Goal: Task Accomplishment & Management: Manage account settings

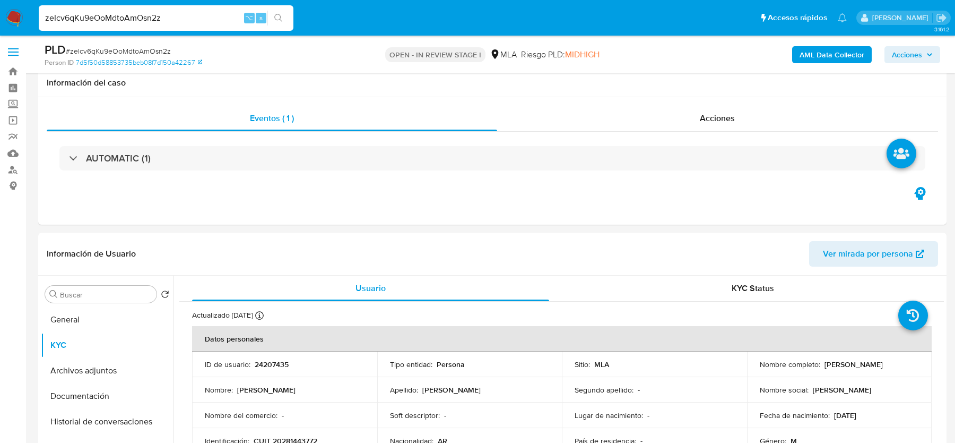
select select "10"
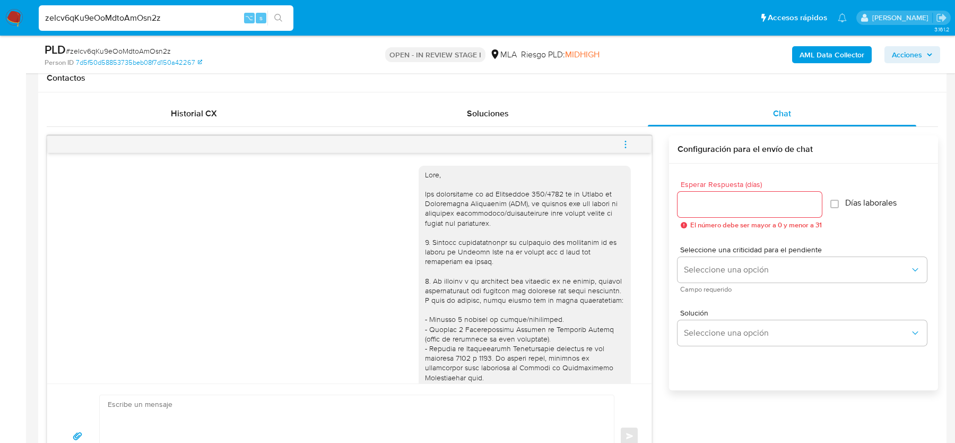
scroll to position [941, 0]
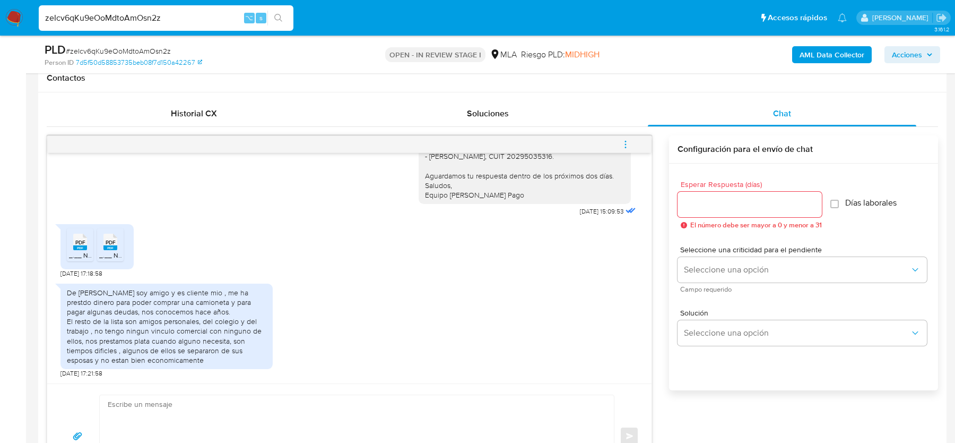
click at [99, 17] on input "zeIcv6qKu9eOoMdtoAmOsn2z" at bounding box center [166, 18] width 255 height 14
paste input "Icvnuev1XUTkWUEXHsYYCADM"
type input "Icvnuev1XUTkWUEXHsYYCADM"
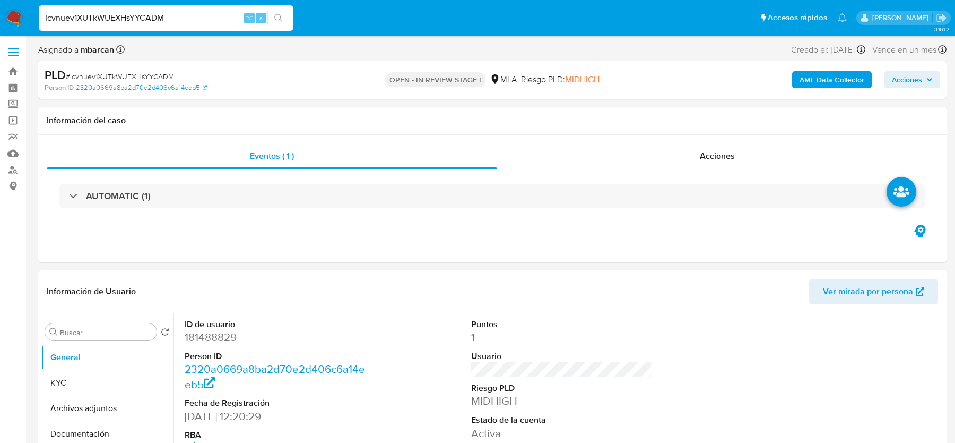
select select "10"
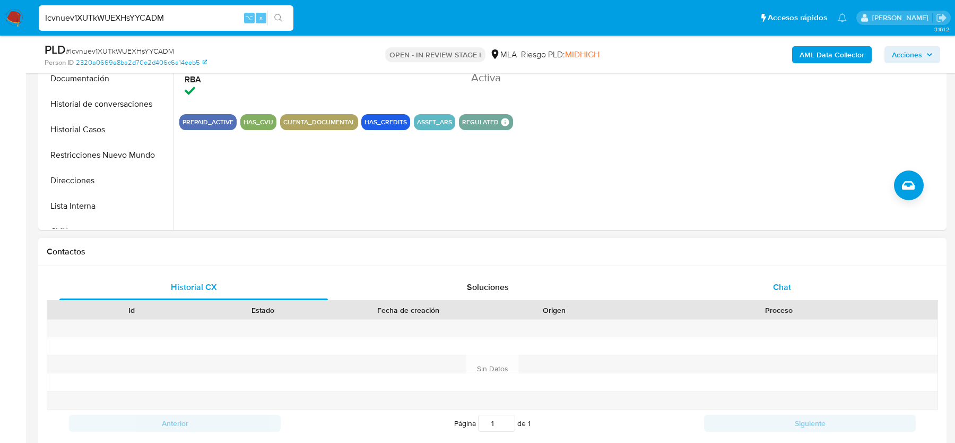
scroll to position [377, 0]
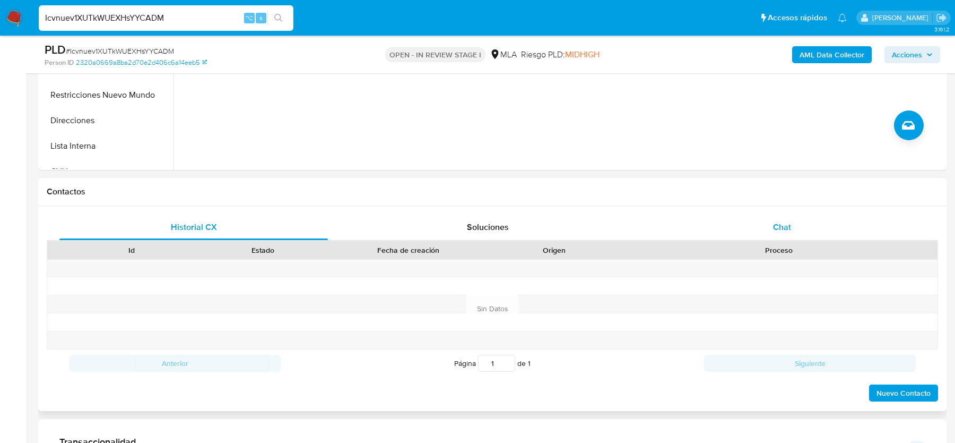
click at [774, 231] on span "Chat" at bounding box center [782, 227] width 18 height 12
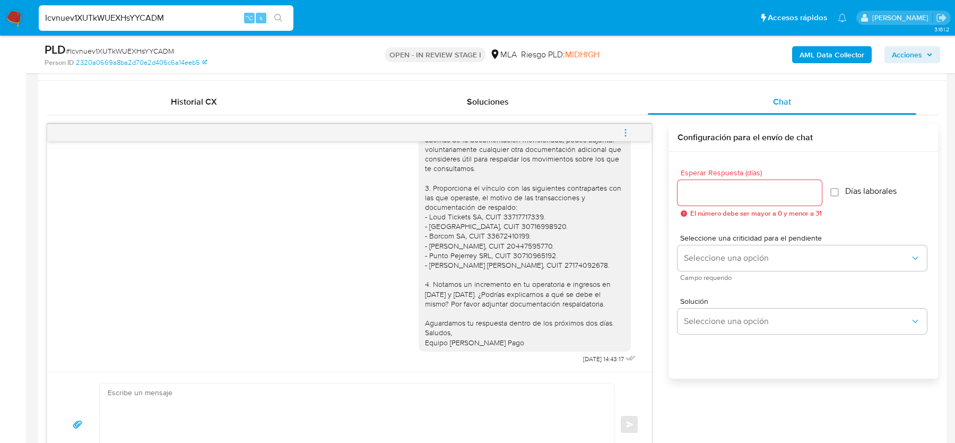
scroll to position [497, 0]
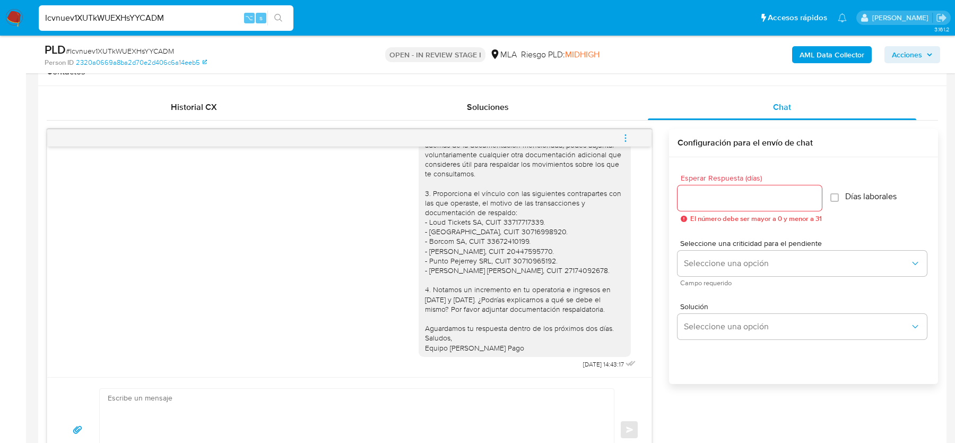
click at [634, 135] on button "menu-action" at bounding box center [625, 137] width 35 height 25
click at [466, 135] on li "Cerrar conversación" at bounding box center [478, 138] width 78 height 13
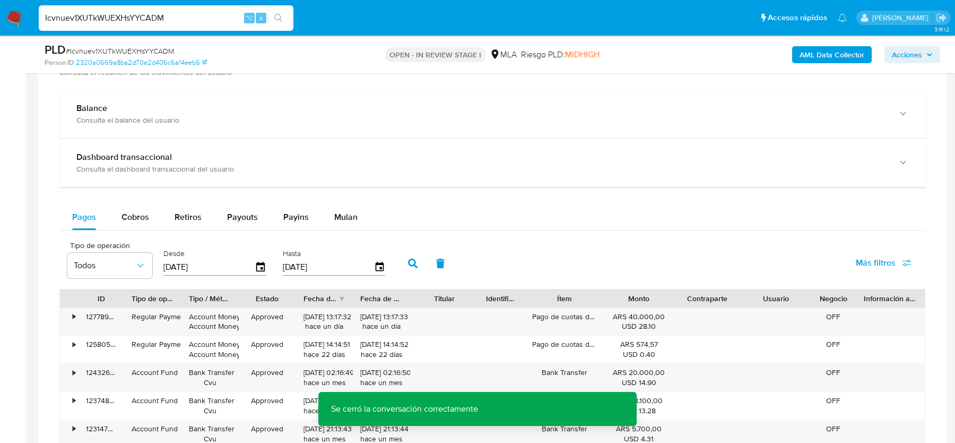
scroll to position [1640, 0]
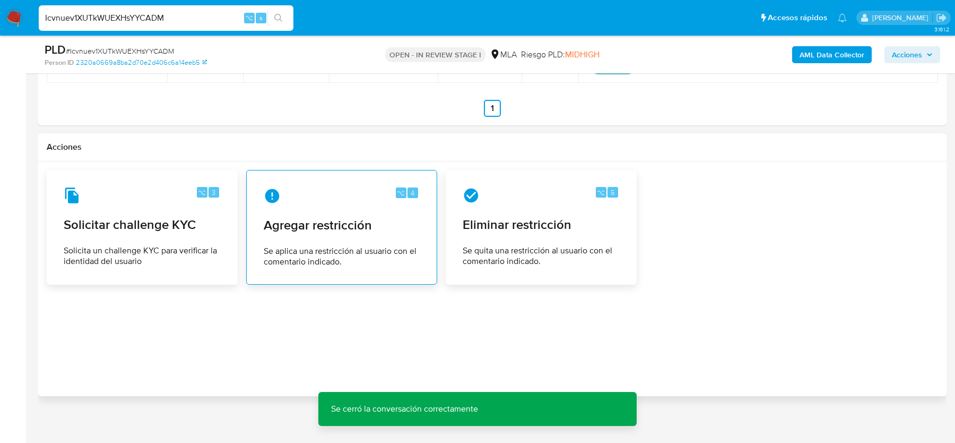
click at [318, 217] on span "Agregar restricción" at bounding box center [342, 225] width 156 height 16
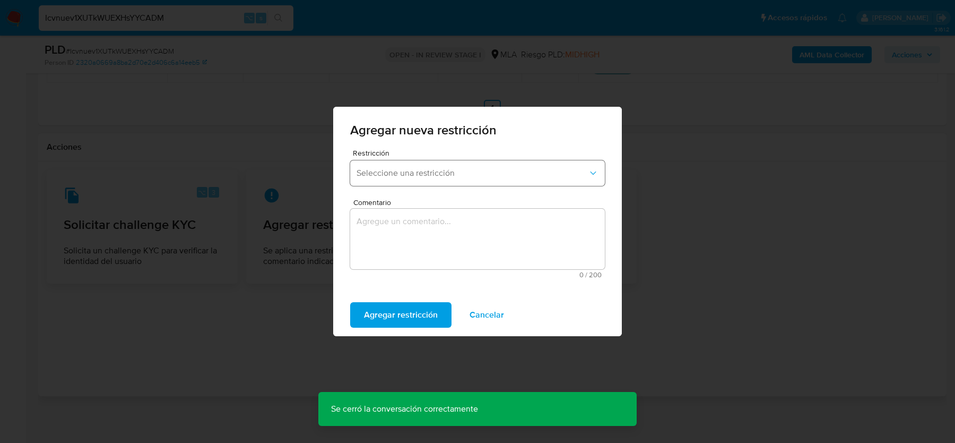
click at [414, 185] on button "Seleccione una restricción" at bounding box center [477, 172] width 255 height 25
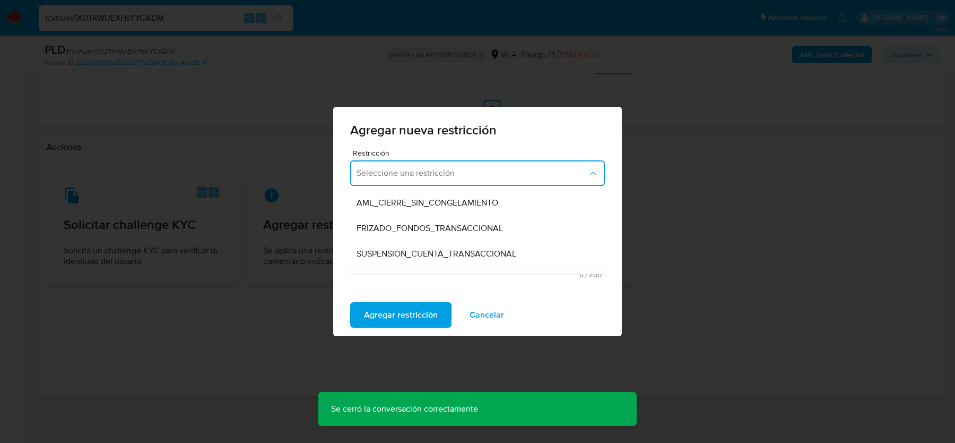
scroll to position [100, 0]
click at [414, 255] on span "SUSPENSION_CUENTA_TRANSACCIONAL" at bounding box center [437, 254] width 160 height 11
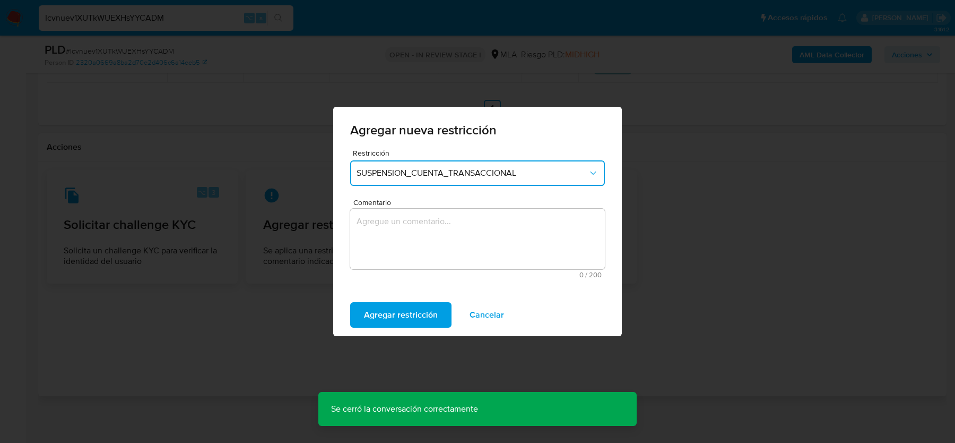
click at [414, 255] on textarea "Comentario" at bounding box center [477, 239] width 255 height 61
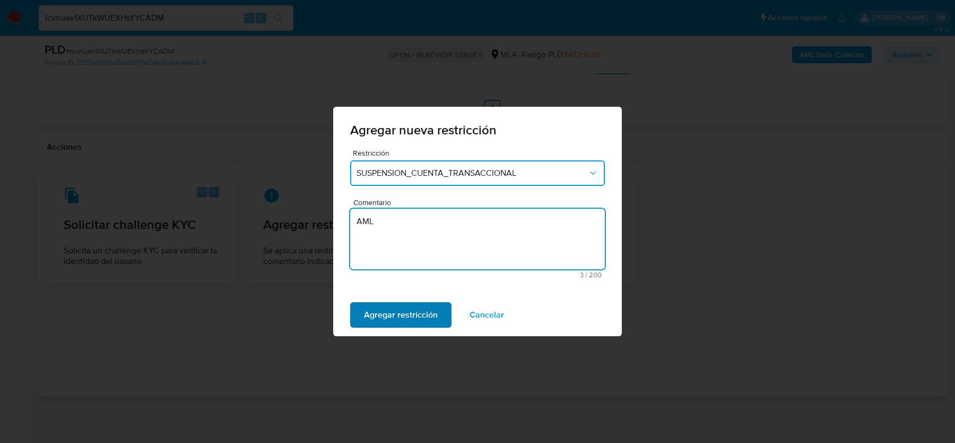
type textarea "AML"
click at [370, 325] on span "Agregar restricción" at bounding box center [401, 314] width 74 height 23
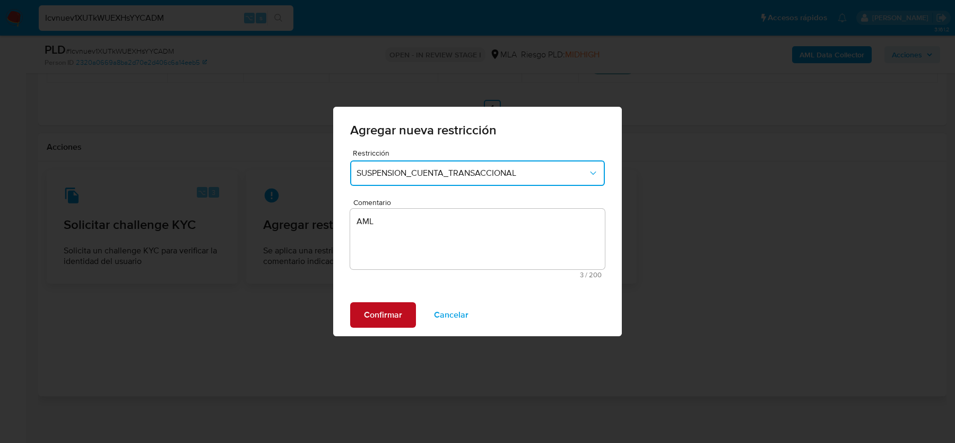
click at [370, 324] on span "Confirmar" at bounding box center [383, 314] width 38 height 23
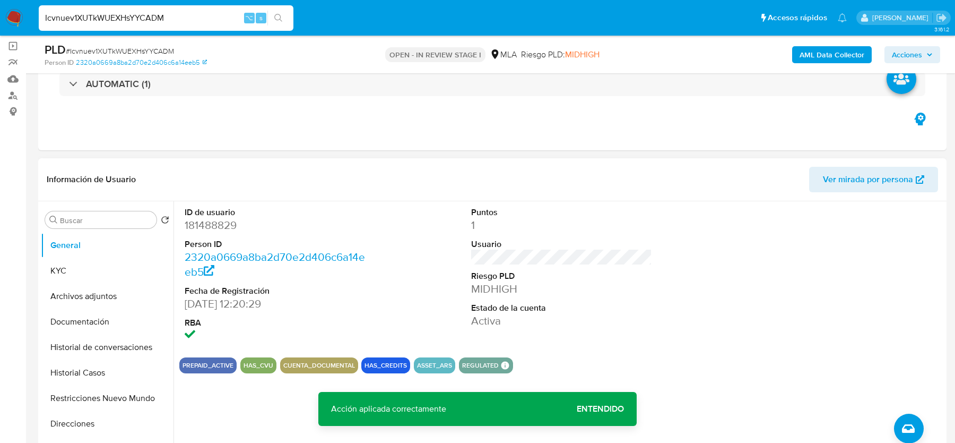
scroll to position [27, 0]
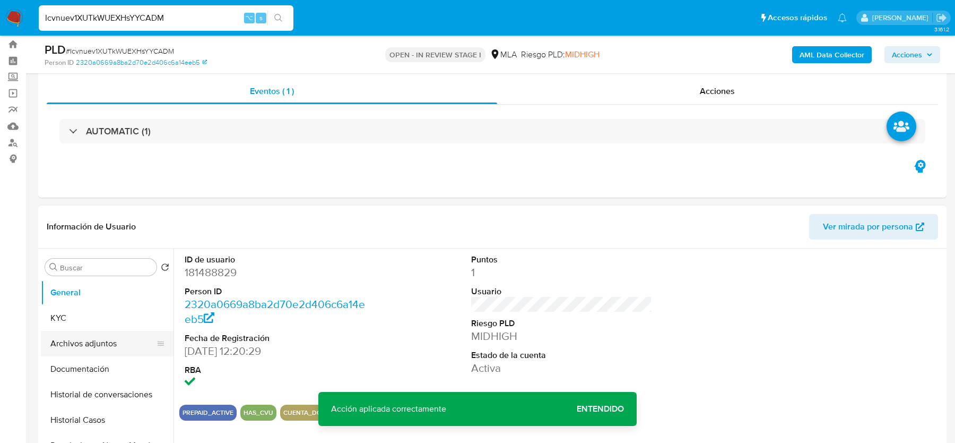
click at [79, 343] on button "Archivos adjuntos" at bounding box center [103, 343] width 124 height 25
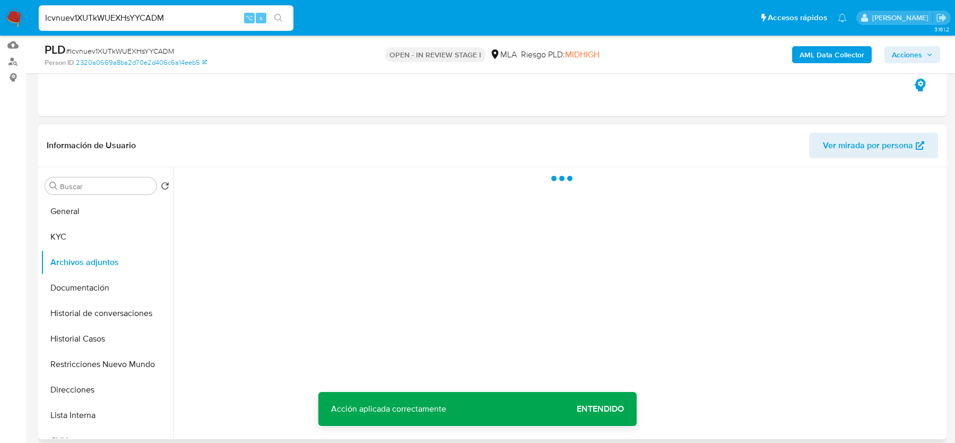
scroll to position [121, 0]
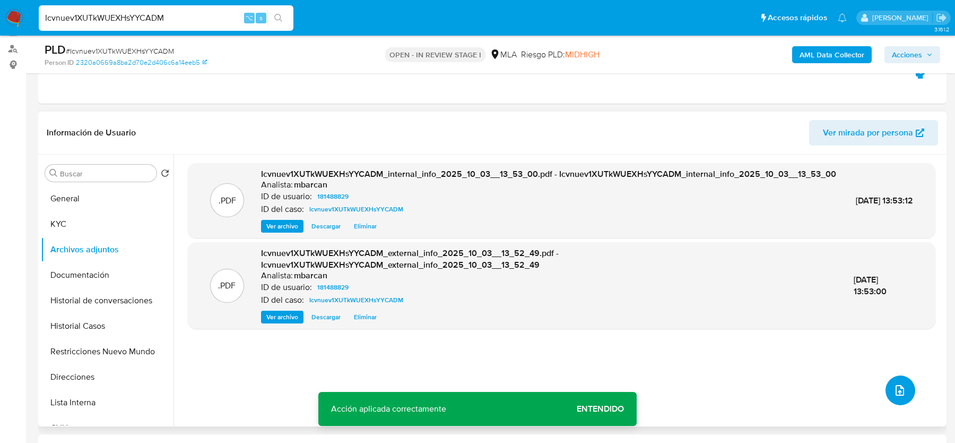
click at [890, 396] on button "upload-file" at bounding box center [901, 390] width 30 height 30
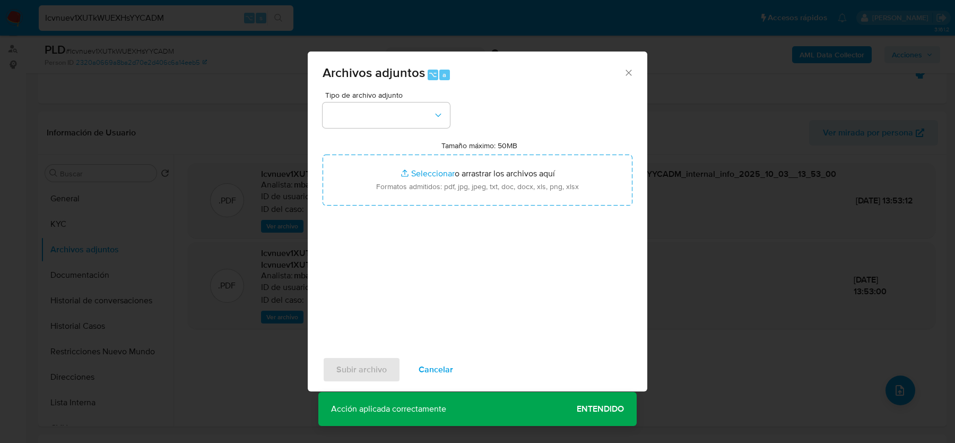
click at [328, 133] on div "Tipo de archivo adjunto Tamaño máximo: 50MB Seleccionar archivos Seleccionar o …" at bounding box center [478, 216] width 310 height 251
click at [334, 122] on button "button" at bounding box center [386, 114] width 127 height 25
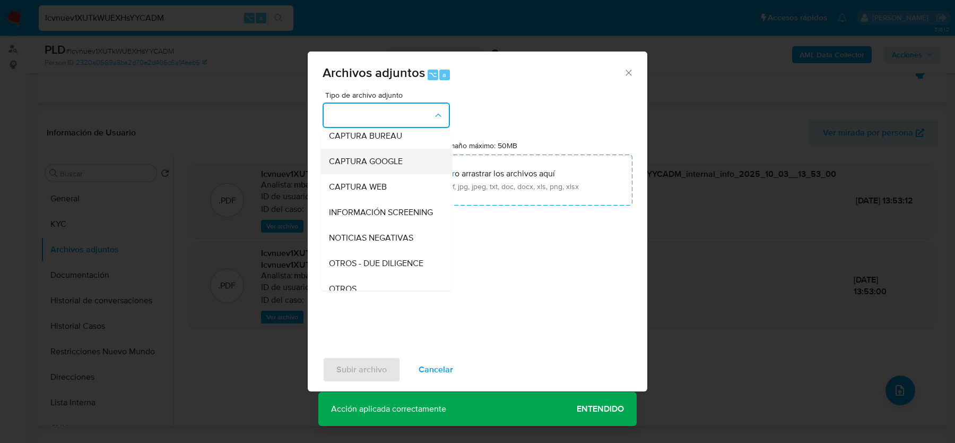
scroll to position [85, 0]
click at [342, 264] on span "OTROS" at bounding box center [343, 262] width 28 height 11
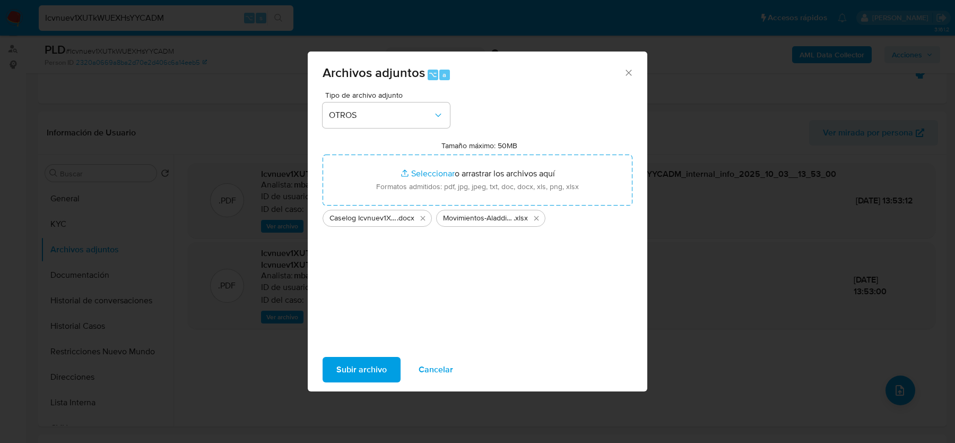
click at [378, 365] on span "Subir archivo" at bounding box center [362, 369] width 50 height 23
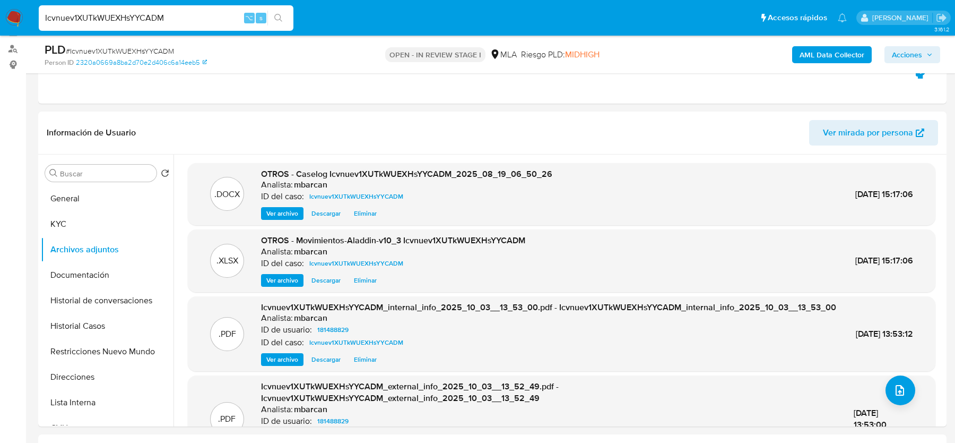
click at [906, 56] on span "Acciones" at bounding box center [907, 54] width 30 height 17
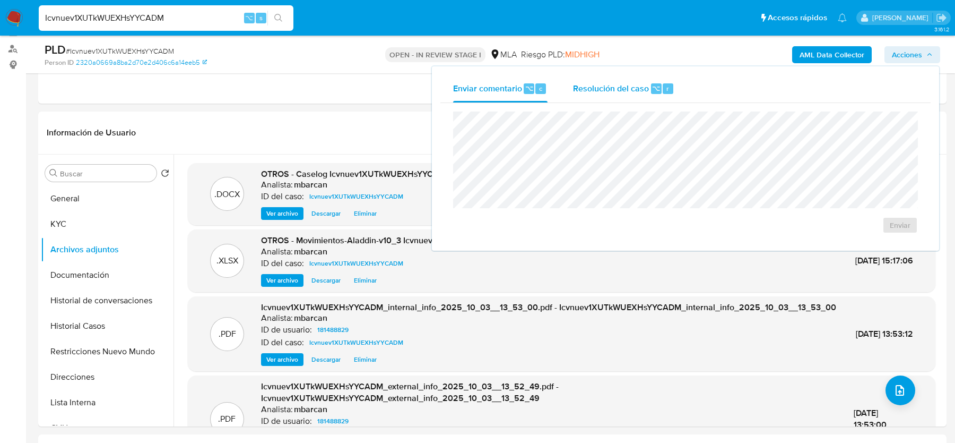
click at [608, 85] on span "Resolución del caso" at bounding box center [611, 88] width 76 height 12
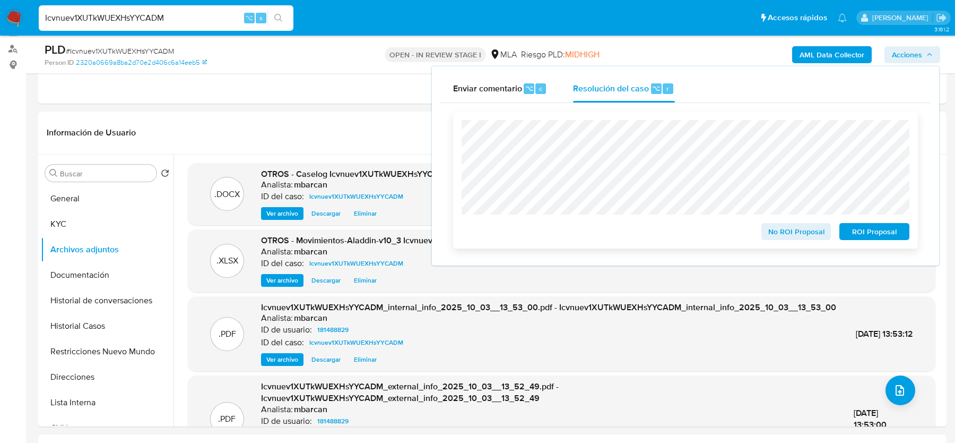
click at [877, 230] on span "ROI Proposal" at bounding box center [874, 231] width 55 height 15
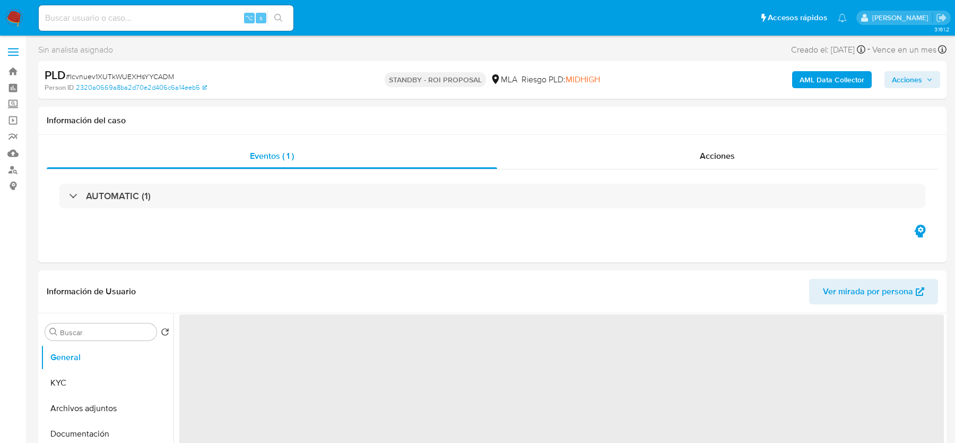
select select "10"
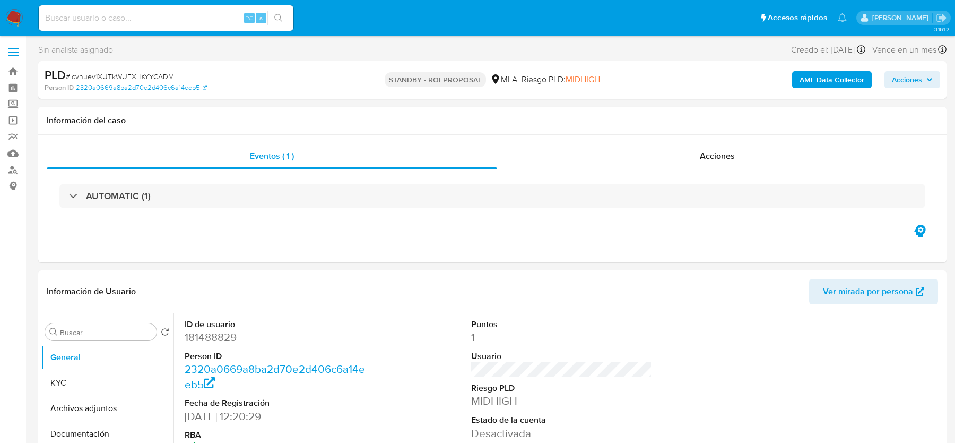
click at [151, 15] on input at bounding box center [166, 18] width 255 height 14
paste input "bihxdhJEsGJnYtMs46aSWzAF"
type input "bihxdhJEsGJnYtMs46aSWzAF"
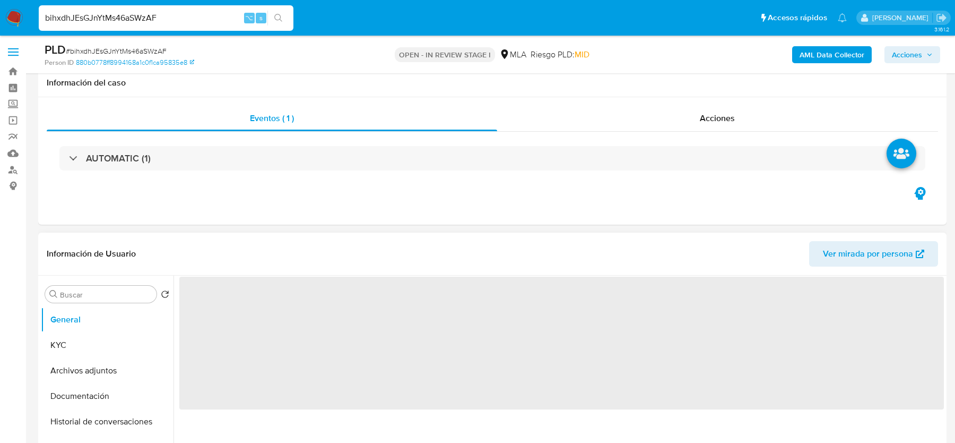
scroll to position [461, 0]
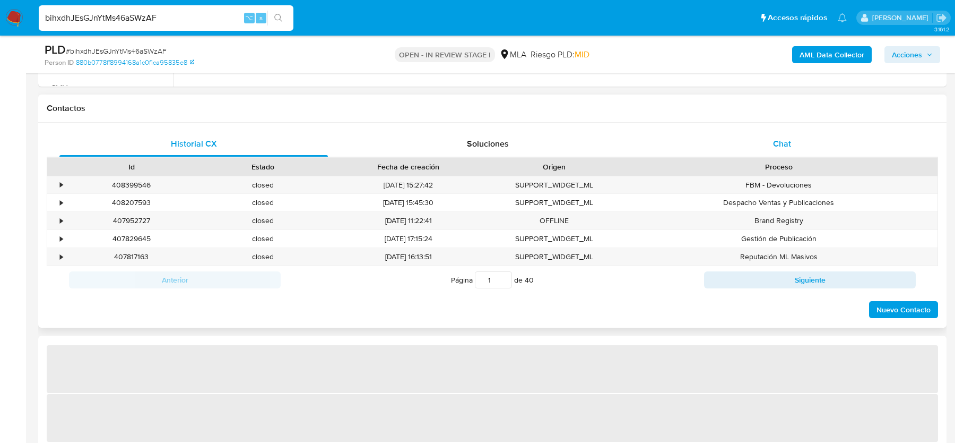
click at [791, 139] on div "Chat" at bounding box center [782, 143] width 269 height 25
select select "10"
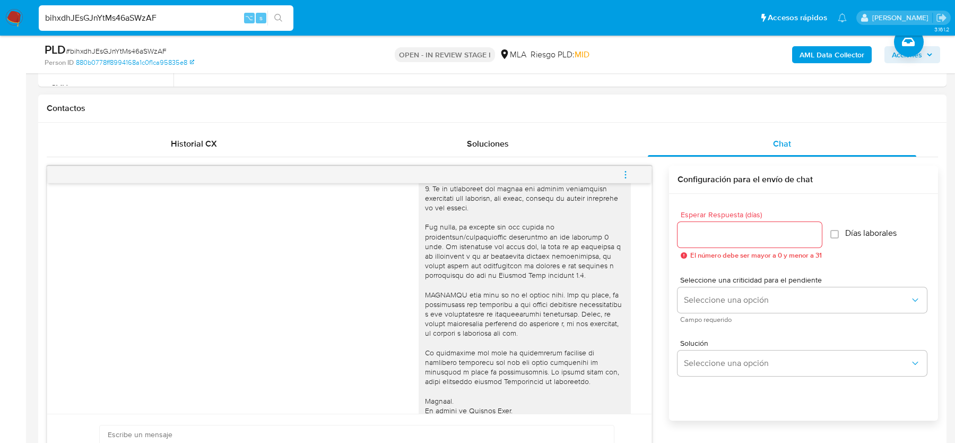
scroll to position [547, 0]
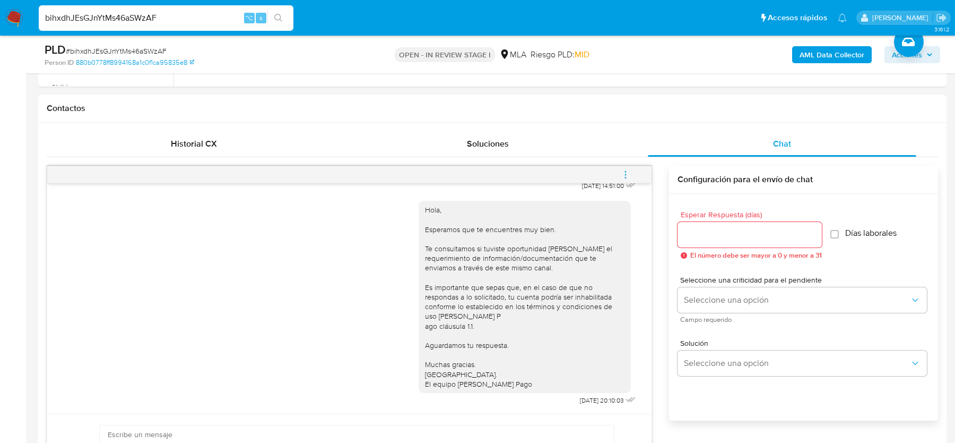
click at [136, 46] on span "# bihxdhJEsGJnYtMs46aSWzAF" at bounding box center [116, 51] width 101 height 11
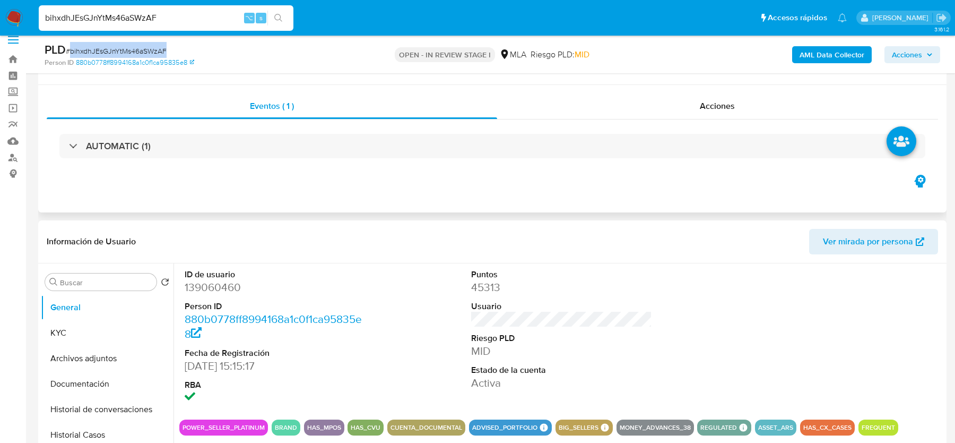
scroll to position [0, 0]
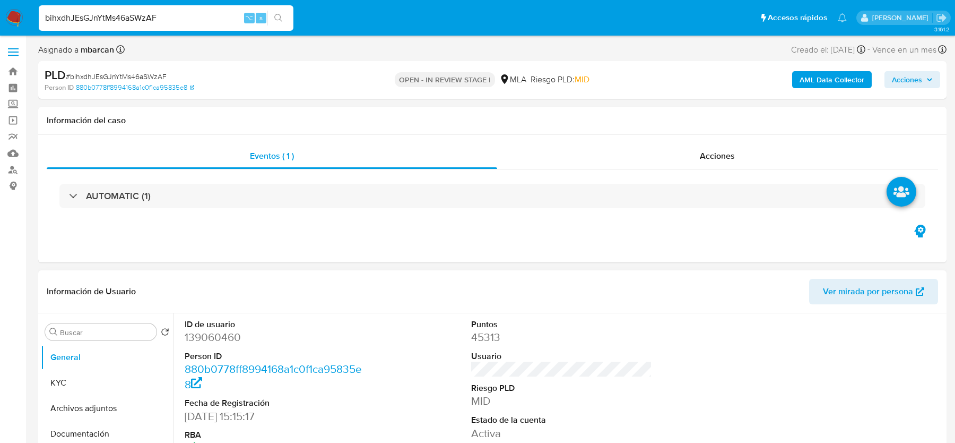
click at [218, 343] on dd "139060460" at bounding box center [275, 337] width 180 height 15
copy dd "139060460"
click at [107, 67] on div "PLD # bihxdhJEsGJnYtMs46aSWzAF" at bounding box center [192, 75] width 295 height 16
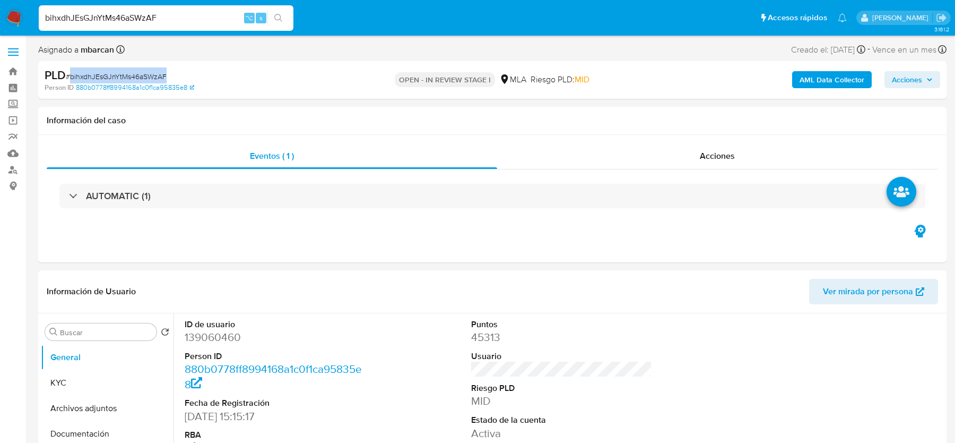
copy span "bihxdhJEsGJnYtMs46aSWzAF"
click at [191, 341] on dd "139060460" at bounding box center [275, 337] width 180 height 15
copy dd "139060460"
click at [152, 22] on input "bihxdhJEsGJnYtMs46aSWzAF" at bounding box center [166, 18] width 255 height 14
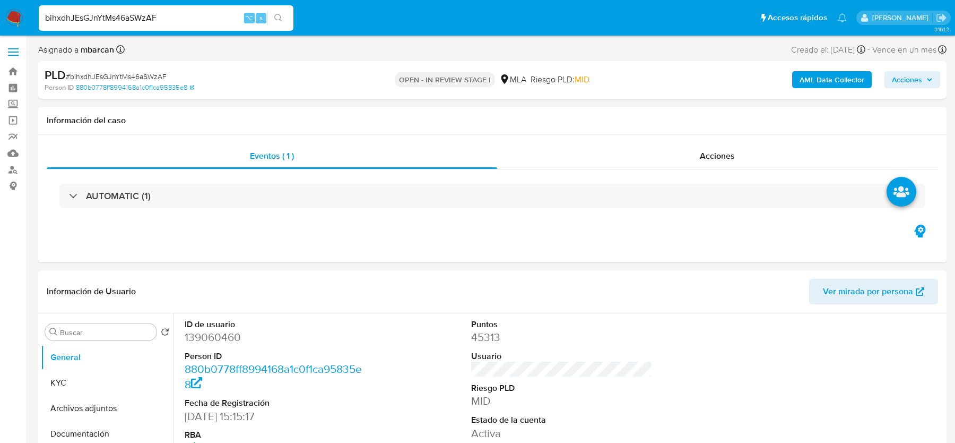
click at [152, 22] on input "bihxdhJEsGJnYtMs46aSWzAF" at bounding box center [166, 18] width 255 height 14
paste input "zeIcv6qKu9eOoMdtoAmOsn2z"
type input "zeIcv6qKu9eOoMdtoAmOsn2z"
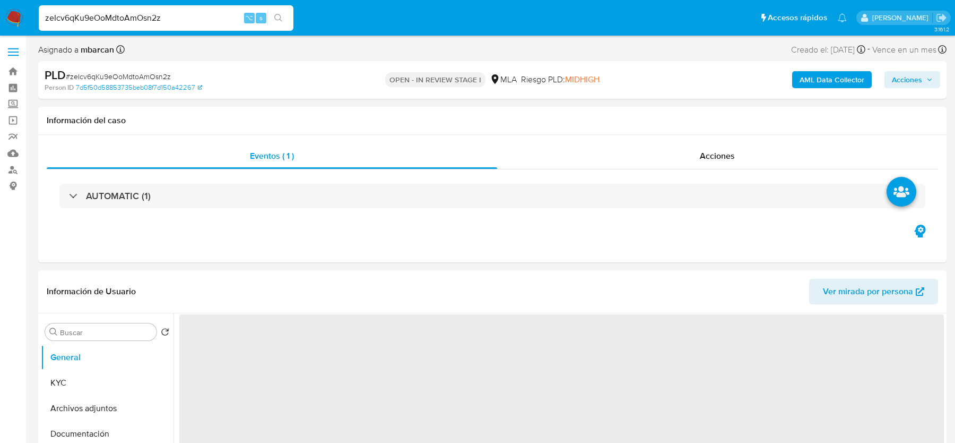
select select "10"
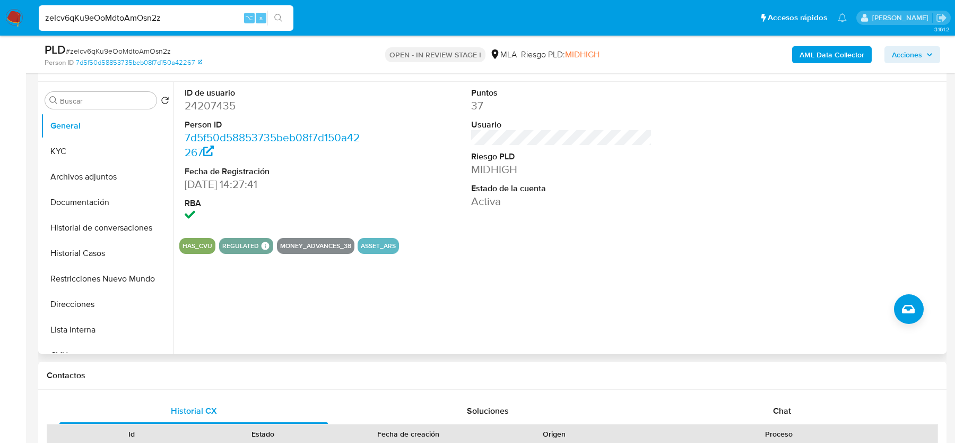
scroll to position [398, 0]
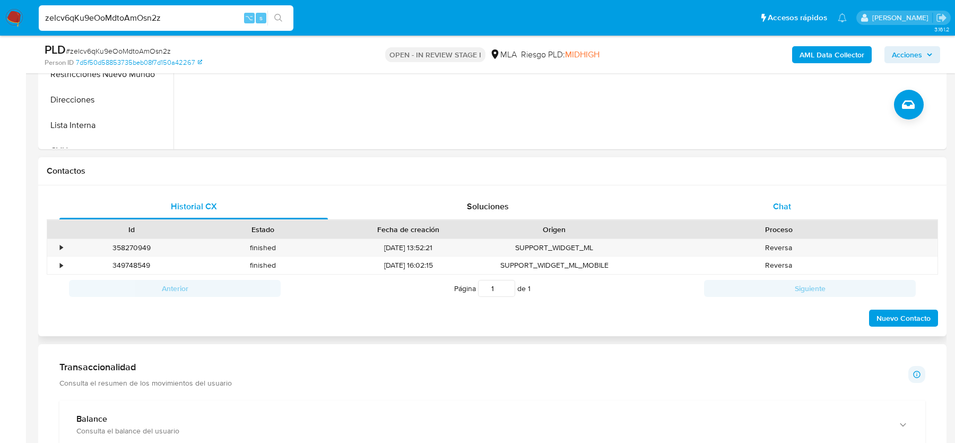
click at [776, 204] on span "Chat" at bounding box center [782, 206] width 18 height 12
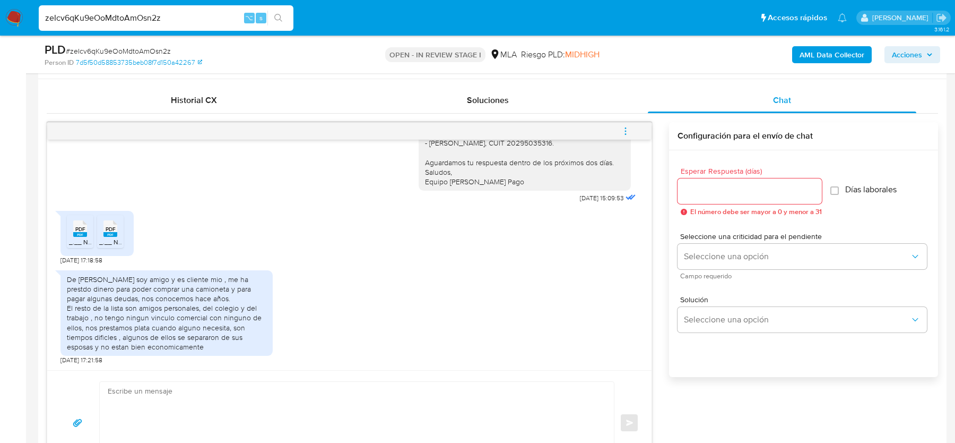
scroll to position [207, 0]
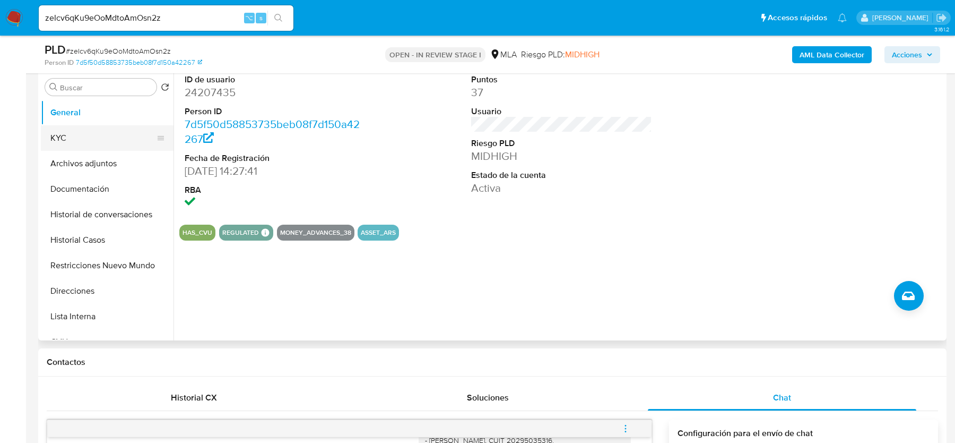
click at [90, 139] on button "KYC" at bounding box center [103, 137] width 124 height 25
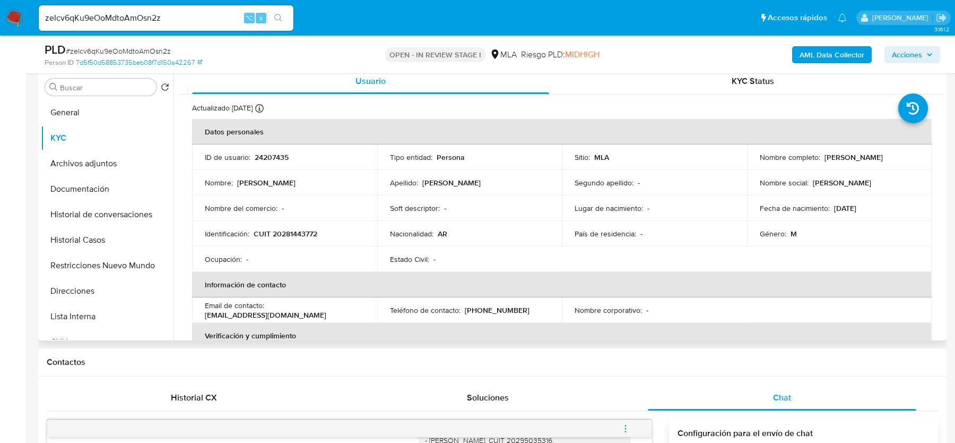
click at [289, 237] on p "CUIT 20281443772" at bounding box center [286, 234] width 64 height 10
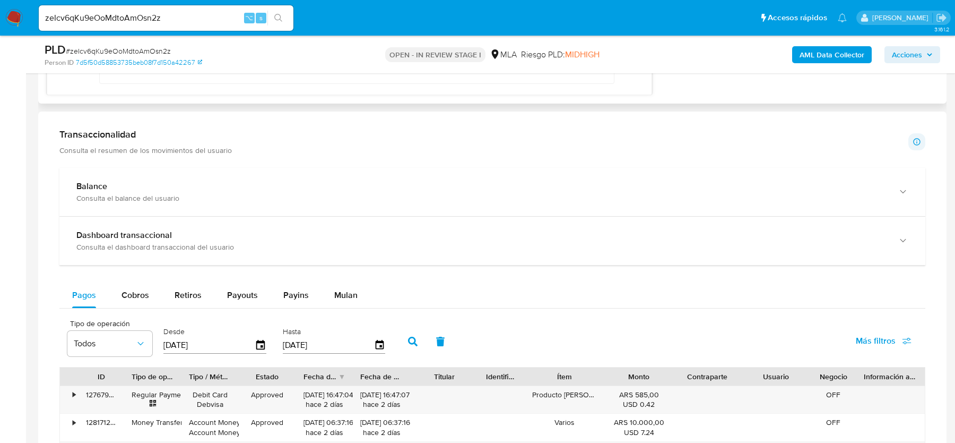
scroll to position [1686, 0]
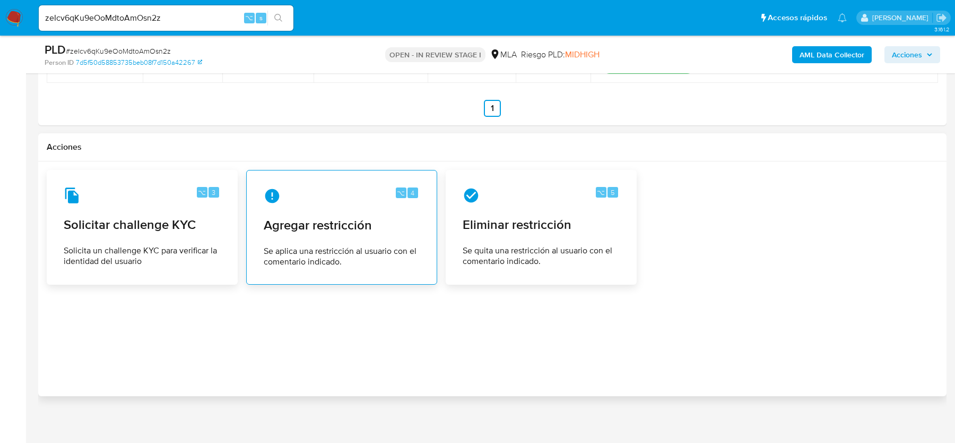
click at [351, 246] on span "Se aplica una restricción al usuario con el comentario indicado." at bounding box center [342, 256] width 156 height 21
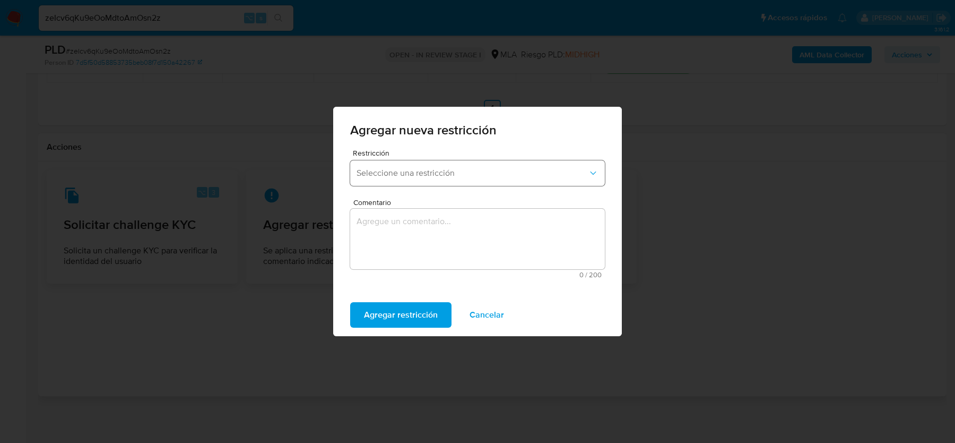
click at [410, 182] on button "Seleccione una restricción" at bounding box center [477, 172] width 255 height 25
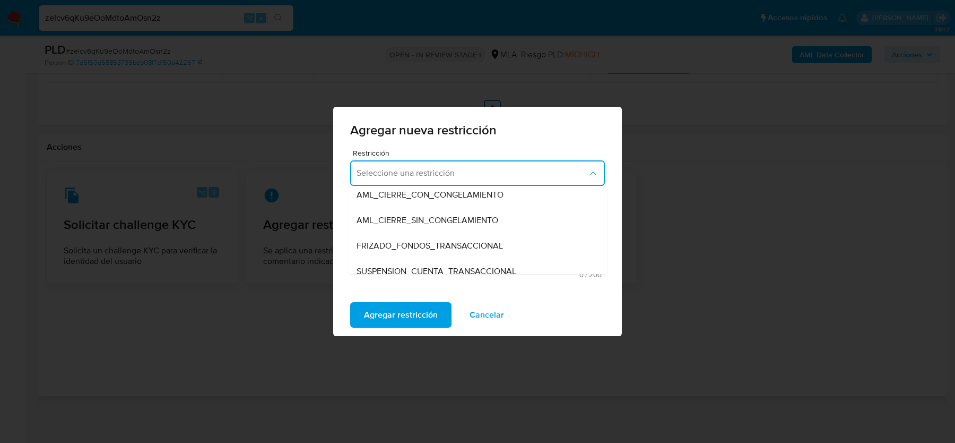
scroll to position [87, 0]
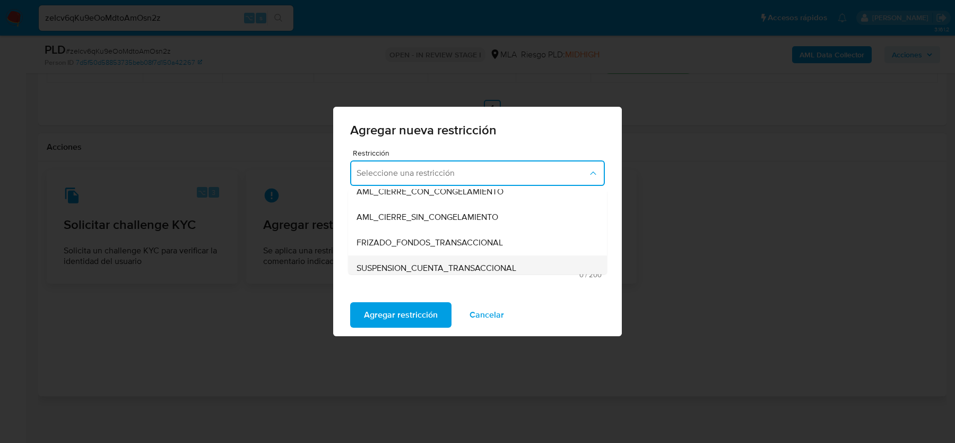
click at [403, 265] on span "SUSPENSION_CUENTA_TRANSACCIONAL" at bounding box center [437, 268] width 160 height 11
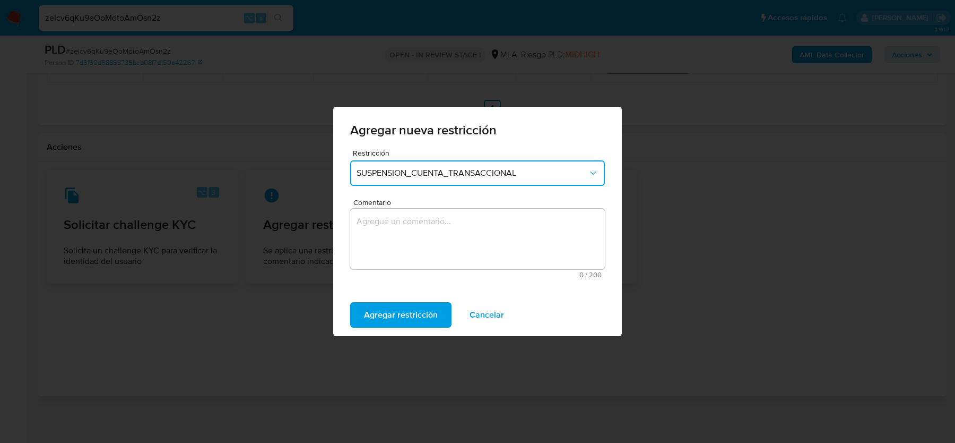
click at [392, 234] on textarea "Comentario" at bounding box center [477, 239] width 255 height 61
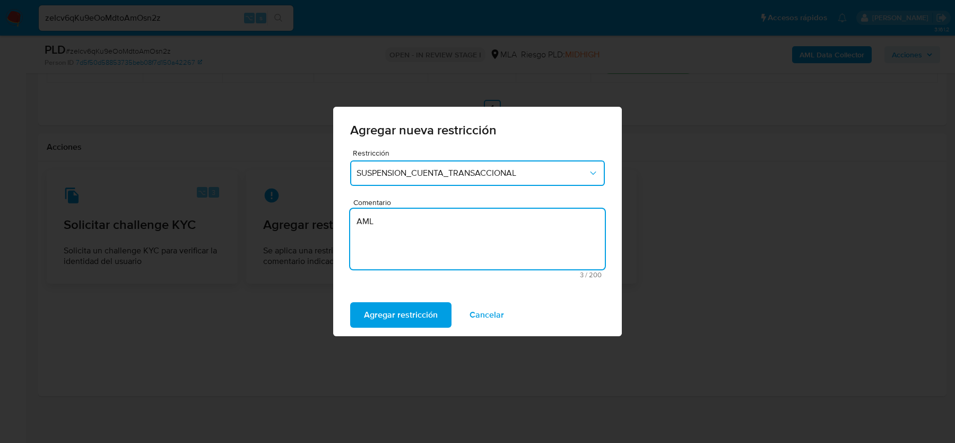
type textarea "AML"
click at [400, 176] on span "SUSPENSION_CUENTA_TRANSACCIONAL" at bounding box center [472, 173] width 231 height 11
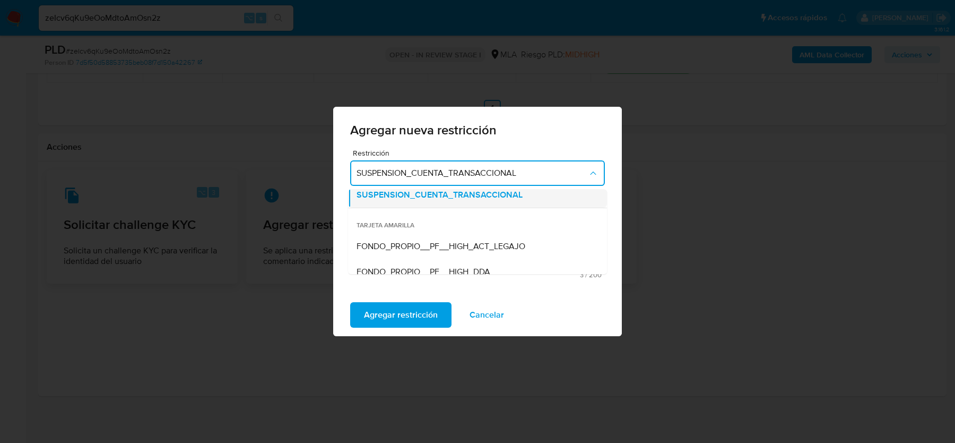
scroll to position [140, 0]
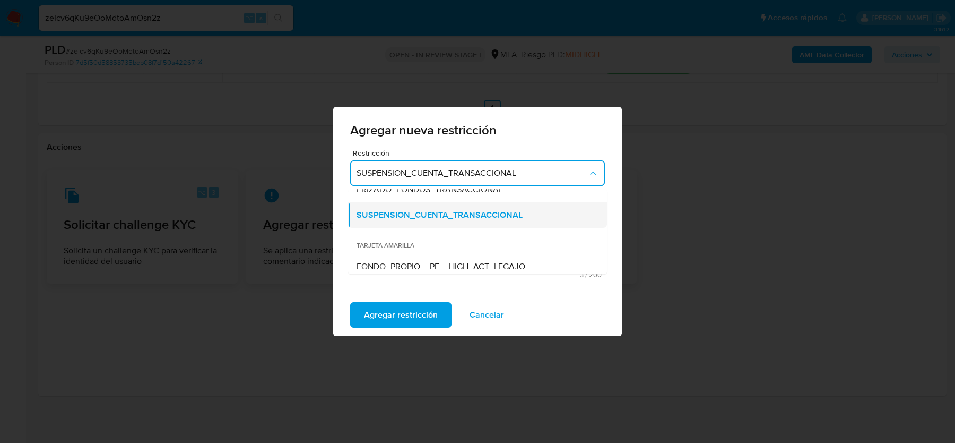
click at [452, 218] on span "SUSPENSION_CUENTA_TRANSACCIONAL" at bounding box center [440, 215] width 166 height 11
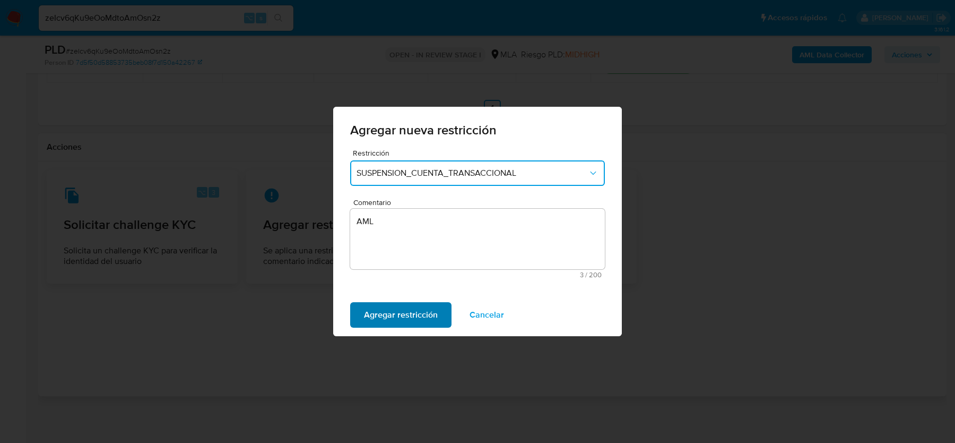
click at [407, 316] on span "Agregar restricción" at bounding box center [401, 314] width 74 height 23
click at [381, 312] on span "Confirmar" at bounding box center [383, 314] width 38 height 23
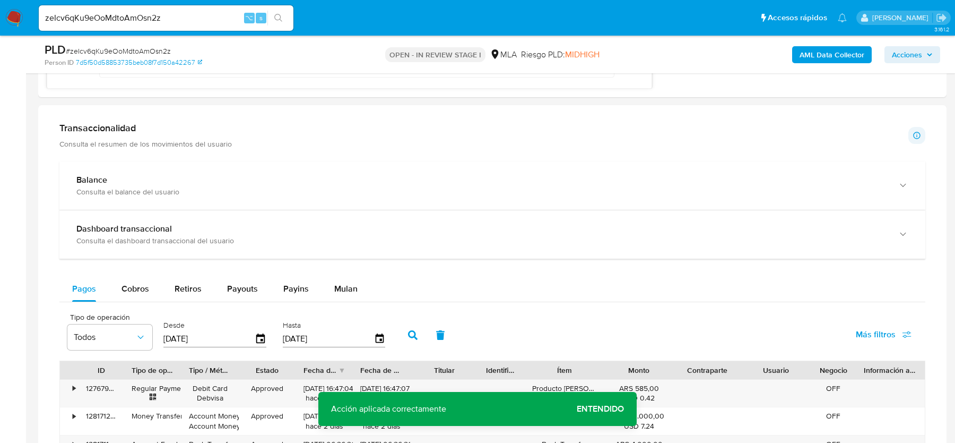
scroll to position [712, 0]
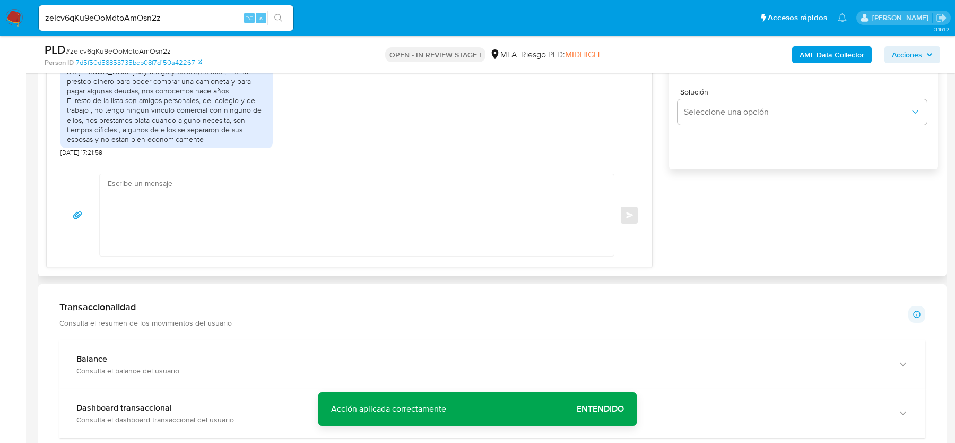
click at [210, 206] on textarea at bounding box center [354, 215] width 493 height 82
paste textarea "Hola, Muchas gracias por tu respuesta. Analizamos tu caso y notamos que la info…"
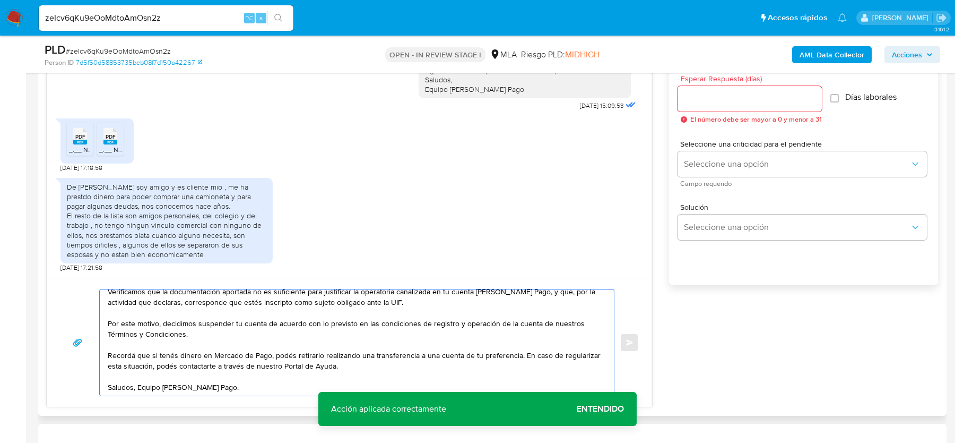
scroll to position [540, 0]
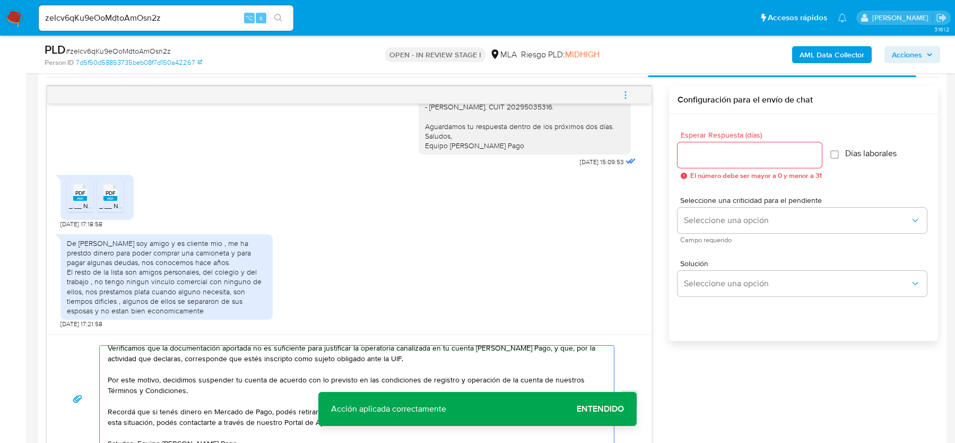
type textarea "Hola, Muchas gracias por tu respuesta. Analizamos tu caso y notamos que la info…"
click at [764, 161] on div at bounding box center [750, 154] width 144 height 25
click at [762, 154] on input "Esperar Respuesta (días)" at bounding box center [750, 155] width 144 height 14
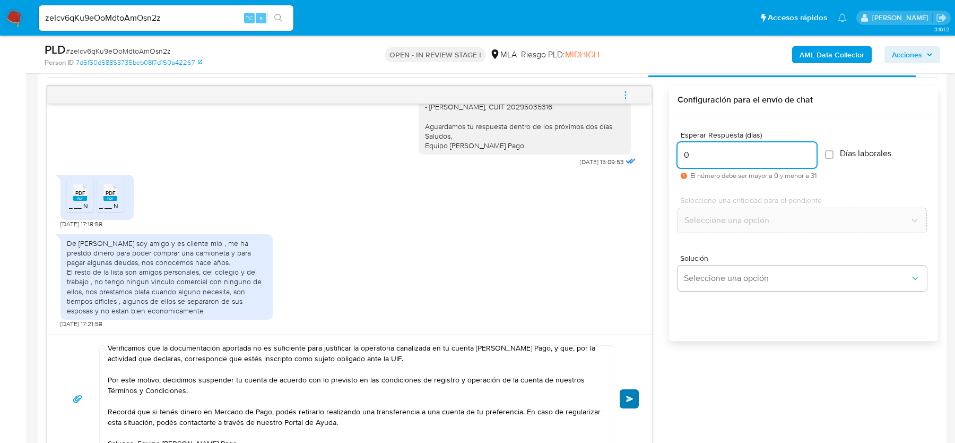
type input "0"
click at [634, 391] on button "Enviar" at bounding box center [629, 398] width 19 height 19
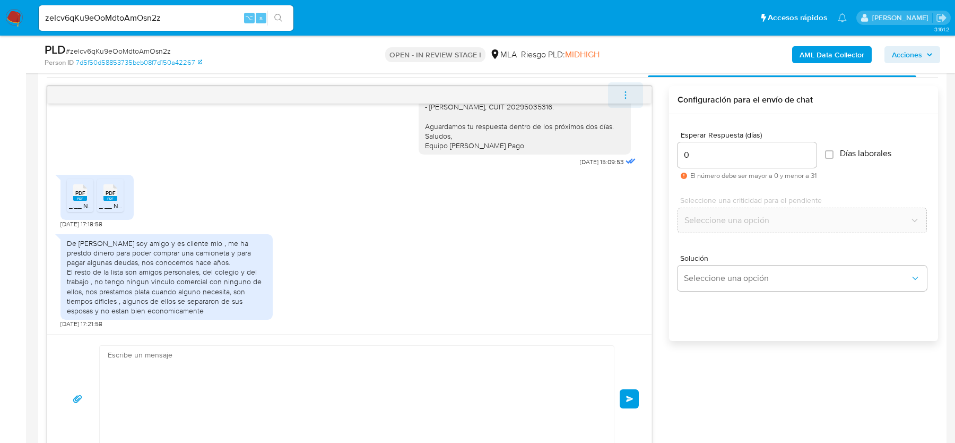
scroll to position [1194, 0]
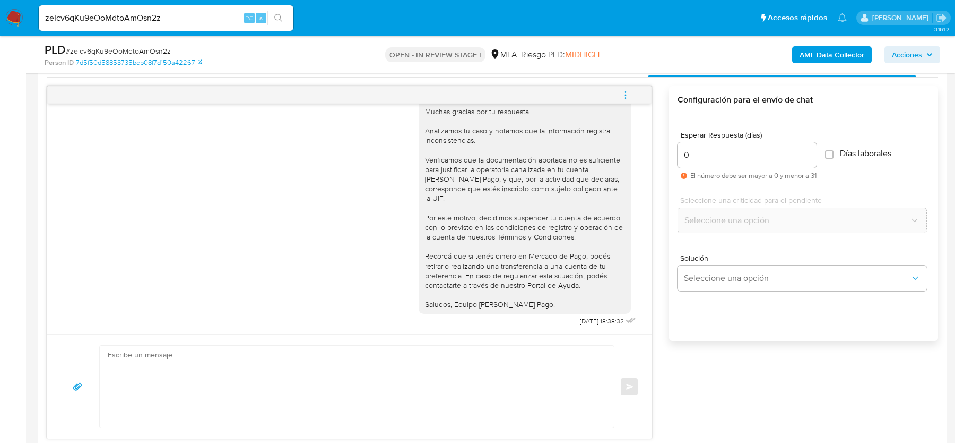
click at [630, 92] on icon "menu-action" at bounding box center [626, 95] width 10 height 10
click at [476, 94] on li "Cerrar conversación" at bounding box center [478, 96] width 78 height 13
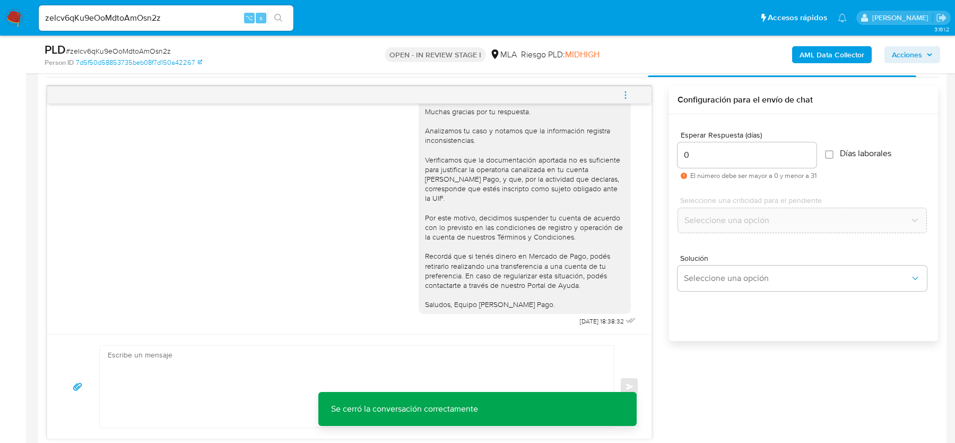
click at [147, 48] on span "# zeIcv6qKu9eOoMdtoAmOsn2z" at bounding box center [118, 51] width 105 height 11
copy span "zeIcv6qKu9eOoMdtoAmOsn2z"
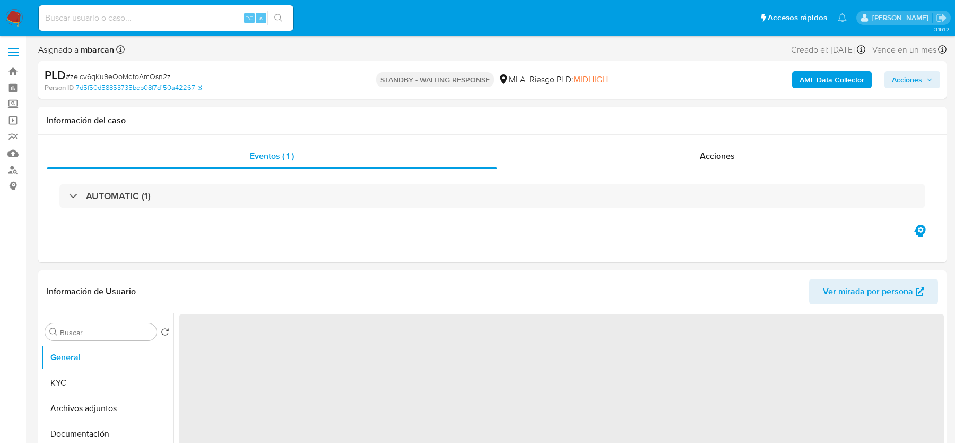
select select "10"
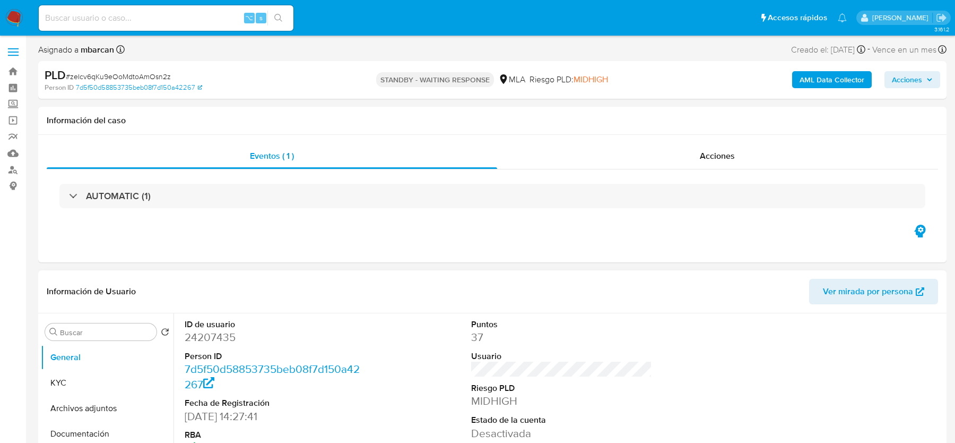
click at [202, 335] on dd "24207435" at bounding box center [275, 337] width 180 height 15
click at [104, 382] on button "KYC" at bounding box center [103, 382] width 124 height 25
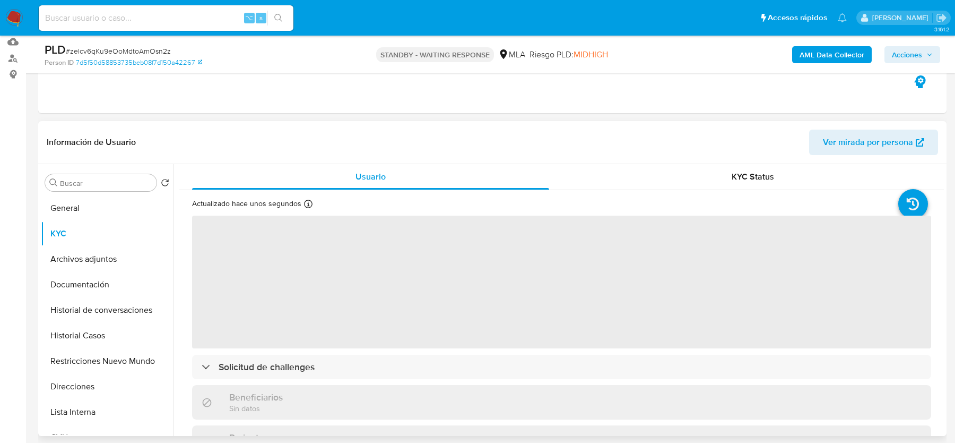
scroll to position [165, 0]
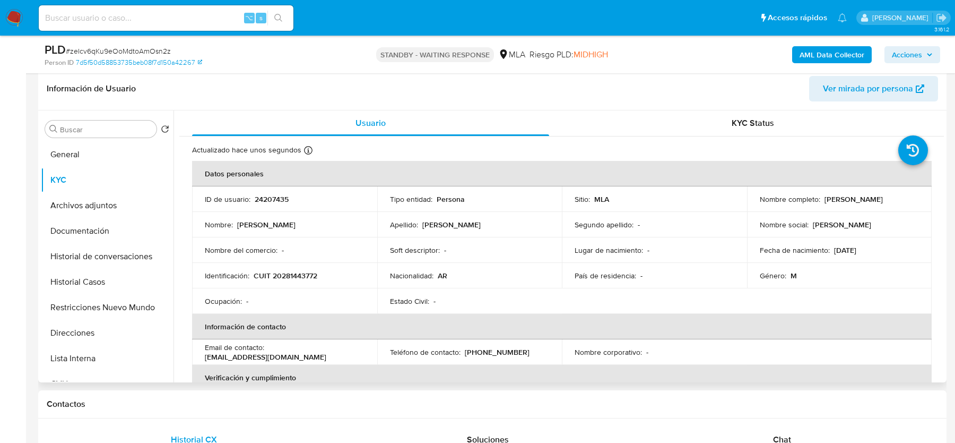
drag, startPoint x: 823, startPoint y: 197, endPoint x: 878, endPoint y: 198, distance: 55.7
click at [878, 198] on div "Nombre completo : Jose Luis Alvarez" at bounding box center [840, 199] width 160 height 10
copy p "[PERSON_NAME]"
click at [286, 274] on p "CUIT 20281443772" at bounding box center [286, 276] width 64 height 10
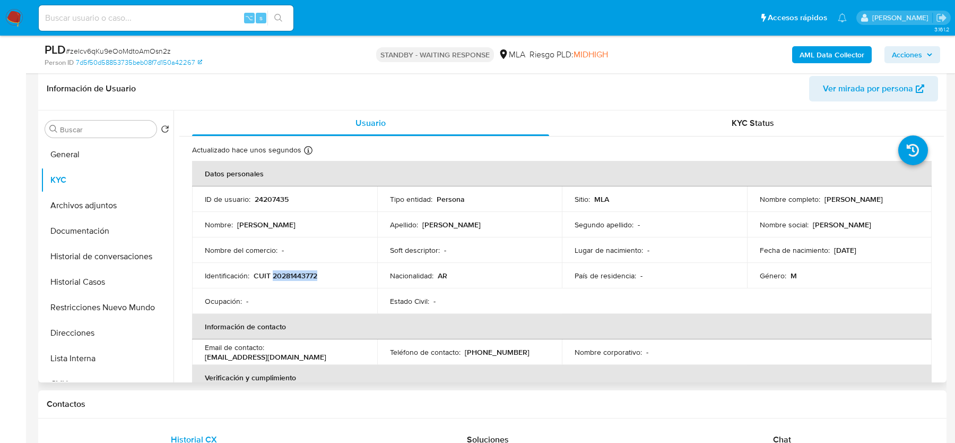
copy p "20281443772"
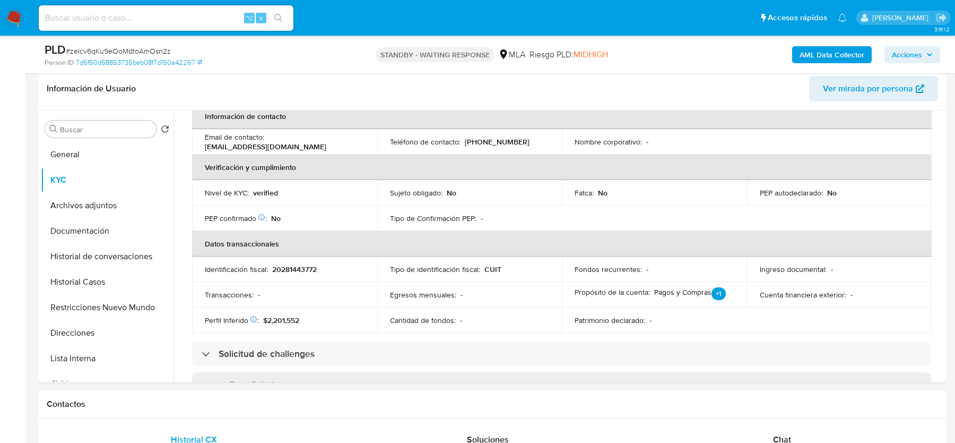
scroll to position [555, 0]
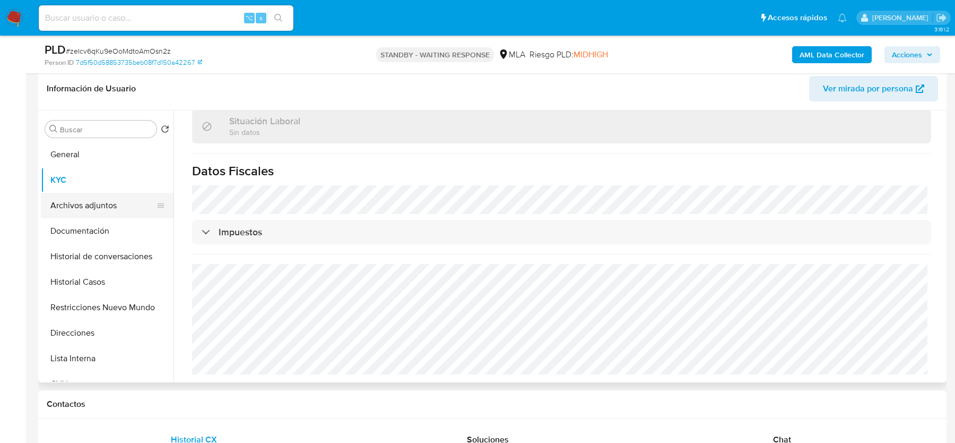
click at [82, 203] on button "Archivos adjuntos" at bounding box center [103, 205] width 124 height 25
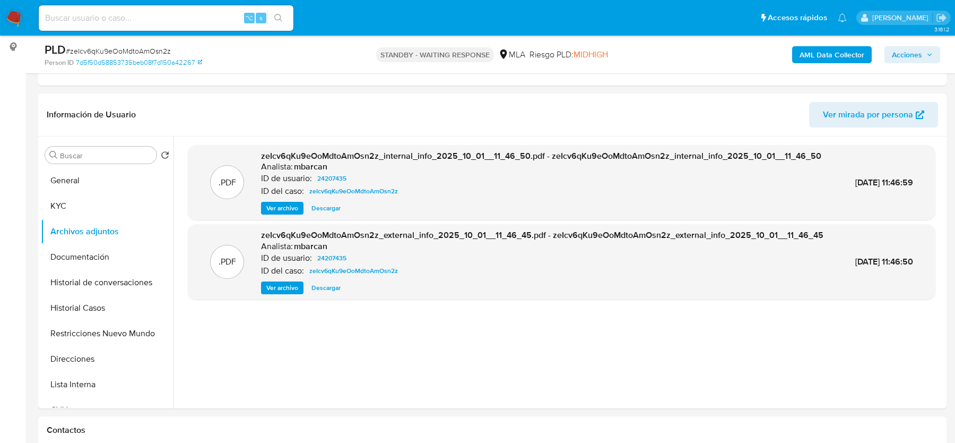
scroll to position [139, 0]
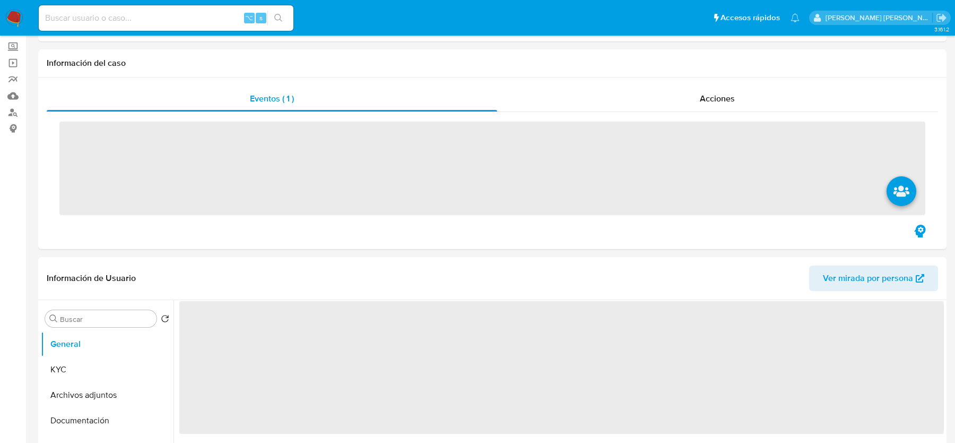
scroll to position [157, 0]
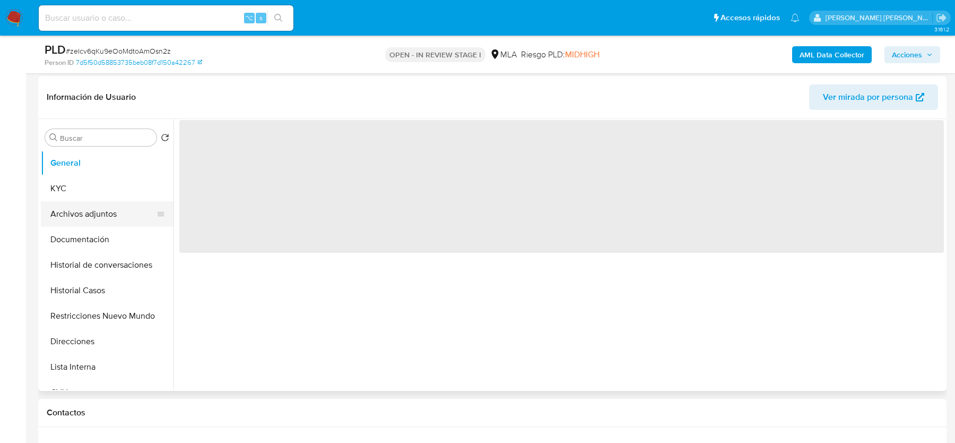
click at [86, 221] on button "Archivos adjuntos" at bounding box center [103, 213] width 124 height 25
select select "10"
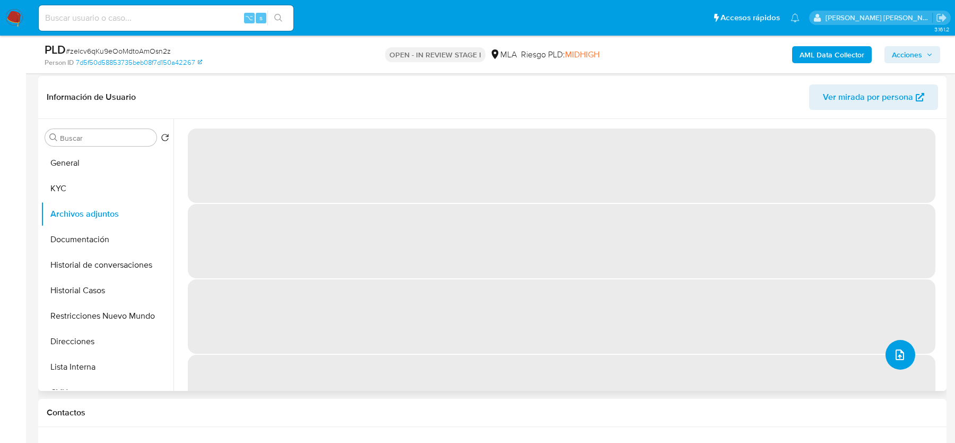
click at [897, 358] on icon "upload-file" at bounding box center [900, 354] width 13 height 13
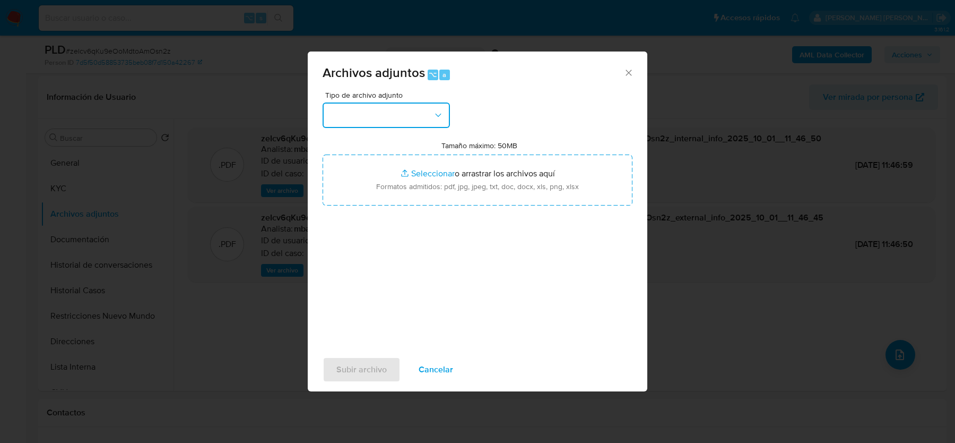
click at [391, 108] on button "button" at bounding box center [386, 114] width 127 height 25
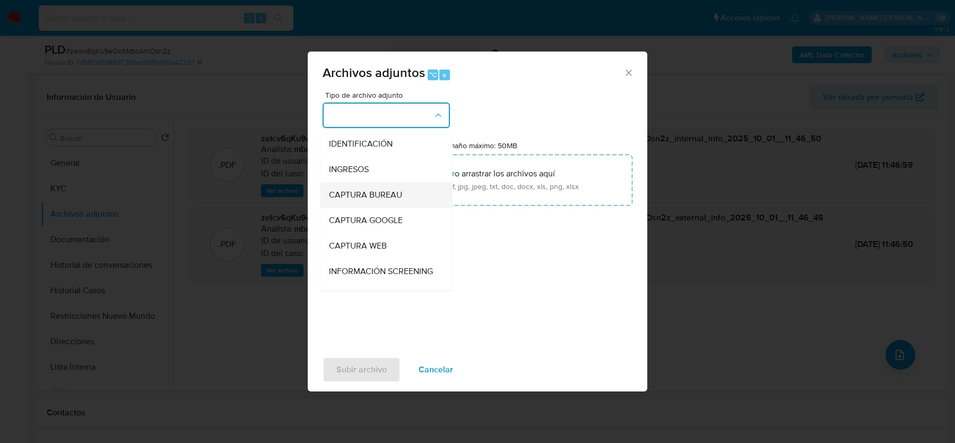
scroll to position [77, 0]
click at [338, 265] on span "OTROS" at bounding box center [343, 270] width 28 height 11
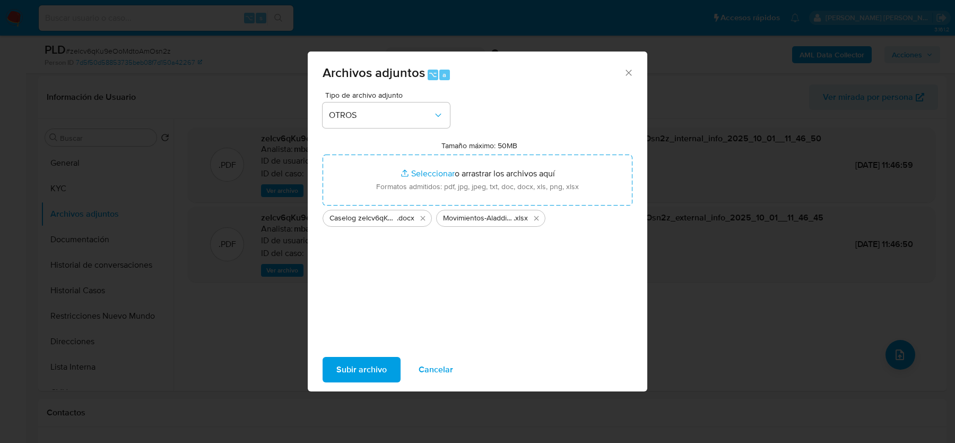
click at [377, 364] on span "Subir archivo" at bounding box center [362, 369] width 50 height 23
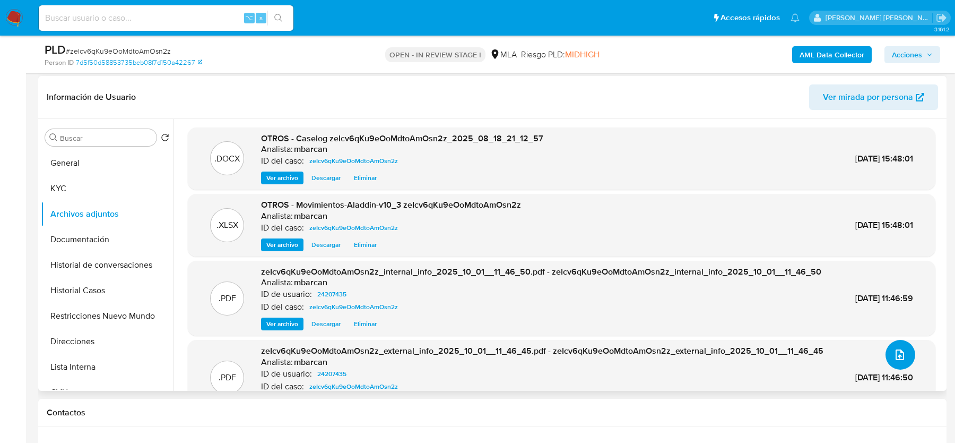
click at [904, 349] on button "upload-file" at bounding box center [901, 355] width 30 height 30
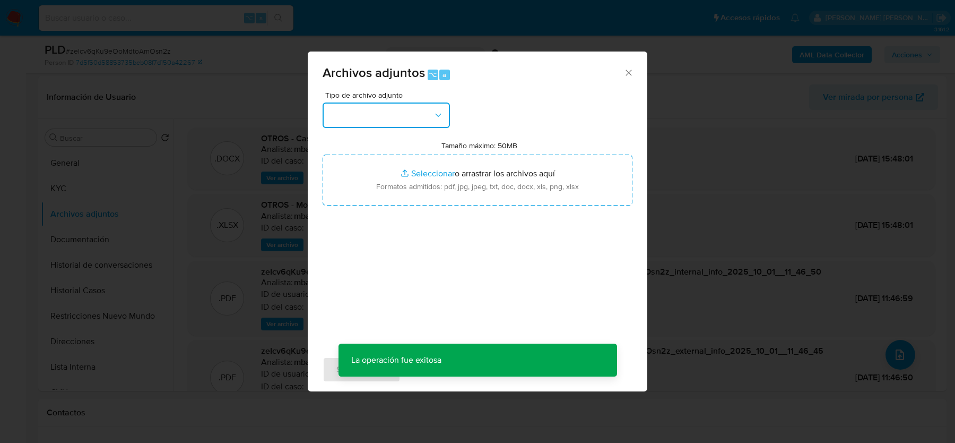
click at [359, 104] on button "button" at bounding box center [386, 114] width 127 height 25
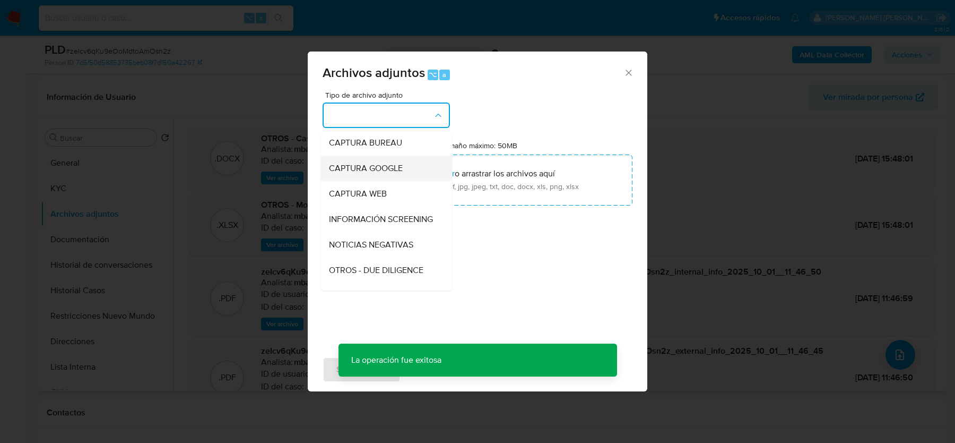
scroll to position [101, 0]
click at [358, 238] on div "OTROS" at bounding box center [383, 246] width 108 height 25
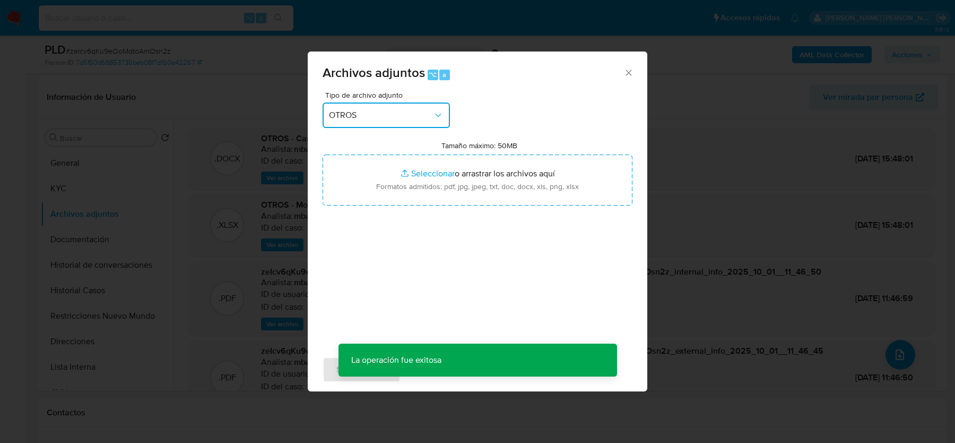
click at [373, 110] on span "OTROS" at bounding box center [381, 115] width 104 height 11
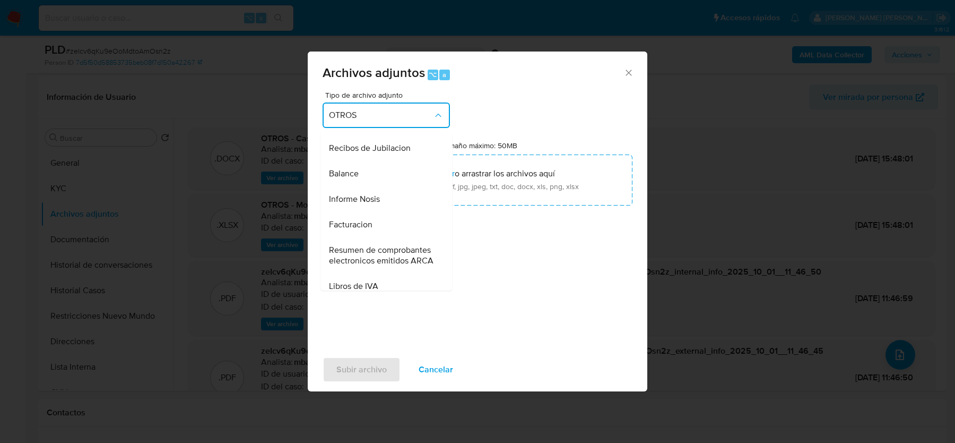
scroll to position [352, 0]
click at [371, 247] on span "Resumen de comprobantes electronicos emitidos ARCA" at bounding box center [383, 255] width 108 height 21
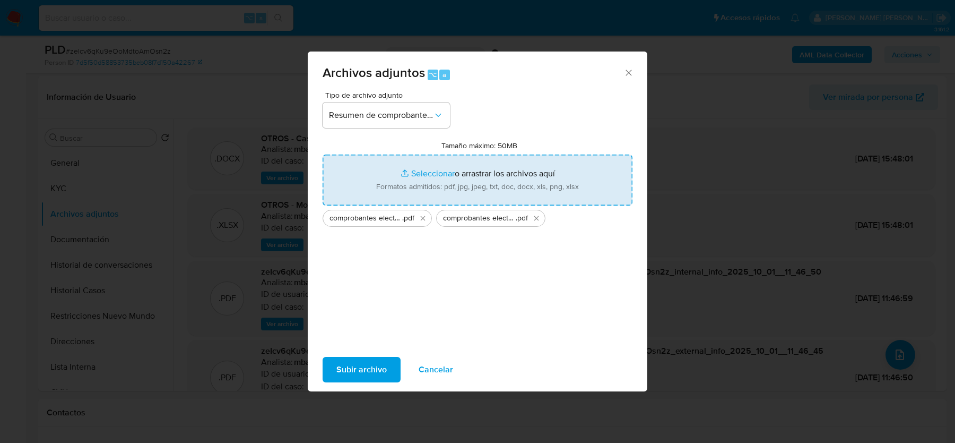
click at [348, 367] on span "Subir archivo" at bounding box center [362, 369] width 50 height 23
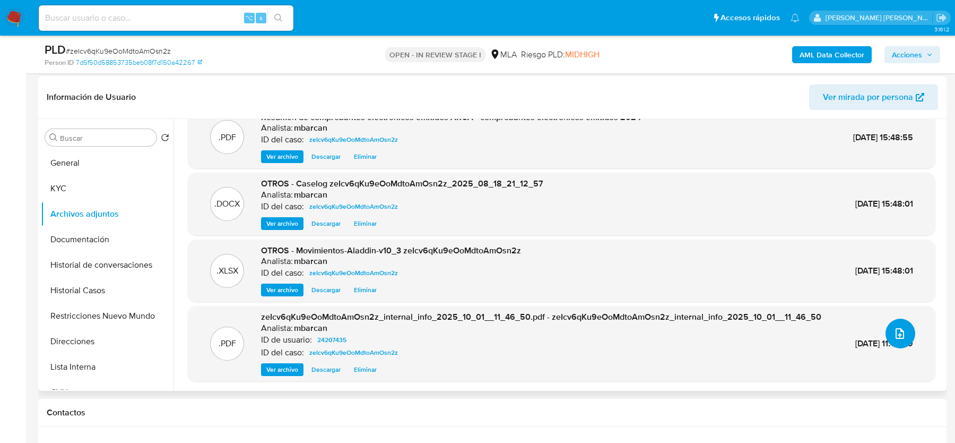
scroll to position [0, 0]
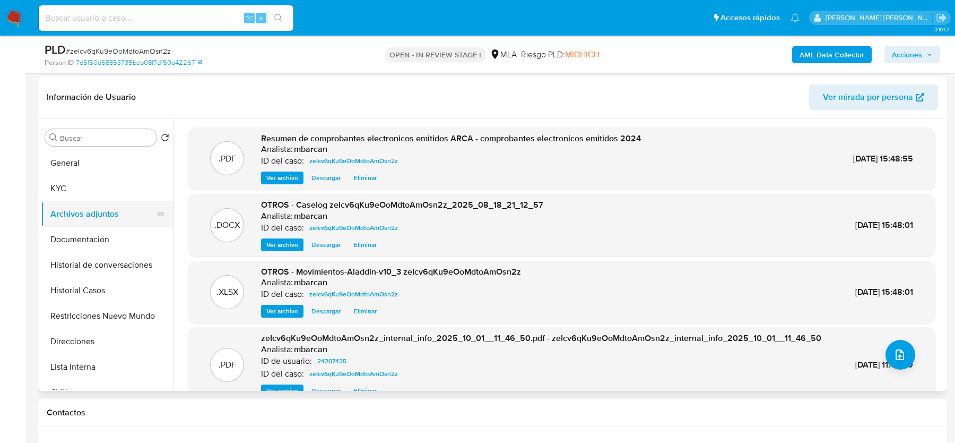
click at [92, 207] on button "Archivos adjuntos" at bounding box center [103, 213] width 124 height 25
click at [98, 185] on button "KYC" at bounding box center [103, 188] width 124 height 25
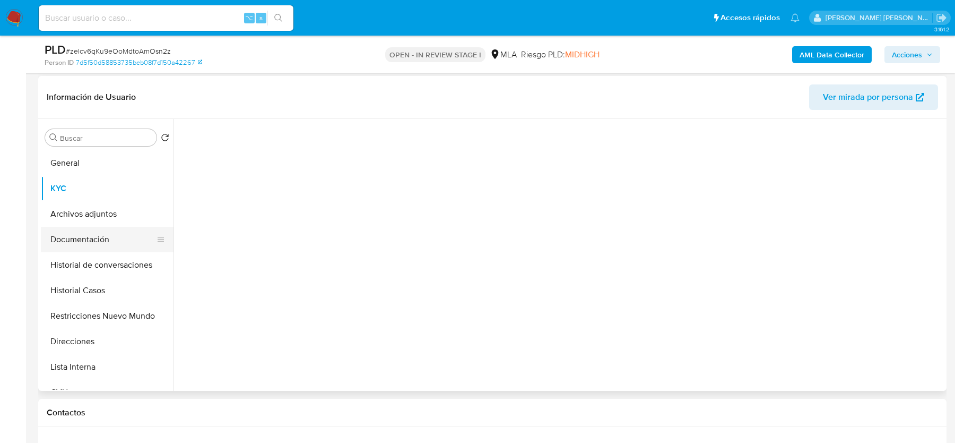
click at [98, 227] on button "Documentación" at bounding box center [103, 239] width 124 height 25
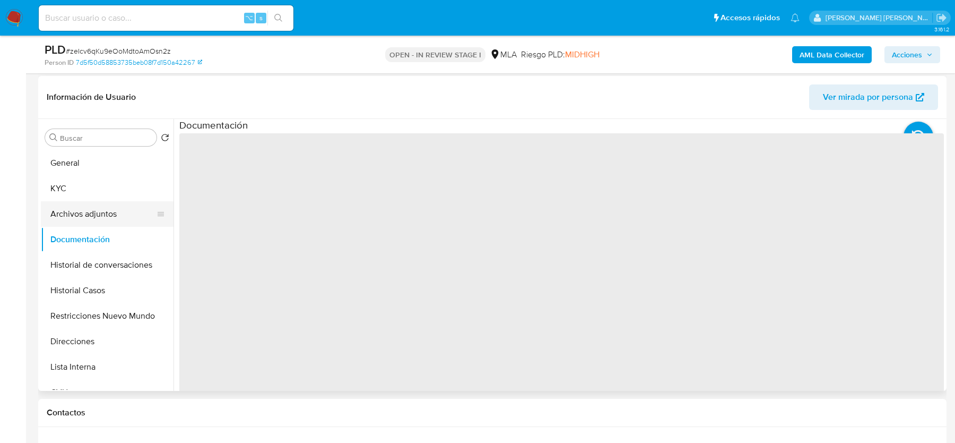
click at [107, 216] on button "Archivos adjuntos" at bounding box center [103, 213] width 124 height 25
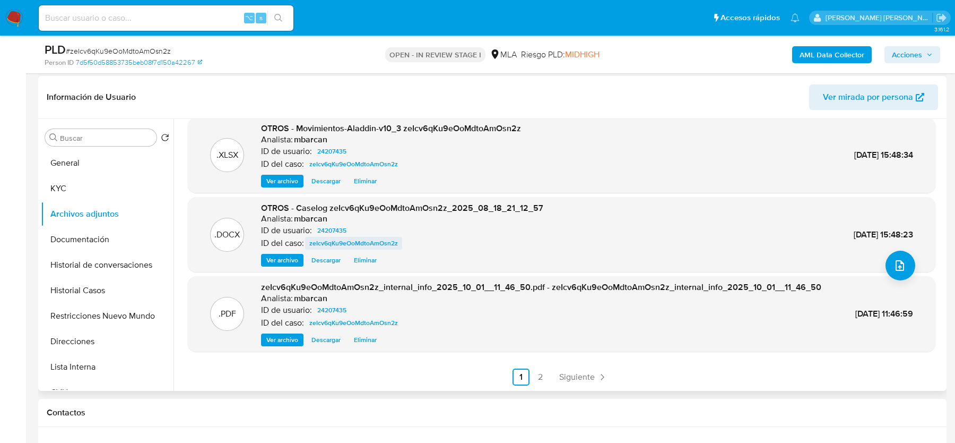
scroll to position [100, 0]
click at [532, 377] on link "2" at bounding box center [540, 376] width 17 height 17
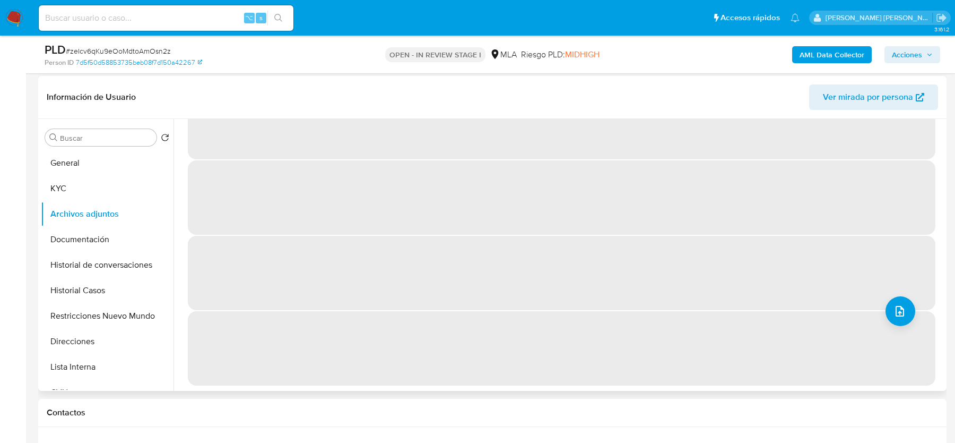
scroll to position [0, 0]
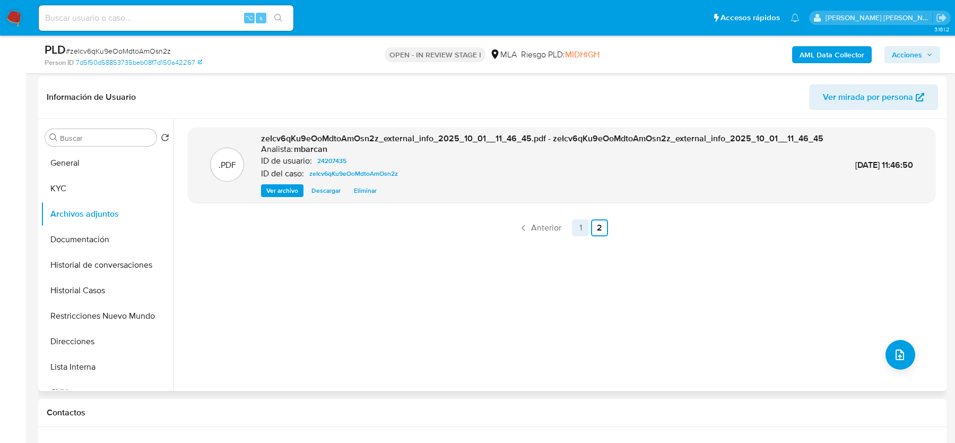
click at [572, 236] on link "1" at bounding box center [580, 227] width 17 height 17
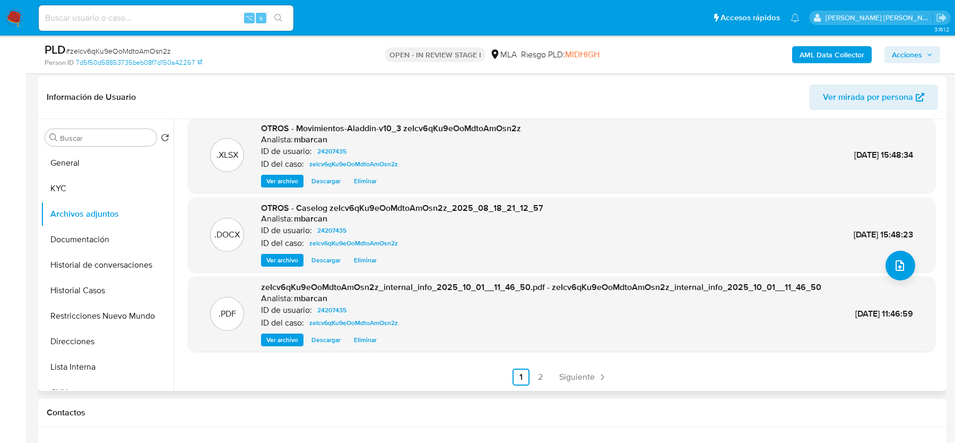
scroll to position [100, 0]
click at [535, 387] on div ".PDF Resumen de comprobantes electronicos emitidos ARCA - comprobantes electron…" at bounding box center [559, 255] width 771 height 272
click at [536, 382] on link "2" at bounding box center [540, 376] width 17 height 17
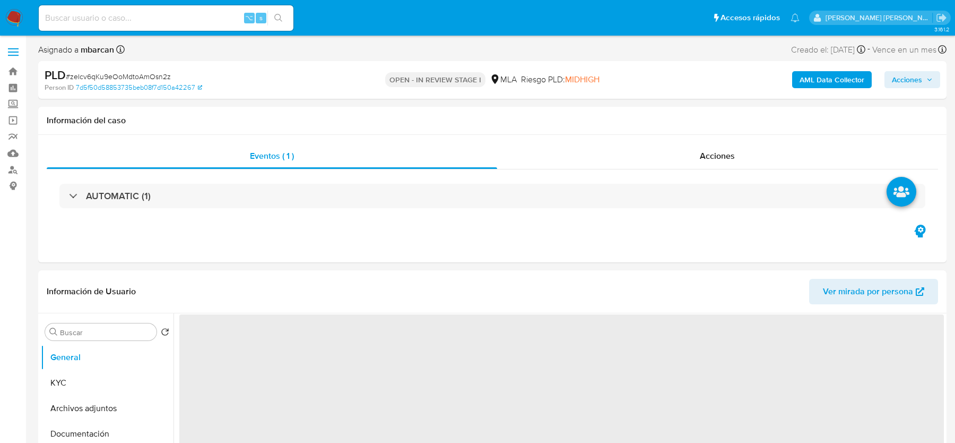
select select "10"
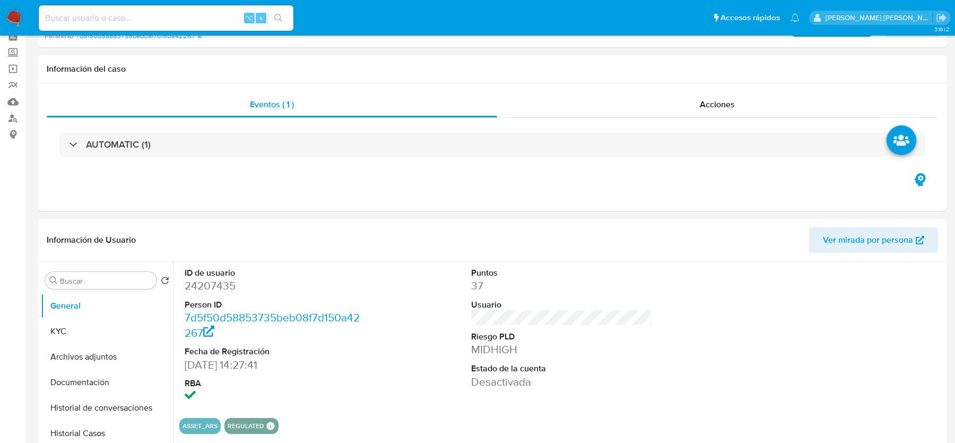
scroll to position [100, 0]
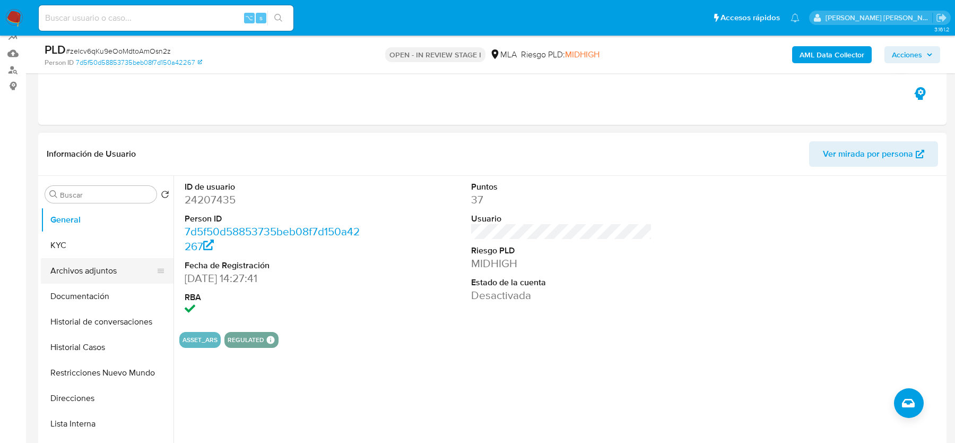
click at [75, 277] on button "Archivos adjuntos" at bounding box center [103, 270] width 124 height 25
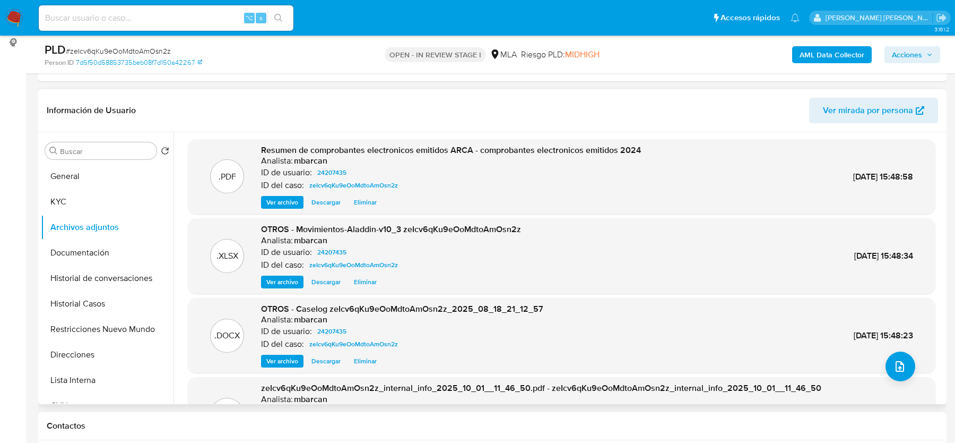
scroll to position [0, 0]
click at [902, 366] on icon "upload-file" at bounding box center [900, 367] width 13 height 13
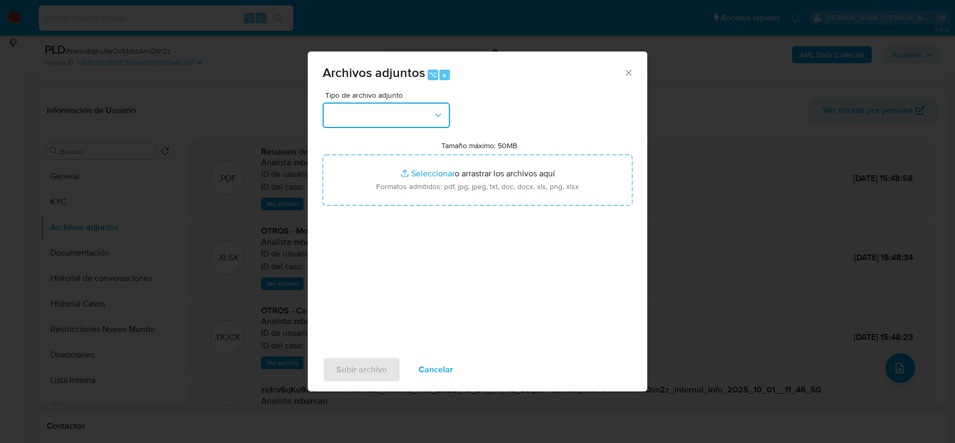
click at [408, 120] on button "button" at bounding box center [386, 114] width 127 height 25
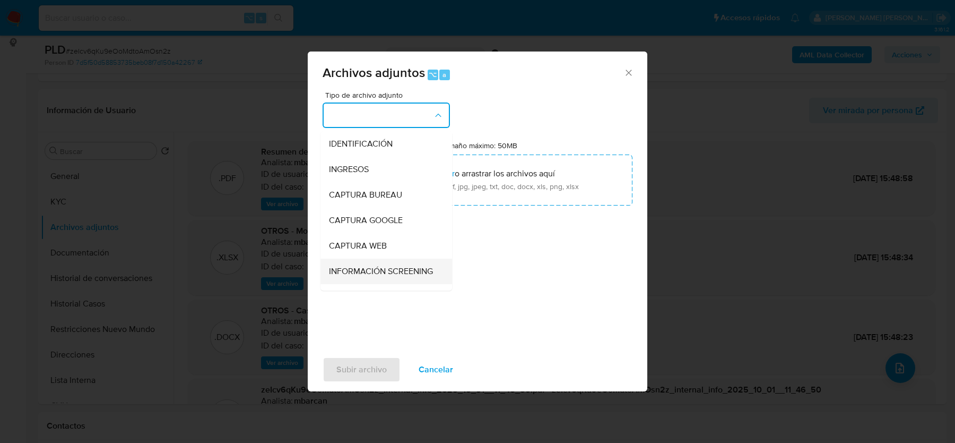
scroll to position [65, 0]
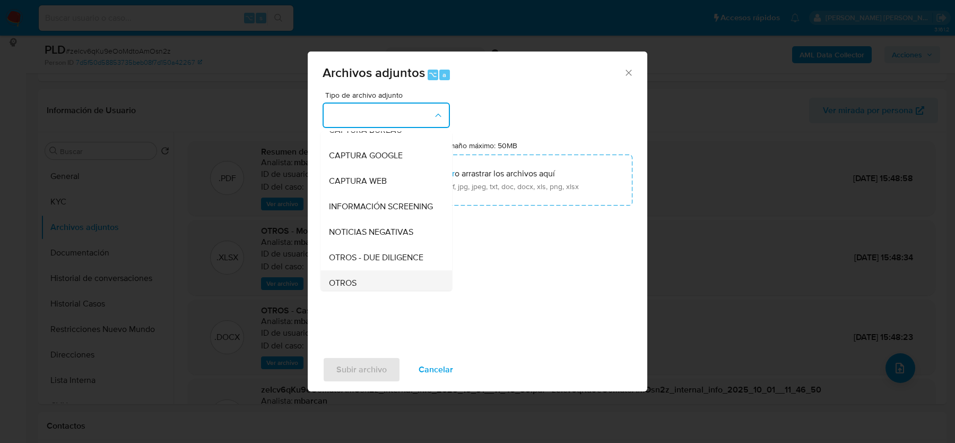
click at [365, 281] on div "OTROS" at bounding box center [383, 282] width 108 height 25
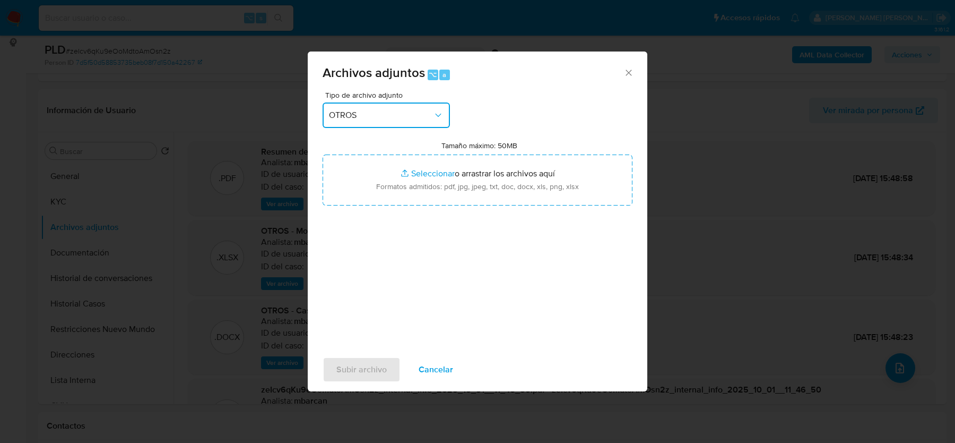
click at [383, 107] on button "OTROS" at bounding box center [386, 114] width 127 height 25
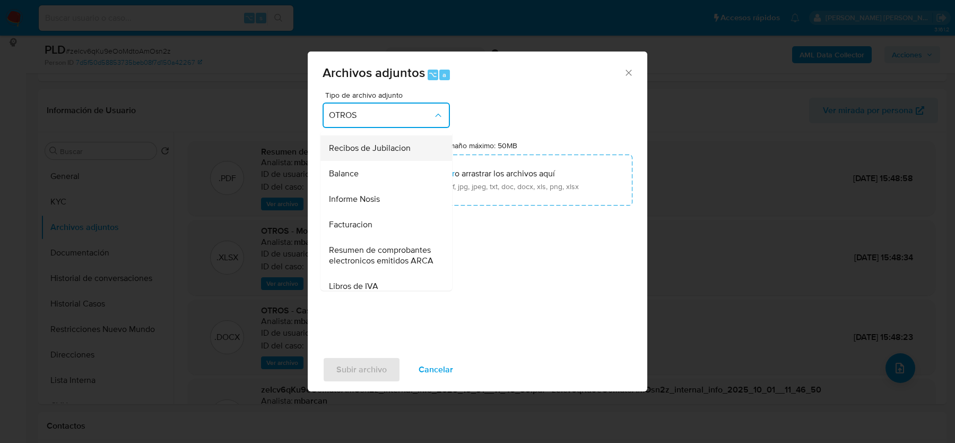
scroll to position [386, 0]
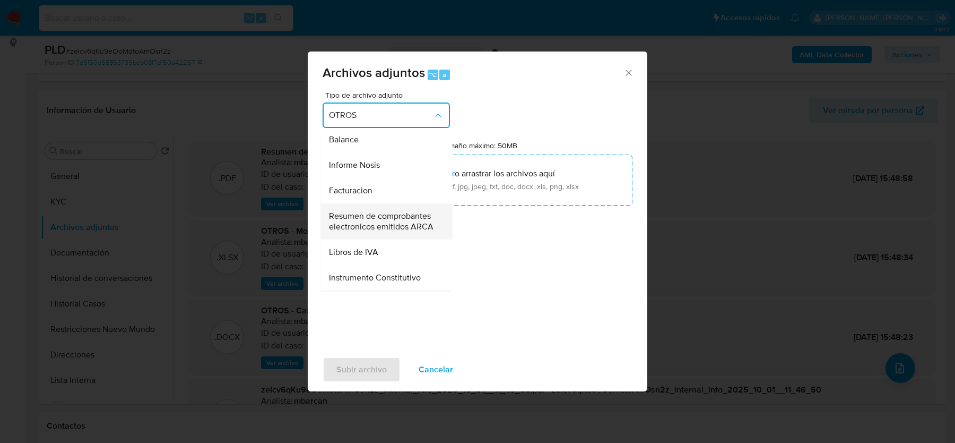
click at [368, 232] on div "Resumen de comprobantes electronicos emitidos ARCA" at bounding box center [383, 221] width 108 height 36
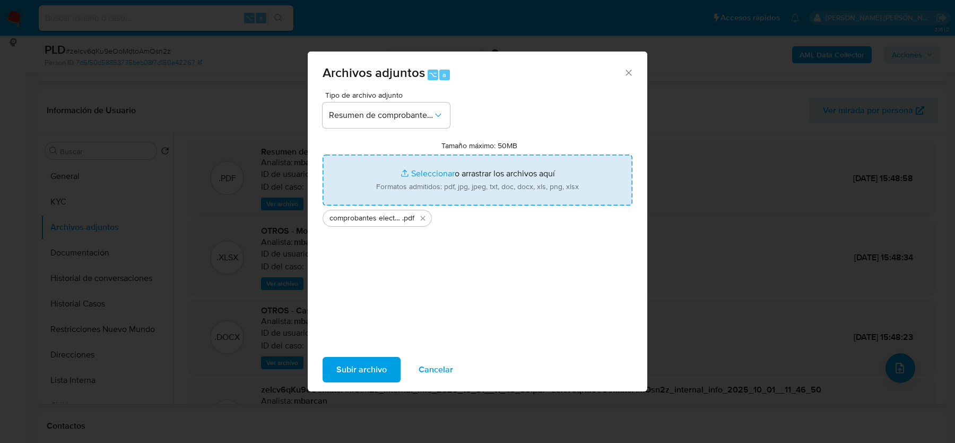
click at [348, 372] on span "Subir archivo" at bounding box center [362, 369] width 50 height 23
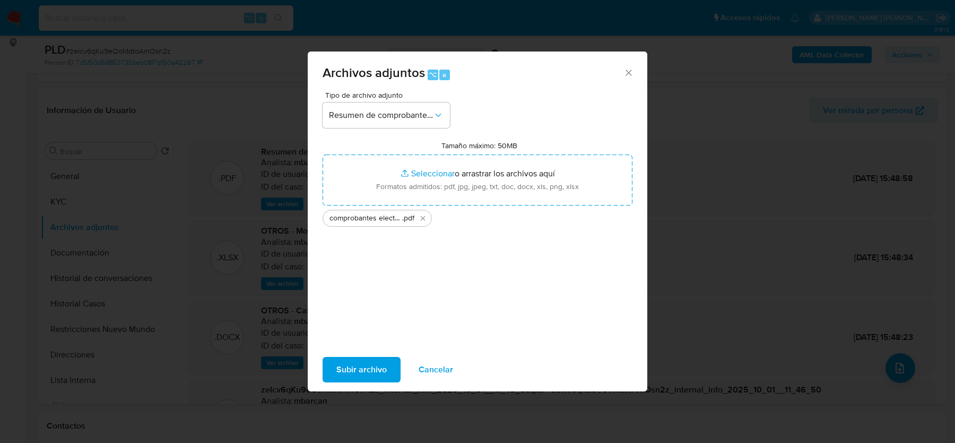
click at [362, 358] on span "Subir archivo" at bounding box center [362, 369] width 50 height 23
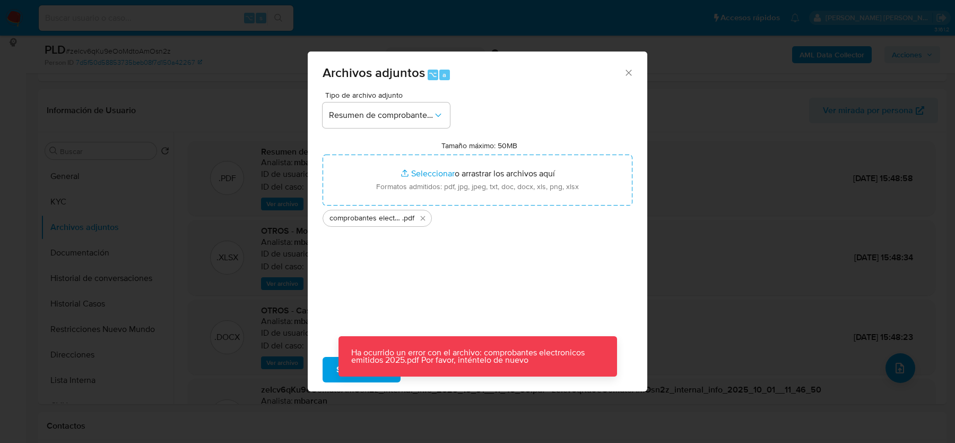
click at [629, 70] on icon "Cerrar" at bounding box center [629, 72] width 11 height 11
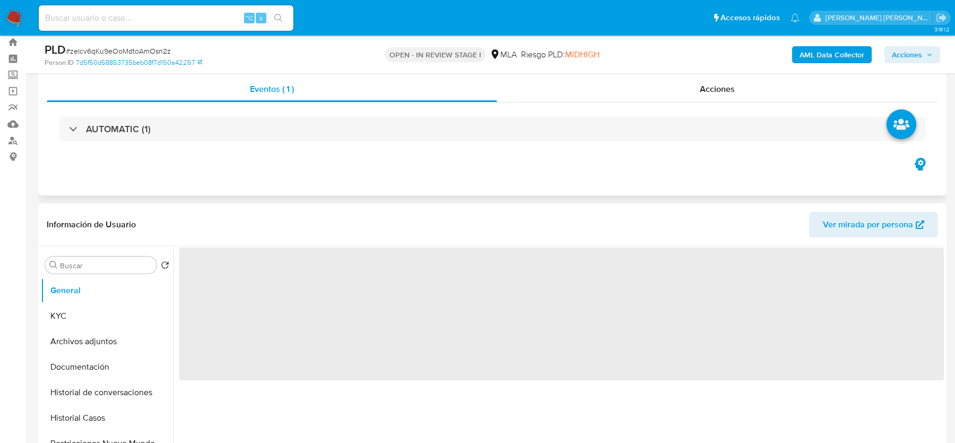
scroll to position [57, 0]
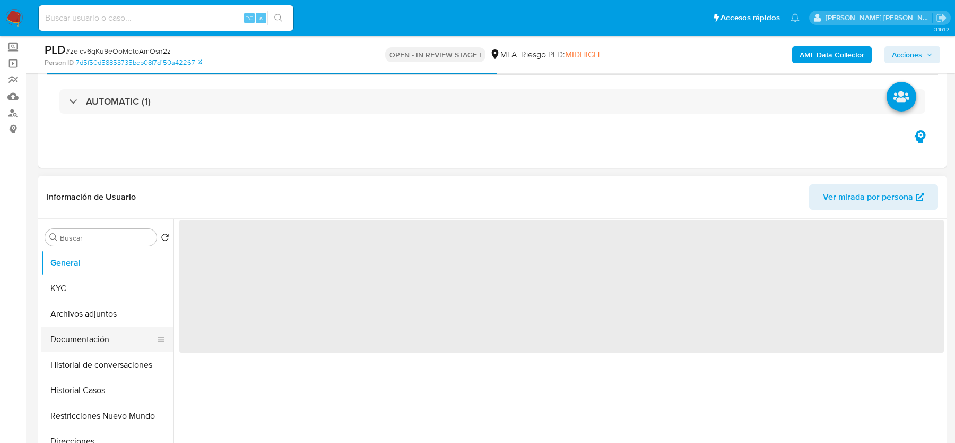
click at [90, 328] on button "Documentación" at bounding box center [103, 338] width 124 height 25
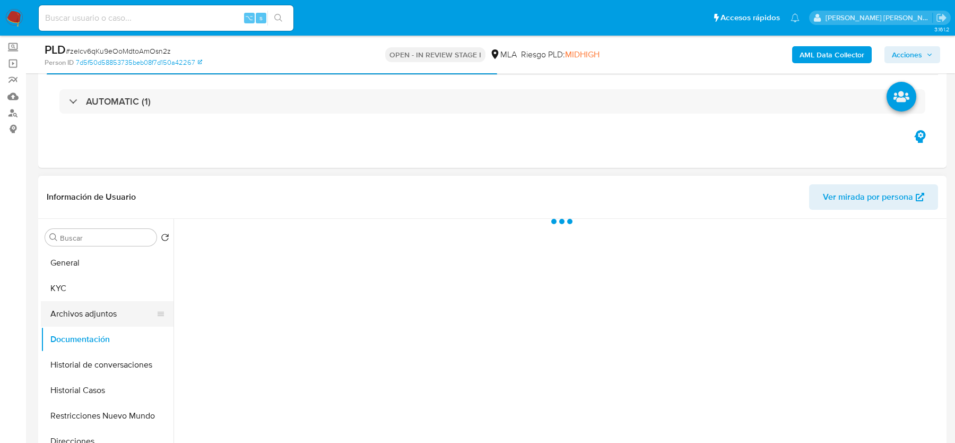
select select "10"
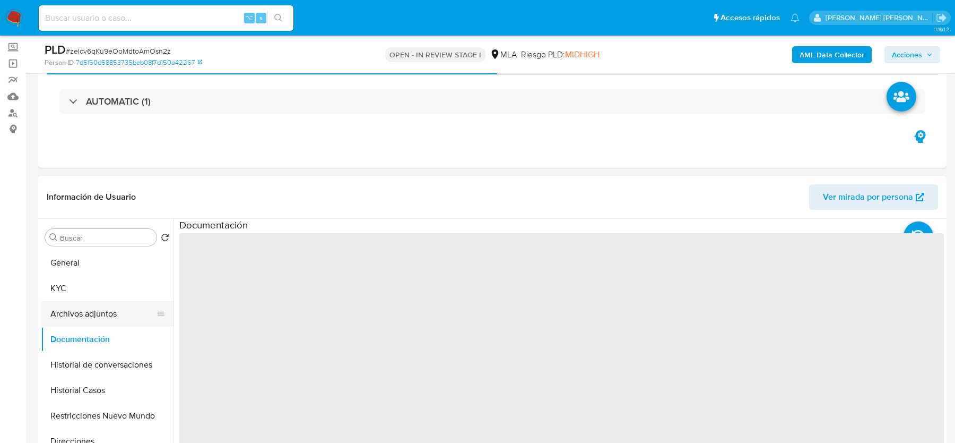
click at [92, 312] on button "Archivos adjuntos" at bounding box center [103, 313] width 124 height 25
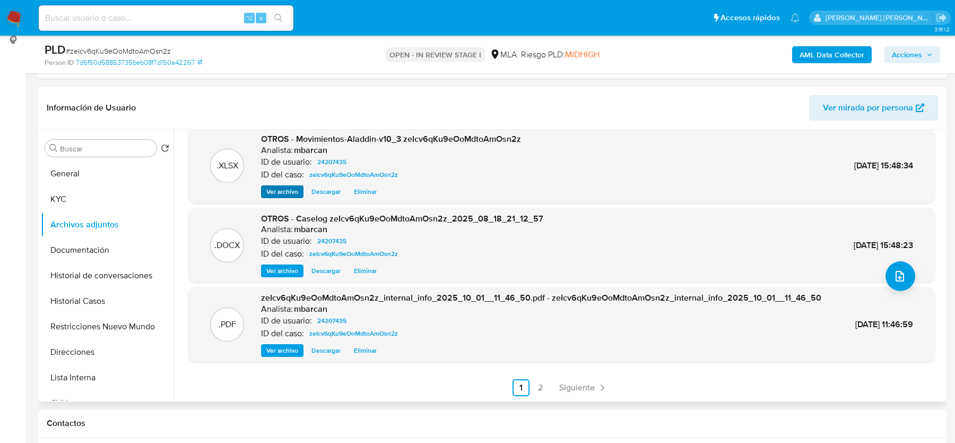
scroll to position [100, 0]
click at [540, 380] on link "2" at bounding box center [540, 387] width 17 height 17
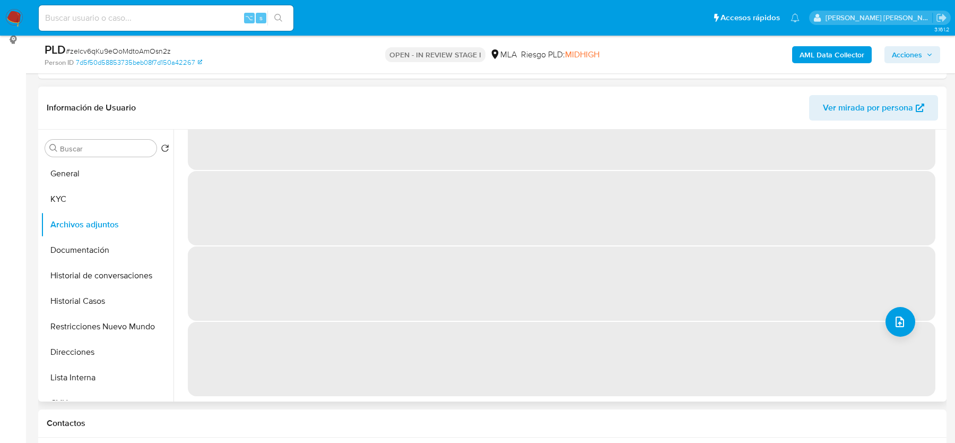
scroll to position [0, 0]
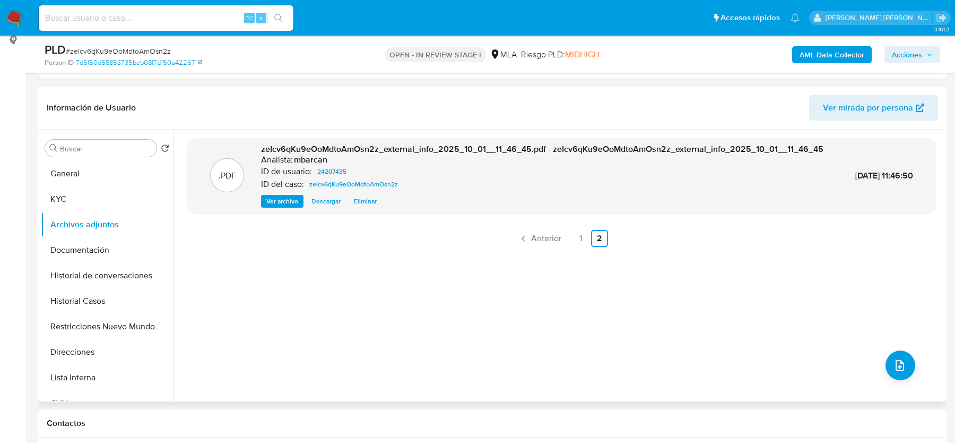
click at [117, 50] on span "# zeIcv6qKu9eOoMdtoAmOsn2z" at bounding box center [118, 51] width 105 height 11
copy span "zeIcv6qKu9eOoMdtoAmOsn2z"
click at [93, 201] on button "KYC" at bounding box center [103, 198] width 124 height 25
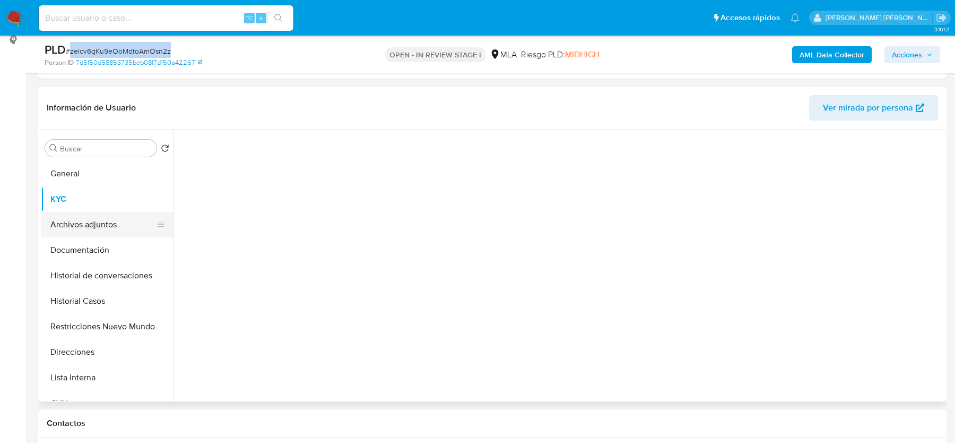
click at [93, 216] on button "Archivos adjuntos" at bounding box center [103, 224] width 124 height 25
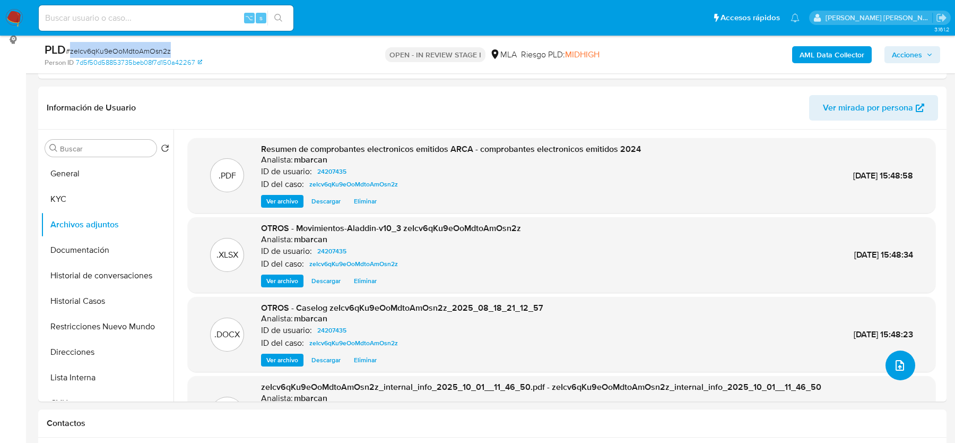
click at [901, 369] on icon "upload-file" at bounding box center [900, 365] width 13 height 13
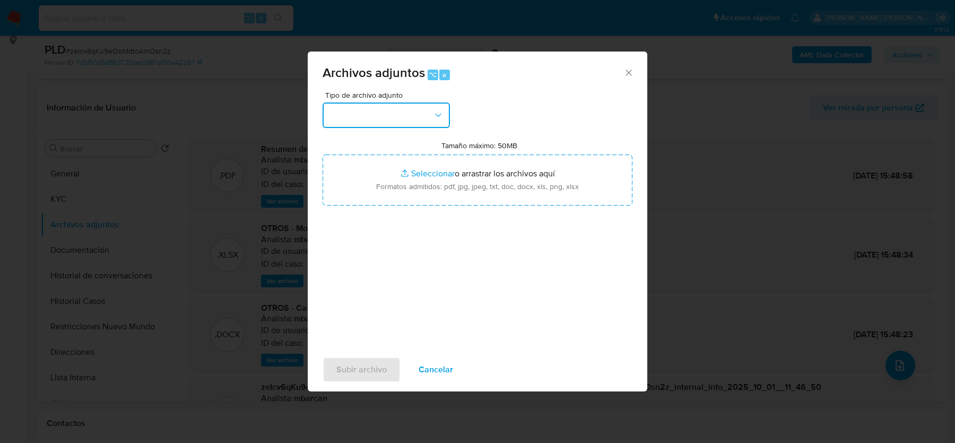
click at [401, 117] on button "button" at bounding box center [386, 114] width 127 height 25
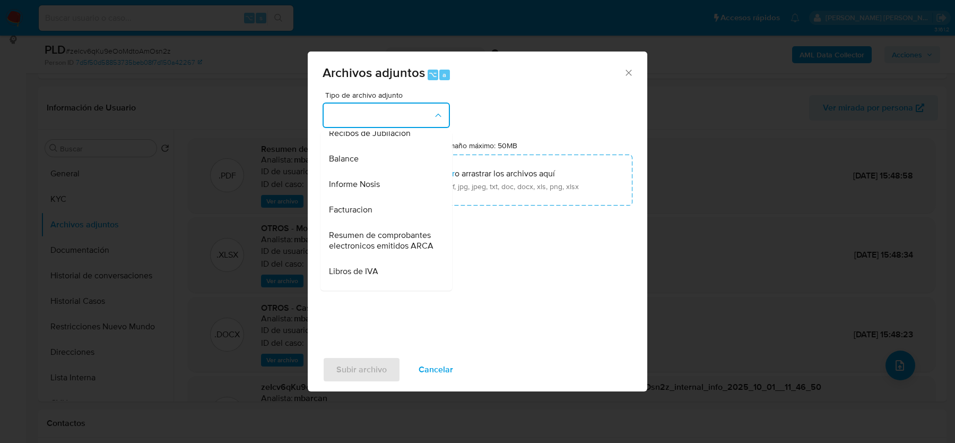
scroll to position [384, 0]
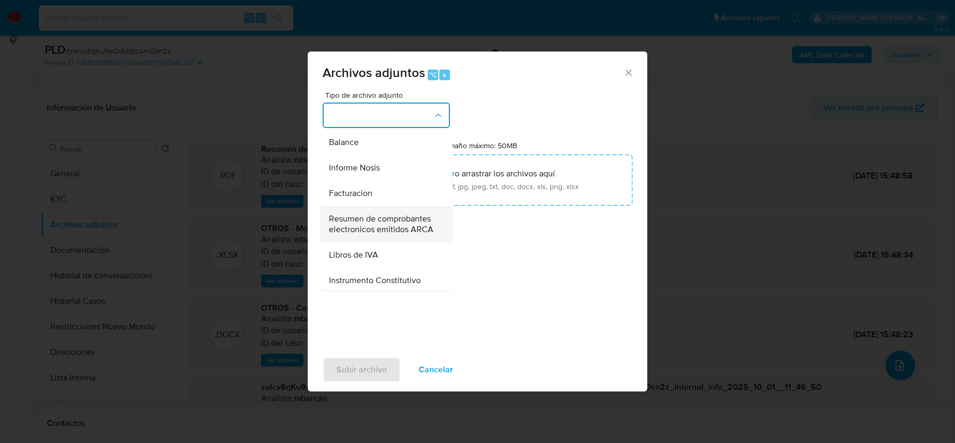
click at [383, 218] on span "Resumen de comprobantes electronicos emitidos ARCA" at bounding box center [383, 223] width 108 height 21
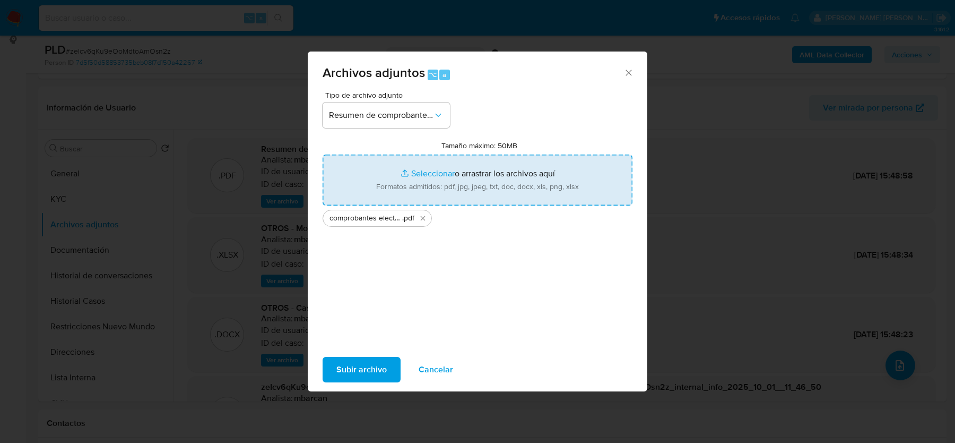
click at [363, 373] on span "Subir archivo" at bounding box center [362, 369] width 50 height 23
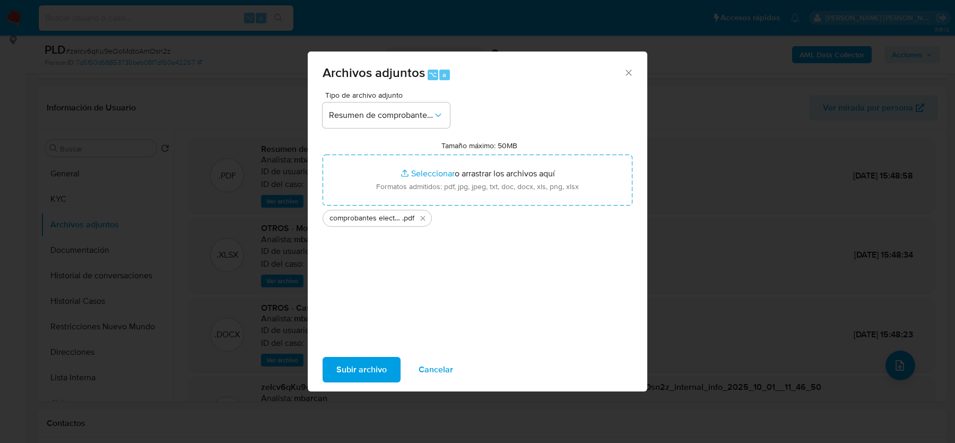
click at [440, 369] on span "Cancelar" at bounding box center [436, 369] width 35 height 23
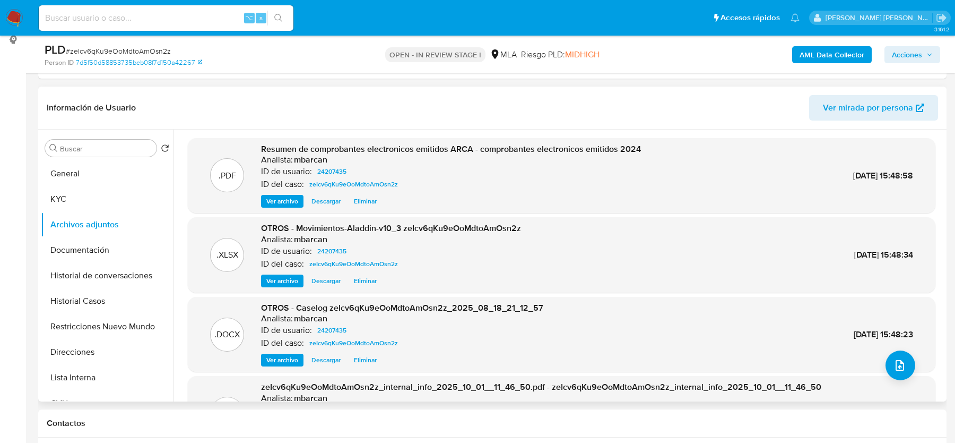
click at [304, 101] on header "Información de Usuario Ver mirada por persona" at bounding box center [493, 107] width 892 height 25
click at [131, 51] on span "# zeIcv6qKu9eOoMdtoAmOsn2z" at bounding box center [118, 51] width 105 height 11
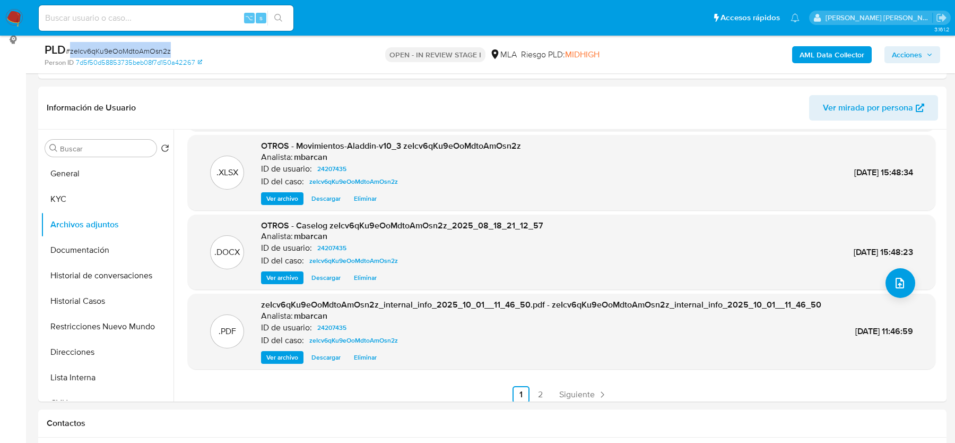
scroll to position [100, 0]
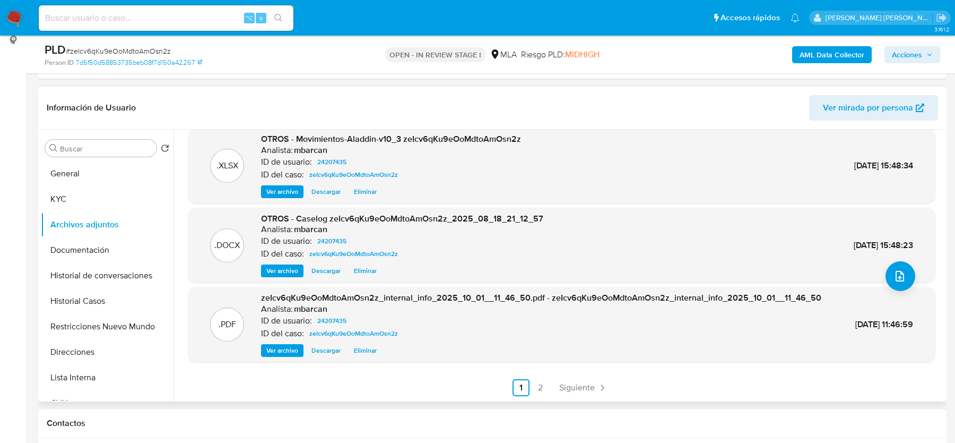
click at [551, 389] on ul "Anterior 1 2 Siguiente" at bounding box center [562, 387] width 748 height 17
click at [538, 389] on link "2" at bounding box center [540, 387] width 17 height 17
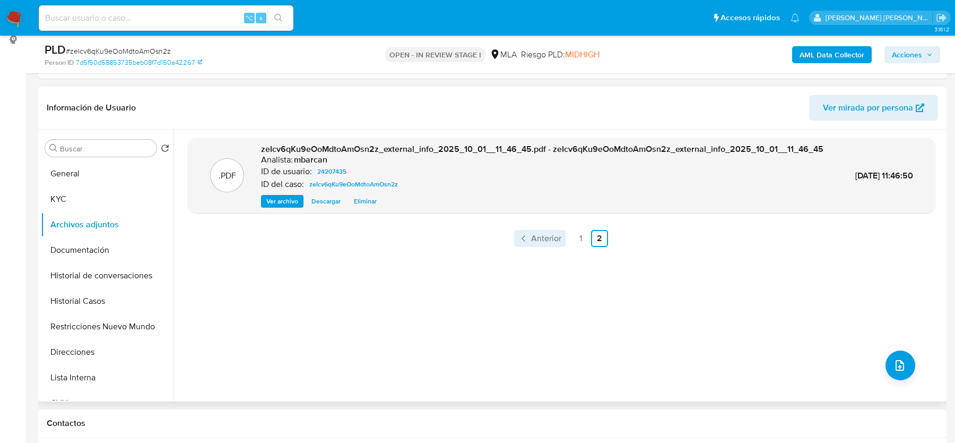
click at [534, 243] on span "Anterior" at bounding box center [546, 238] width 30 height 8
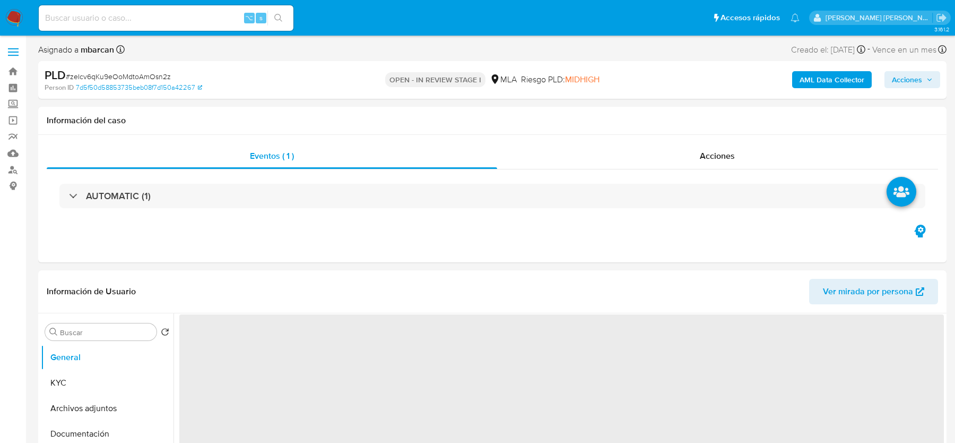
select select "10"
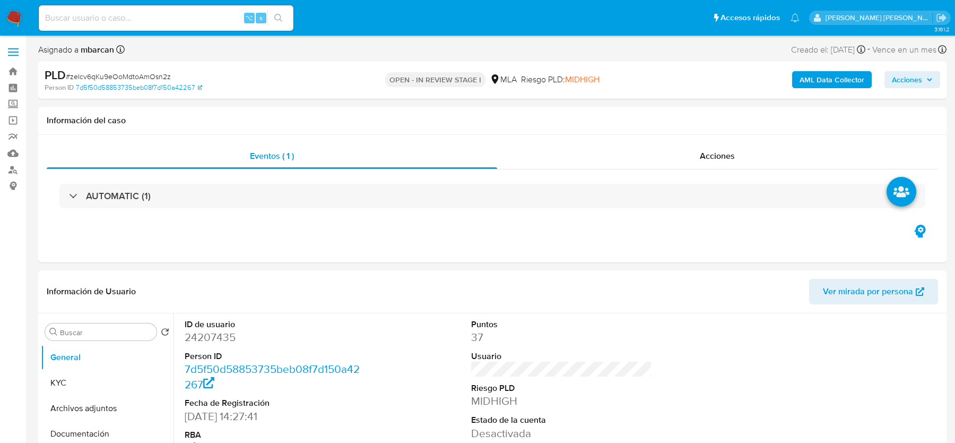
click at [337, 88] on div "Person ID 7d5f50d58853735beb08f7d150a42267" at bounding box center [193, 88] width 296 height 10
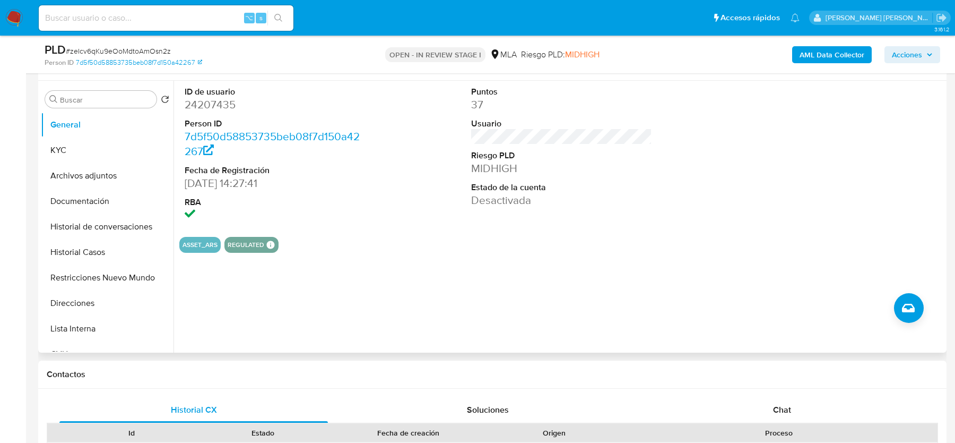
scroll to position [257, 0]
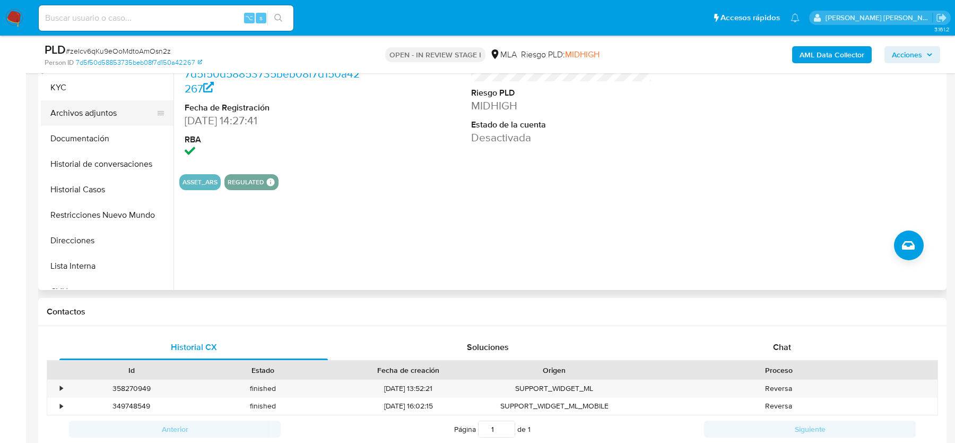
click at [72, 111] on button "Archivos adjuntos" at bounding box center [103, 112] width 124 height 25
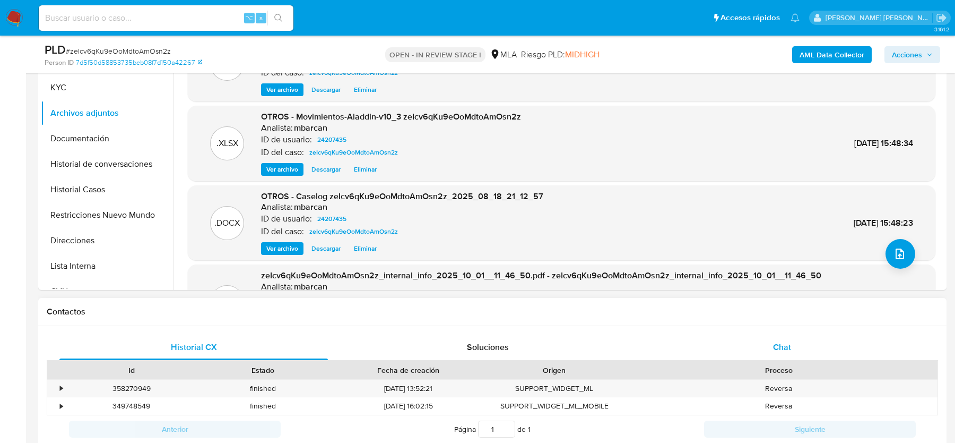
scroll to position [182, 0]
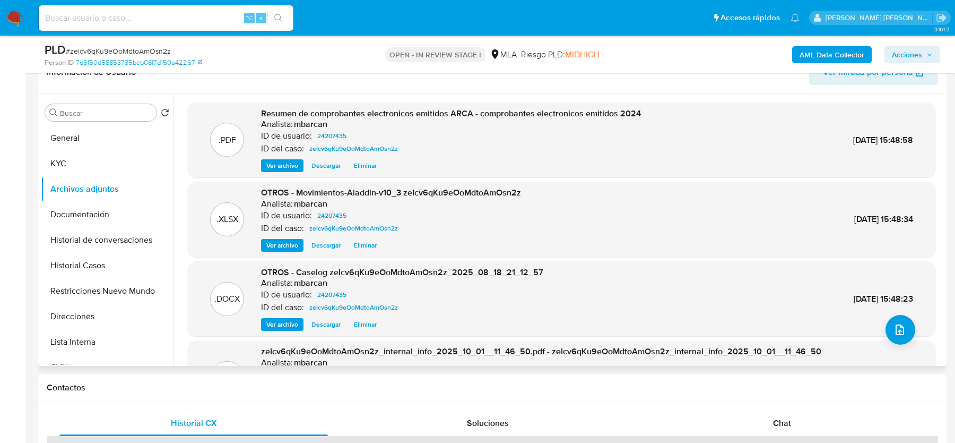
click at [904, 344] on div ".PDF zeIcv6qKu9eOoMdtoAmOsn2z_internal_info_2025_10_01__11_46_50.pdf - zeIcv6qK…" at bounding box center [562, 377] width 748 height 75
click at [902, 334] on span "upload-file" at bounding box center [900, 329] width 13 height 13
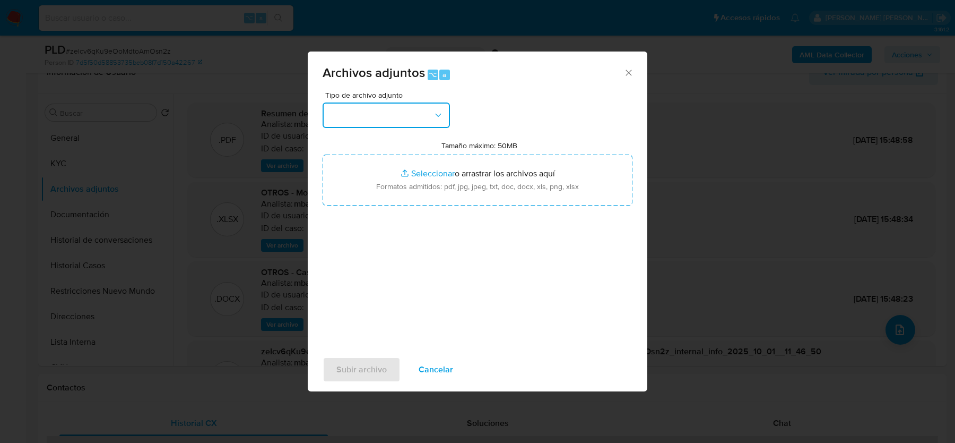
click at [439, 112] on icon "button" at bounding box center [438, 115] width 11 height 11
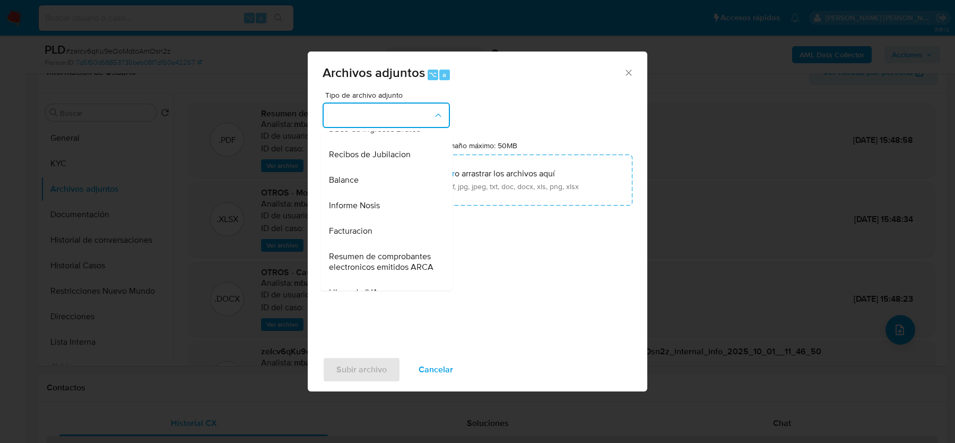
scroll to position [355, 0]
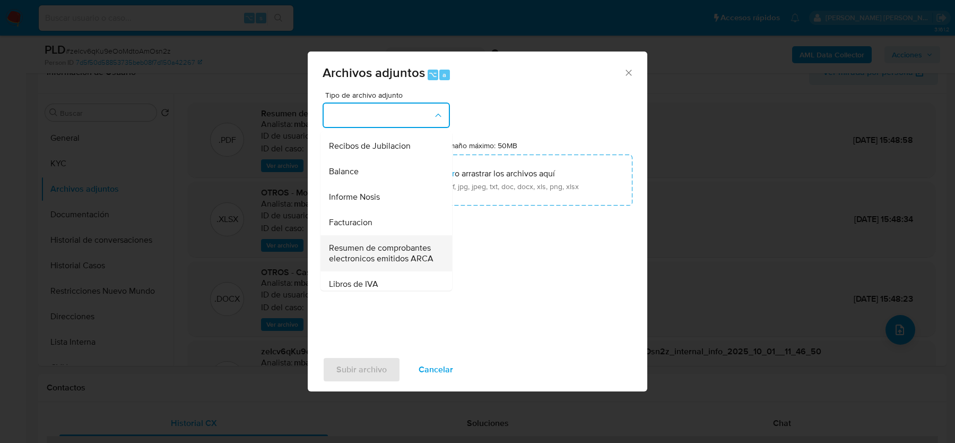
click at [376, 248] on span "Resumen de comprobantes electronicos emitidos ARCA" at bounding box center [383, 253] width 108 height 21
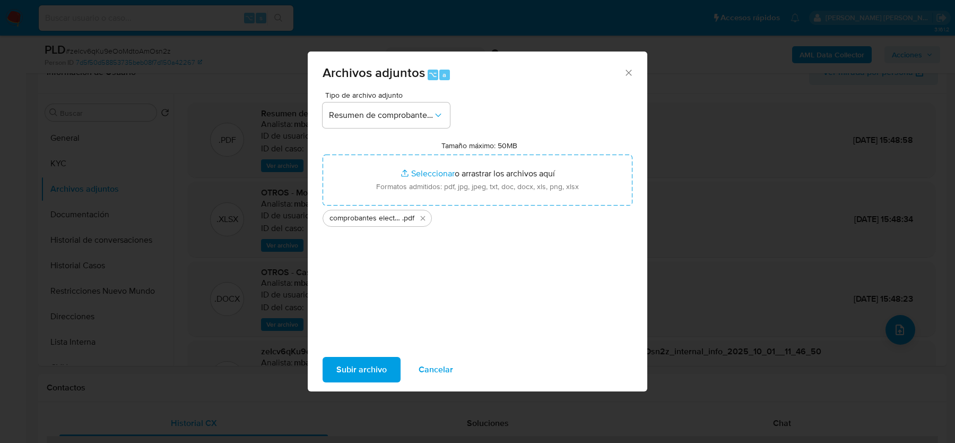
click at [361, 370] on span "Subir archivo" at bounding box center [362, 369] width 50 height 23
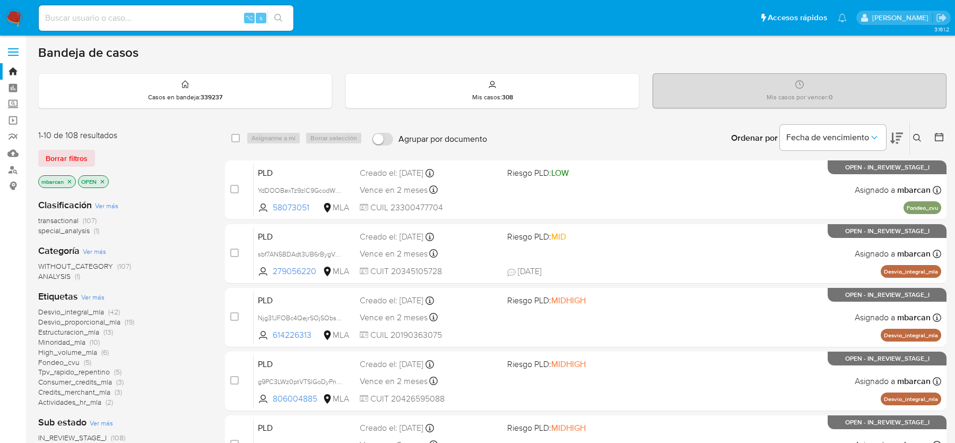
click at [85, 18] on input at bounding box center [166, 18] width 255 height 14
paste input "zeIcv6qKu9eOoMdtoAmOsn2z"
type input "zeIcv6qKu9eOoMdtoAmOsn2z"
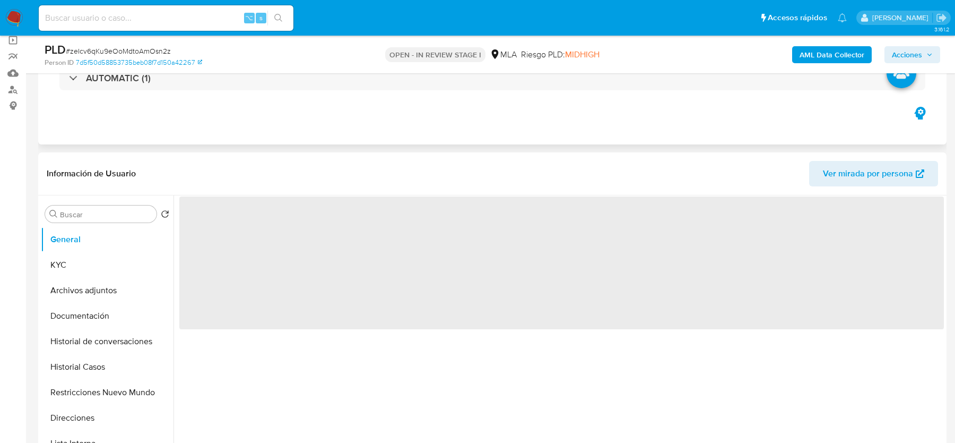
scroll to position [227, 0]
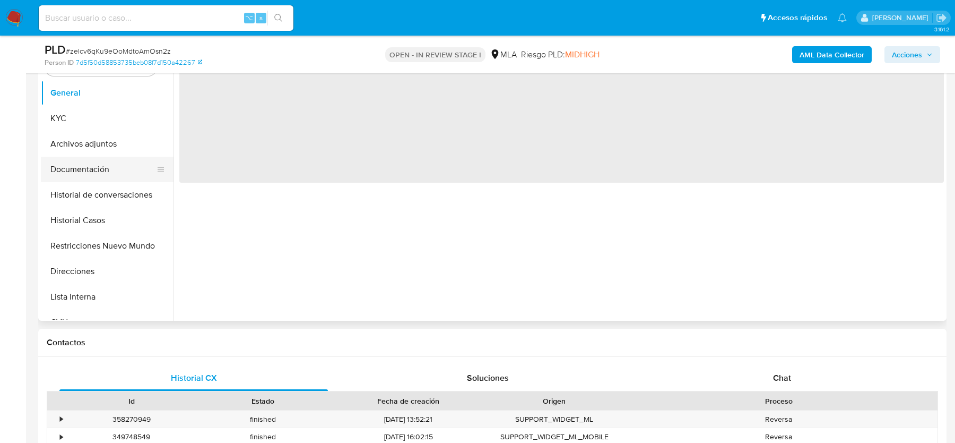
select select "10"
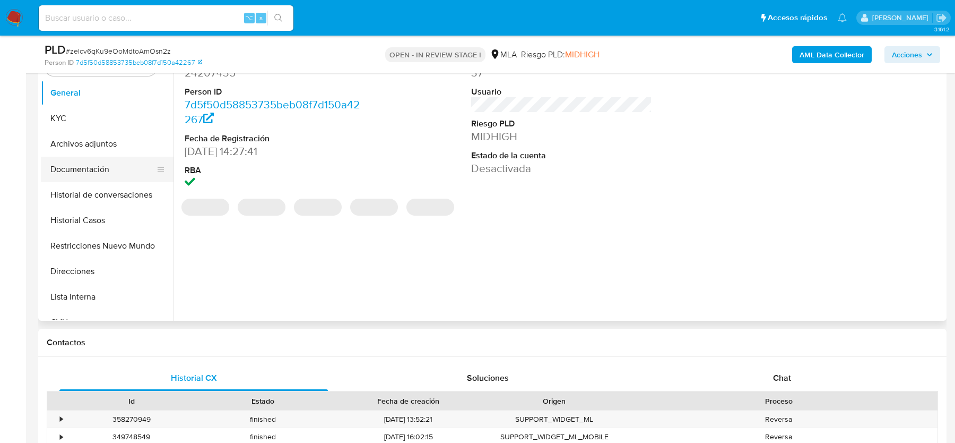
click at [58, 163] on button "Documentación" at bounding box center [103, 169] width 124 height 25
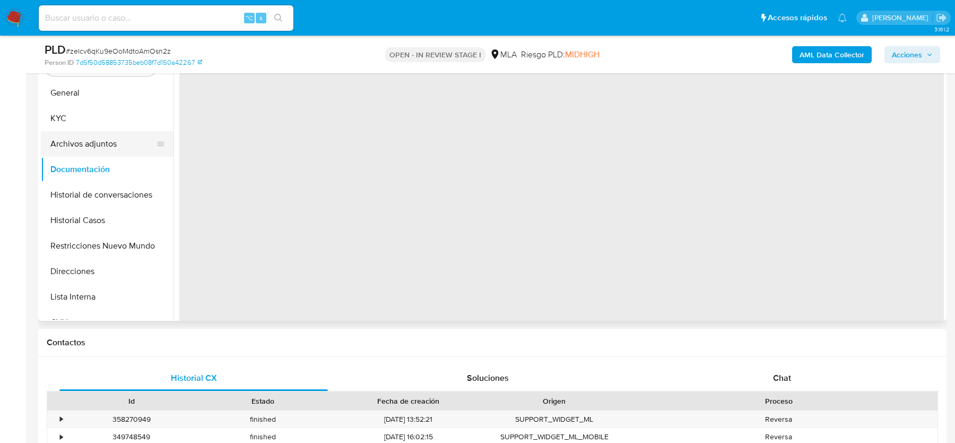
click at [85, 139] on button "Archivos adjuntos" at bounding box center [103, 143] width 124 height 25
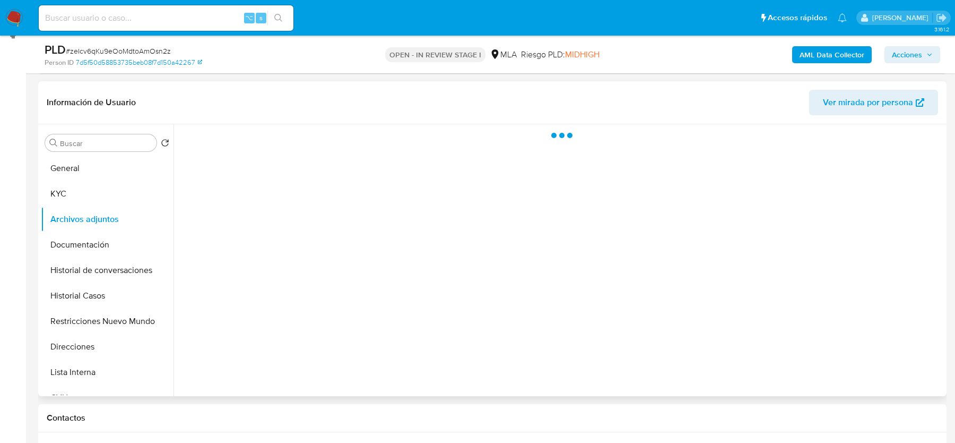
scroll to position [142, 0]
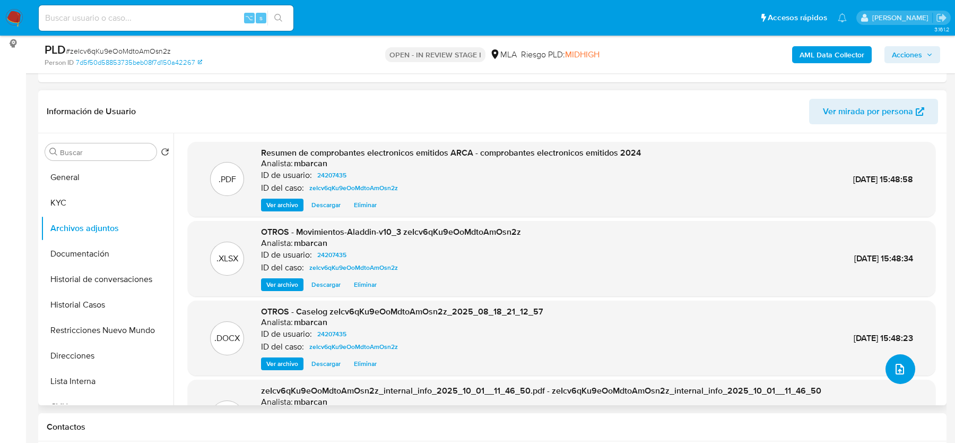
click at [900, 370] on icon "upload-file" at bounding box center [900, 369] width 13 height 13
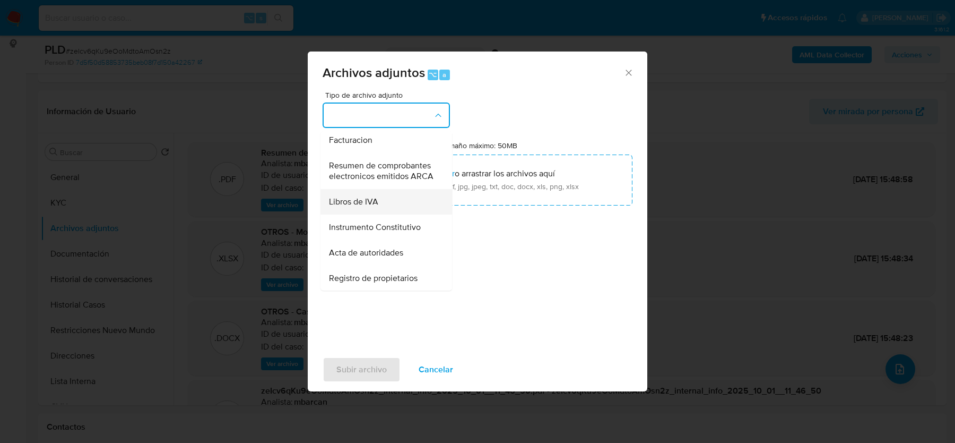
scroll to position [398, 0]
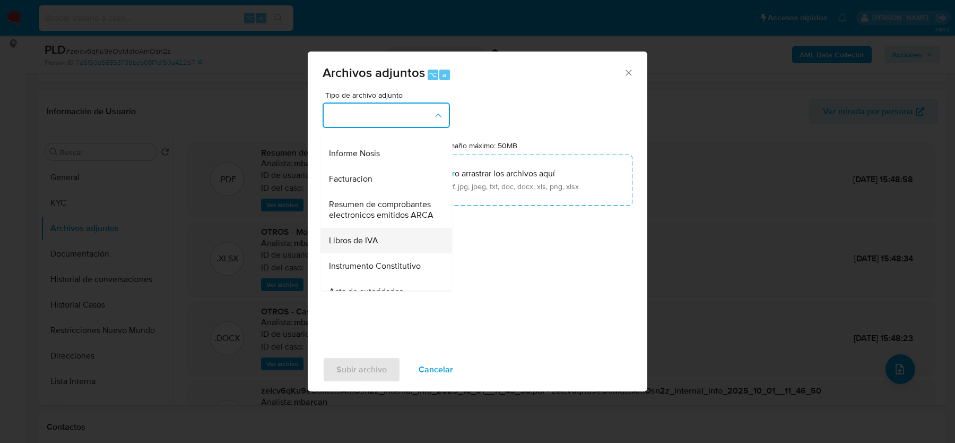
click at [373, 202] on span "Resumen de comprobantes electronicos emitidos ARCA" at bounding box center [383, 209] width 108 height 21
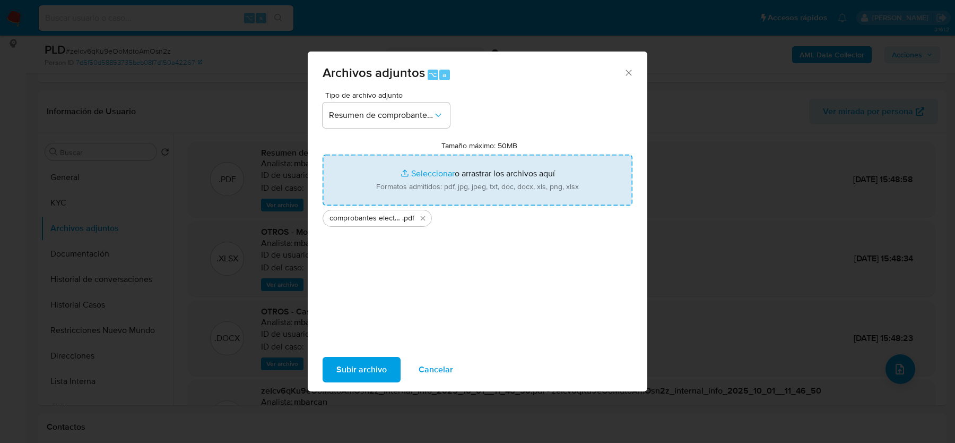
click at [347, 369] on span "Subir archivo" at bounding box center [362, 369] width 50 height 23
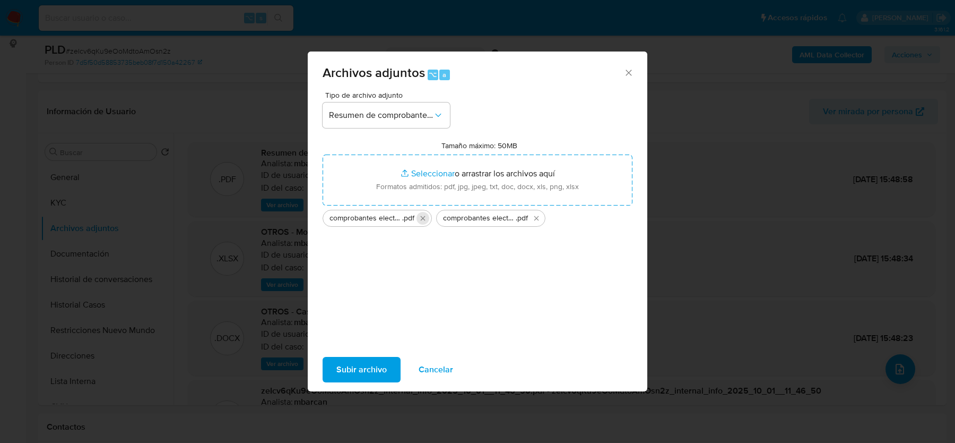
click at [422, 220] on icon "Eliminar comprobantes electronicos emitidos 2025 y 2024.pdf" at bounding box center [423, 218] width 8 height 8
click at [352, 360] on span "Subir archivo" at bounding box center [362, 369] width 50 height 23
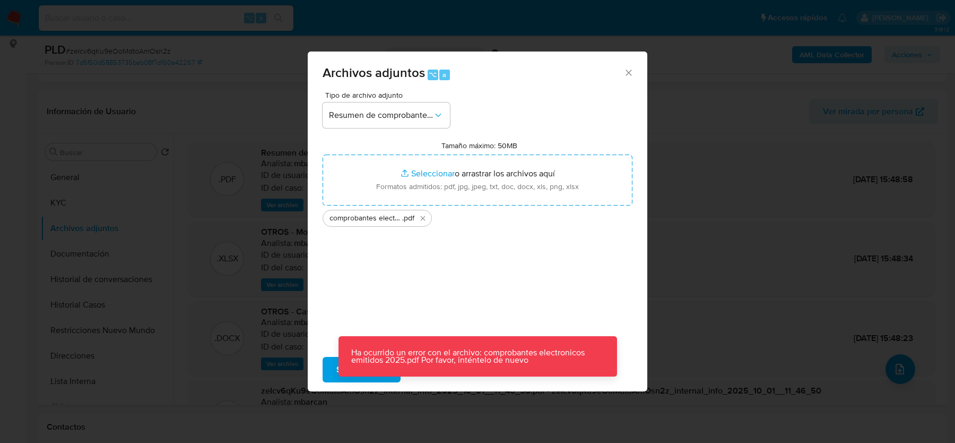
click at [618, 82] on div "Archivos adjuntos ⌥ a" at bounding box center [478, 71] width 340 height 40
click at [624, 76] on icon "Cerrar" at bounding box center [629, 72] width 11 height 11
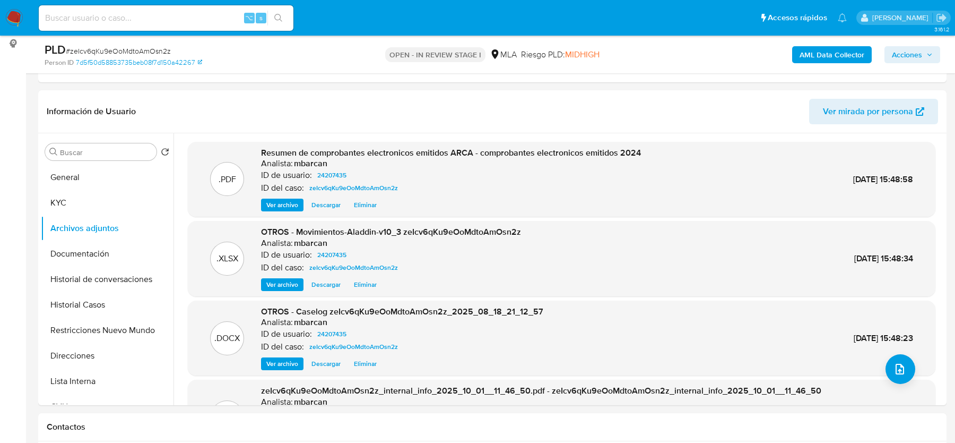
click at [93, 56] on span "# zeIcv6qKu9eOoMdtoAmOsn2z" at bounding box center [118, 51] width 105 height 11
copy span "zeIcv6qKu9eOoMdtoAmOsn2z"
click at [62, 348] on button "Direcciones" at bounding box center [103, 355] width 124 height 25
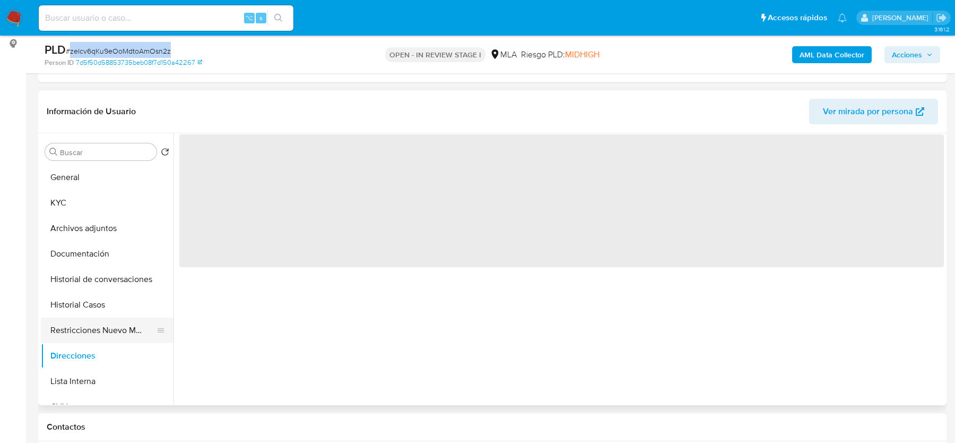
click at [66, 330] on button "Restricciones Nuevo Mundo" at bounding box center [103, 329] width 124 height 25
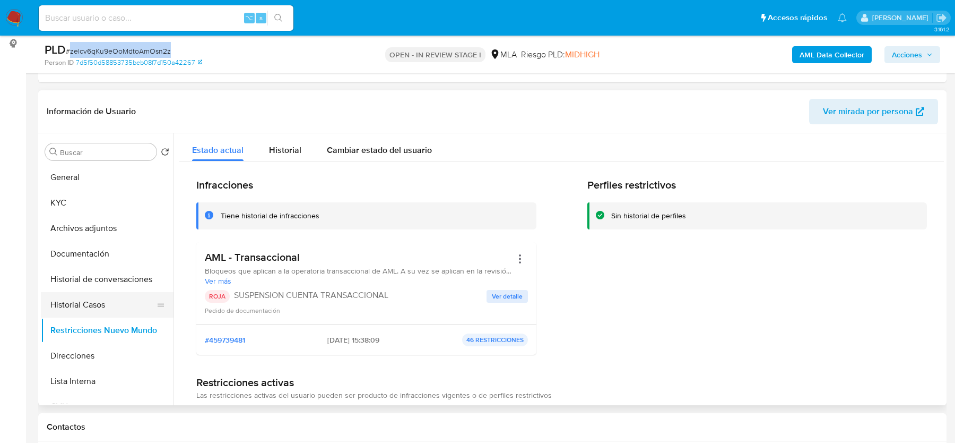
click at [79, 299] on button "Historial Casos" at bounding box center [103, 304] width 124 height 25
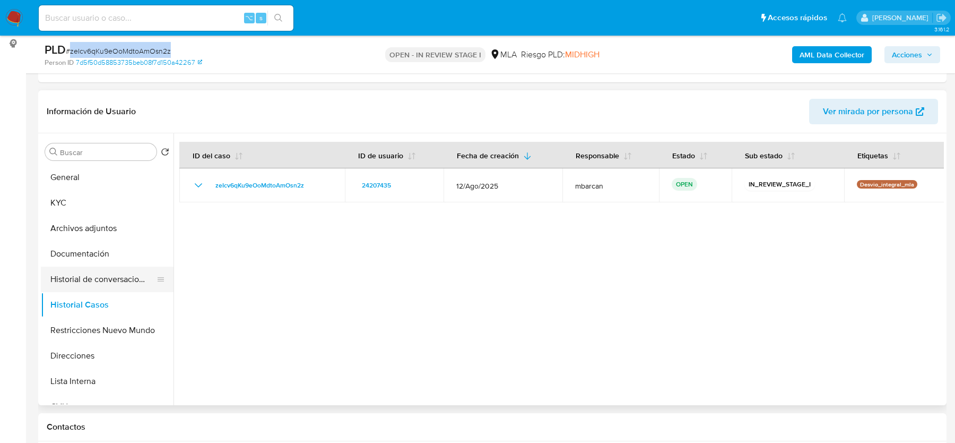
click at [94, 274] on button "Historial de conversaciones" at bounding box center [103, 278] width 124 height 25
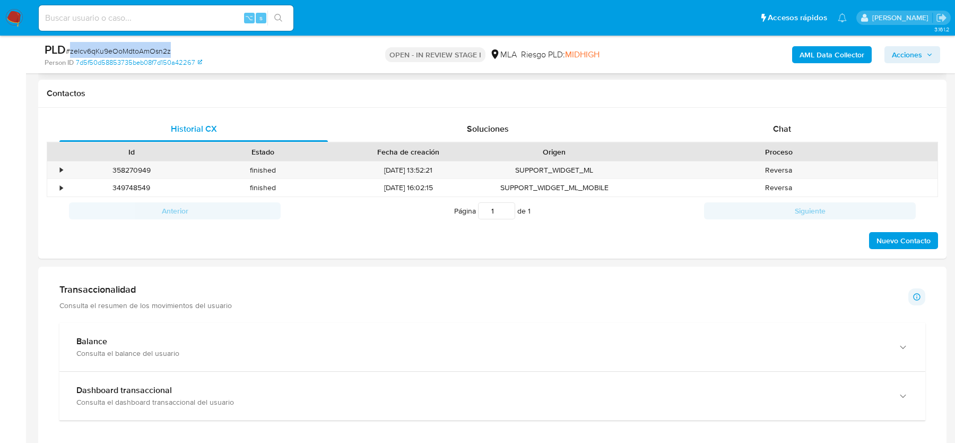
scroll to position [442, 0]
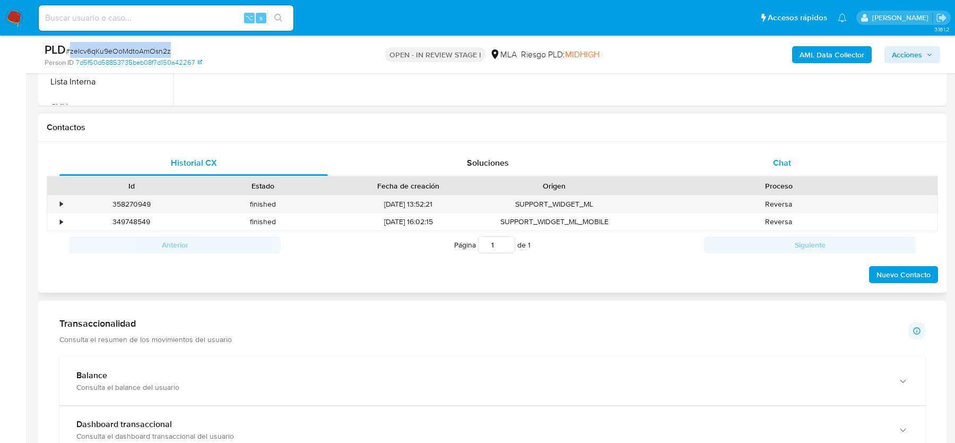
click at [790, 167] on span "Chat" at bounding box center [782, 163] width 18 height 12
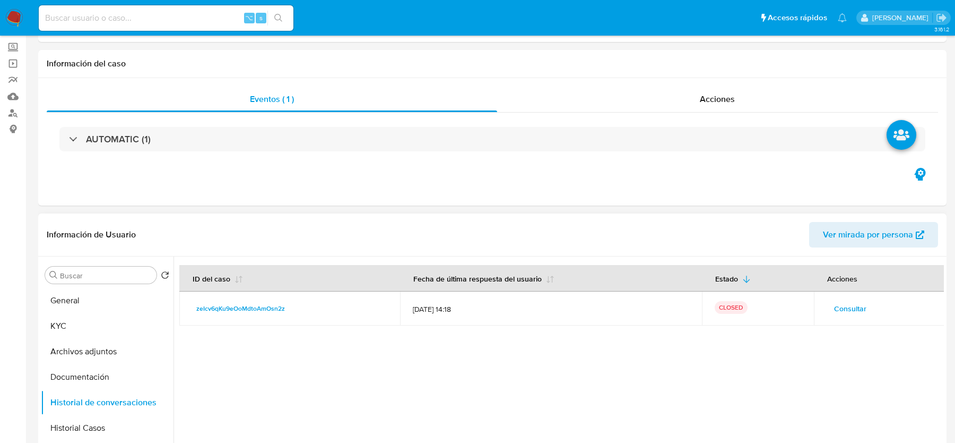
scroll to position [67, 0]
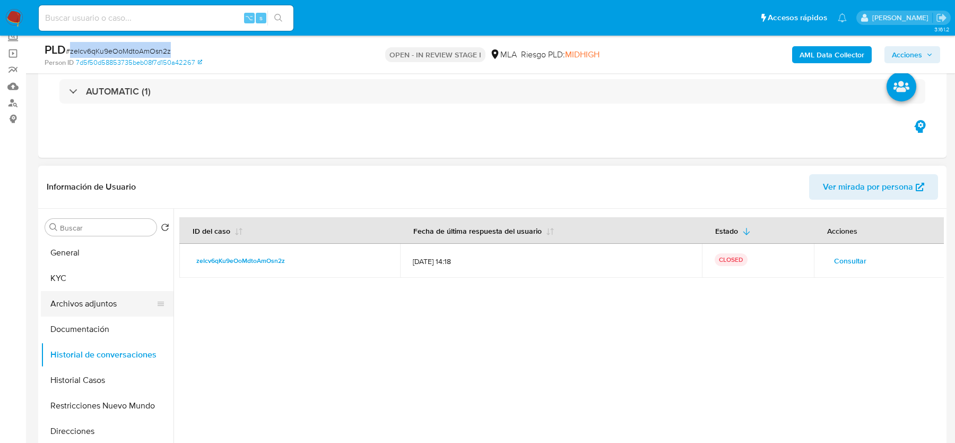
click at [93, 295] on button "Archivos adjuntos" at bounding box center [103, 303] width 124 height 25
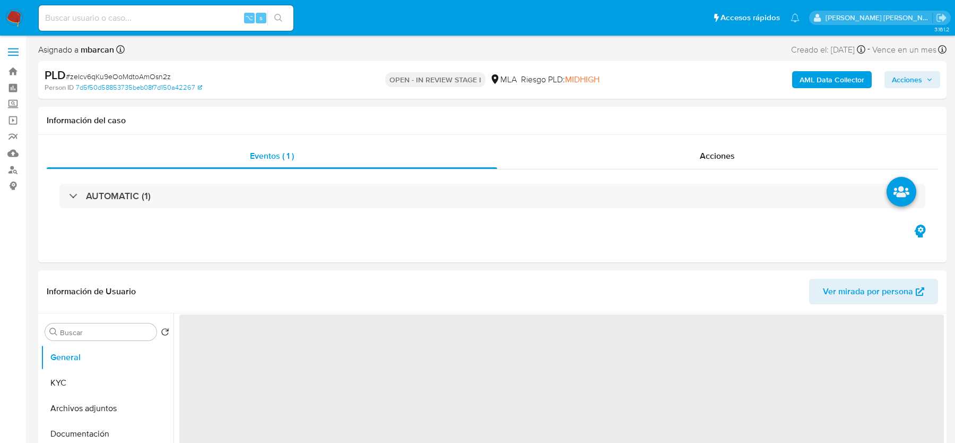
select select "10"
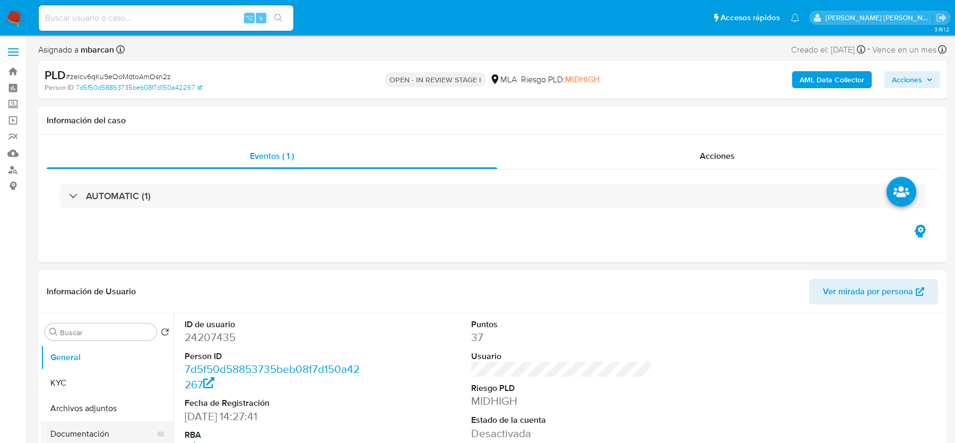
click at [102, 424] on button "Documentación" at bounding box center [103, 433] width 124 height 25
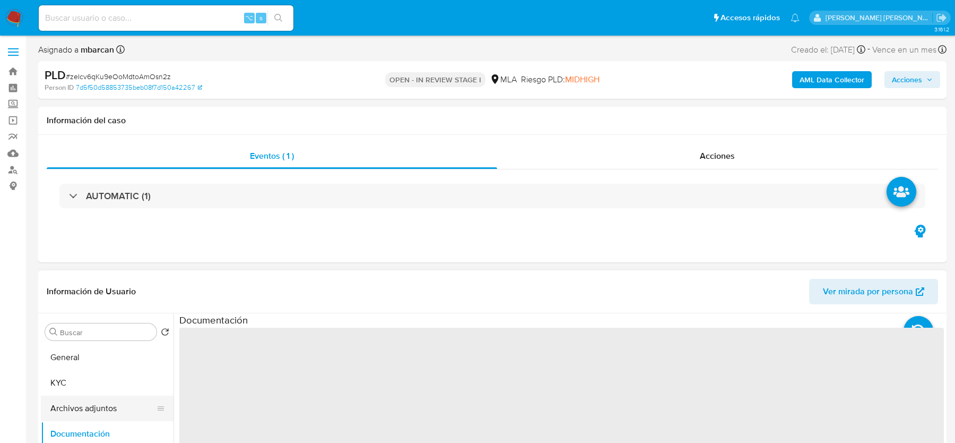
click at [104, 407] on button "Archivos adjuntos" at bounding box center [103, 407] width 124 height 25
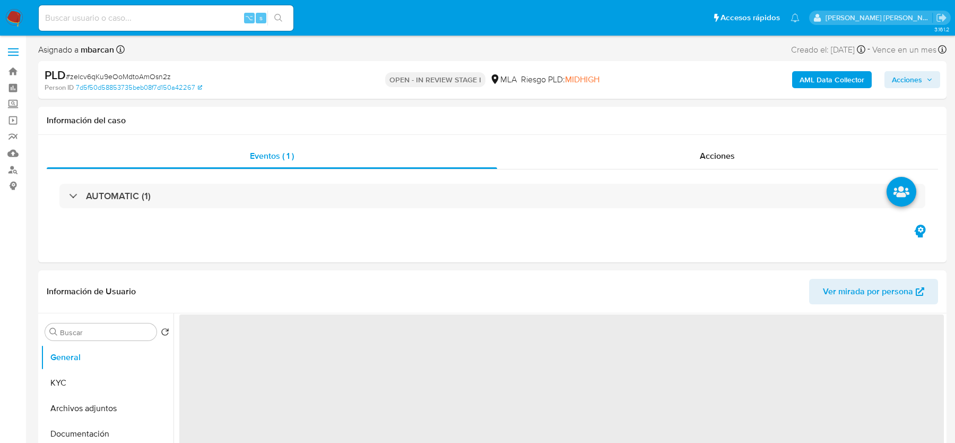
select select "10"
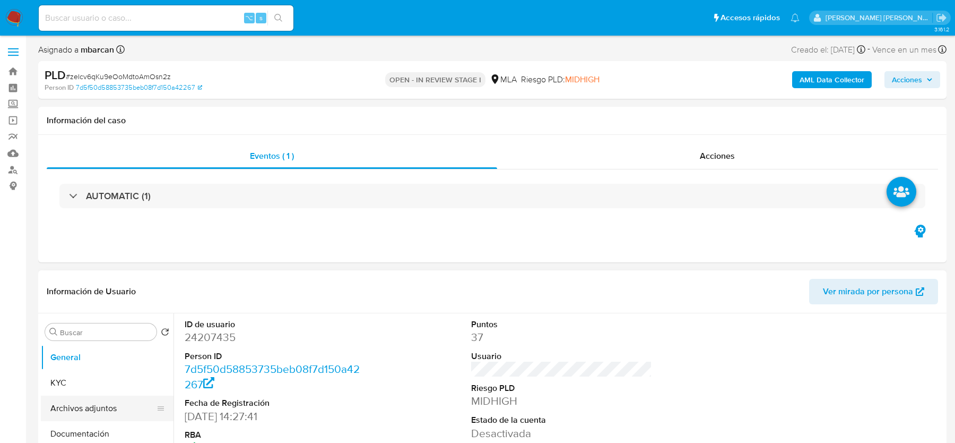
click at [116, 396] on button "Archivos adjuntos" at bounding box center [103, 407] width 124 height 25
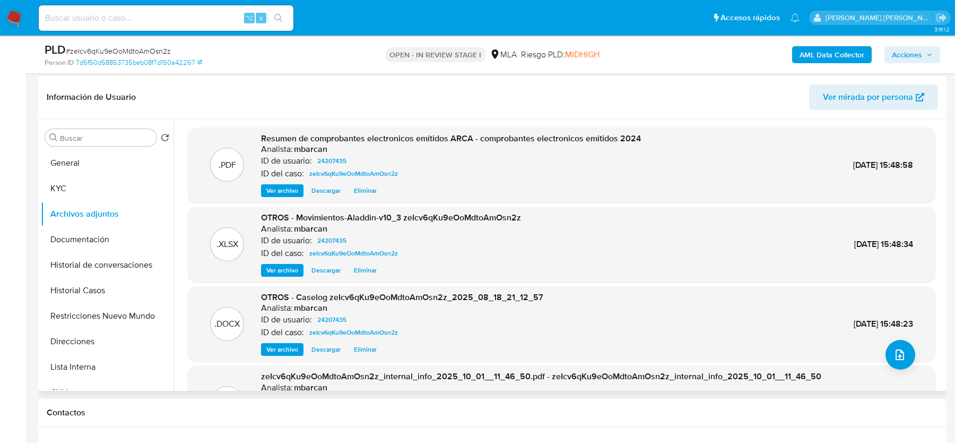
scroll to position [161, 0]
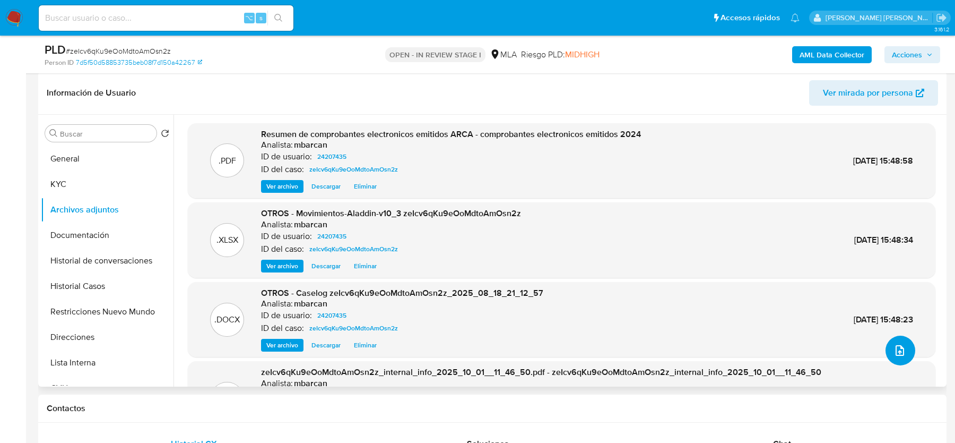
click at [897, 351] on icon "upload-file" at bounding box center [900, 350] width 13 height 13
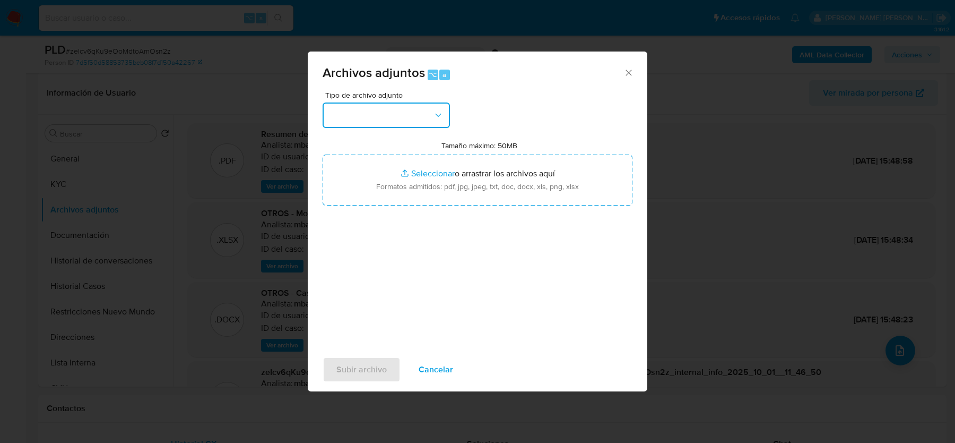
click at [379, 118] on button "button" at bounding box center [386, 114] width 127 height 25
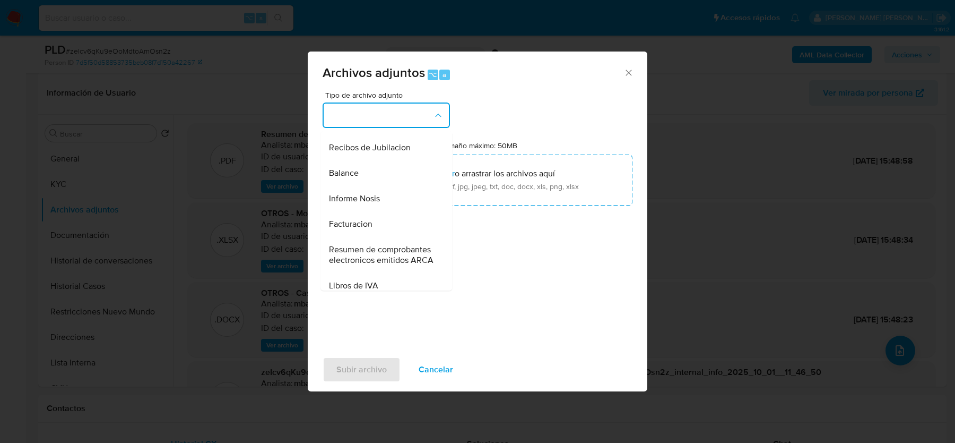
scroll to position [394, 0]
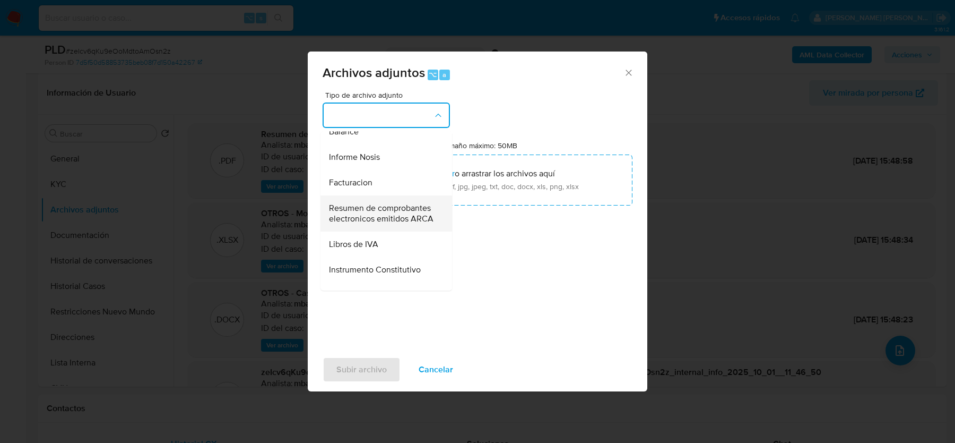
click at [371, 213] on span "Resumen de comprobantes electronicos emitidos ARCA" at bounding box center [383, 213] width 108 height 21
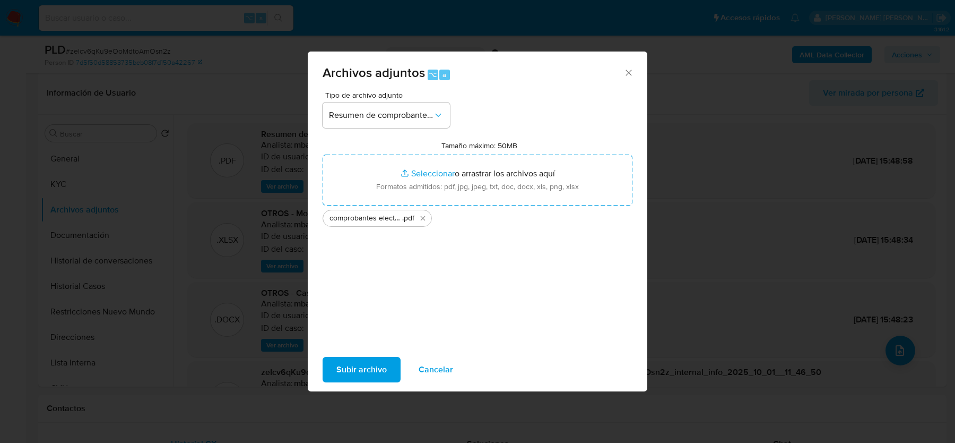
click at [365, 369] on span "Subir archivo" at bounding box center [362, 369] width 50 height 23
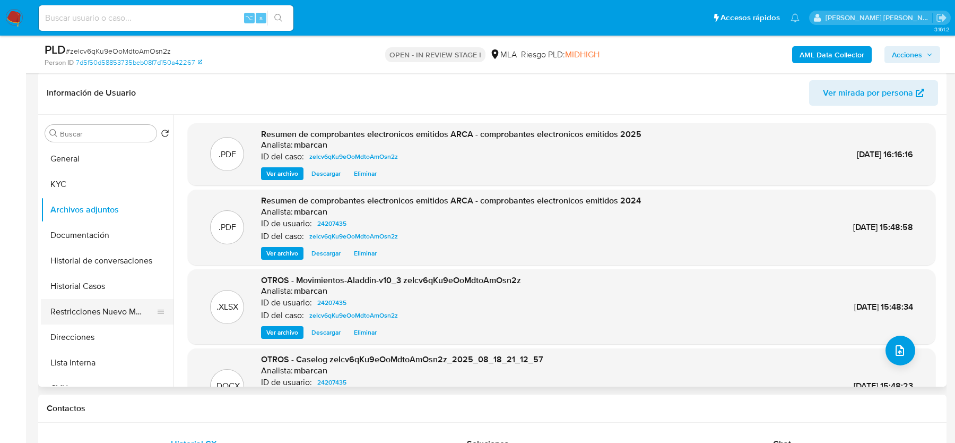
click at [128, 299] on button "Restricciones Nuevo Mundo" at bounding box center [103, 311] width 124 height 25
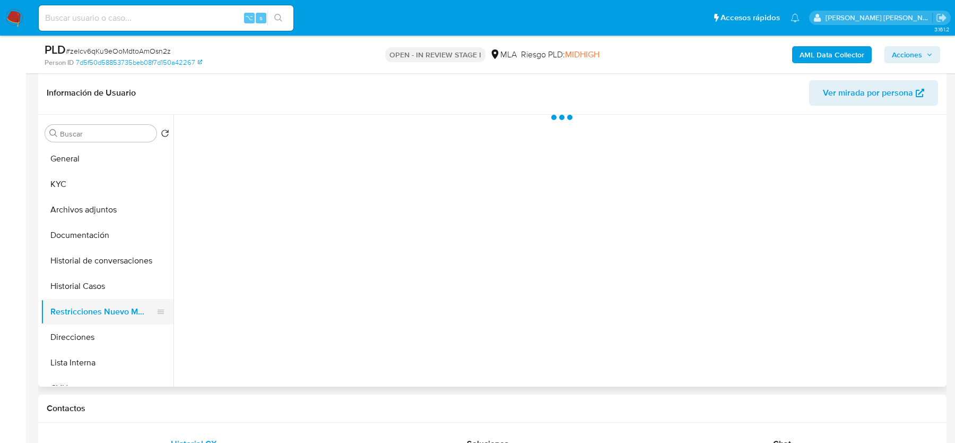
click at [128, 299] on button "Restricciones Nuevo Mundo" at bounding box center [103, 311] width 124 height 25
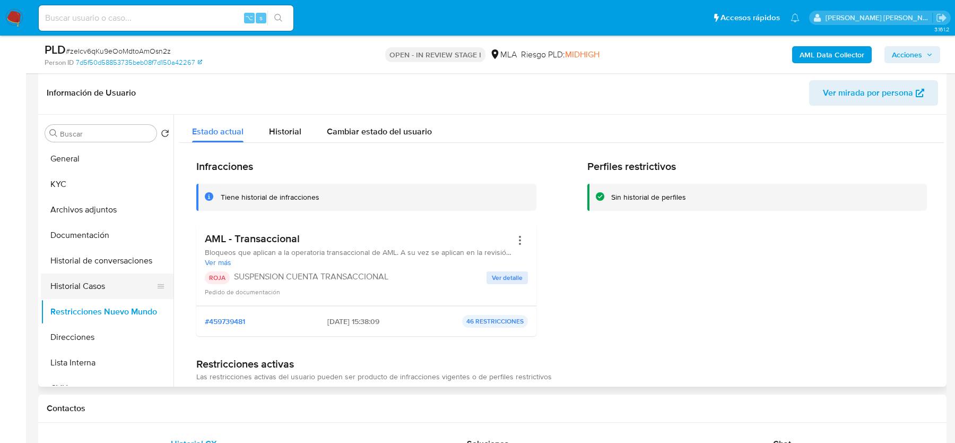
click at [67, 287] on button "Historial Casos" at bounding box center [103, 285] width 124 height 25
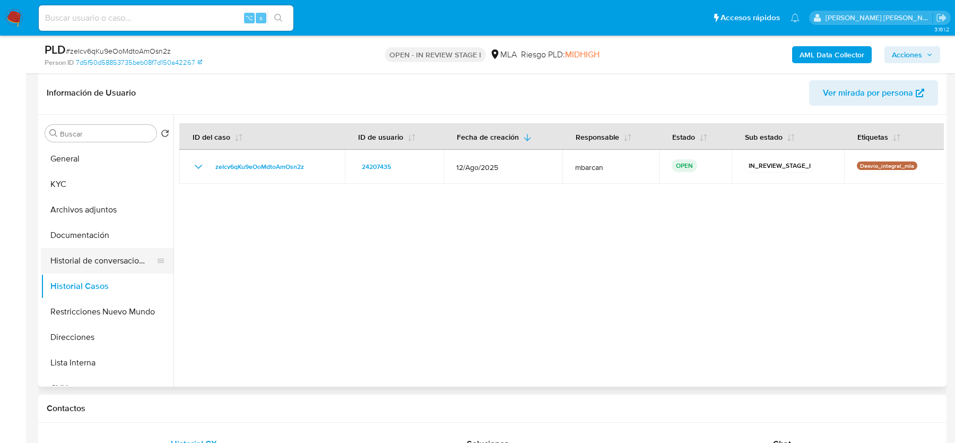
click at [114, 268] on button "Historial de conversaciones" at bounding box center [103, 260] width 124 height 25
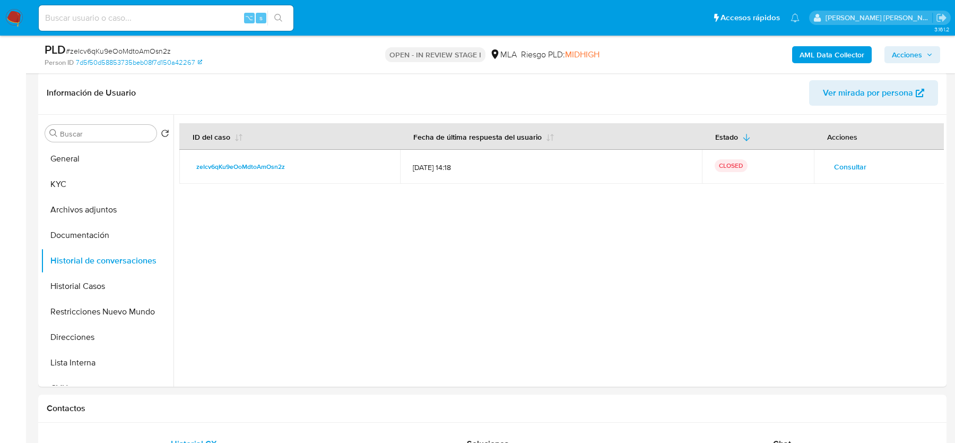
click at [904, 62] on span "Acciones" at bounding box center [907, 54] width 30 height 17
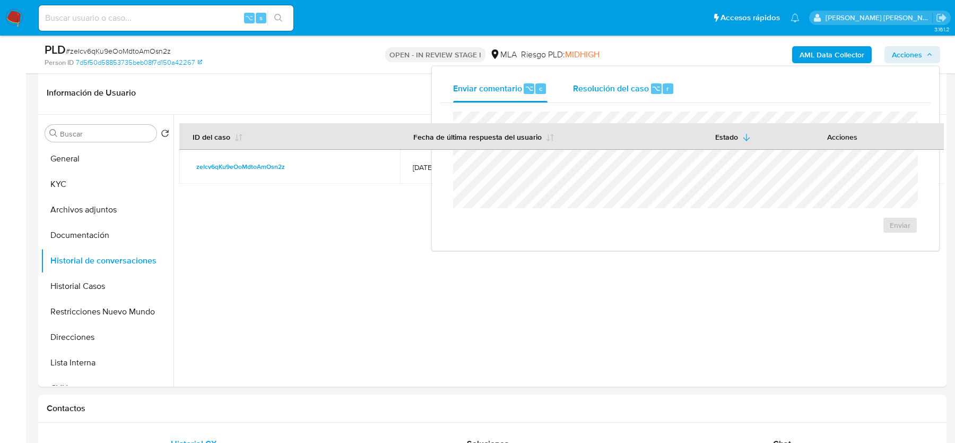
drag, startPoint x: 583, startPoint y: 83, endPoint x: 583, endPoint y: 97, distance: 13.8
click at [583, 83] on span "Resolución del caso" at bounding box center [611, 88] width 76 height 12
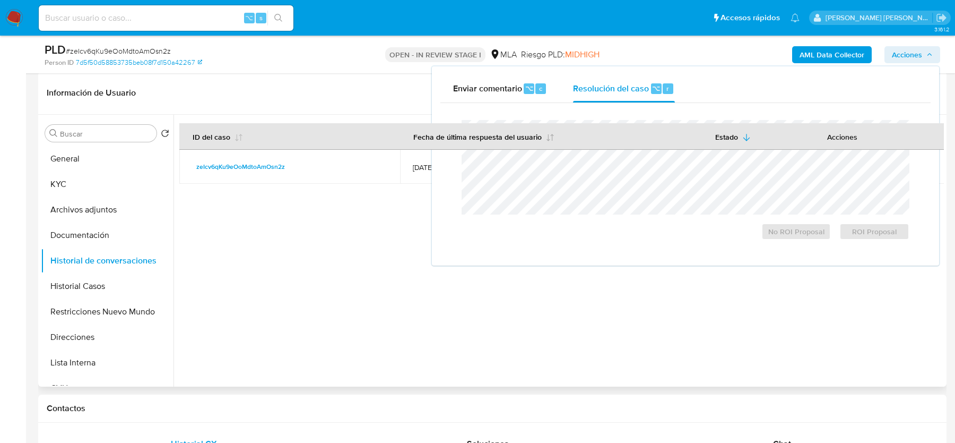
scroll to position [0, 0]
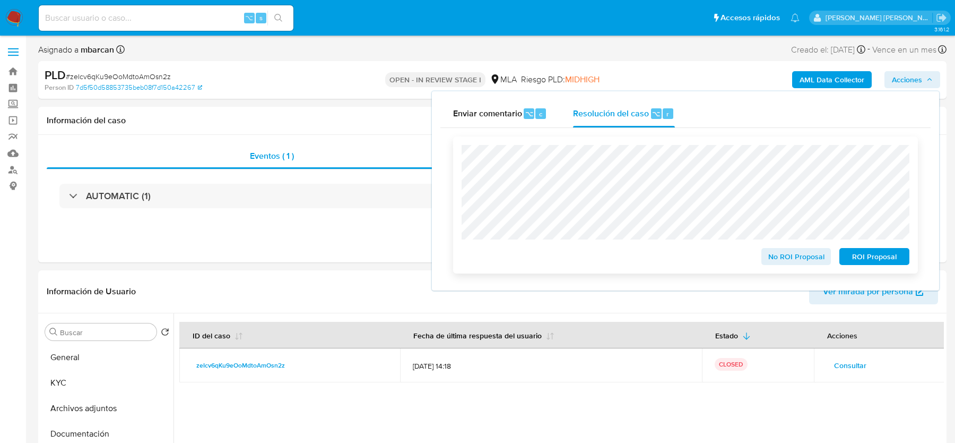
click at [882, 256] on span "ROI Proposal" at bounding box center [874, 256] width 55 height 15
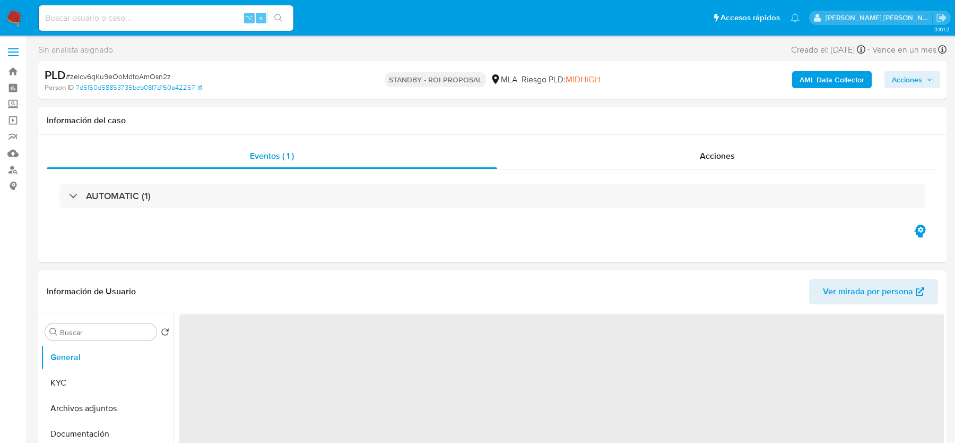
select select "10"
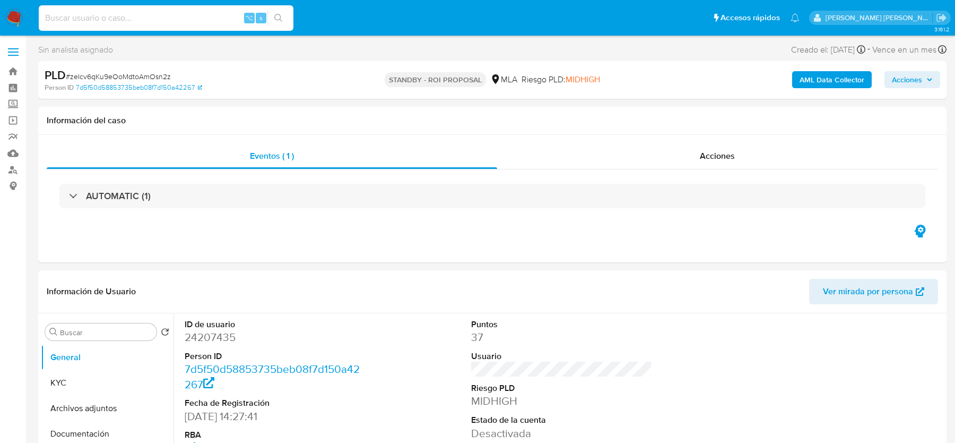
click at [66, 14] on input at bounding box center [166, 18] width 255 height 14
paste input "bihxdhJEsGJnYtMs46aSWzAF"
type input "bihxdhJEsGJnYtMs46aSWzAF"
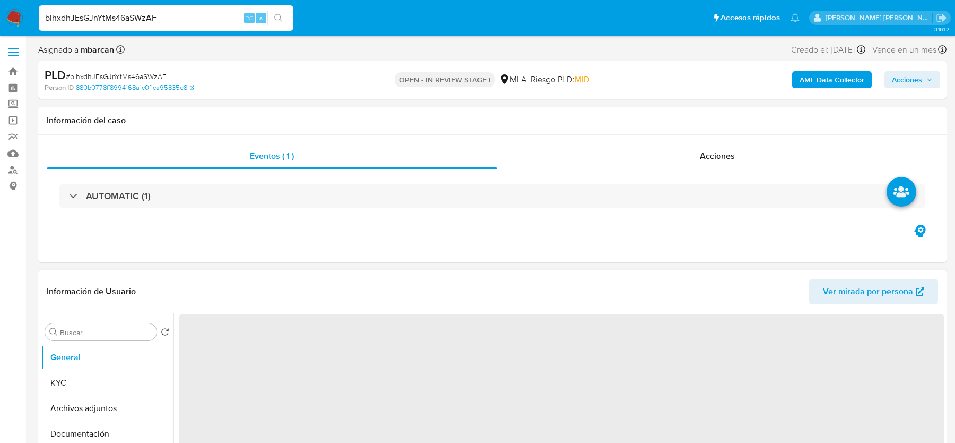
select select "10"
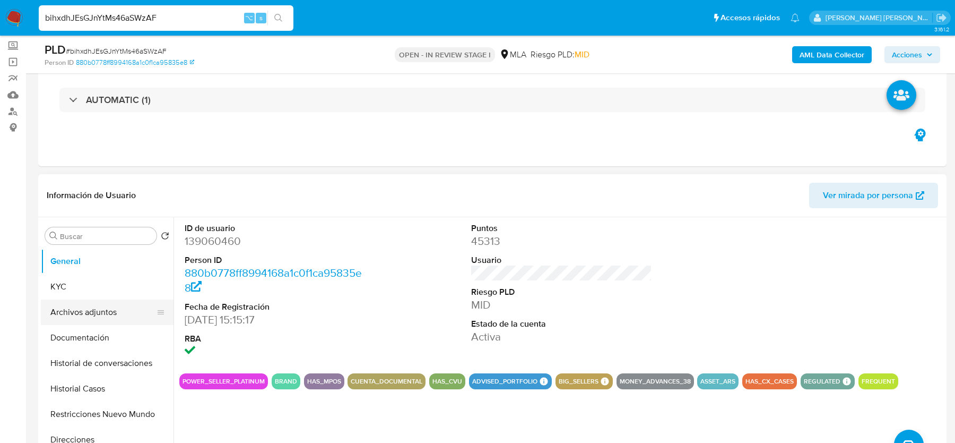
scroll to position [98, 0]
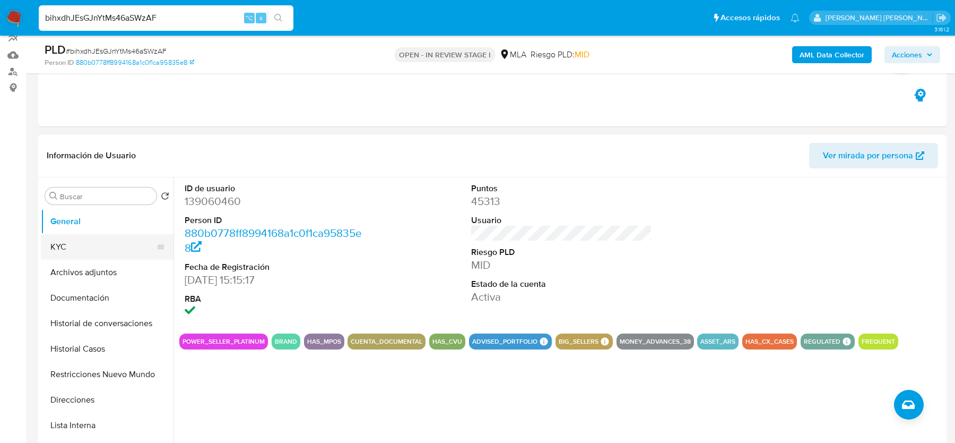
click at [101, 238] on button "KYC" at bounding box center [103, 246] width 124 height 25
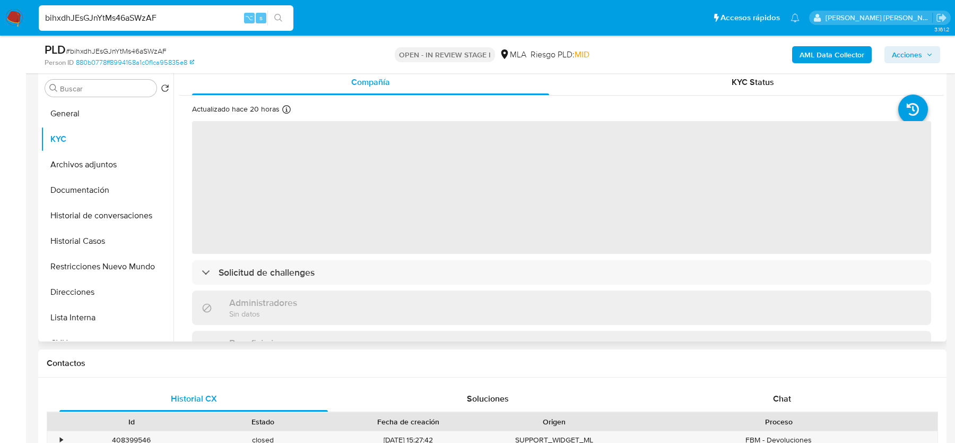
scroll to position [216, 0]
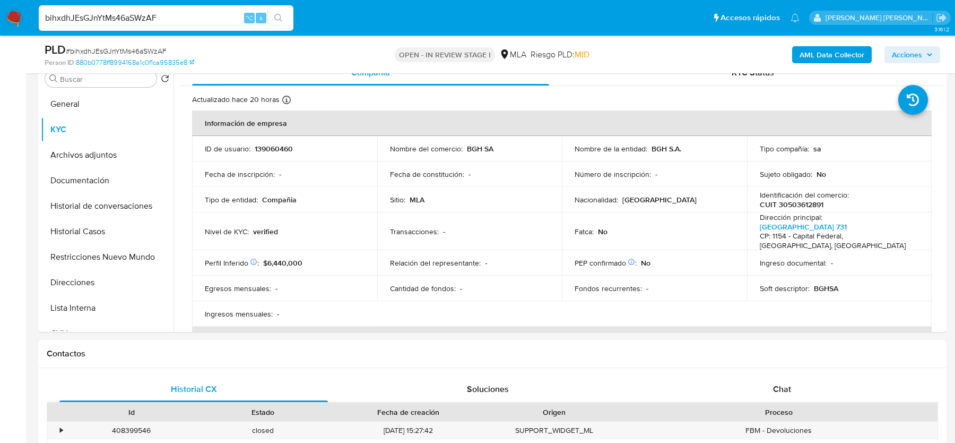
click at [272, 144] on p "139060460" at bounding box center [274, 149] width 38 height 10
click at [101, 109] on button "General" at bounding box center [103, 103] width 124 height 25
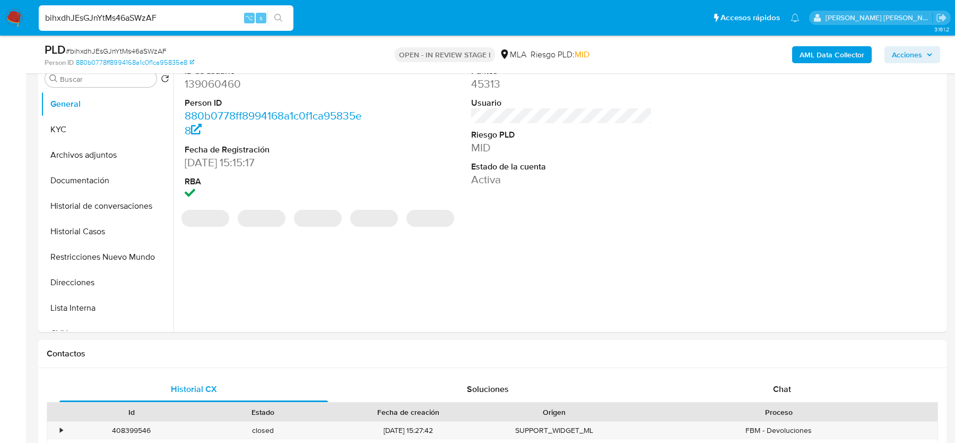
click at [205, 79] on dd "139060460" at bounding box center [275, 83] width 180 height 15
copy dd "139060460"
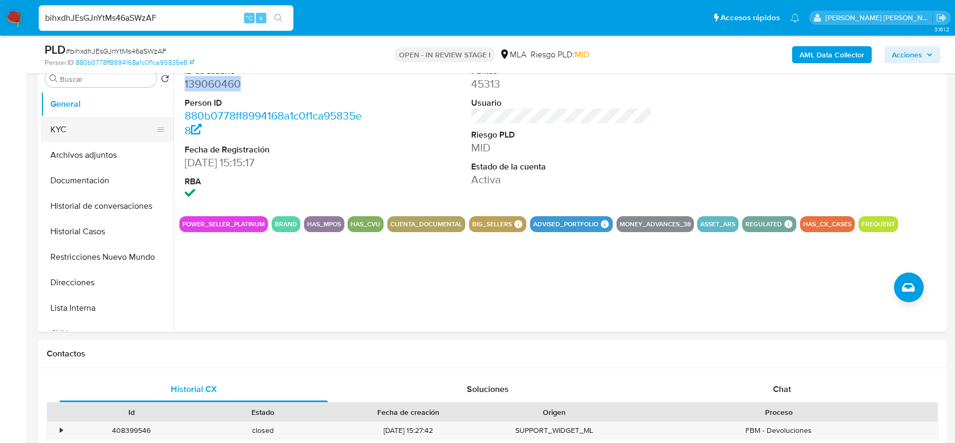
click at [126, 123] on button "KYC" at bounding box center [103, 129] width 124 height 25
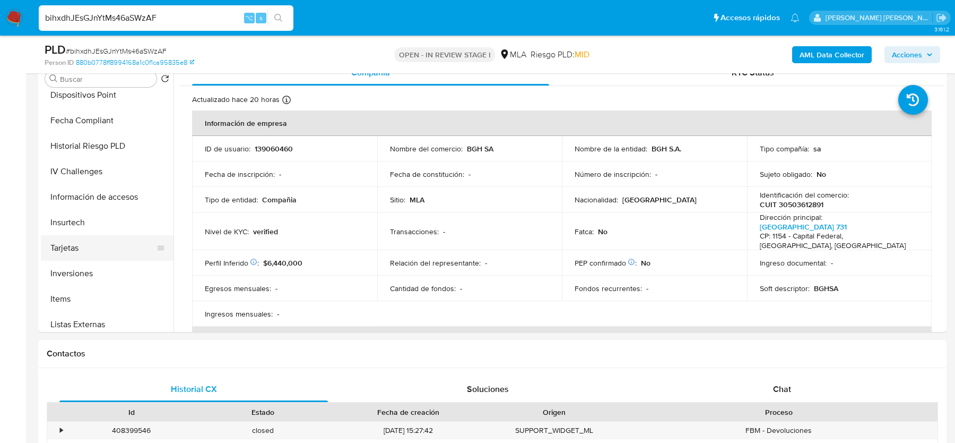
scroll to position [423, 0]
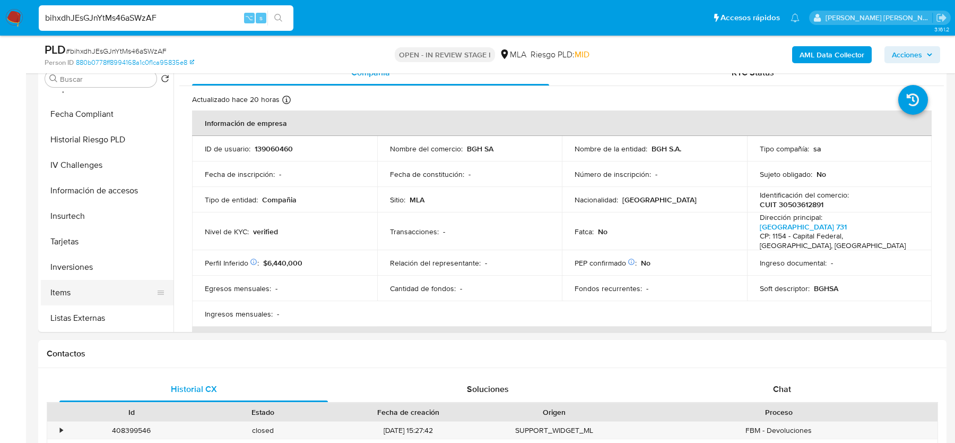
click at [83, 290] on button "Items" at bounding box center [103, 292] width 124 height 25
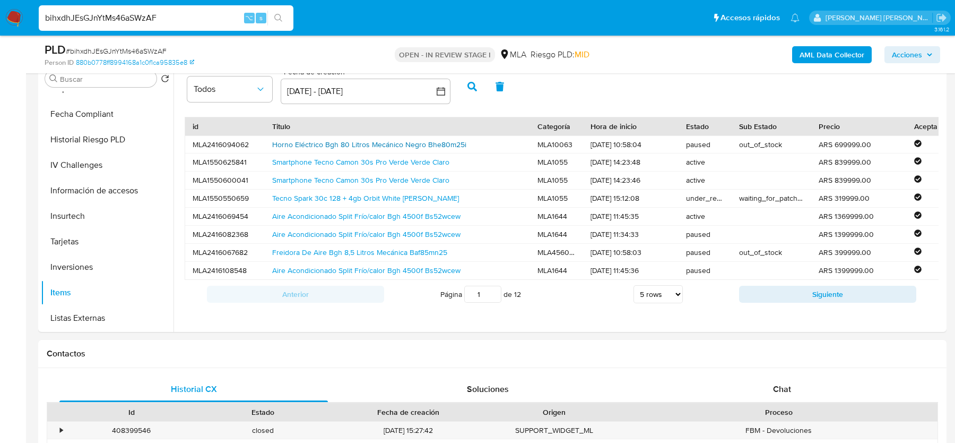
click at [315, 141] on link "Horno Eléctrico Bgh 80 Litros Mecánico Negro Bhe80m25i" at bounding box center [369, 144] width 194 height 11
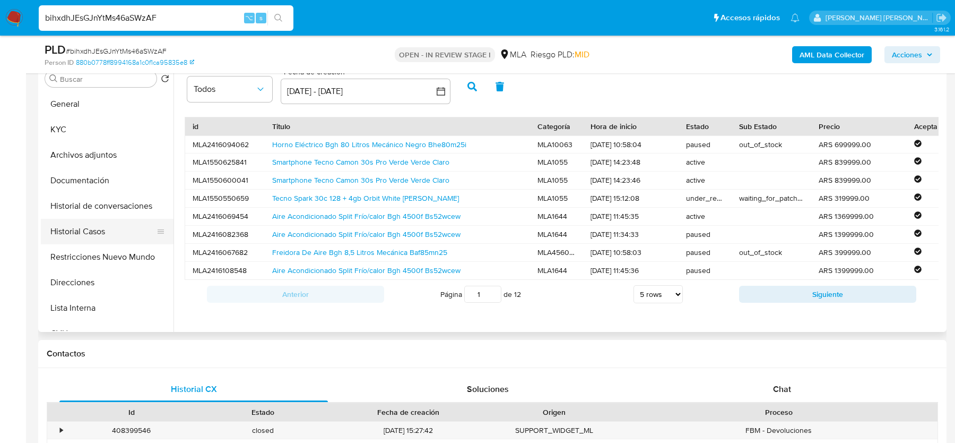
click at [91, 226] on button "Historial Casos" at bounding box center [103, 231] width 124 height 25
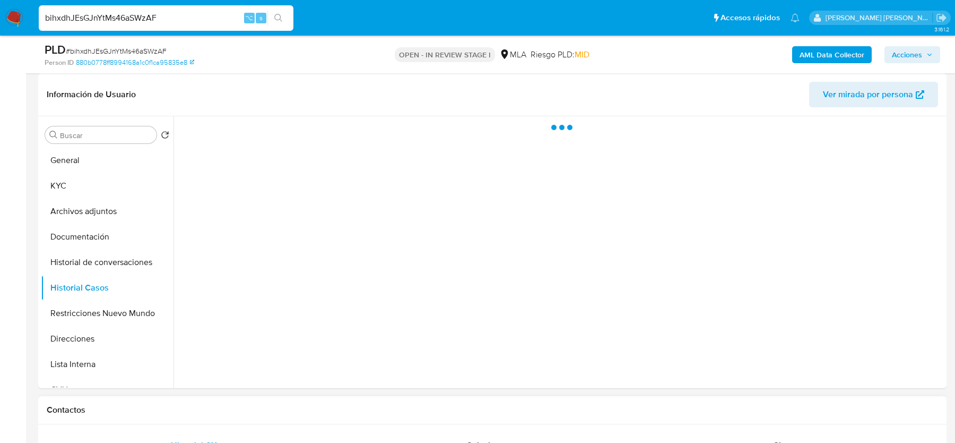
scroll to position [134, 0]
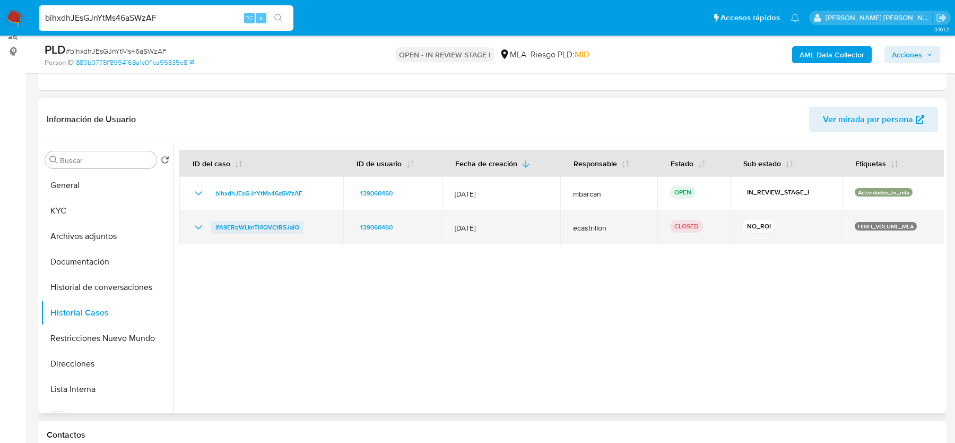
click at [233, 228] on span "IfA9ERqWLknTi4QVCtRSJaiO" at bounding box center [258, 227] width 84 height 13
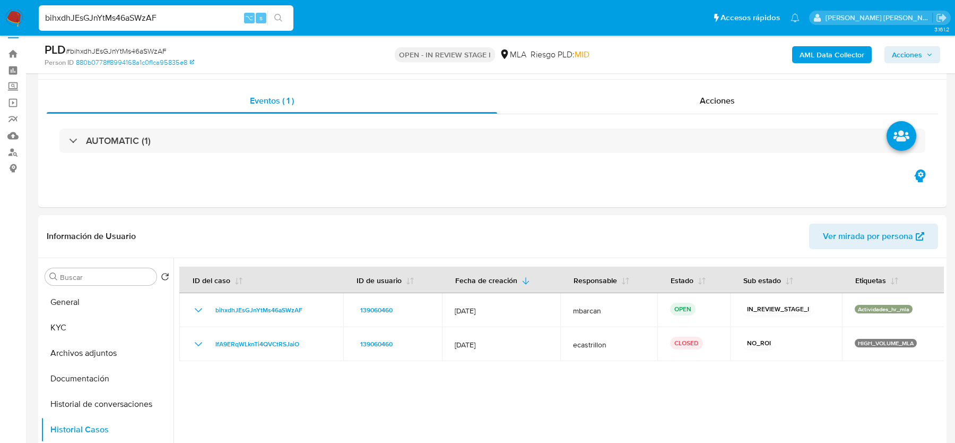
scroll to position [0, 0]
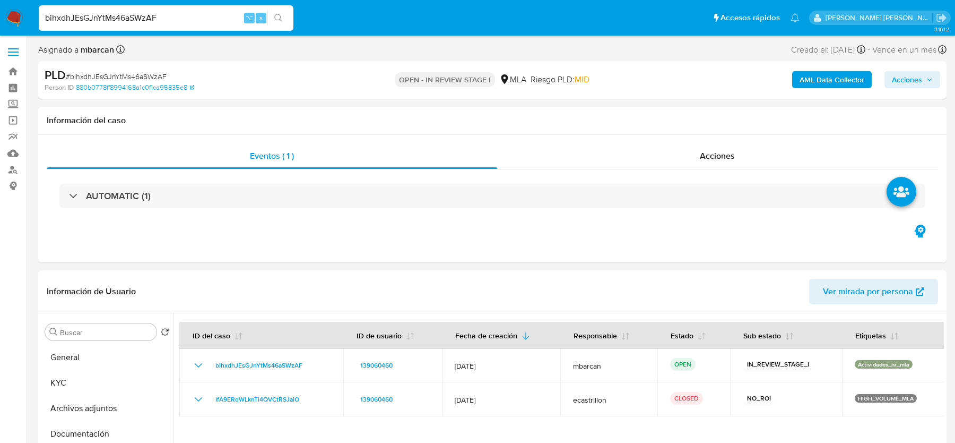
click at [114, 76] on span "# bihxdhJEsGJnYtMs46aSWzAF" at bounding box center [116, 76] width 101 height 11
copy span "bihxdhJEsGJnYtMs46aSWzAF"
click at [174, 69] on div "PLD # bihxdhJEsGJnYtMs46aSWzAF" at bounding box center [192, 75] width 295 height 16
click at [145, 72] on span "# bihxdhJEsGJnYtMs46aSWzAF" at bounding box center [116, 76] width 101 height 11
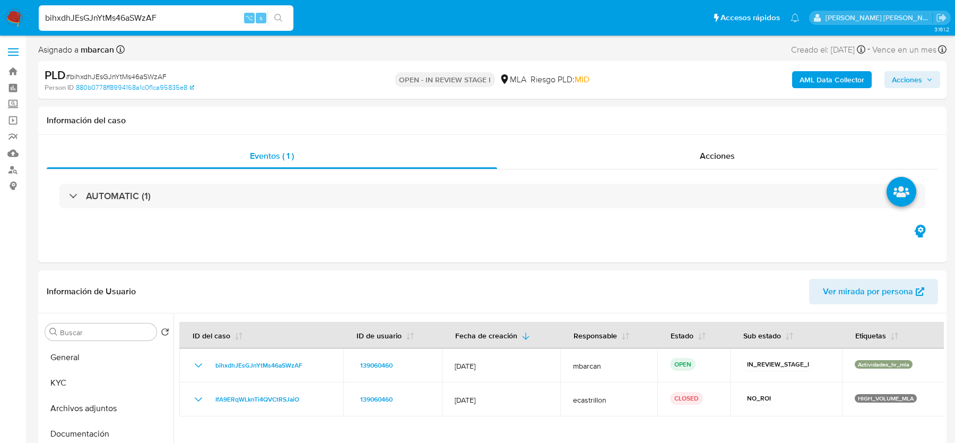
click at [145, 72] on span "# bihxdhJEsGJnYtMs46aSWzAF" at bounding box center [116, 76] width 101 height 11
copy span "bihxdhJEsGJnYtMs46aSWzAF"
click at [105, 367] on button "General" at bounding box center [103, 356] width 124 height 25
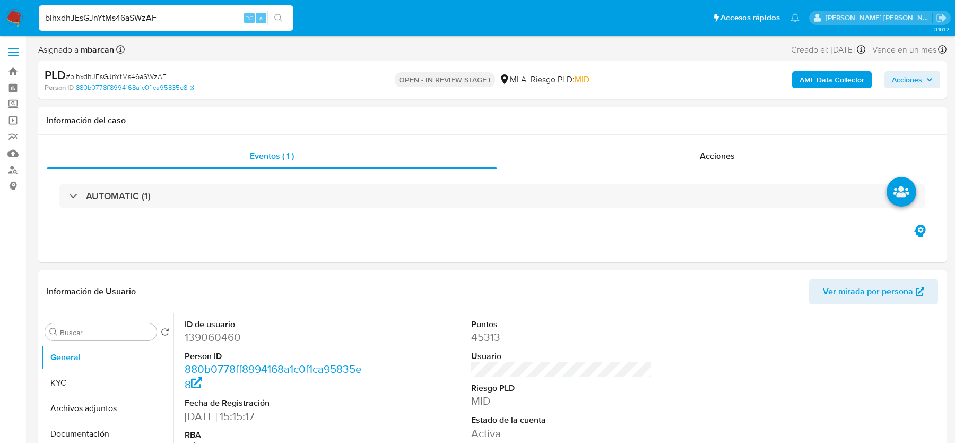
click at [218, 340] on dd "139060460" at bounding box center [275, 337] width 180 height 15
copy dd "139060460"
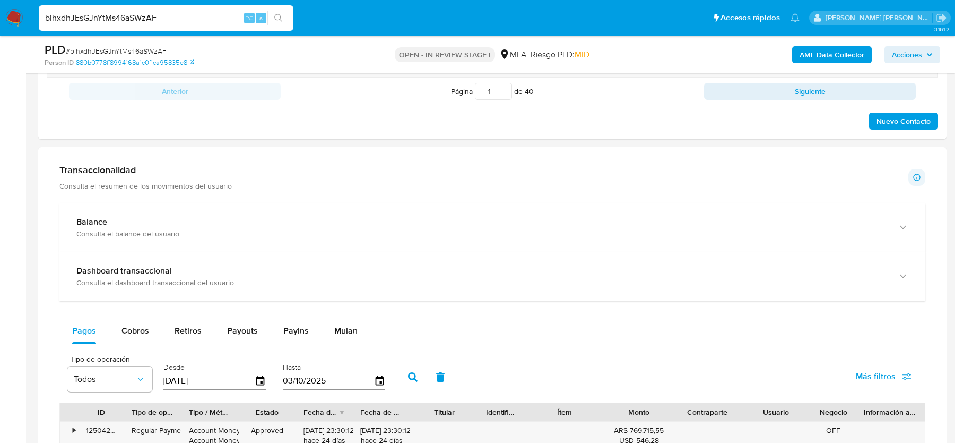
scroll to position [664, 0]
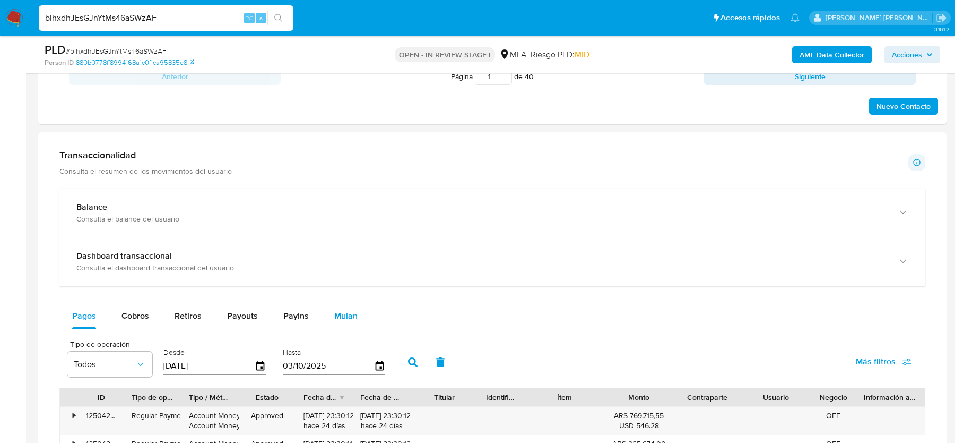
click at [343, 314] on span "Mulan" at bounding box center [345, 315] width 23 height 12
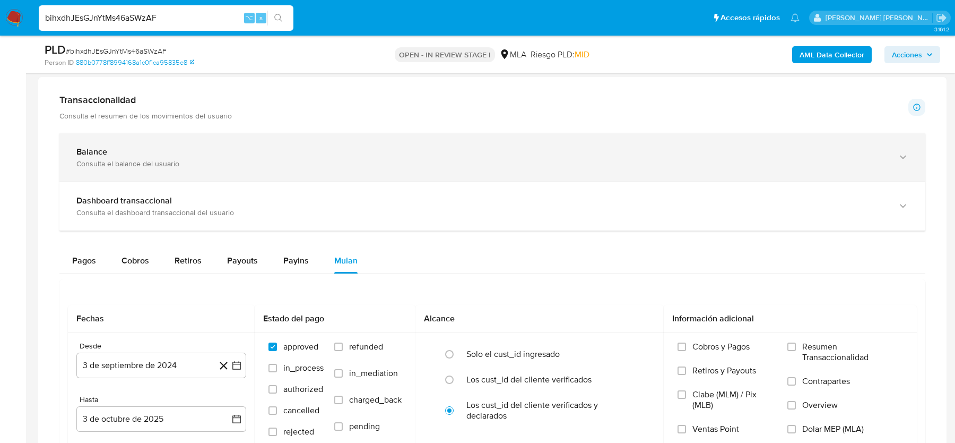
scroll to position [797, 0]
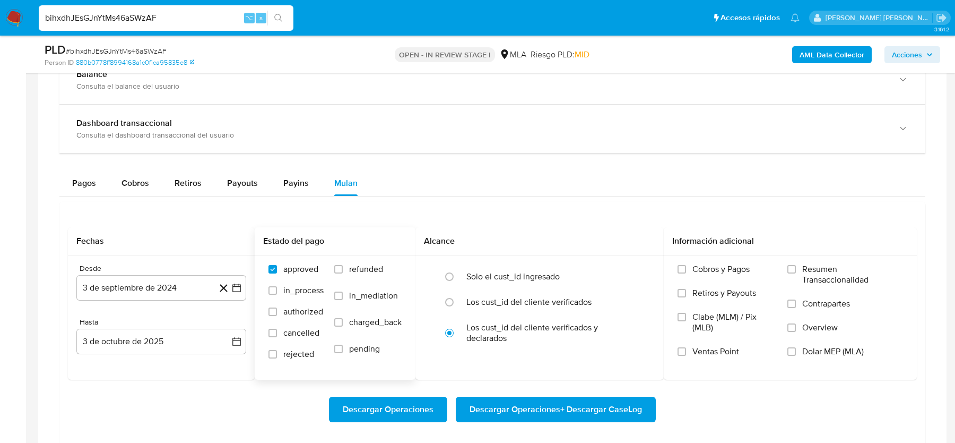
click at [361, 264] on span "refunded" at bounding box center [366, 269] width 34 height 11
click at [343, 265] on input "refunded" at bounding box center [338, 269] width 8 height 8
checkbox input "true"
click at [812, 350] on span "Dolar MEP (MLA)" at bounding box center [834, 351] width 62 height 11
click at [796, 350] on input "Dolar MEP (MLA)" at bounding box center [792, 351] width 8 height 8
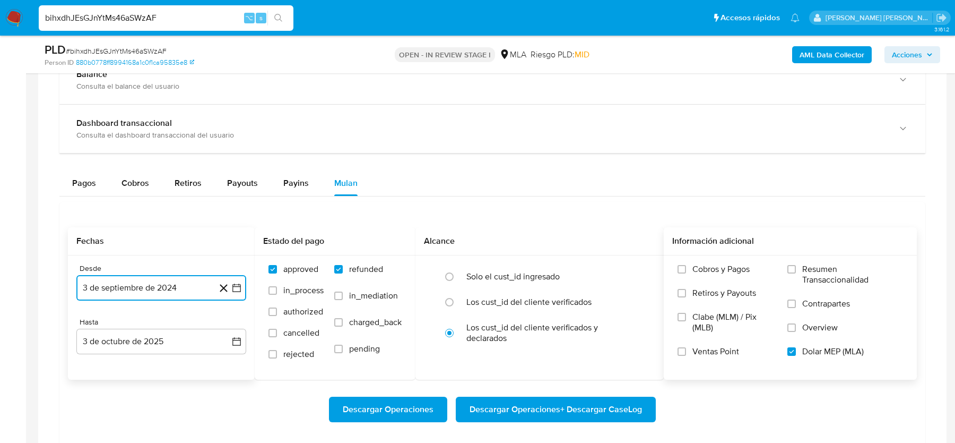
click at [133, 279] on button "3 de septiembre de 2024" at bounding box center [161, 287] width 170 height 25
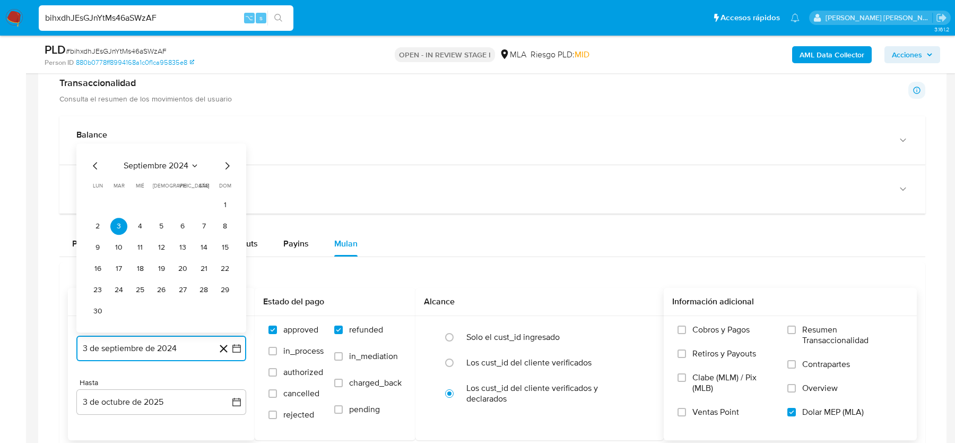
scroll to position [735, 0]
click at [228, 165] on icon "Mes siguiente" at bounding box center [227, 166] width 13 height 13
click at [223, 189] on icon "Mes siguiente" at bounding box center [227, 188] width 13 height 13
click at [223, 166] on icon "Mes siguiente" at bounding box center [227, 166] width 13 height 13
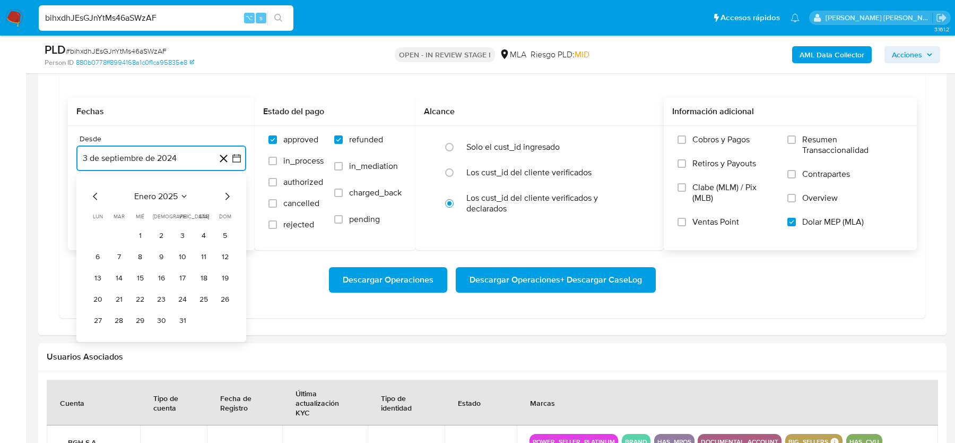
scroll to position [925, 0]
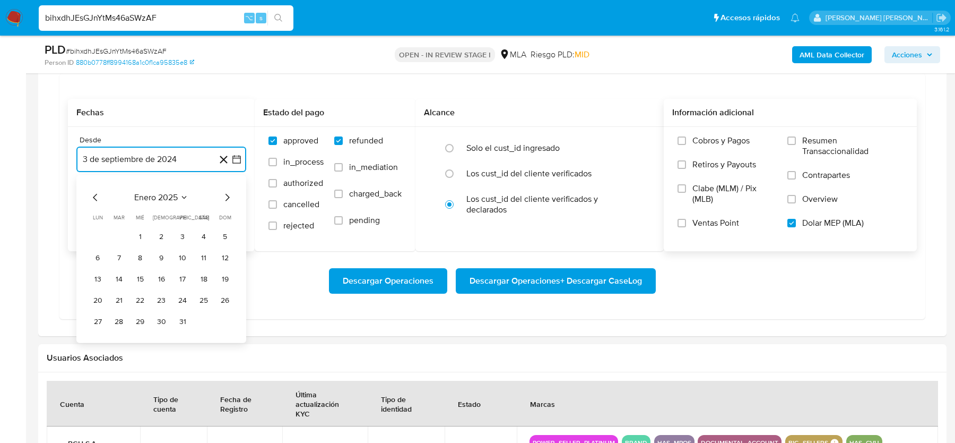
click at [226, 193] on icon "Mes siguiente" at bounding box center [227, 197] width 13 height 13
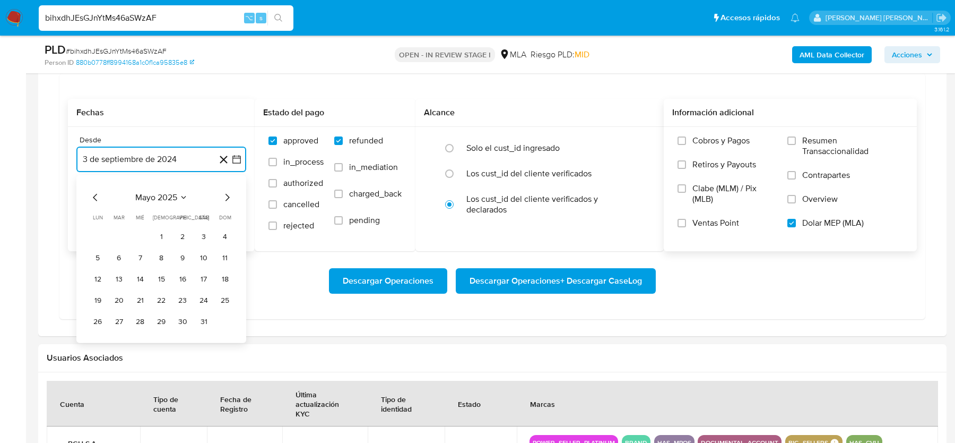
click at [226, 193] on icon "Mes siguiente" at bounding box center [227, 197] width 13 height 13
click at [97, 194] on icon "Mes anterior" at bounding box center [95, 197] width 4 height 7
click at [226, 229] on button "1" at bounding box center [225, 236] width 17 height 17
click at [151, 208] on button "3 de octubre de 2025" at bounding box center [161, 212] width 170 height 25
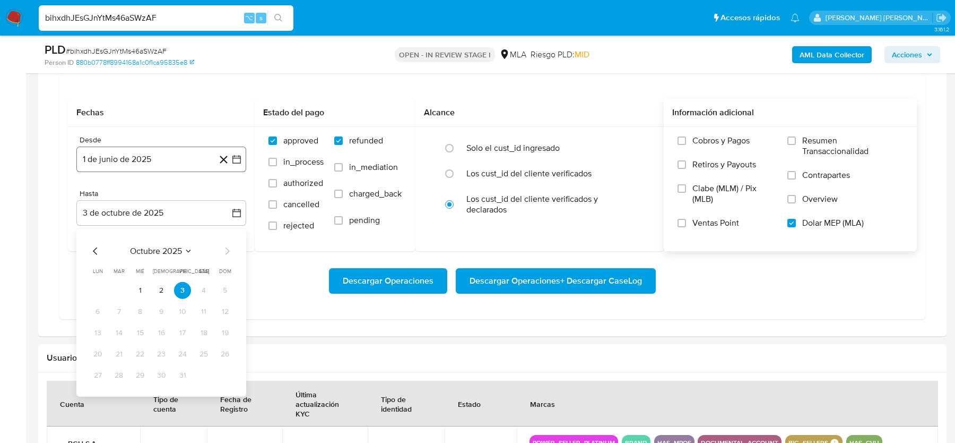
click at [112, 164] on button "1 de junio de 2025" at bounding box center [161, 158] width 170 height 25
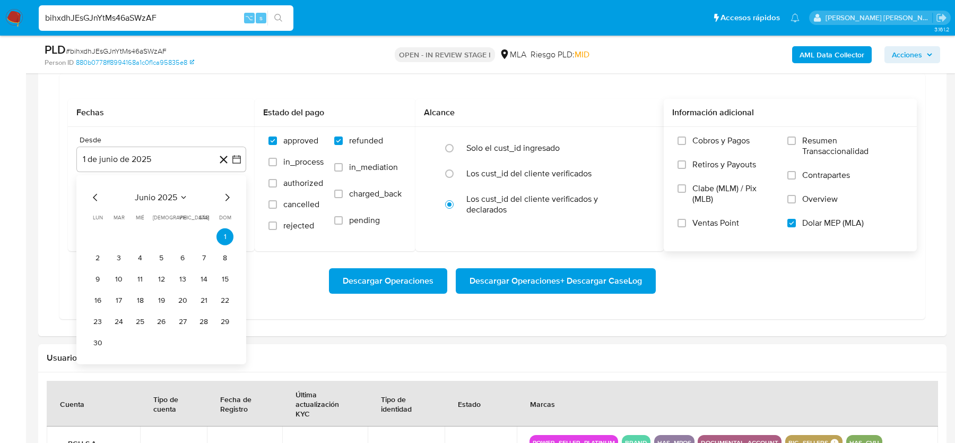
click at [102, 196] on div "junio 2025" at bounding box center [161, 197] width 144 height 13
click at [93, 195] on icon "Mes anterior" at bounding box center [95, 197] width 13 height 13
click at [156, 233] on button "1" at bounding box center [161, 236] width 17 height 17
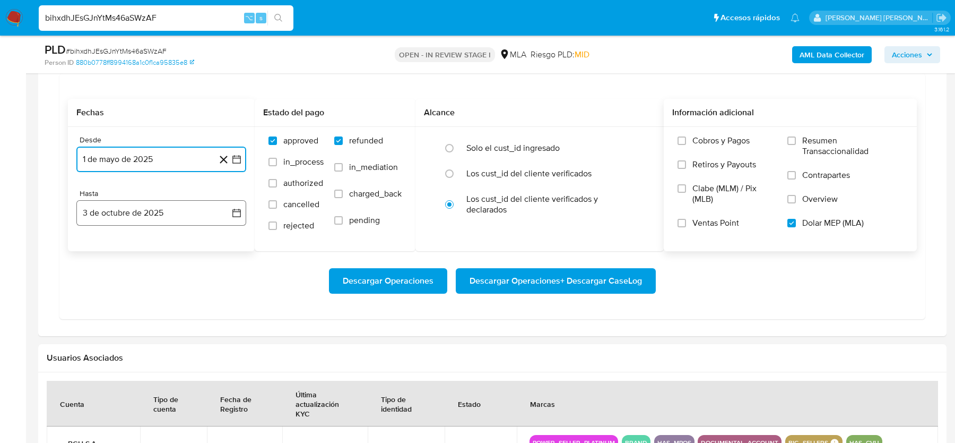
click at [141, 201] on button "3 de octubre de 2025" at bounding box center [161, 212] width 170 height 25
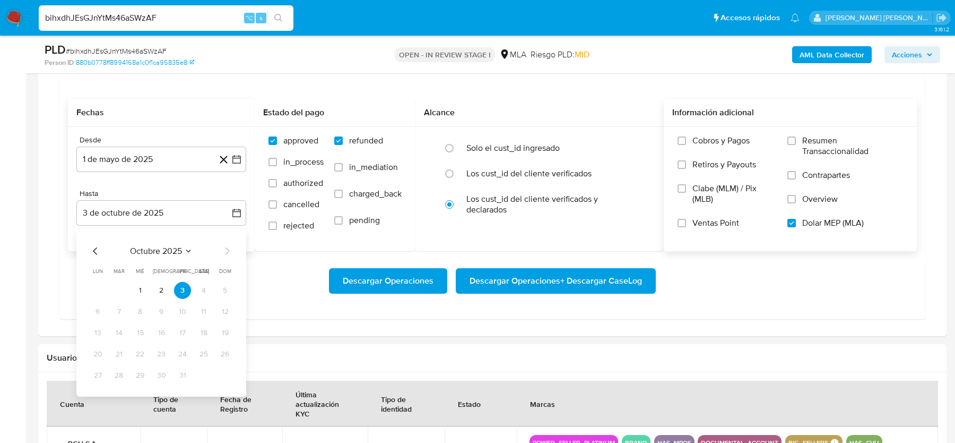
click at [86, 248] on div "octubre 2025 octubre 2025 lun lunes mar martes mié miércoles jue jueves vie vie…" at bounding box center [161, 313] width 170 height 168
click at [90, 248] on icon "Mes anterior" at bounding box center [95, 251] width 13 height 13
click at [220, 375] on button "31" at bounding box center [225, 375] width 17 height 17
click at [186, 254] on div "Descargar Operaciones Descargar Operaciones + Descargar CaseLog" at bounding box center [492, 280] width 849 height 59
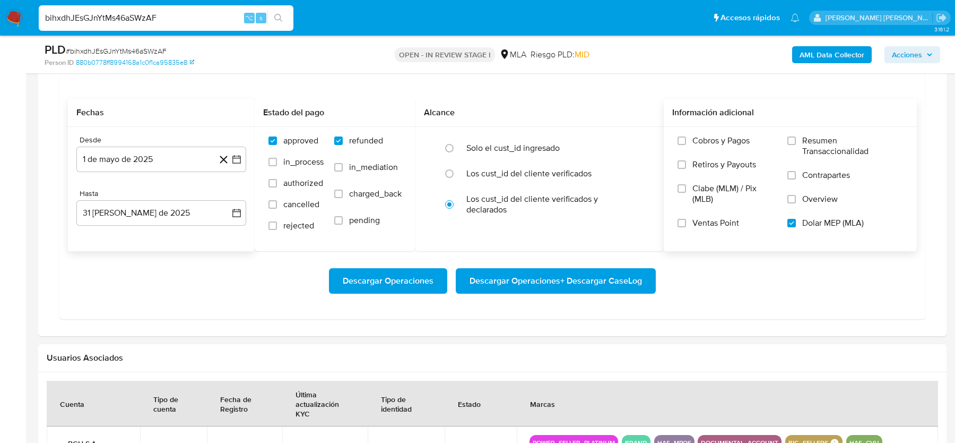
click at [562, 278] on span "Descargar Operaciones + Descargar CaseLog" at bounding box center [556, 280] width 173 height 23
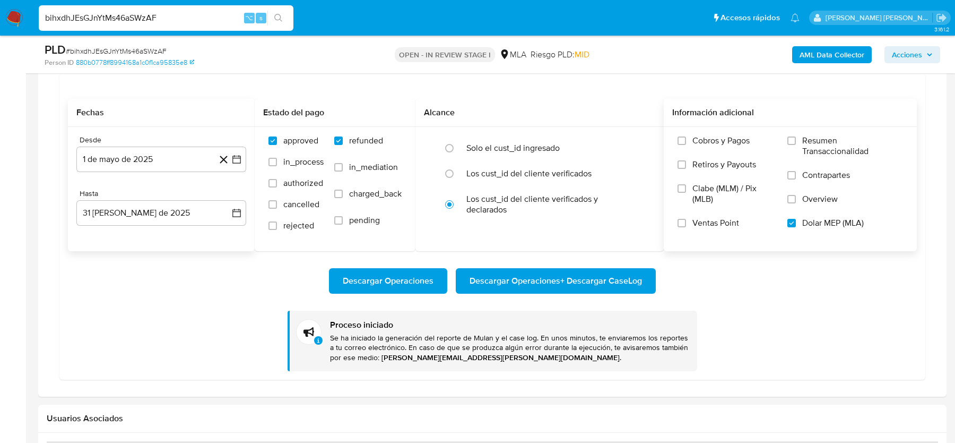
click at [148, 23] on input "bihxdhJEsGJnYtMs46aSWzAF" at bounding box center [166, 18] width 255 height 14
paste input "paSHNqkMiOGzlmXj15tokpdG"
type input "paSHNqkMiOGzlmXj15tokpdG"
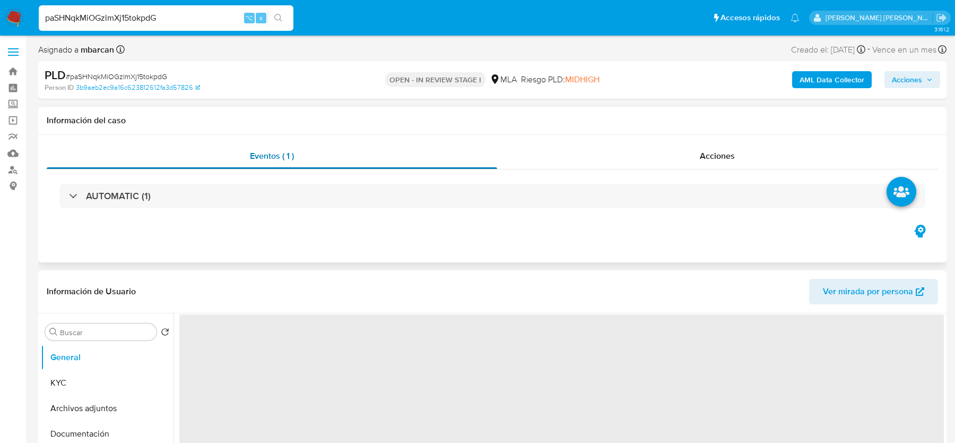
scroll to position [131, 0]
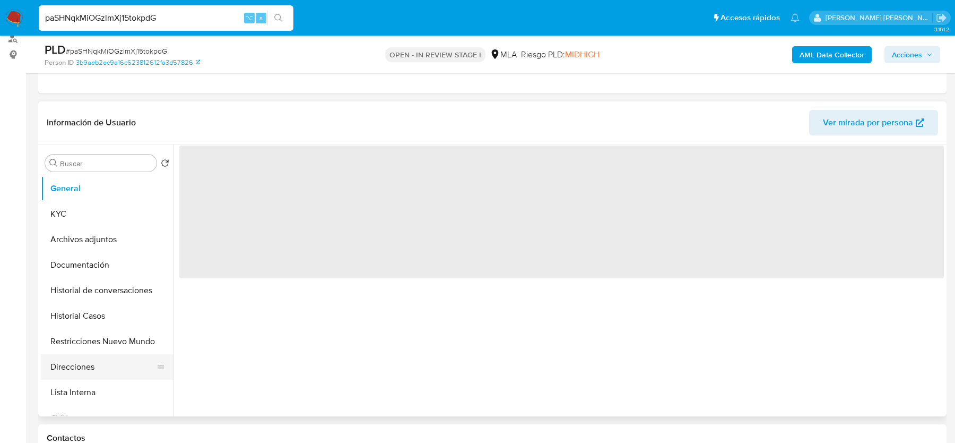
select select "10"
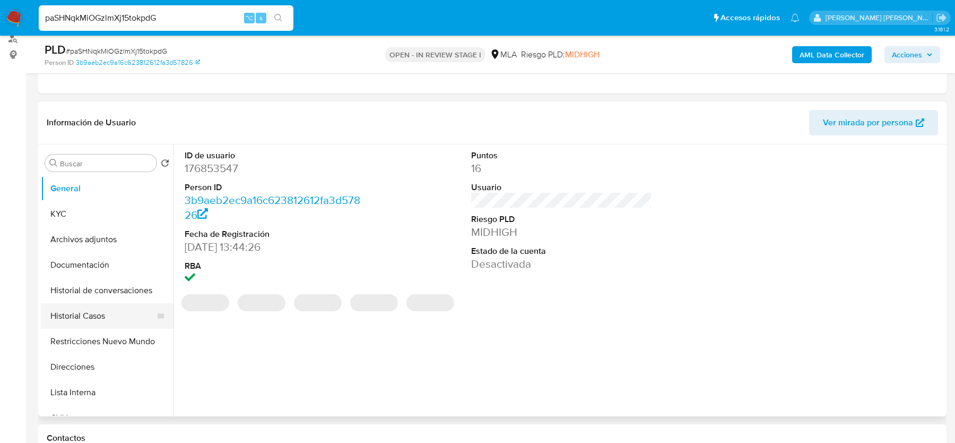
click at [71, 314] on button "Historial Casos" at bounding box center [103, 315] width 124 height 25
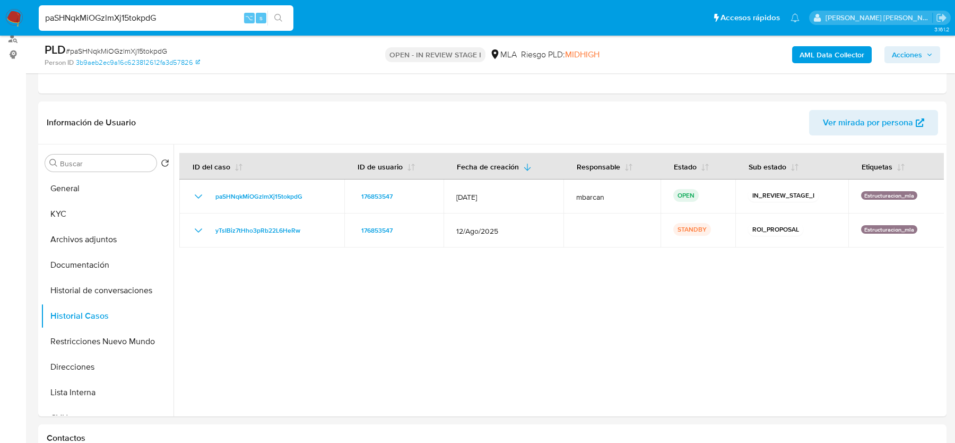
click at [157, 22] on input "paSHNqkMiOGzlmXj15tokpdG" at bounding box center [166, 18] width 255 height 14
paste input "UBPGmErnsQCgLNsWeHJsfulf"
type input "UBPGmErnsQCgLNsWeHJsfulf"
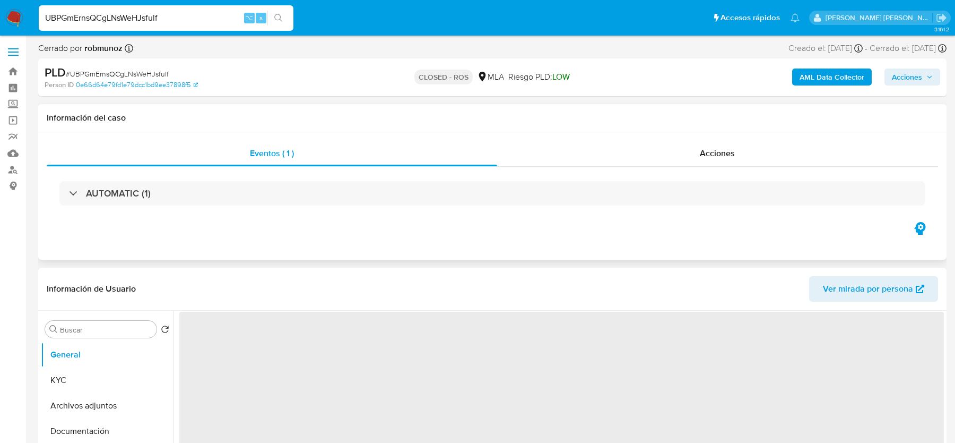
select select "10"
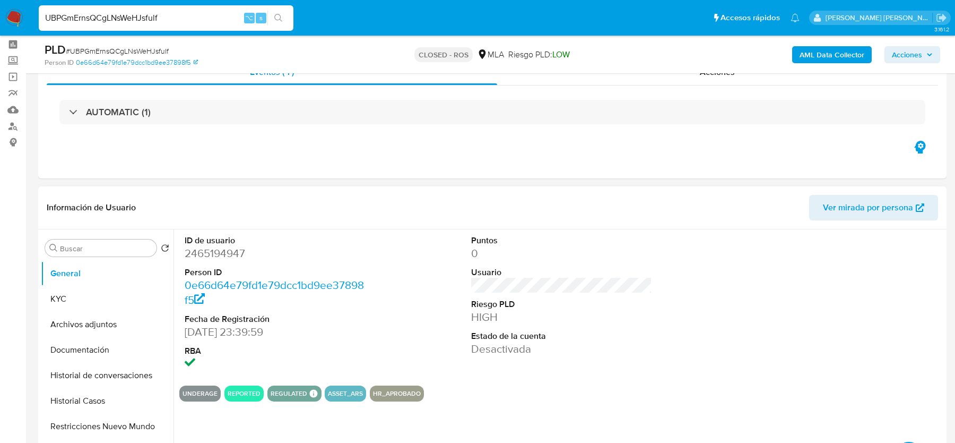
scroll to position [77, 0]
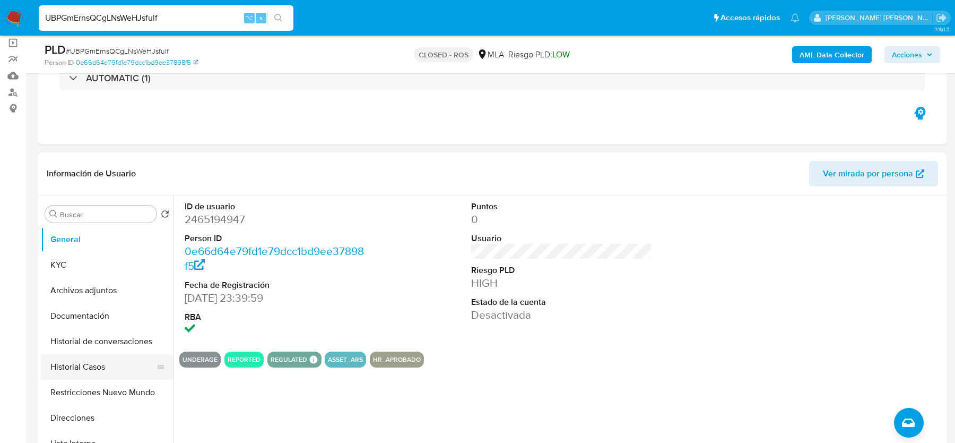
click at [103, 372] on button "Historial Casos" at bounding box center [103, 366] width 124 height 25
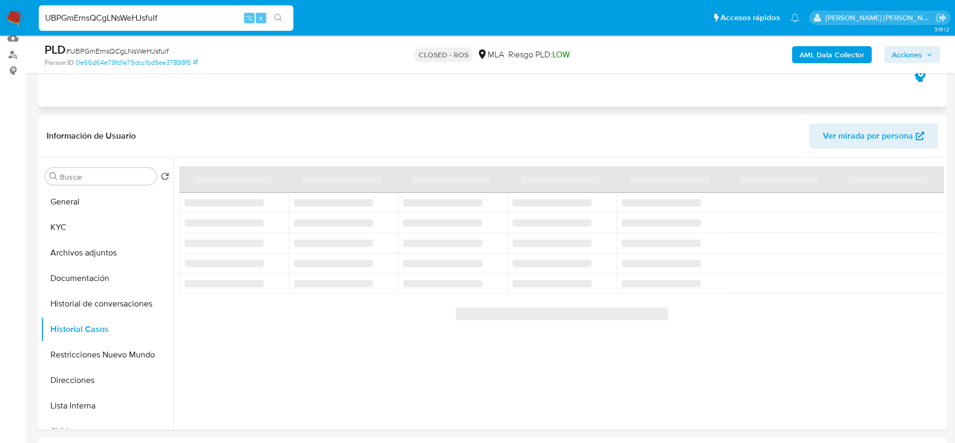
scroll to position [116, 0]
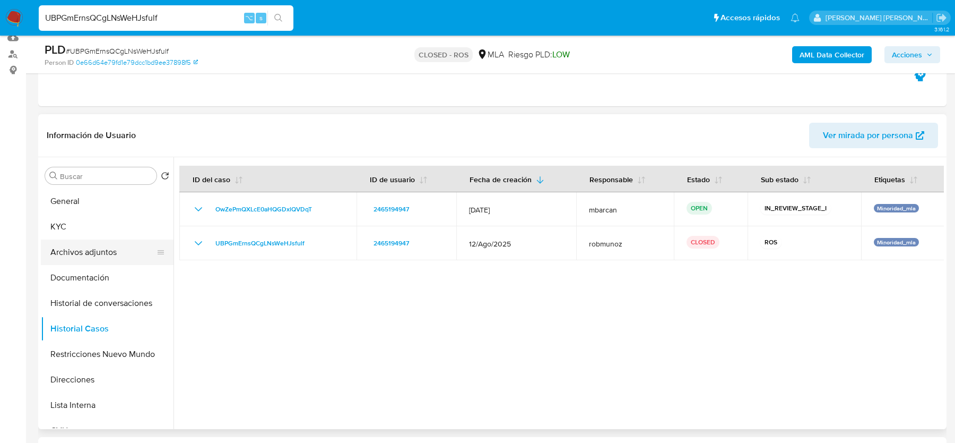
click at [113, 242] on button "Archivos adjuntos" at bounding box center [103, 251] width 124 height 25
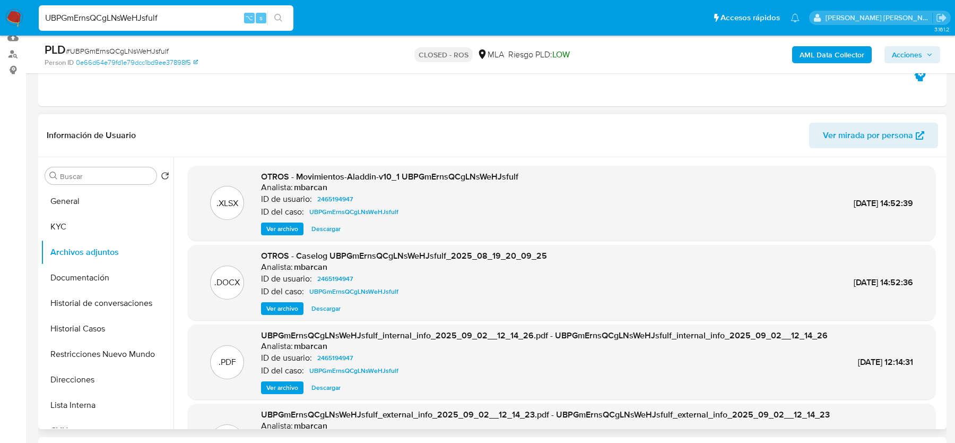
scroll to position [20, 0]
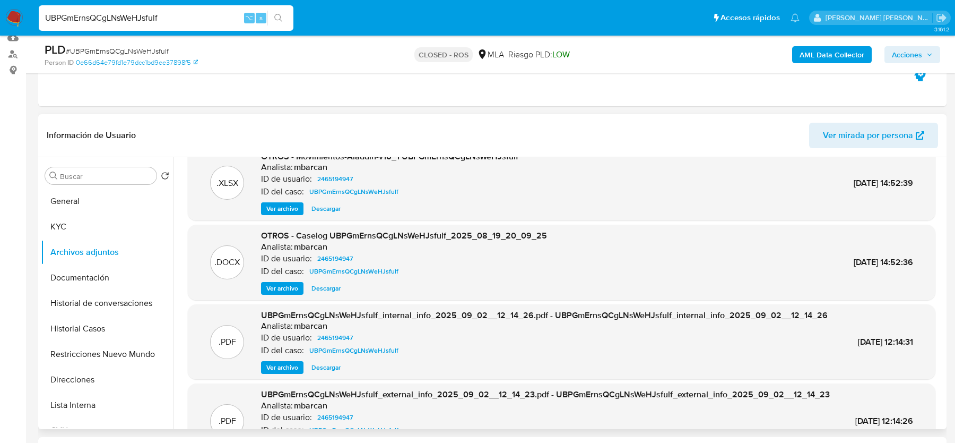
click at [293, 280] on div "OTROS - Caselog UBPGmErnsQCgLNsWeHJsfulf_2025_08_19_20_09_25 Analista: mbarcan …" at bounding box center [404, 262] width 286 height 65
click at [293, 283] on span "Ver archivo" at bounding box center [282, 288] width 32 height 11
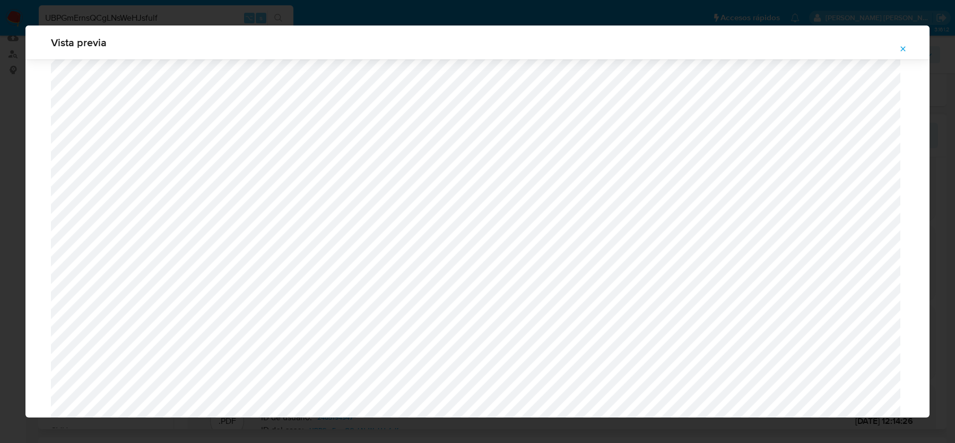
scroll to position [499, 0]
click at [903, 48] on icon "Attachment preview" at bounding box center [903, 48] width 5 height 5
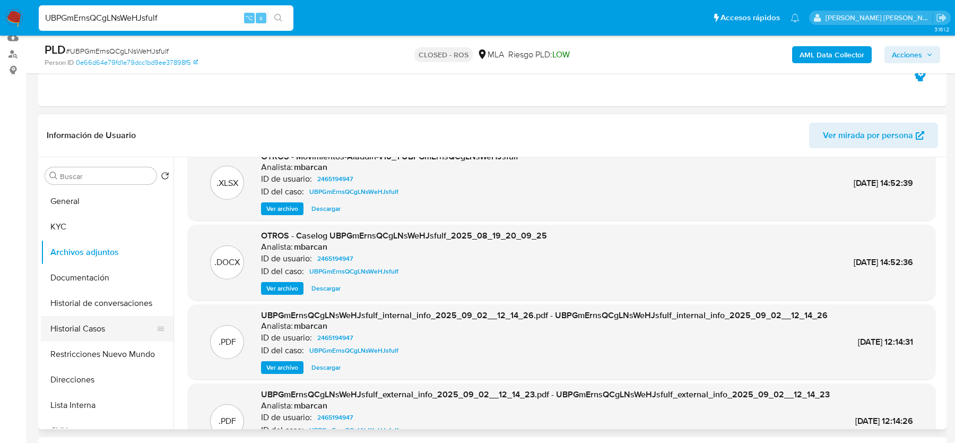
click at [93, 333] on button "Historial Casos" at bounding box center [103, 328] width 124 height 25
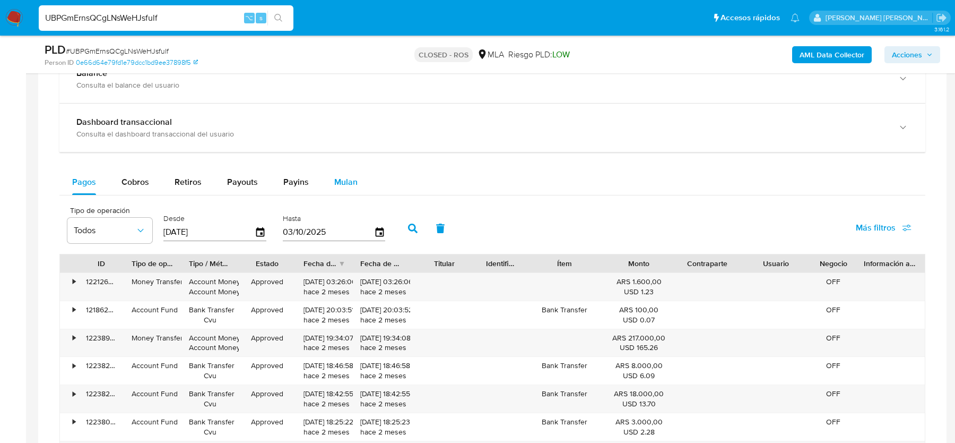
click at [328, 177] on button "Mulan" at bounding box center [346, 181] width 49 height 25
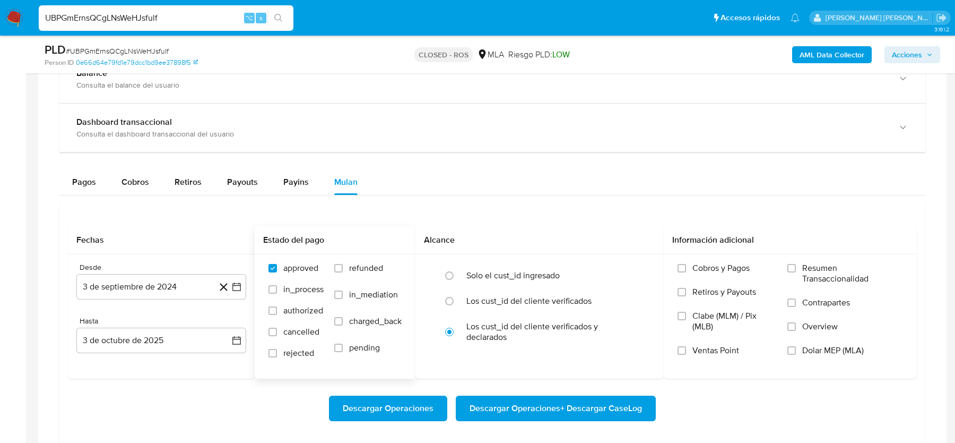
scroll to position [841, 0]
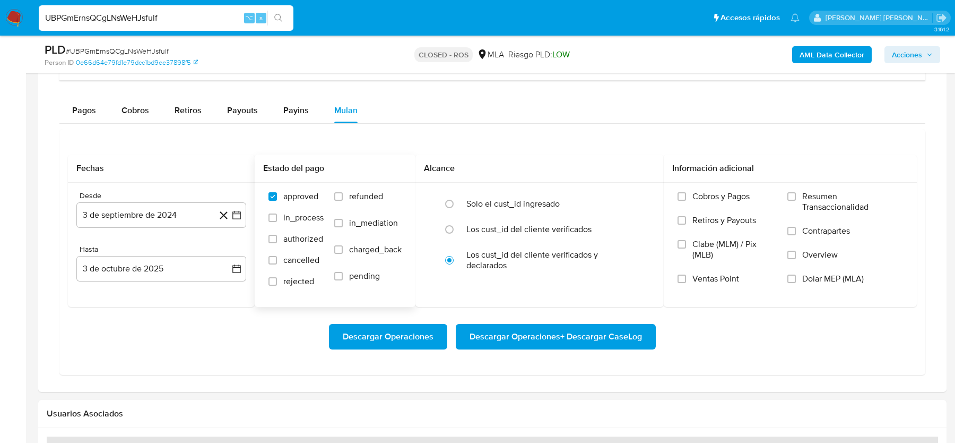
click at [369, 198] on span "refunded" at bounding box center [366, 196] width 34 height 11
click at [343, 198] on input "refunded" at bounding box center [338, 196] width 8 height 8
checkbox input "true"
click at [818, 273] on span "Dolar MEP (MLA)" at bounding box center [834, 278] width 62 height 11
click at [796, 274] on input "Dolar MEP (MLA)" at bounding box center [792, 278] width 8 height 8
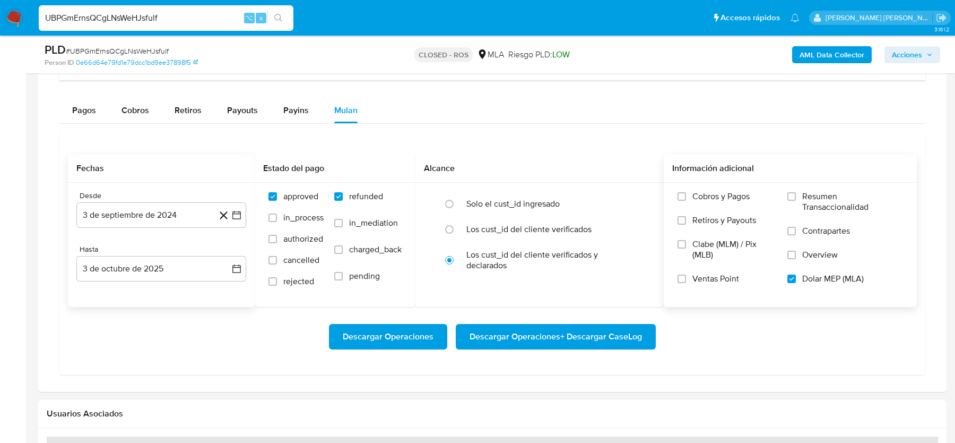
click at [184, 226] on div "Desde 3 de septiembre de 2024 3-09-2024 Hasta 3 de octubre de 2025 3-10-2025" at bounding box center [161, 245] width 187 height 124
click at [183, 219] on button "3 de septiembre de 2024" at bounding box center [161, 214] width 170 height 25
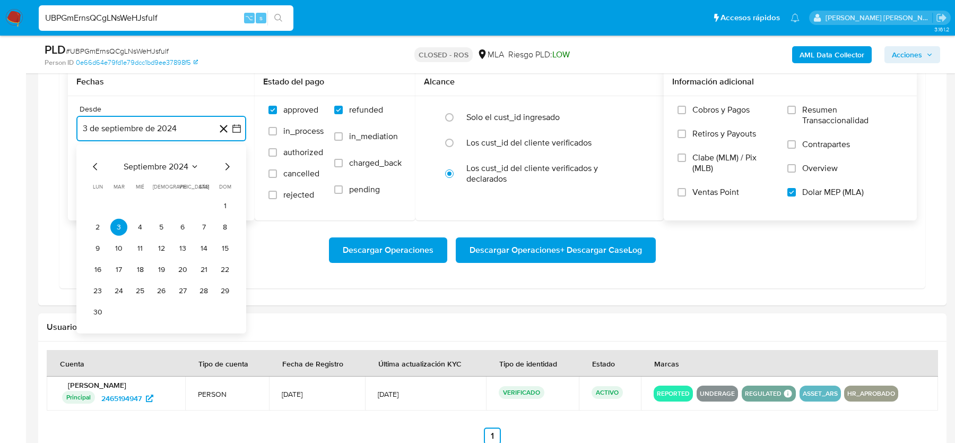
scroll to position [945, 0]
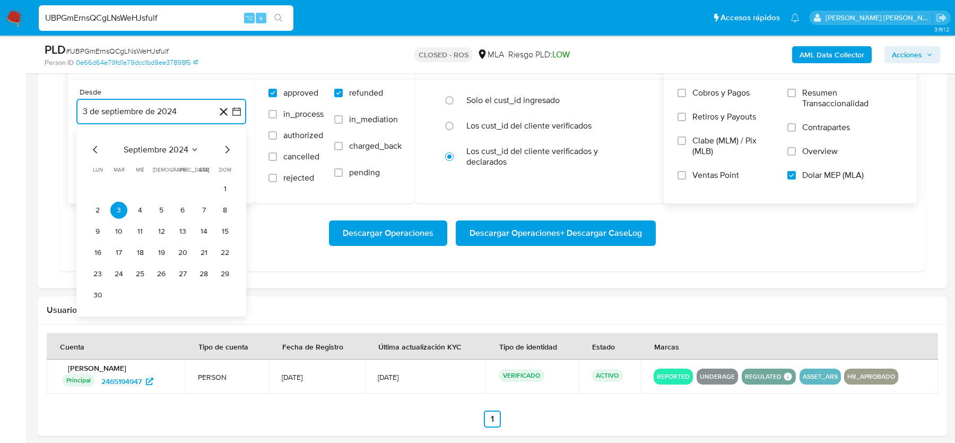
click at [229, 143] on icon "Mes siguiente" at bounding box center [227, 149] width 13 height 13
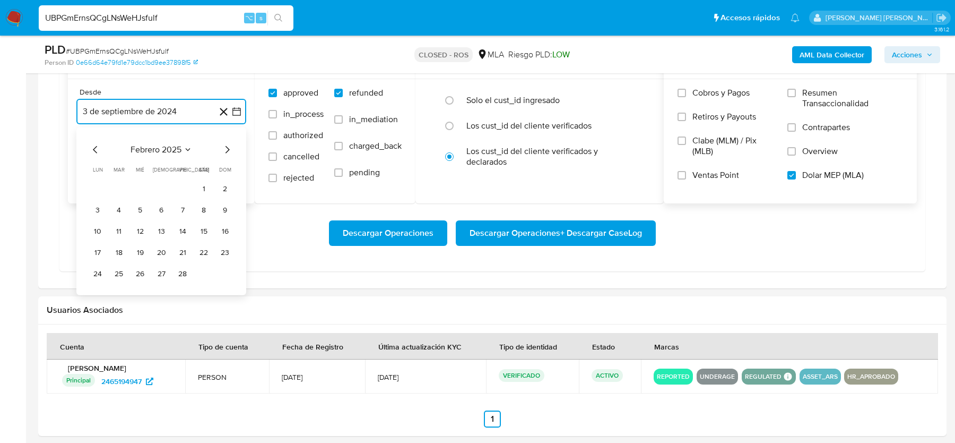
click at [229, 143] on icon "Mes siguiente" at bounding box center [227, 149] width 13 height 13
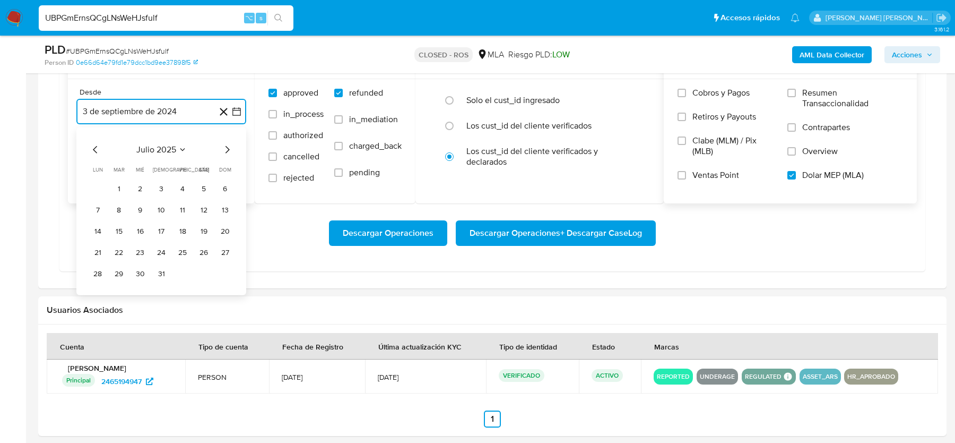
click at [229, 143] on icon "Mes siguiente" at bounding box center [227, 149] width 13 height 13
click at [184, 183] on button "1" at bounding box center [182, 188] width 17 height 17
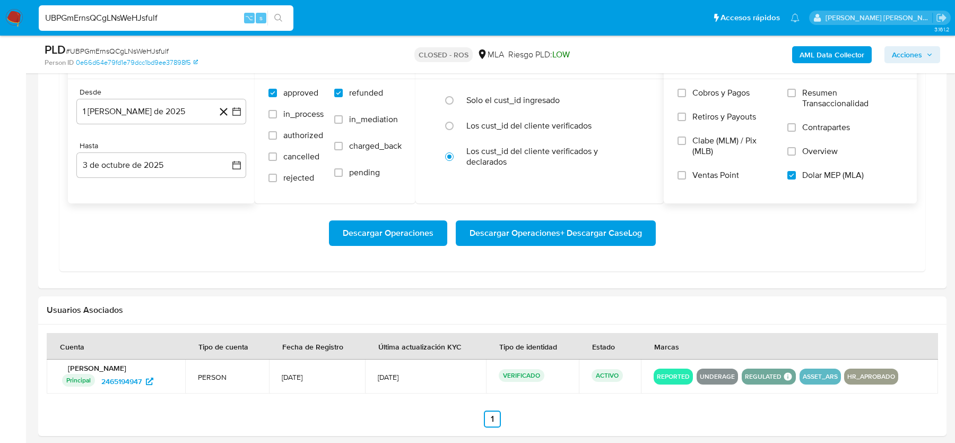
click at [146, 178] on div "Desde 1 de agosto de 2025 1-08-2025 Hasta 3 de octubre de 2025 3-10-2025" at bounding box center [161, 141] width 187 height 124
click at [146, 168] on button "3 de octubre de 2025" at bounding box center [161, 164] width 170 height 25
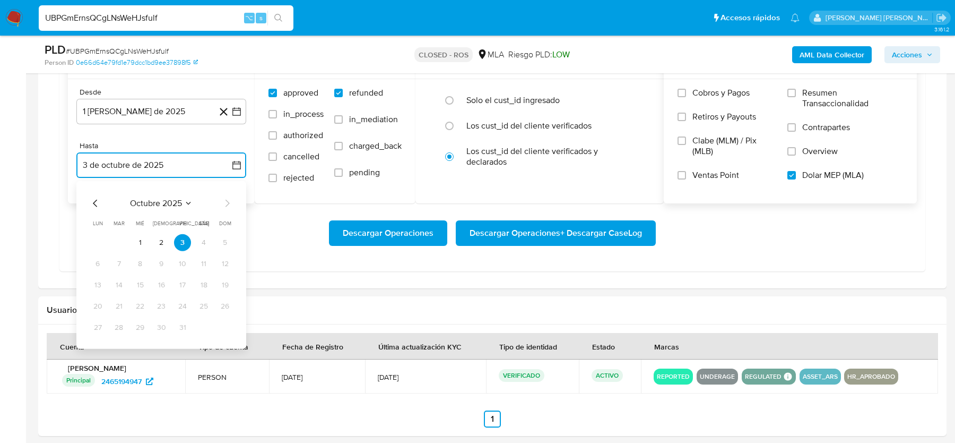
click at [95, 200] on icon "Mes anterior" at bounding box center [95, 203] width 13 height 13
click at [226, 321] on button "31" at bounding box center [225, 327] width 17 height 17
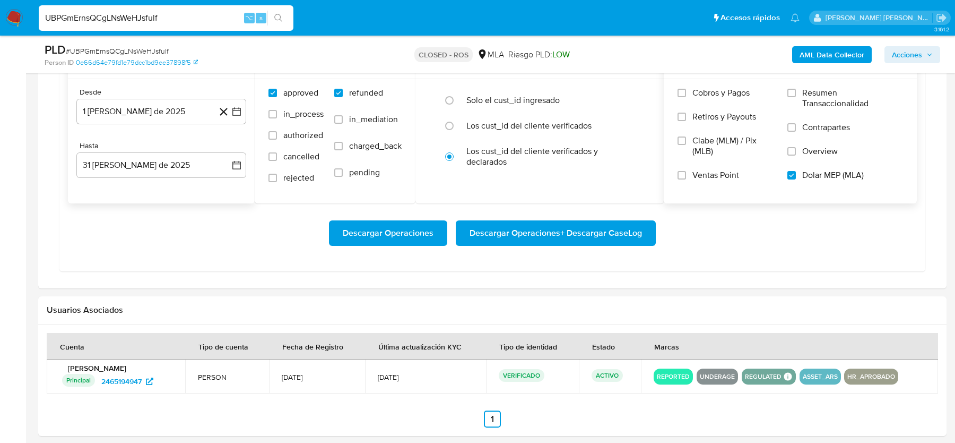
click at [499, 274] on div "Transaccionalidad Consulta el resumen de los movimientos del usuario Informació…" at bounding box center [493, 56] width 892 height 448
click at [512, 227] on span "Descargar Operaciones + Descargar CaseLog" at bounding box center [556, 232] width 173 height 23
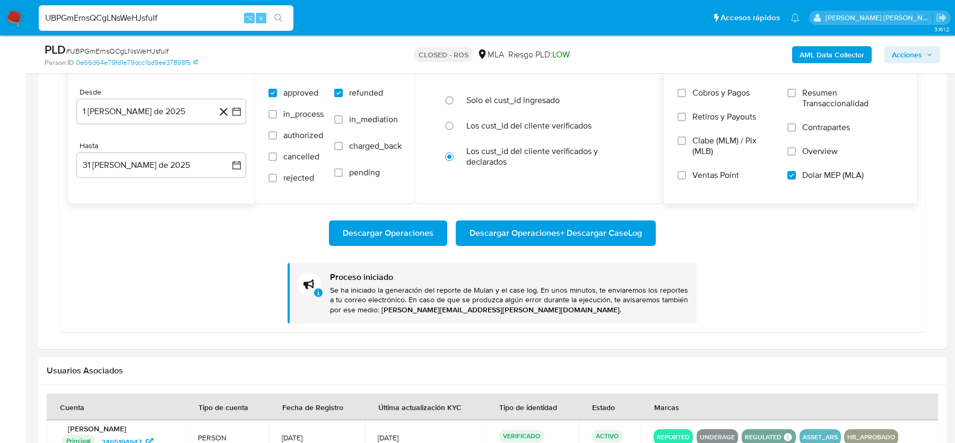
click at [80, 18] on input "UBPGmErnsQCgLNsWeHJsfulf" at bounding box center [166, 18] width 255 height 14
paste input "PSQJXwZSqpeWbhpUd4xNW5CR"
type input "PSQJXwZSqpeWbhpUd4xNW5CR"
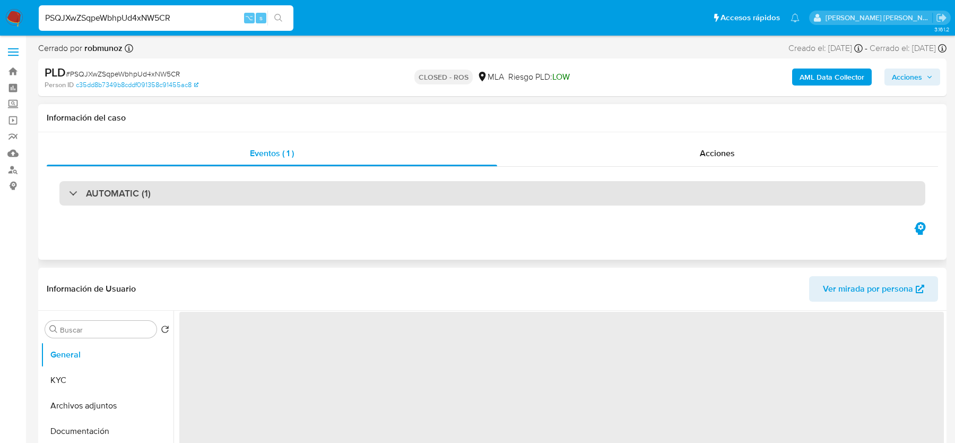
select select "10"
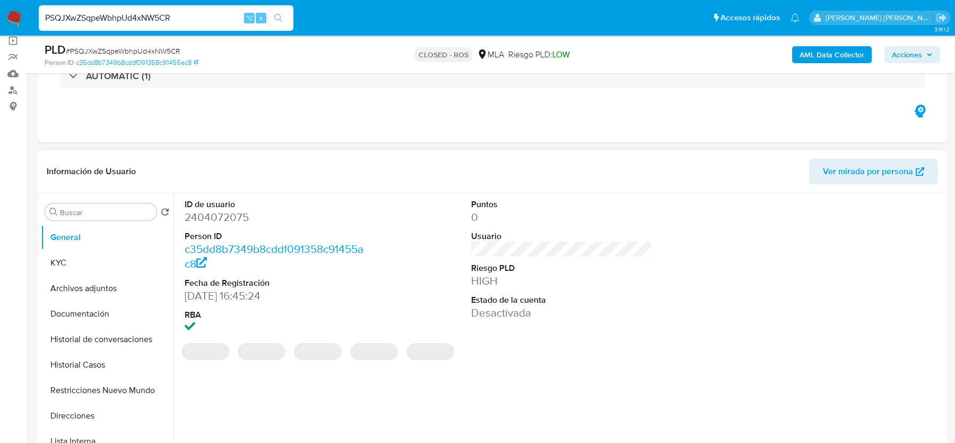
scroll to position [176, 0]
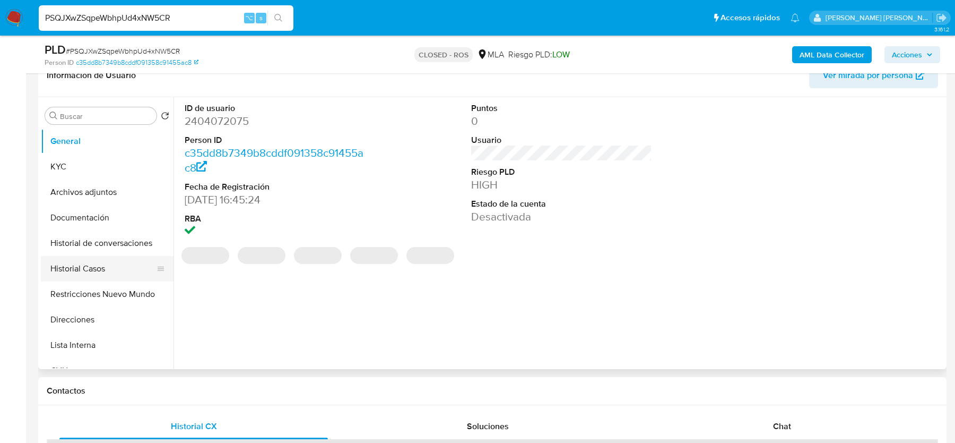
click at [122, 261] on button "Historial Casos" at bounding box center [103, 268] width 124 height 25
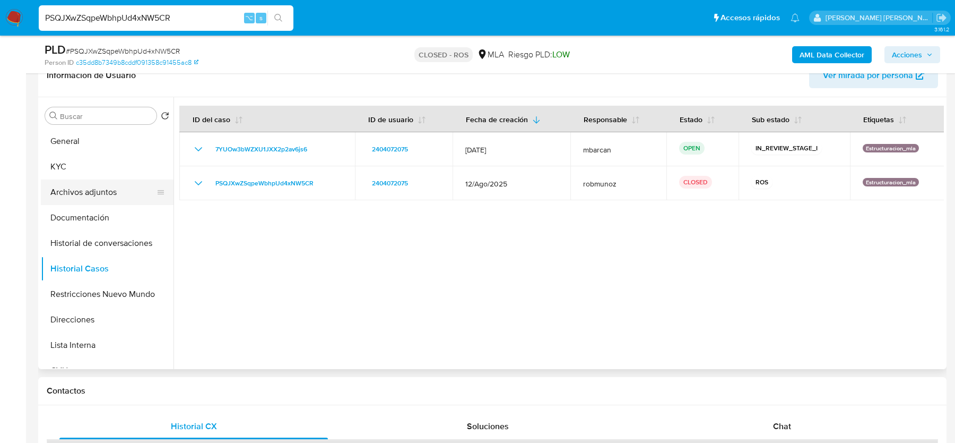
click at [92, 183] on button "Archivos adjuntos" at bounding box center [103, 191] width 124 height 25
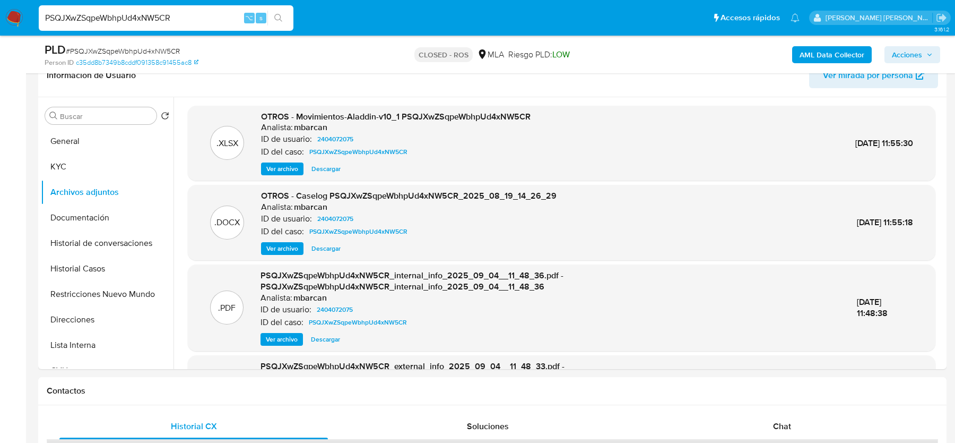
click at [126, 23] on input "PSQJXwZSqpeWbhpUd4xNW5CR" at bounding box center [166, 18] width 255 height 14
paste input "OwZePmQXLcE0aHQGDxlQVDqT"
type input "OwZePmQXLcE0aHQGDxlQVDqT"
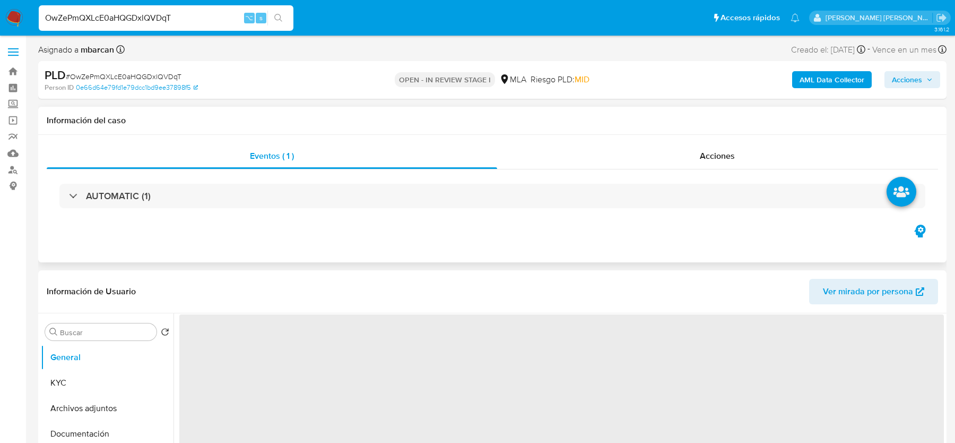
select select "10"
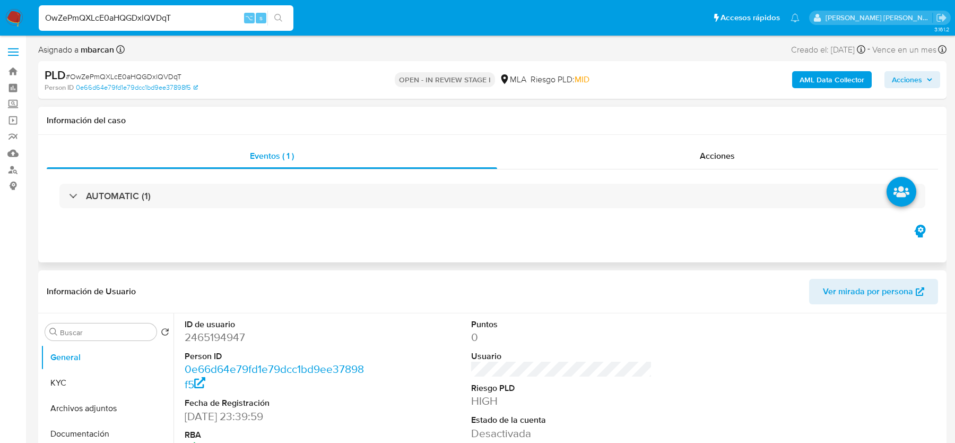
scroll to position [224, 0]
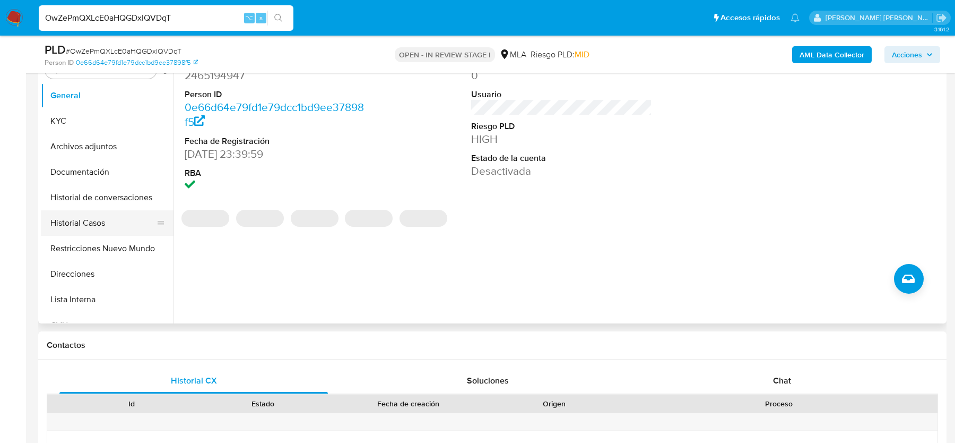
click at [104, 218] on button "Historial Casos" at bounding box center [103, 222] width 124 height 25
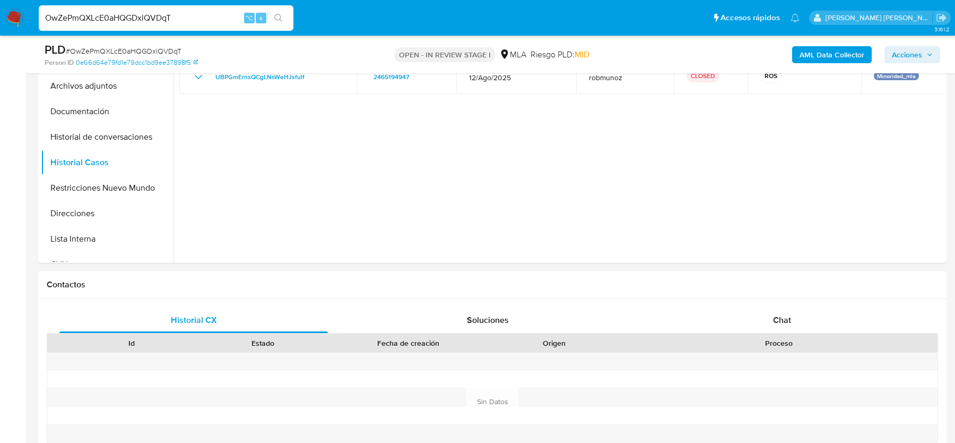
scroll to position [328, 0]
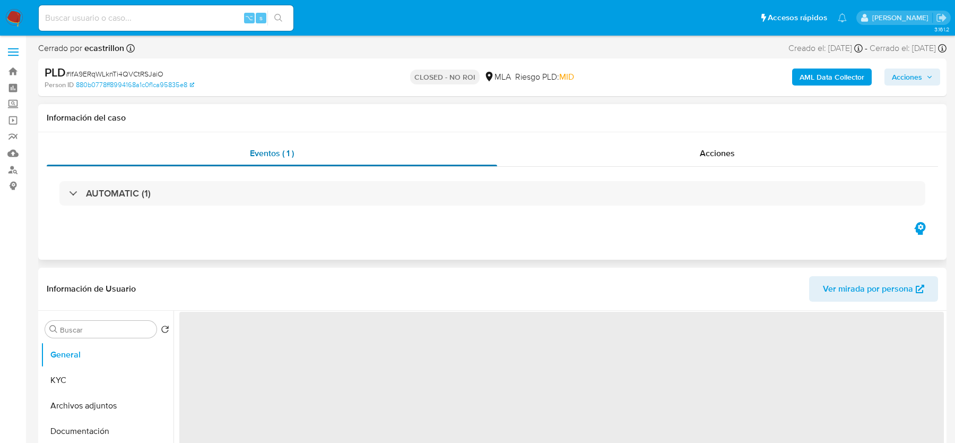
select select "10"
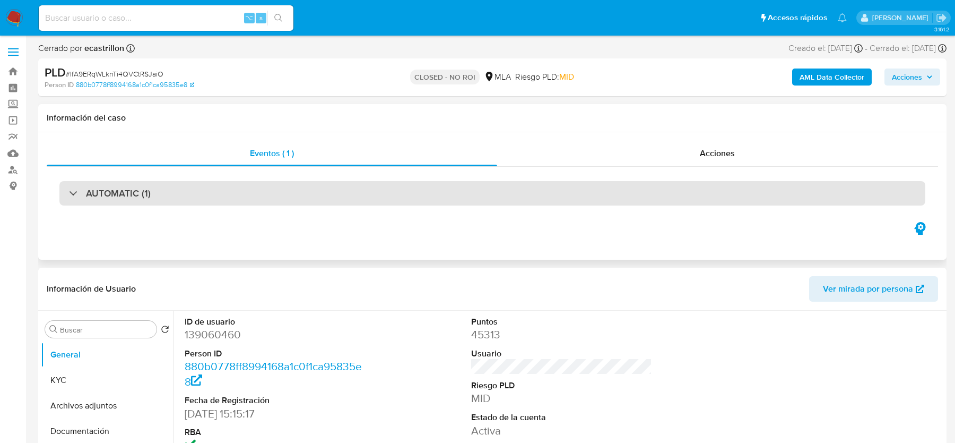
click at [273, 187] on div "AUTOMATIC (1)" at bounding box center [492, 193] width 866 height 24
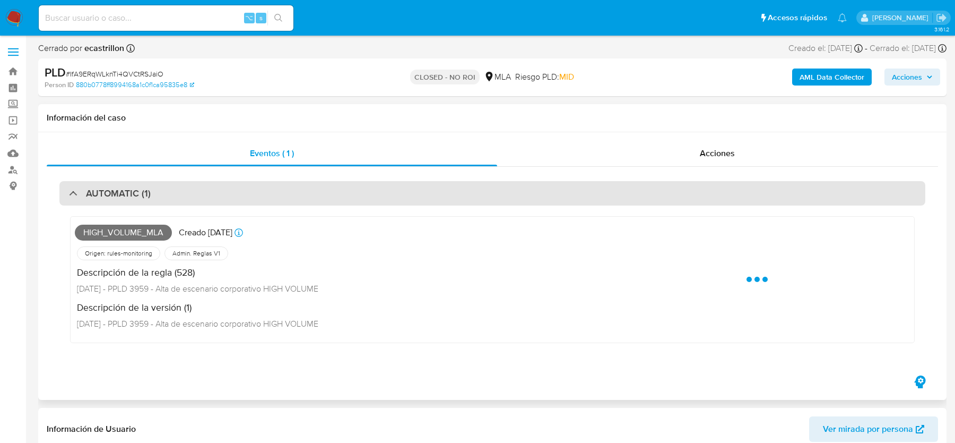
click at [273, 187] on div "AUTOMATIC (1)" at bounding box center [492, 193] width 866 height 24
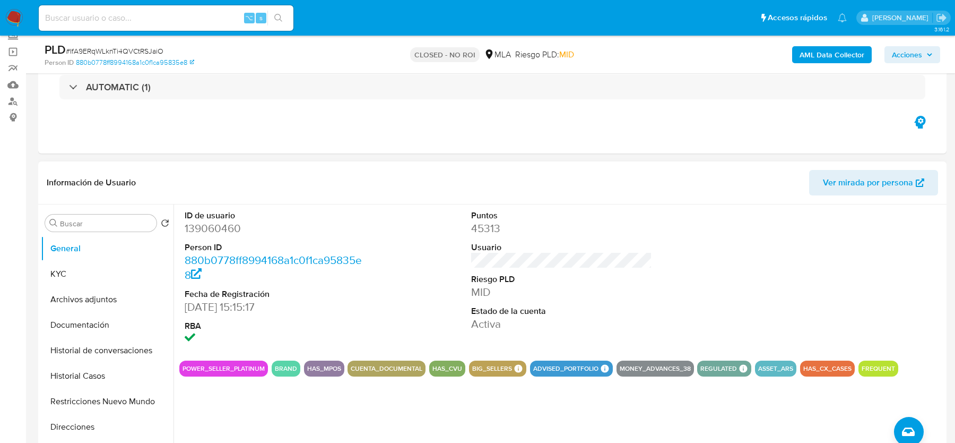
scroll to position [8, 0]
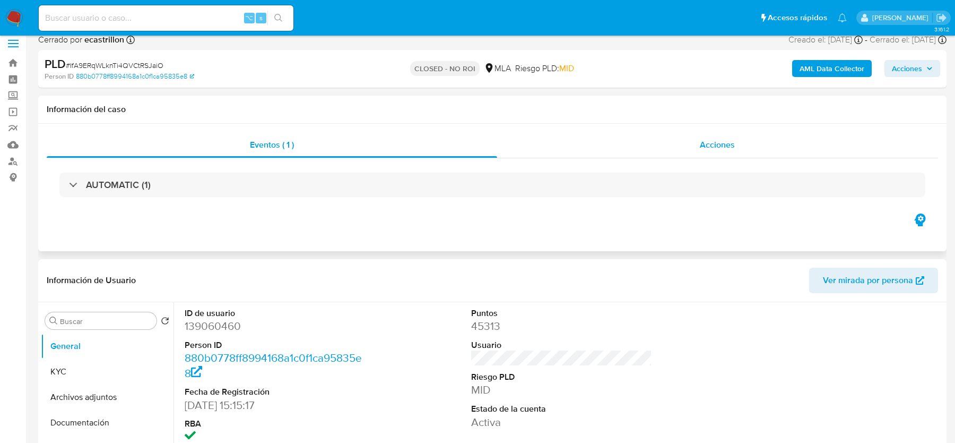
click at [667, 133] on div "Acciones" at bounding box center [718, 144] width 442 height 25
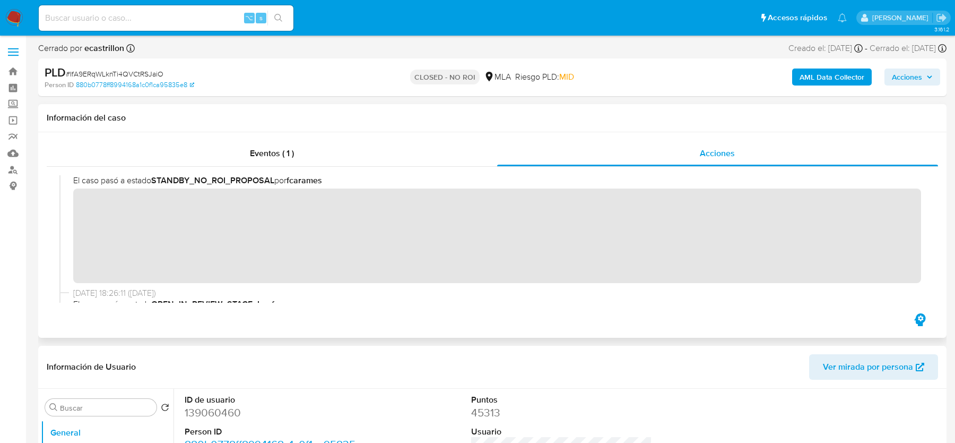
scroll to position [202, 0]
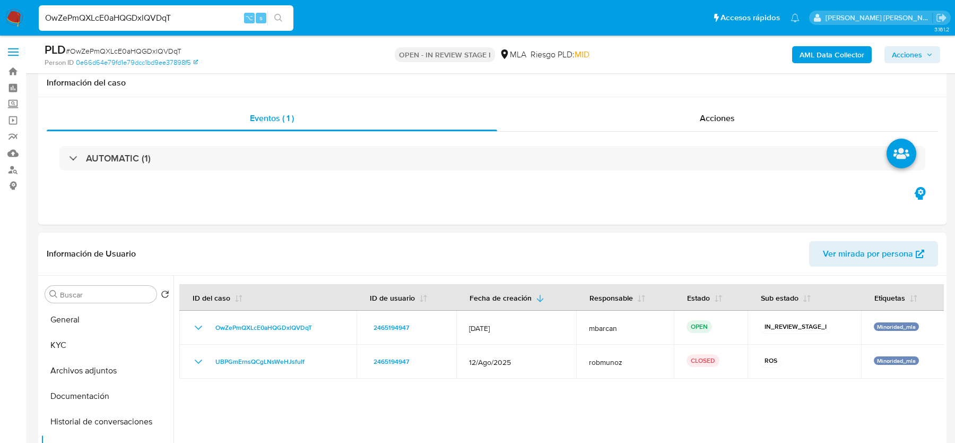
select select "10"
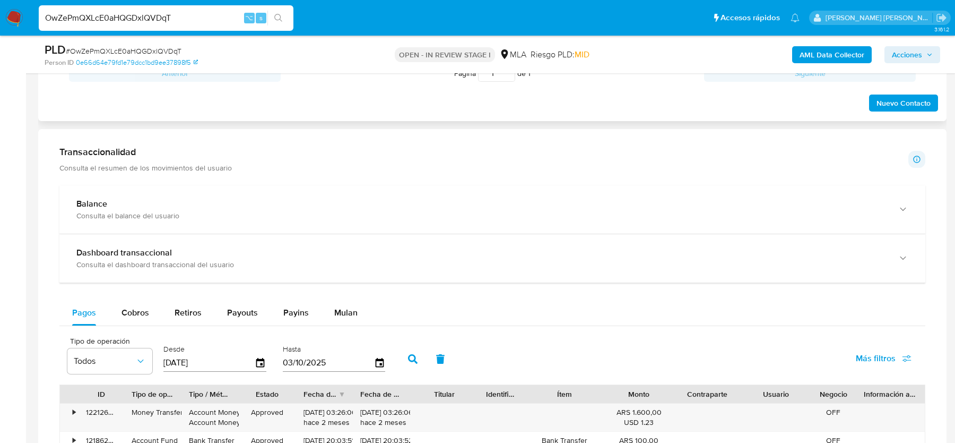
scroll to position [721, 0]
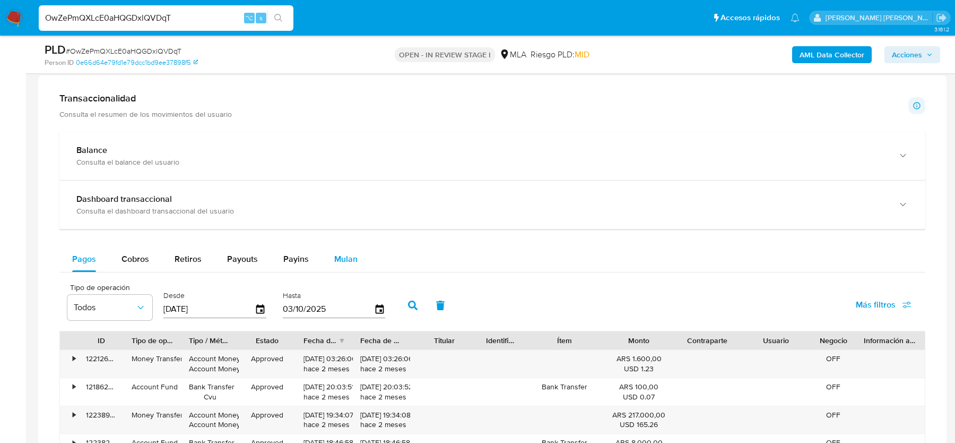
click at [345, 260] on span "Mulan" at bounding box center [345, 259] width 23 height 12
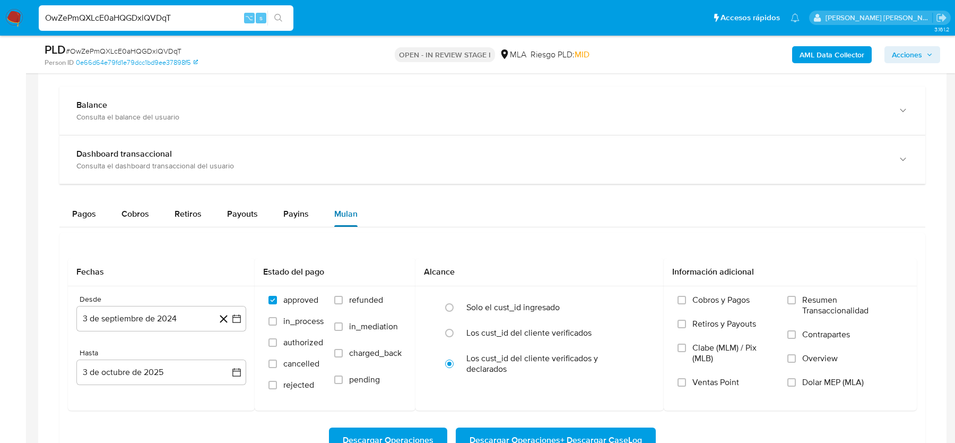
scroll to position [807, 0]
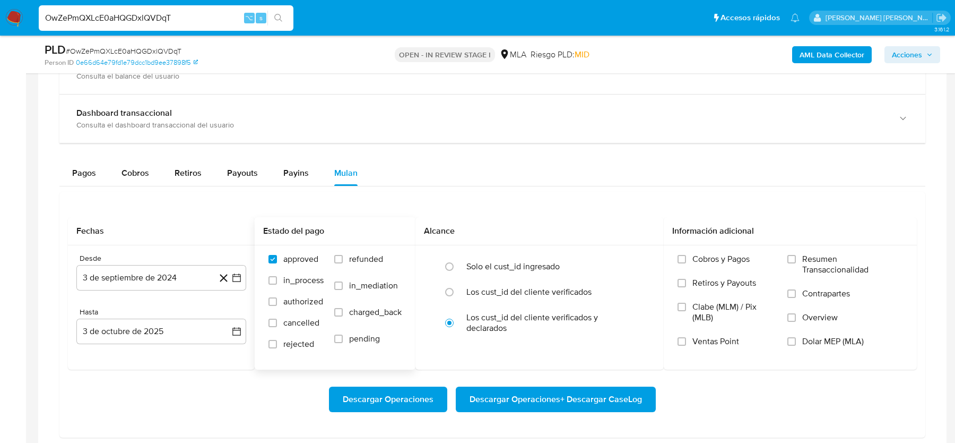
click at [364, 254] on span "refunded" at bounding box center [366, 259] width 34 height 11
click at [343, 255] on input "refunded" at bounding box center [338, 259] width 8 height 8
checkbox input "true"
click at [855, 336] on span "Dolar MEP (MLA)" at bounding box center [834, 341] width 62 height 11
click at [796, 337] on input "Dolar MEP (MLA)" at bounding box center [792, 341] width 8 height 8
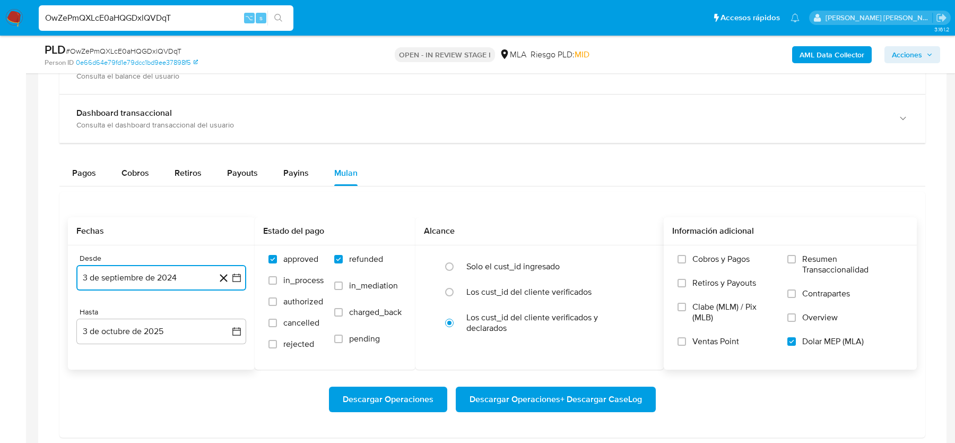
click at [174, 268] on button "3 de septiembre de 2024" at bounding box center [161, 277] width 170 height 25
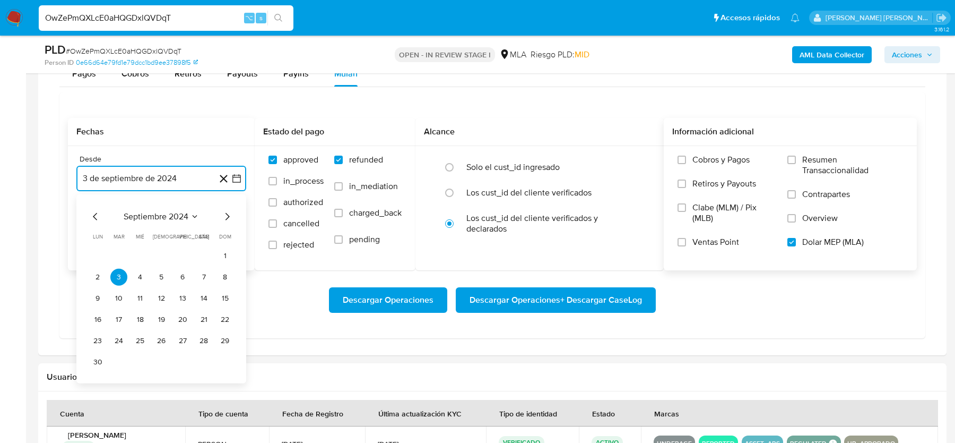
scroll to position [921, 0]
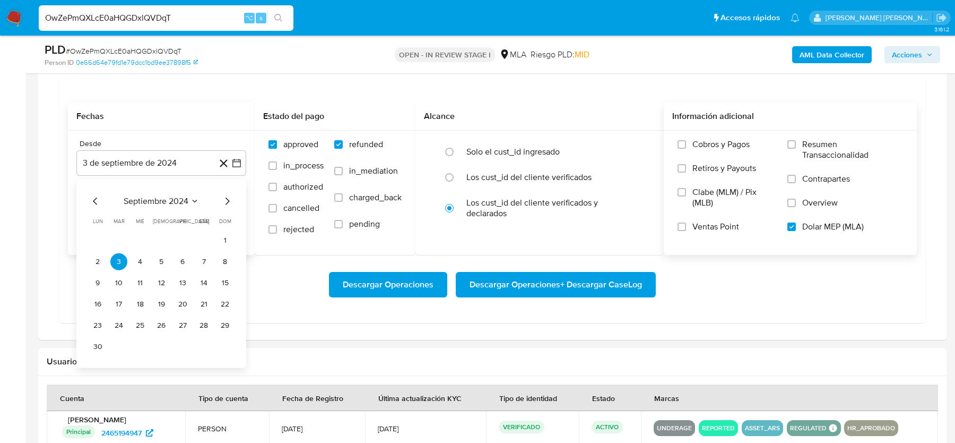
click at [220, 202] on div "septiembre 2024" at bounding box center [161, 201] width 144 height 13
click at [223, 200] on icon "Mes siguiente" at bounding box center [227, 201] width 13 height 13
click at [223, 197] on icon "Mes siguiente" at bounding box center [227, 201] width 13 height 13
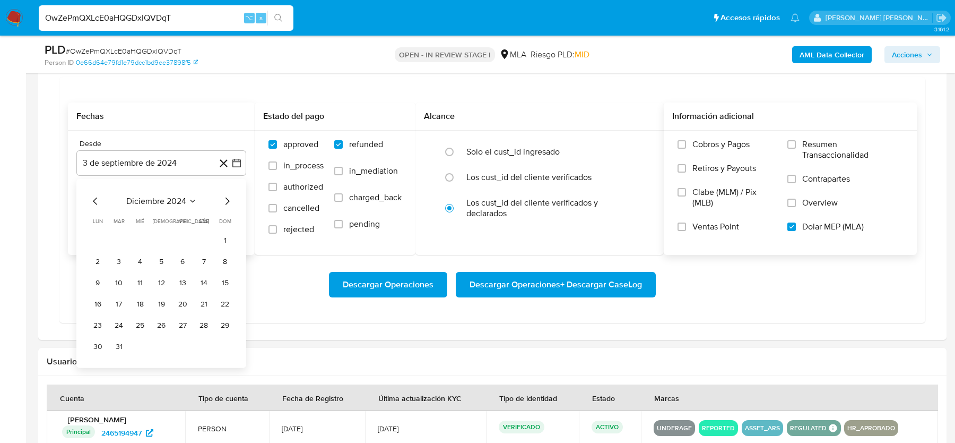
click at [223, 197] on icon "Mes siguiente" at bounding box center [227, 201] width 13 height 13
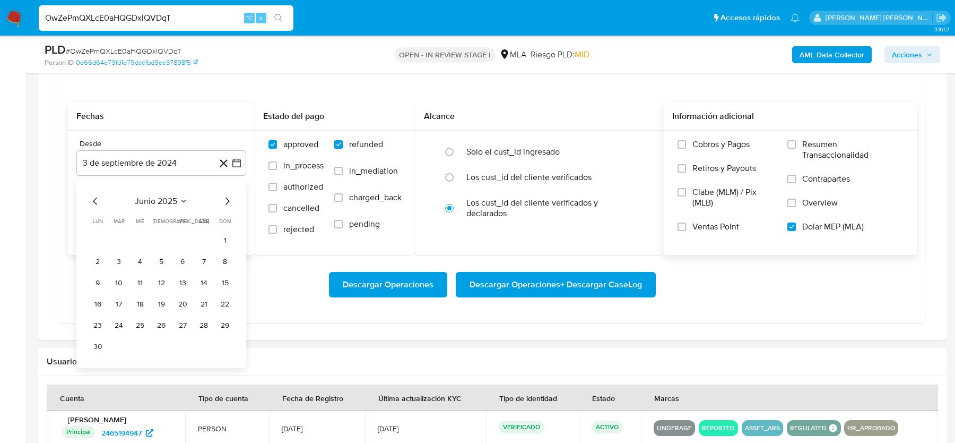
click at [223, 197] on icon "Mes siguiente" at bounding box center [227, 201] width 13 height 13
click at [179, 234] on button "1" at bounding box center [182, 240] width 17 height 17
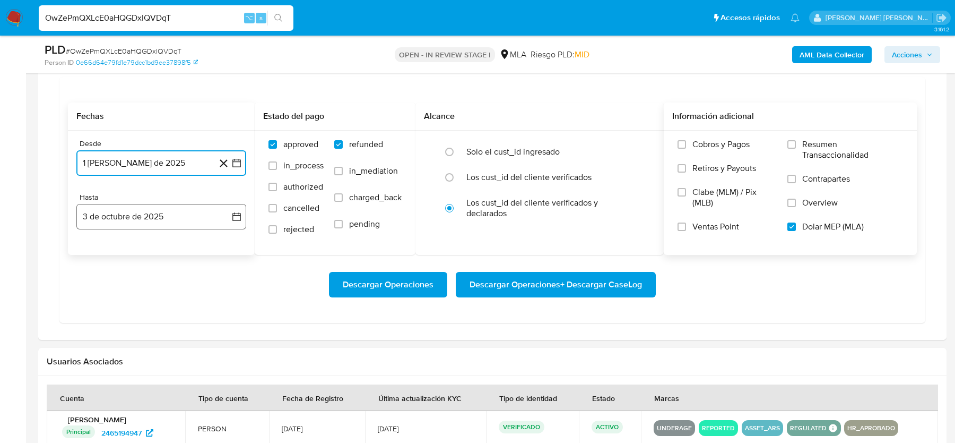
click at [151, 208] on button "3 de octubre de 2025" at bounding box center [161, 216] width 170 height 25
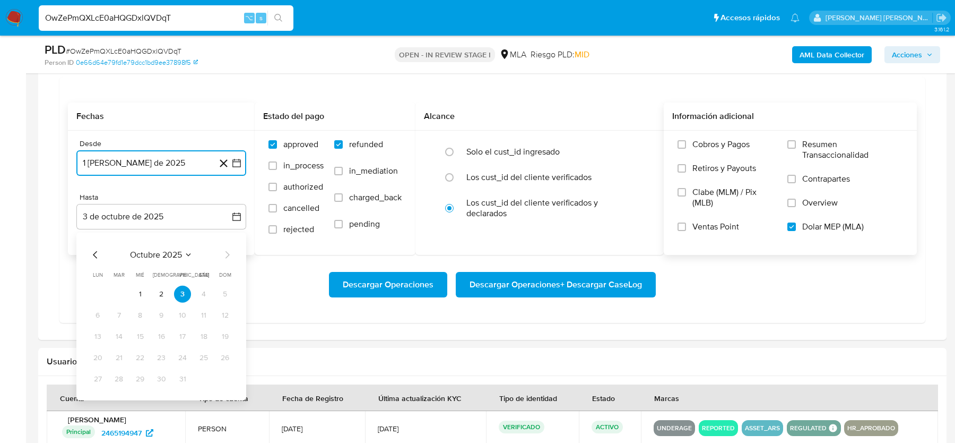
click at [100, 249] on icon "Mes anterior" at bounding box center [95, 254] width 13 height 13
click at [94, 257] on icon "Mes anterior" at bounding box center [95, 254] width 13 height 13
click at [219, 370] on td "31" at bounding box center [225, 378] width 17 height 17
click at [225, 374] on button "31" at bounding box center [225, 378] width 17 height 17
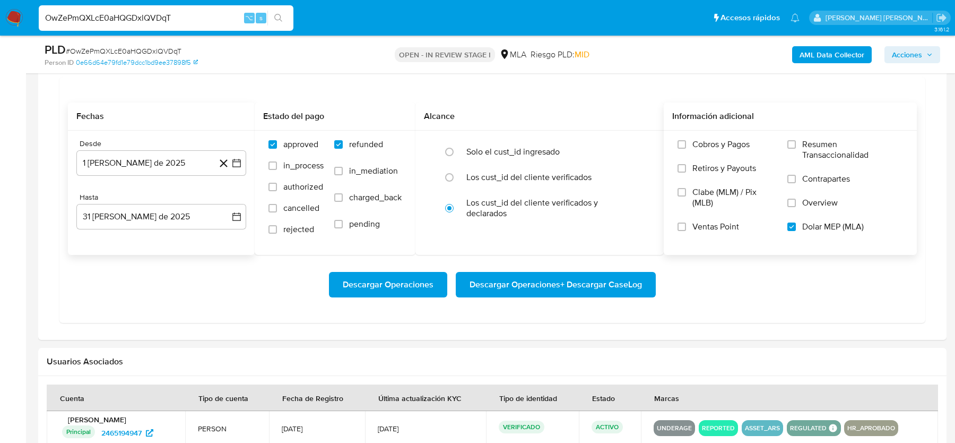
click at [217, 280] on div "Descargar Operaciones Descargar Operaciones + Descargar CaseLog" at bounding box center [492, 284] width 849 height 25
click at [551, 282] on span "Descargar Operaciones + Descargar CaseLog" at bounding box center [556, 284] width 173 height 23
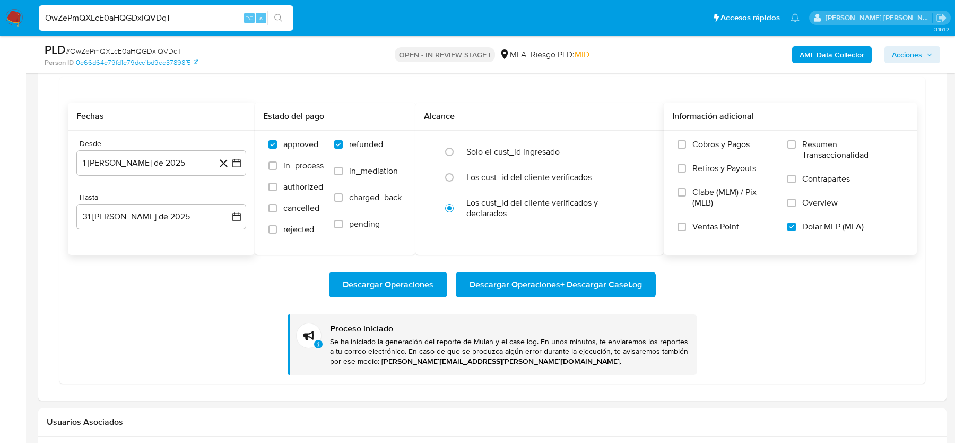
click at [153, 47] on span "# OwZePmQXLcE0aHQGDxlQVDqT" at bounding box center [124, 51] width 116 height 11
copy span "OwZePmQXLcE0aHQGDxlQVDqT"
click at [150, 18] on input "OwZePmQXLcE0aHQGDxlQVDqT" at bounding box center [166, 18] width 255 height 14
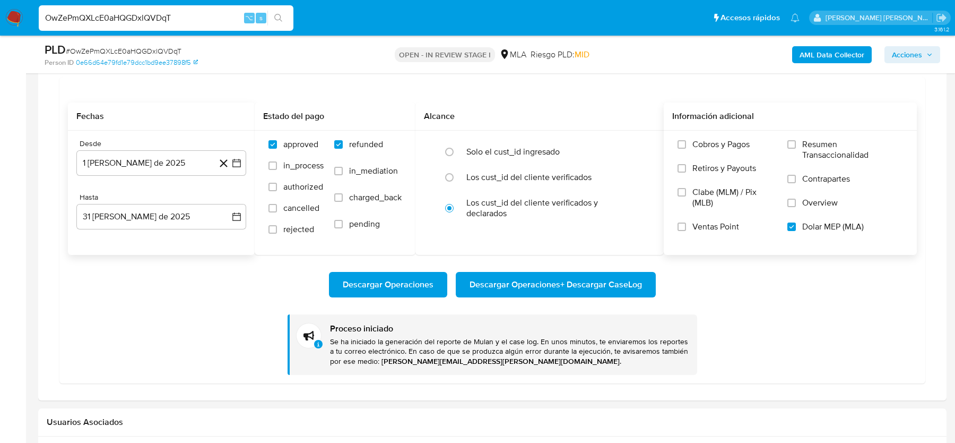
paste input "7YUOw3bWZXU1JXX2p2av6js6"
type input "7YUOw3bWZXU1JXX2p2av6js6"
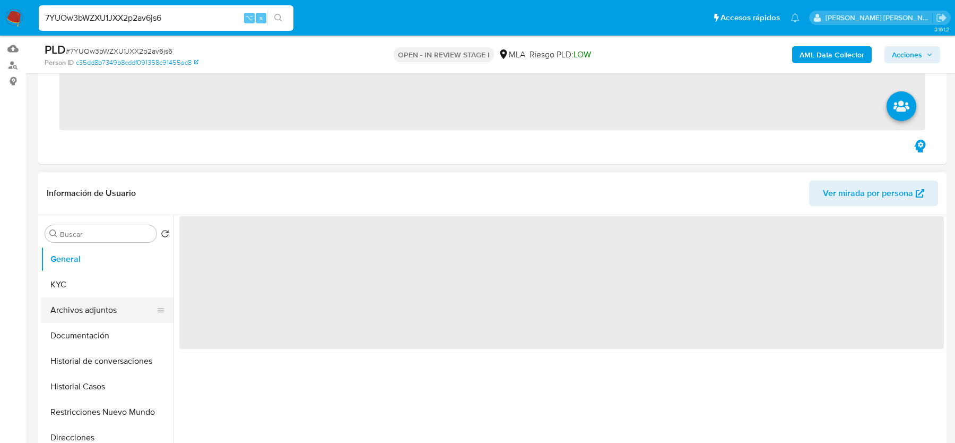
scroll to position [131, 0]
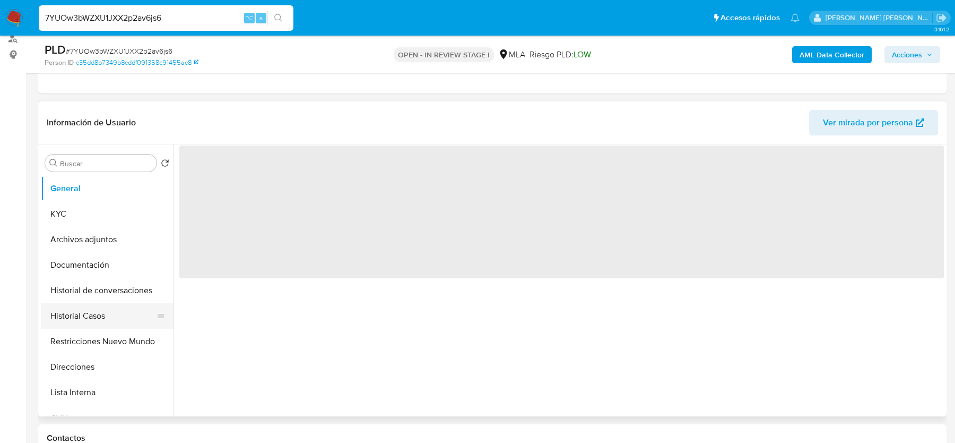
select select "10"
click at [88, 313] on button "Historial Casos" at bounding box center [103, 315] width 124 height 25
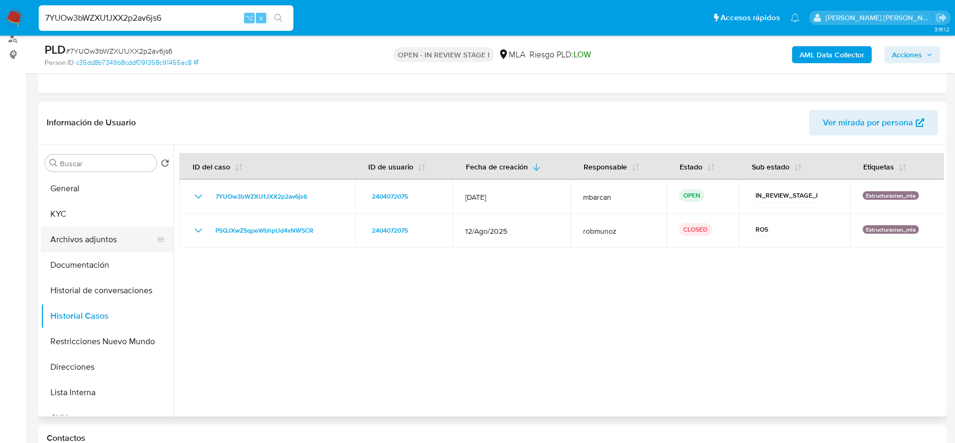
click at [108, 239] on button "Archivos adjuntos" at bounding box center [103, 239] width 124 height 25
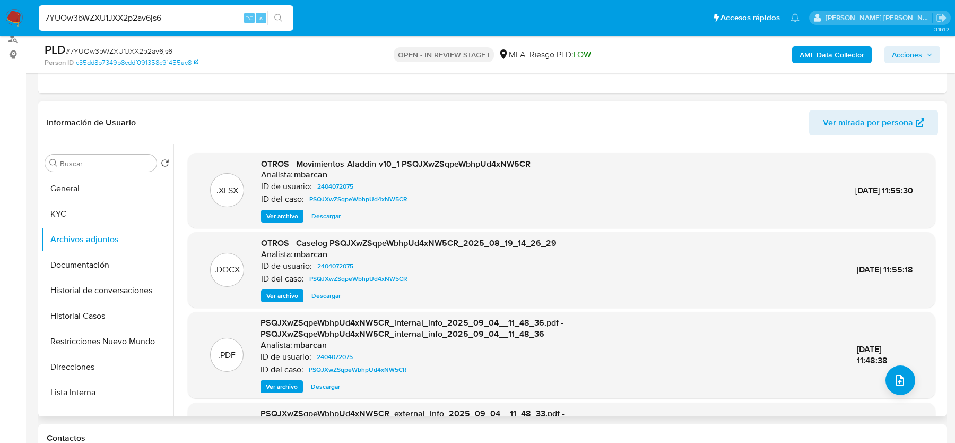
click at [287, 285] on div "OTROS - Caselog PSQJXwZSqpeWbhpUd4xNW5CR_2025_08_19_14_26_29 Analista: mbarcan …" at bounding box center [409, 269] width 296 height 65
click at [287, 290] on span "Ver archivo" at bounding box center [282, 295] width 32 height 11
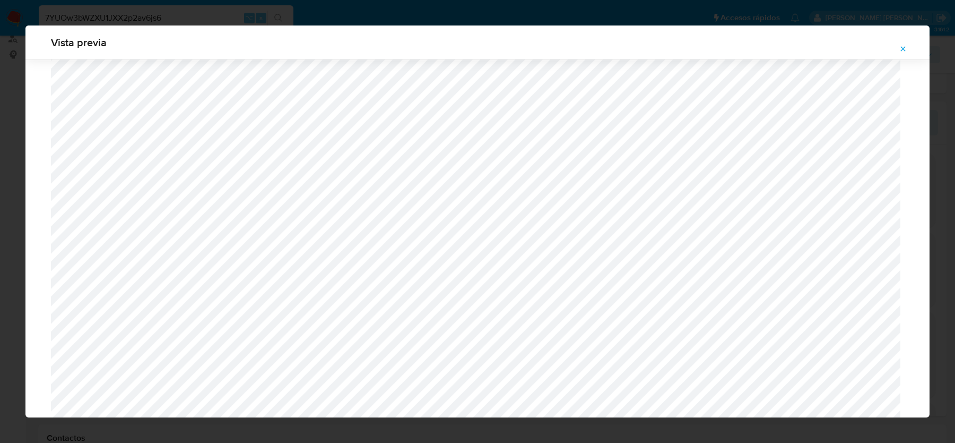
scroll to position [324, 0]
click at [903, 47] on icon "Attachment preview" at bounding box center [903, 49] width 8 height 8
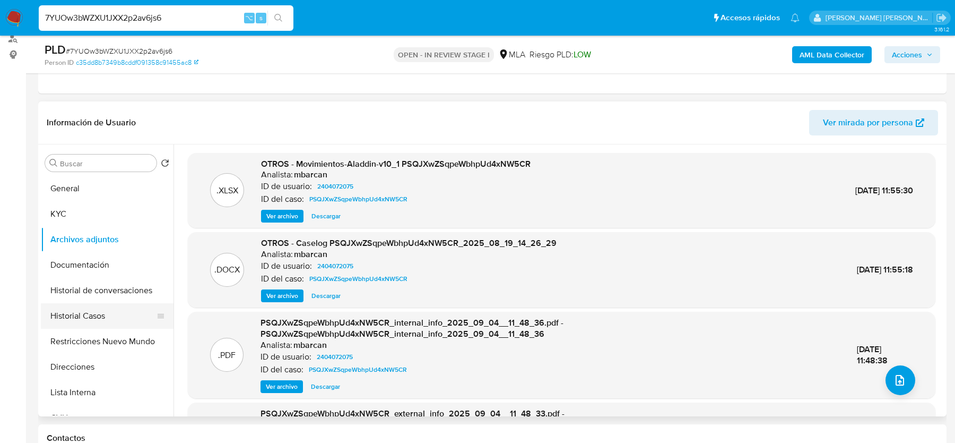
click at [83, 310] on button "Historial Casos" at bounding box center [103, 315] width 124 height 25
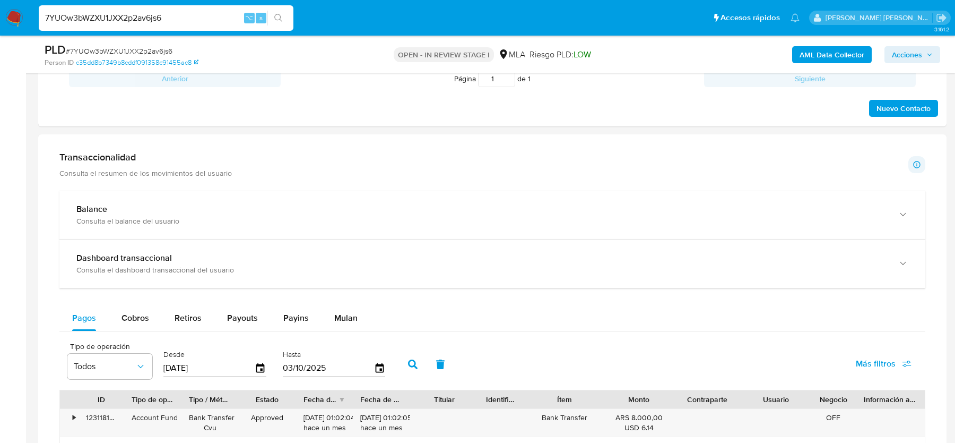
scroll to position [680, 0]
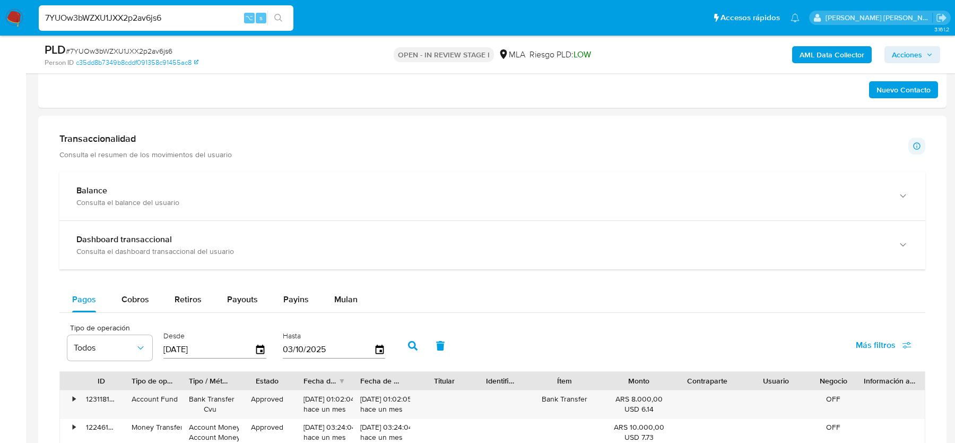
click at [343, 280] on div "Balance Consulta el balance del usuario Dashboard transaccional Consulta el das…" at bounding box center [492, 435] width 866 height 527
click at [348, 293] on span "Mulan" at bounding box center [345, 299] width 23 height 12
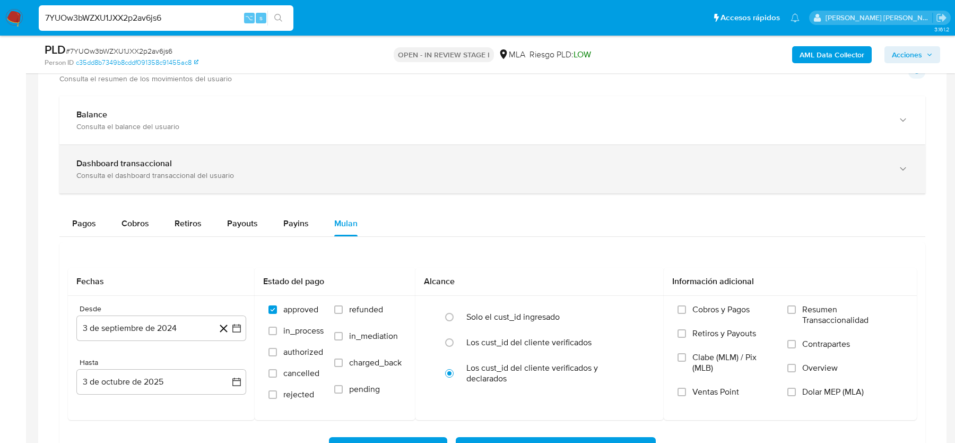
scroll to position [823, 0]
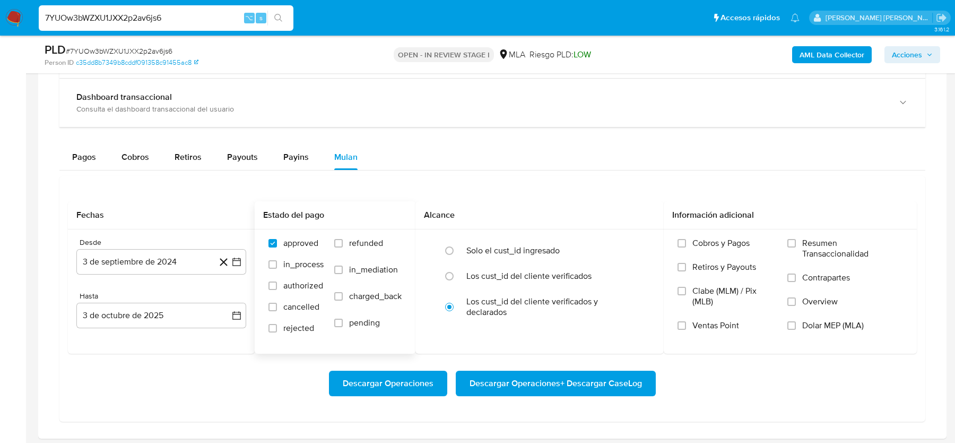
click at [368, 229] on div "approved in_process authorized cancelled rejected refunded in_mediation charged…" at bounding box center [335, 290] width 161 height 123
click at [368, 238] on span "refunded" at bounding box center [366, 243] width 34 height 11
click at [343, 239] on input "refunded" at bounding box center [338, 243] width 8 height 8
checkbox input "true"
click at [824, 320] on span "Dolar MEP (MLA)" at bounding box center [834, 325] width 62 height 11
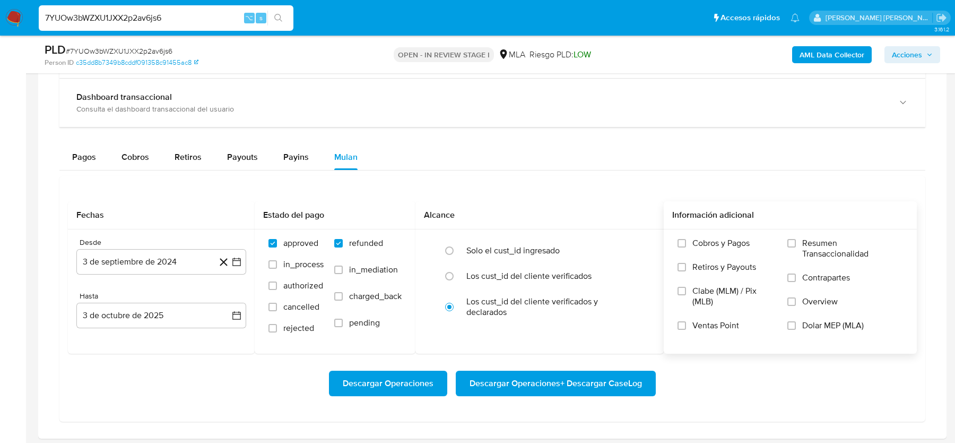
click at [796, 321] on input "Dolar MEP (MLA)" at bounding box center [792, 325] width 8 height 8
click at [126, 254] on button "3 de septiembre de 2024" at bounding box center [161, 261] width 170 height 25
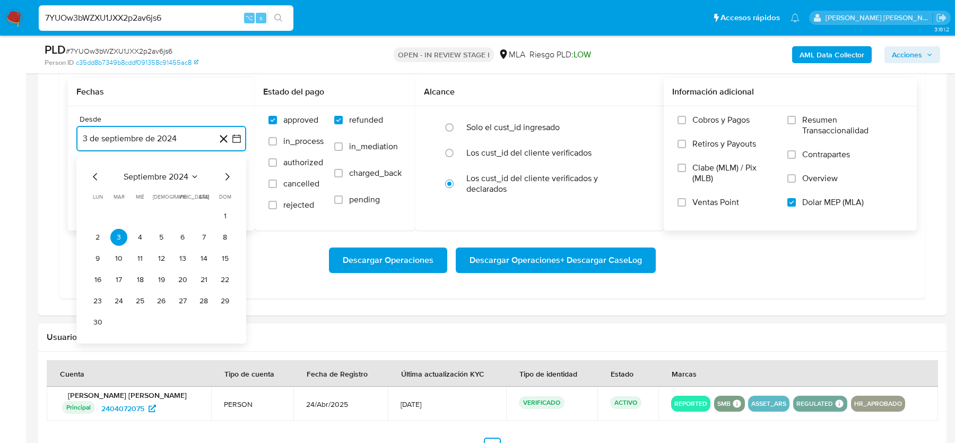
scroll to position [945, 0]
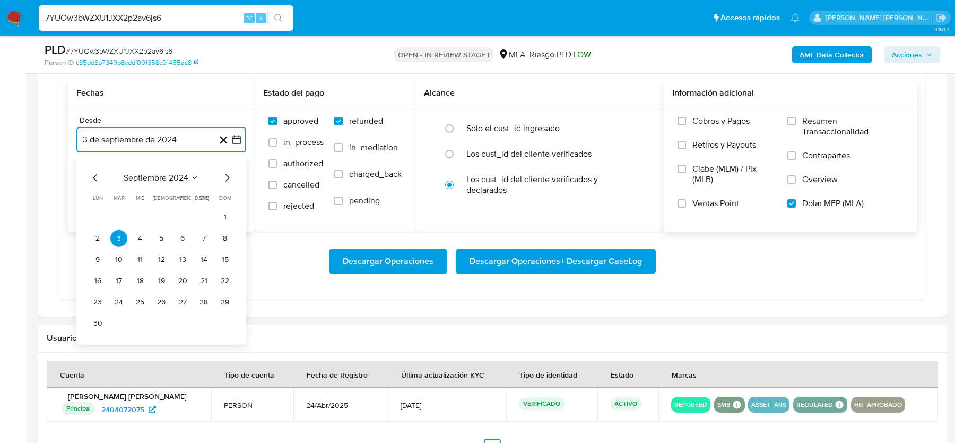
click at [228, 171] on icon "Mes siguiente" at bounding box center [227, 177] width 13 height 13
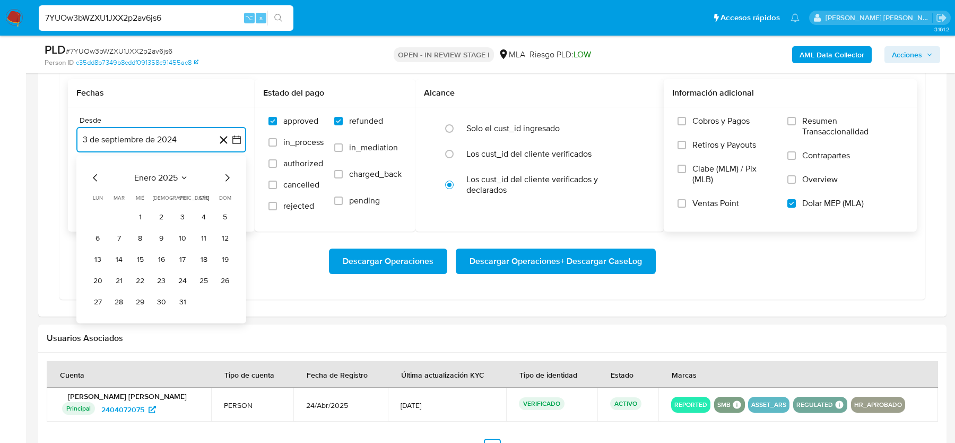
click at [228, 171] on icon "Mes siguiente" at bounding box center [227, 177] width 13 height 13
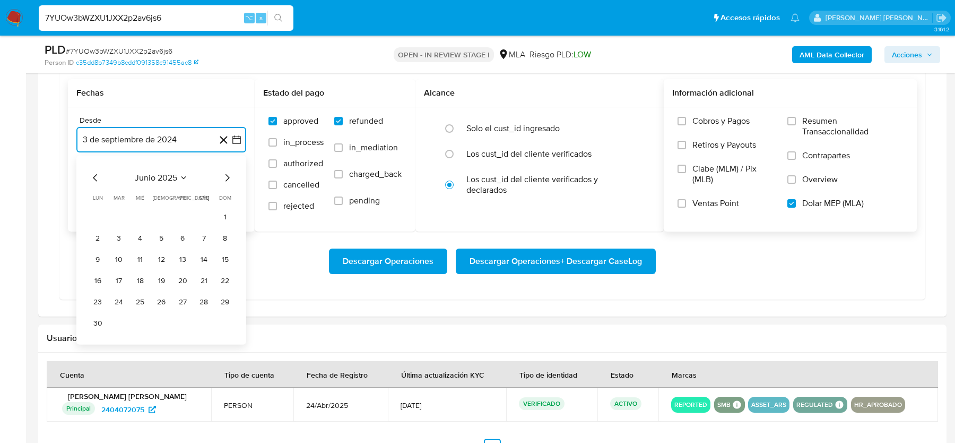
click at [228, 171] on icon "Mes siguiente" at bounding box center [227, 177] width 13 height 13
click at [183, 217] on button "1" at bounding box center [182, 217] width 17 height 17
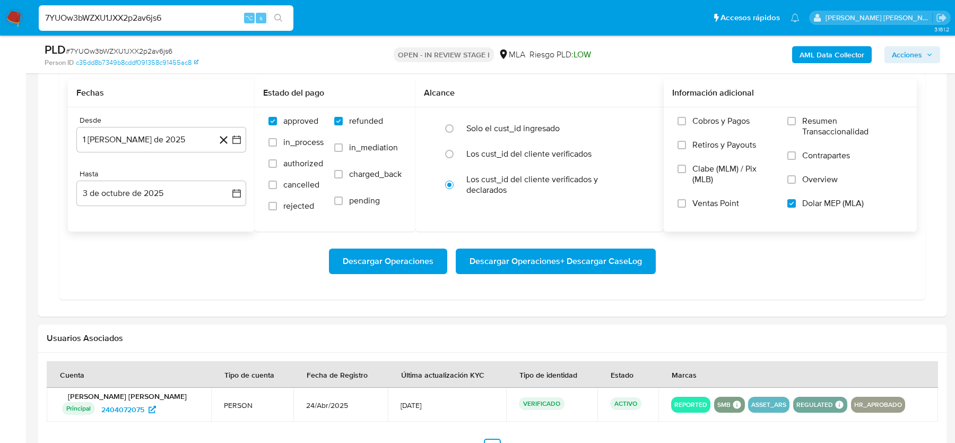
click at [154, 205] on div "Desde 1 de agosto de 2025 1-08-2025 Hasta 3 de octubre de 2025 3-10-2025" at bounding box center [161, 169] width 187 height 124
click at [145, 191] on button "3 de octubre de 2025" at bounding box center [161, 192] width 170 height 25
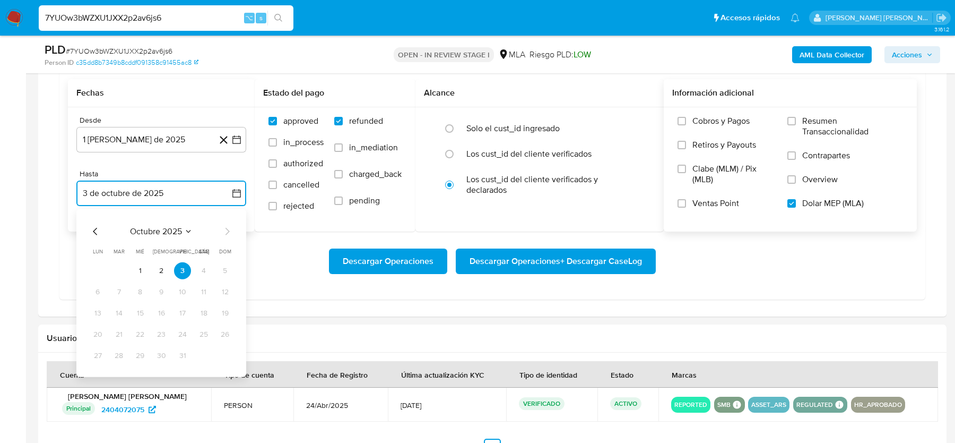
click at [94, 228] on icon "Mes anterior" at bounding box center [95, 231] width 4 height 7
click at [98, 225] on icon "Mes anterior" at bounding box center [95, 231] width 13 height 13
click at [224, 343] on tbody "1 2 3 4 5 6 7 8 9 10 11 12 13 14 15 16 17 18 19 20 21 22 23 24 25 26 27 28 29 3…" at bounding box center [161, 313] width 144 height 102
click at [224, 347] on button "31" at bounding box center [225, 355] width 17 height 17
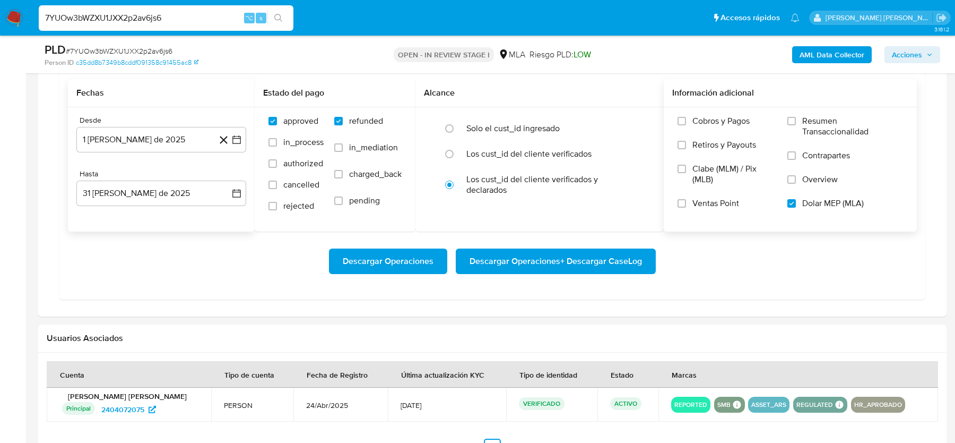
click at [236, 280] on div "Descargar Operaciones Descargar Operaciones + Descargar CaseLog" at bounding box center [492, 260] width 849 height 59
click at [545, 259] on span "Descargar Operaciones + Descargar CaseLog" at bounding box center [556, 260] width 173 height 23
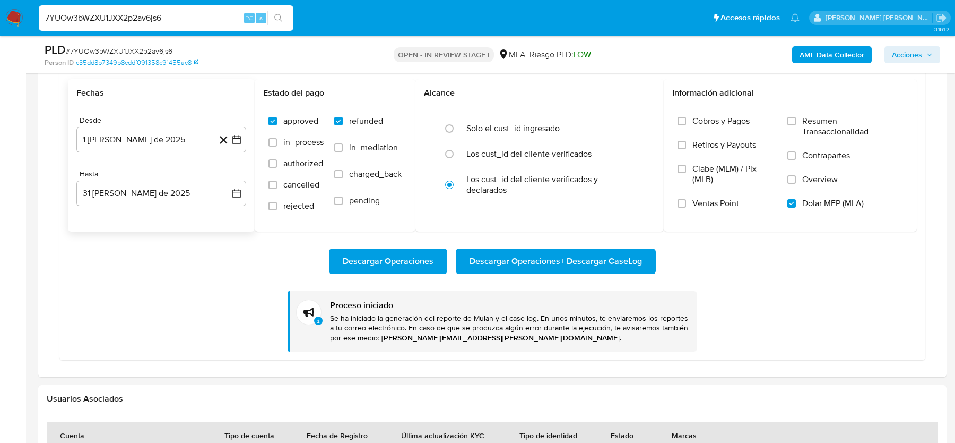
click at [165, 20] on input "7YUOw3bWZXU1JXX2p2av6js6" at bounding box center [166, 18] width 255 height 14
paste input "ebe8kALzIhWYTkS0pRJ0q7pM"
type input "ebe8kALzIhWYTkS0pRJ0q7pM"
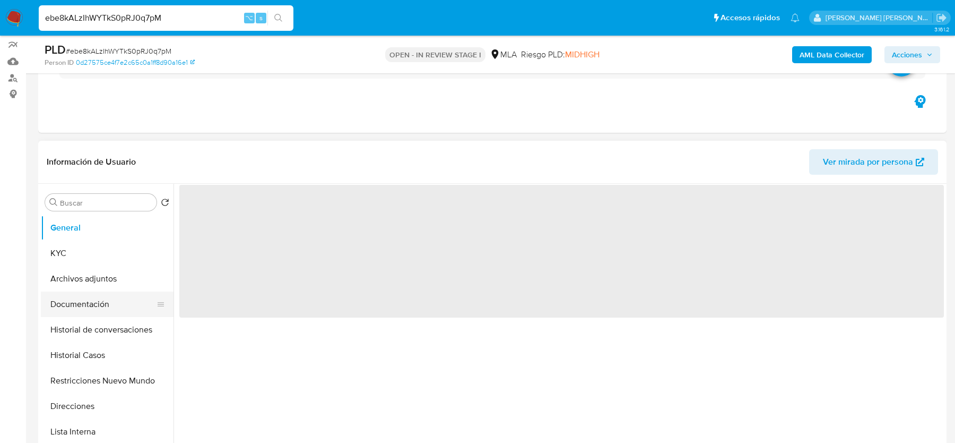
scroll to position [96, 0]
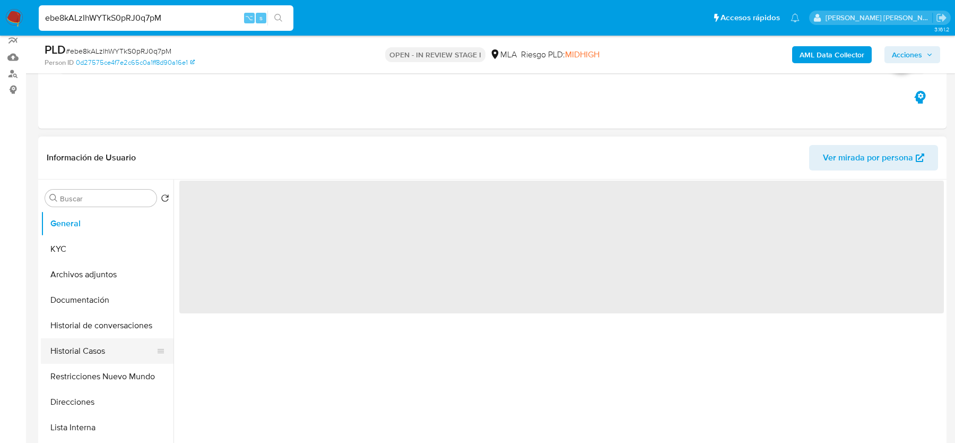
click at [91, 351] on button "Historial Casos" at bounding box center [103, 350] width 124 height 25
select select "10"
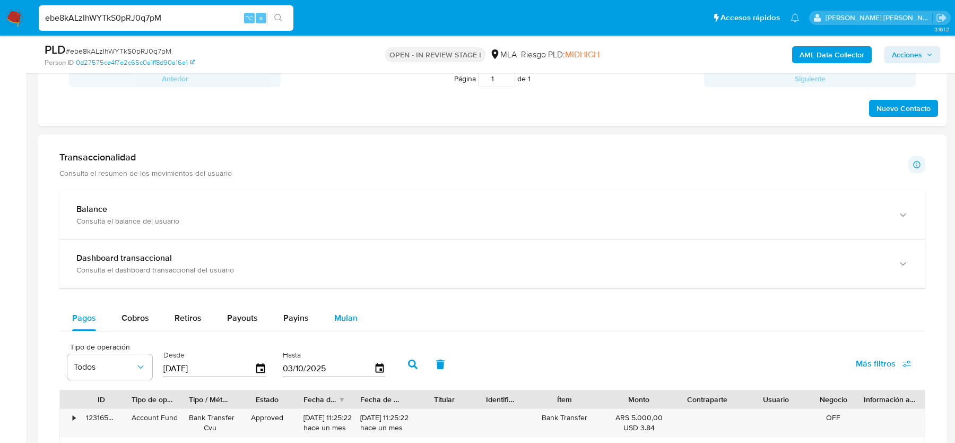
click at [349, 305] on div "Mulan" at bounding box center [345, 317] width 23 height 25
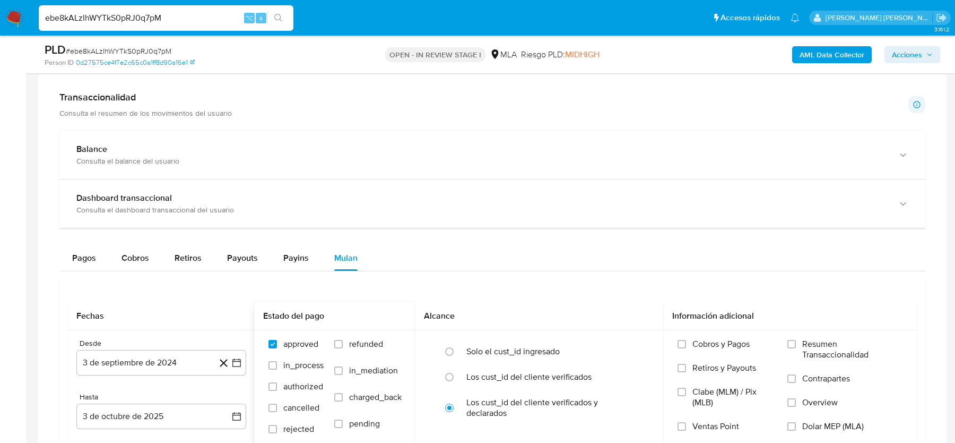
scroll to position [762, 0]
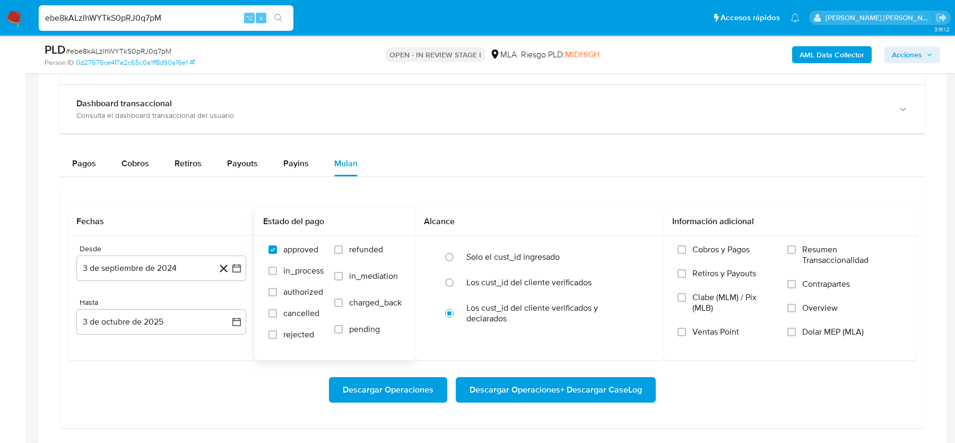
click at [361, 247] on span "refunded" at bounding box center [366, 249] width 34 height 11
click at [343, 247] on input "refunded" at bounding box center [338, 249] width 8 height 8
checkbox input "true"
click at [831, 327] on span "Dolar MEP (MLA)" at bounding box center [834, 331] width 62 height 11
click at [796, 328] on input "Dolar MEP (MLA)" at bounding box center [792, 332] width 8 height 8
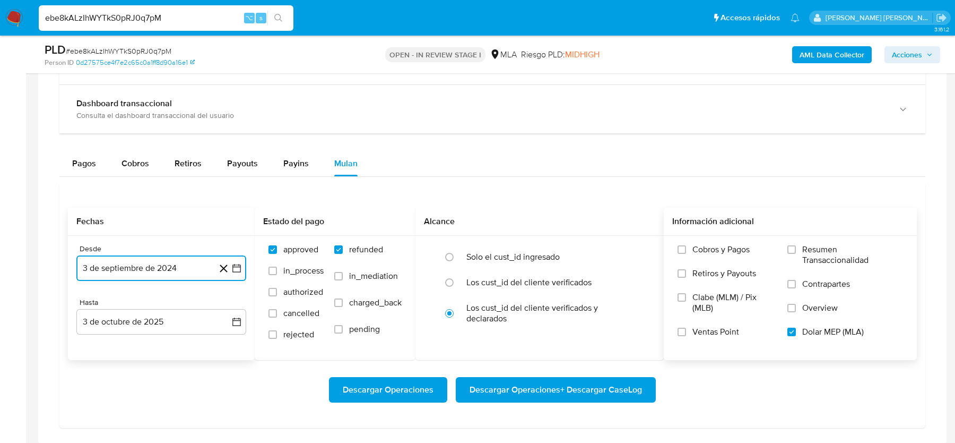
click at [146, 270] on button "3 de septiembre de 2024" at bounding box center [161, 267] width 170 height 25
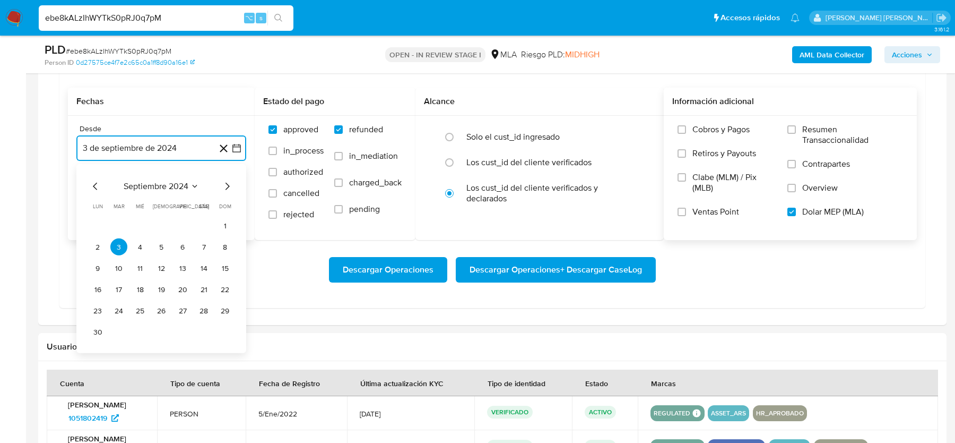
scroll to position [879, 0]
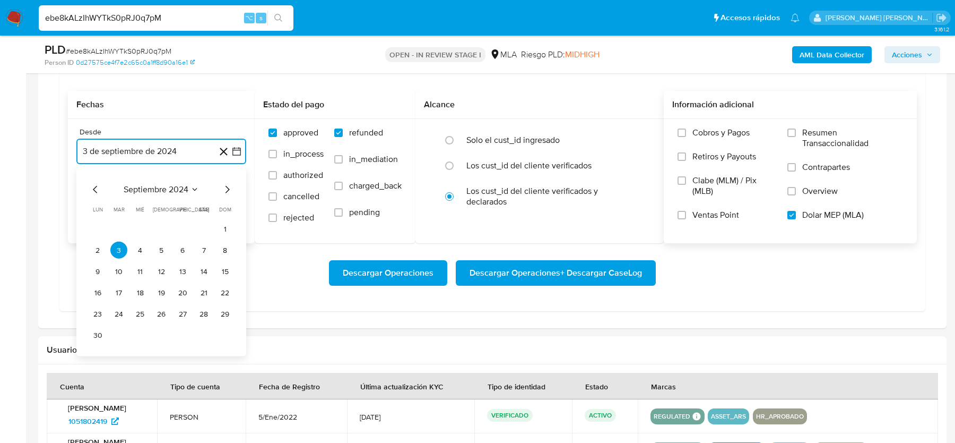
click at [227, 191] on icon "Mes siguiente" at bounding box center [227, 189] width 13 height 13
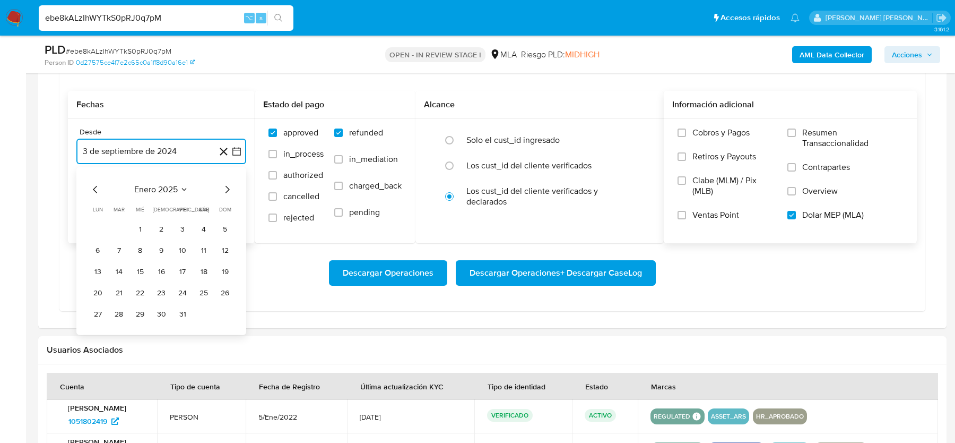
click at [227, 190] on icon "Mes siguiente" at bounding box center [227, 189] width 13 height 13
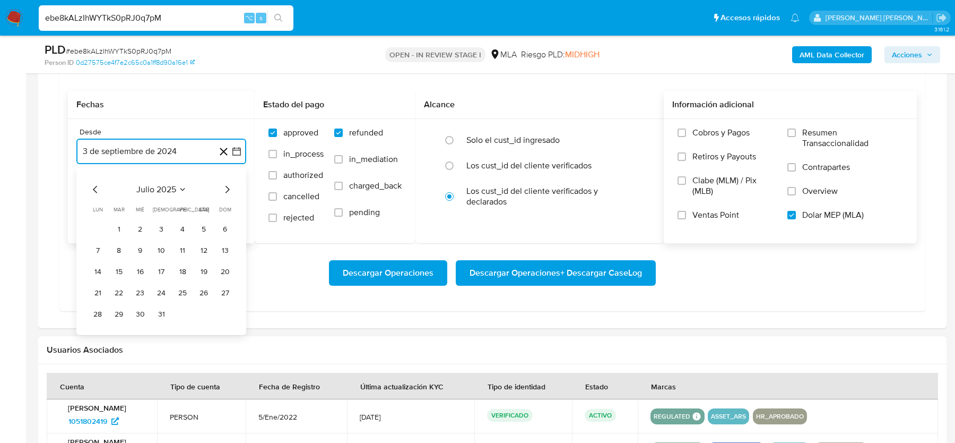
click at [227, 190] on icon "Mes siguiente" at bounding box center [227, 189] width 13 height 13
click at [180, 228] on button "1" at bounding box center [182, 228] width 17 height 17
click at [156, 211] on button "3 de octubre de 2025" at bounding box center [161, 204] width 170 height 25
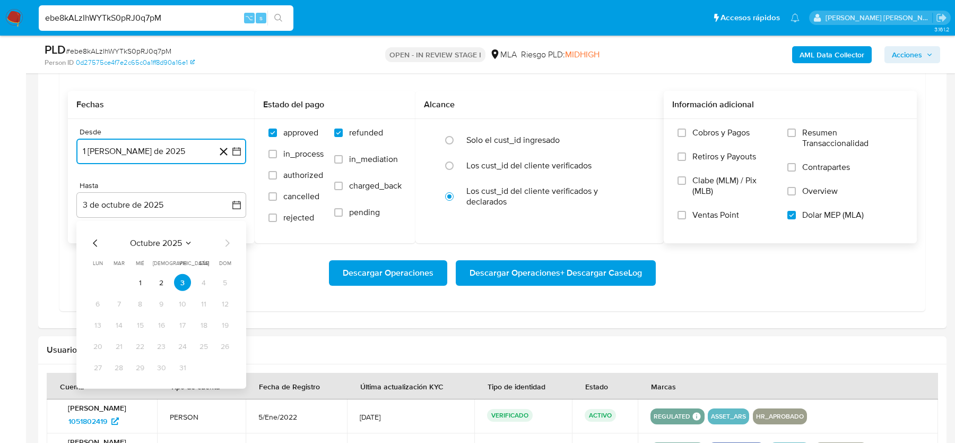
click at [99, 237] on icon "Mes anterior" at bounding box center [95, 243] width 13 height 13
click at [94, 237] on icon "Mes anterior" at bounding box center [95, 243] width 13 height 13
click at [225, 361] on button "31" at bounding box center [225, 367] width 17 height 17
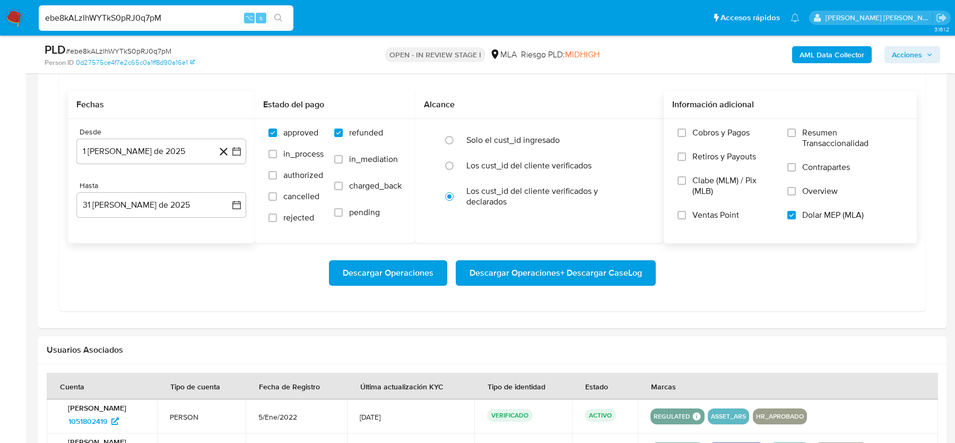
click at [217, 266] on div "Descargar Operaciones Descargar Operaciones + Descargar CaseLog" at bounding box center [492, 272] width 849 height 25
click at [545, 280] on span "Descargar Operaciones + Descargar CaseLog" at bounding box center [556, 272] width 173 height 23
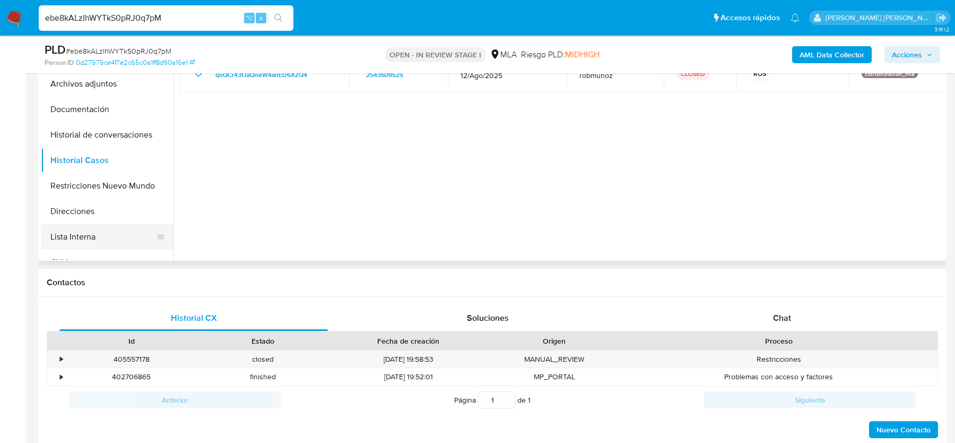
scroll to position [175, 0]
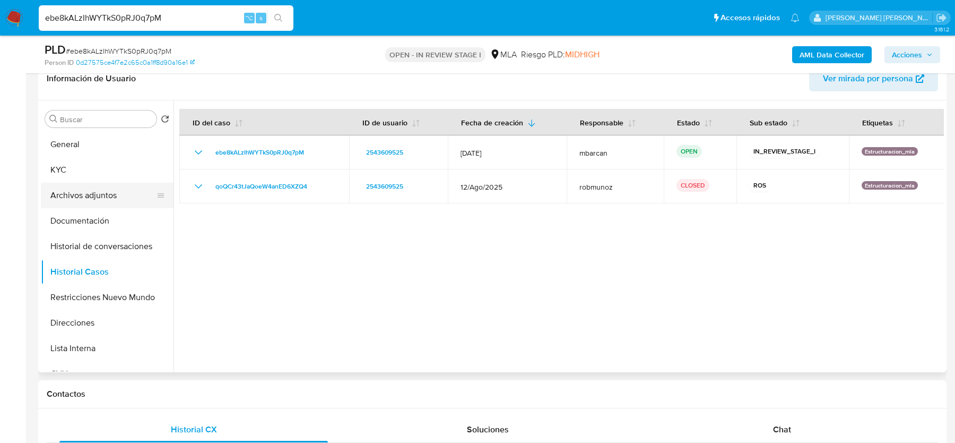
click at [89, 194] on button "Archivos adjuntos" at bounding box center [103, 195] width 124 height 25
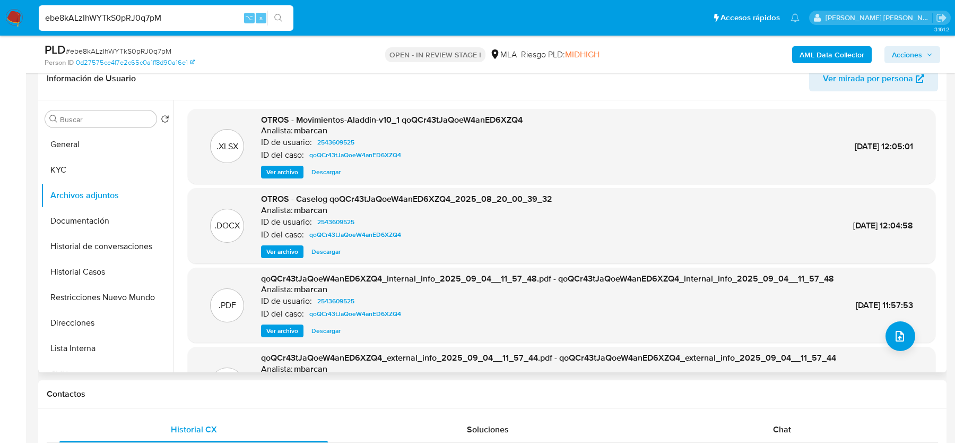
click at [280, 258] on div ".DOCX OTROS - Caselog qoQCr43tJaQoeW4anED6XZQ4_2025_08_20_00_39_32 Analista: mb…" at bounding box center [562, 225] width 748 height 75
click at [280, 247] on span "Ver archivo" at bounding box center [282, 251] width 32 height 11
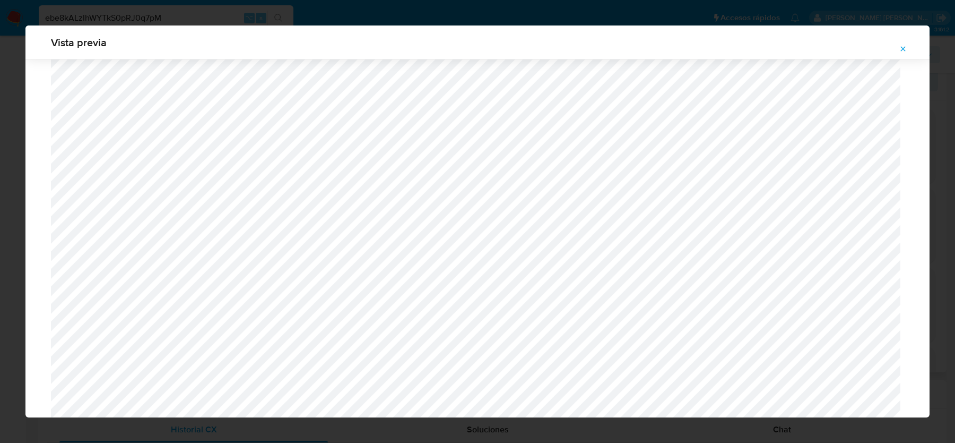
scroll to position [314, 0]
click at [901, 47] on icon "Attachment preview" at bounding box center [903, 49] width 8 height 8
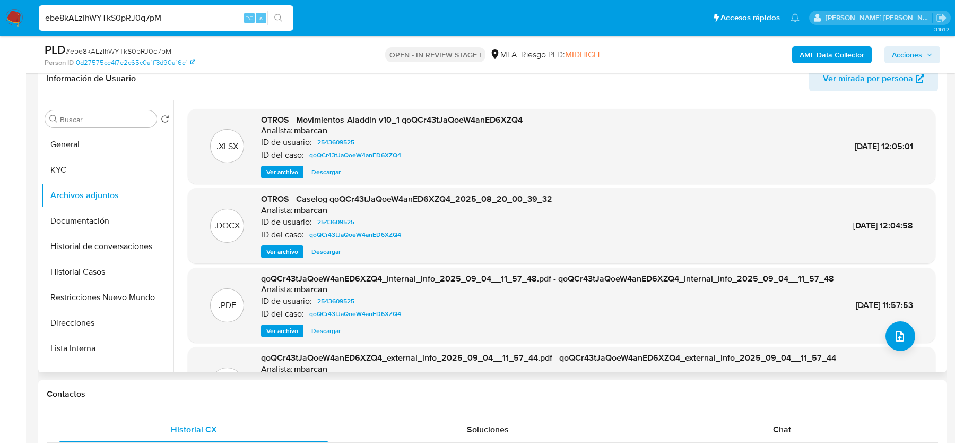
click at [155, 14] on input "ebe8kALzIhWYTkS0pRJ0q7pM" at bounding box center [166, 18] width 255 height 14
paste input "BG5n10HhWMXNjEkRQOXNfsTO"
type input "BG5n10HhWMXNjEkRQOXNfsTO"
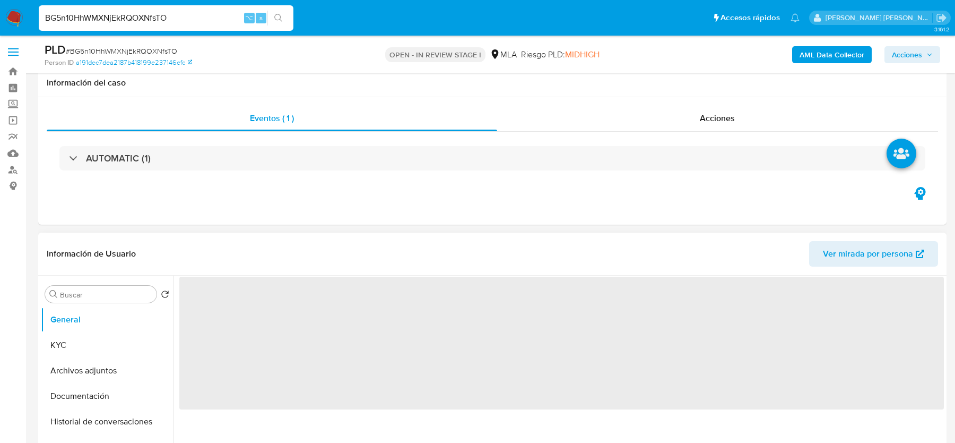
scroll to position [274, 0]
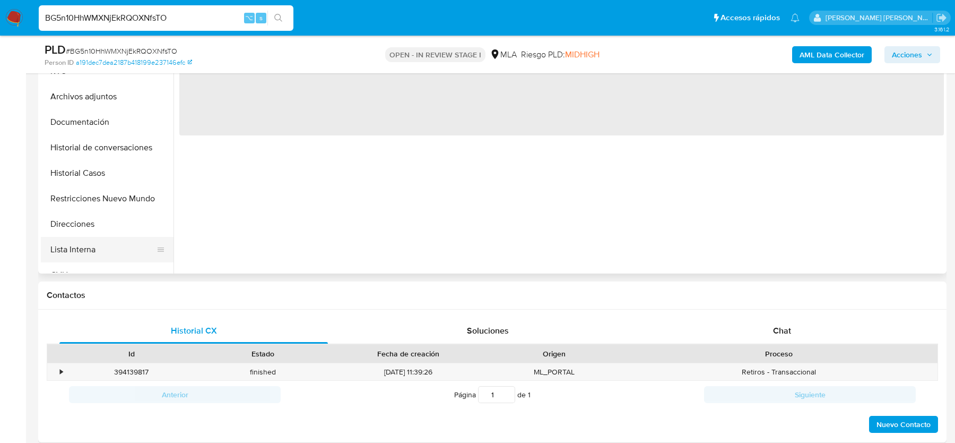
select select "10"
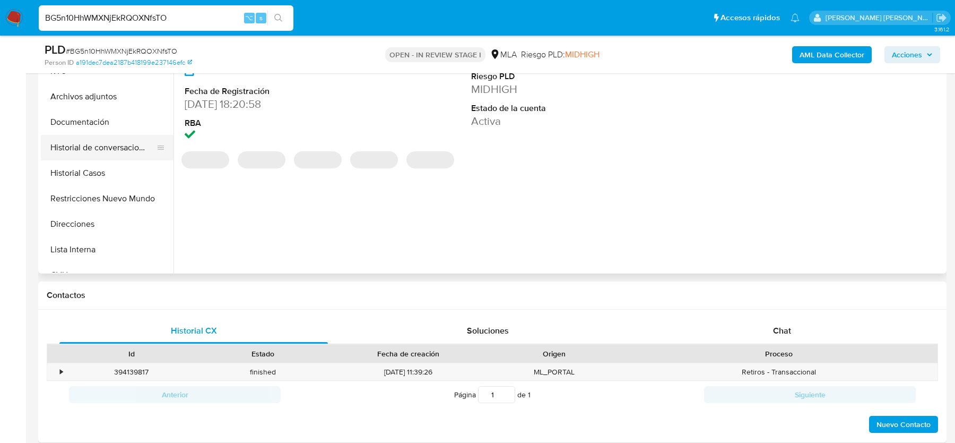
click at [84, 155] on button "Historial de conversaciones" at bounding box center [103, 147] width 124 height 25
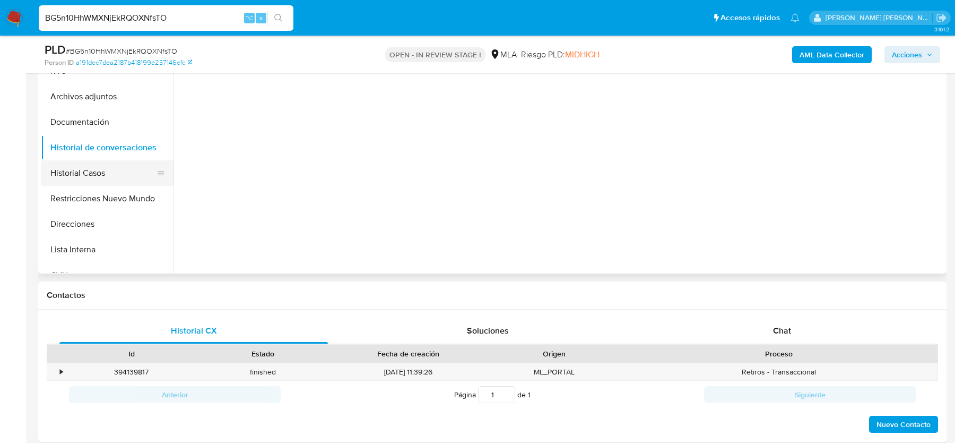
click at [90, 170] on button "Historial Casos" at bounding box center [103, 172] width 124 height 25
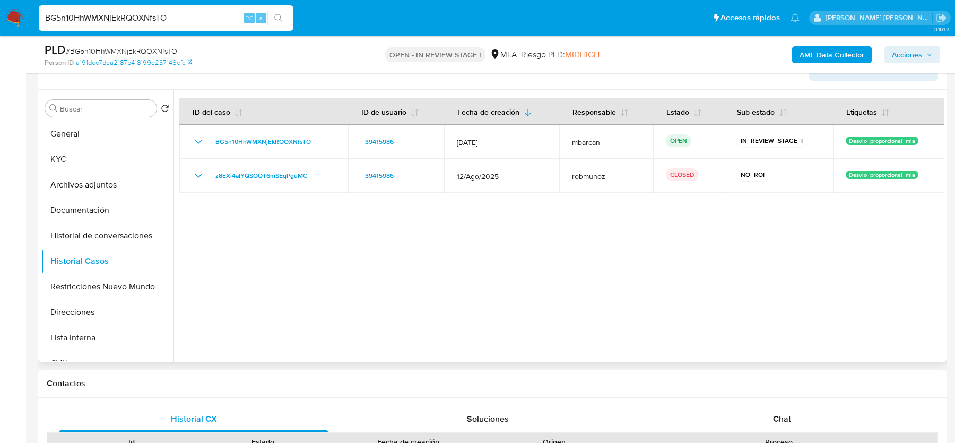
scroll to position [166, 0]
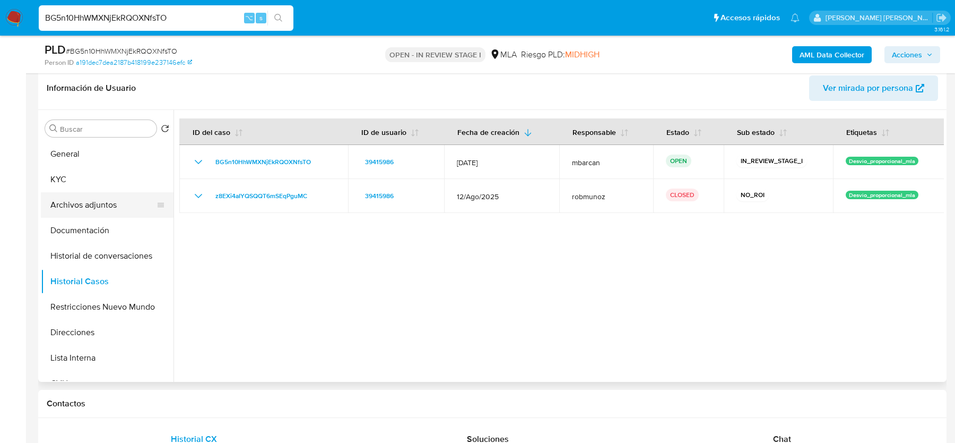
click at [97, 194] on button "Archivos adjuntos" at bounding box center [103, 204] width 124 height 25
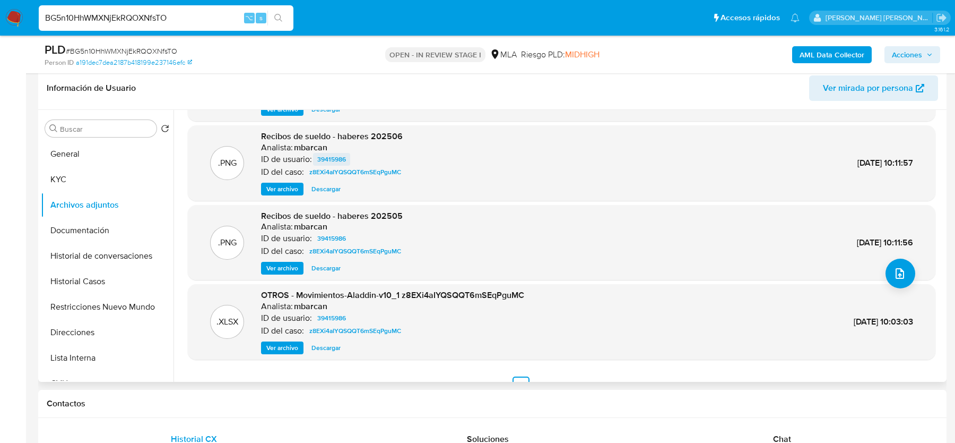
scroll to position [86, 0]
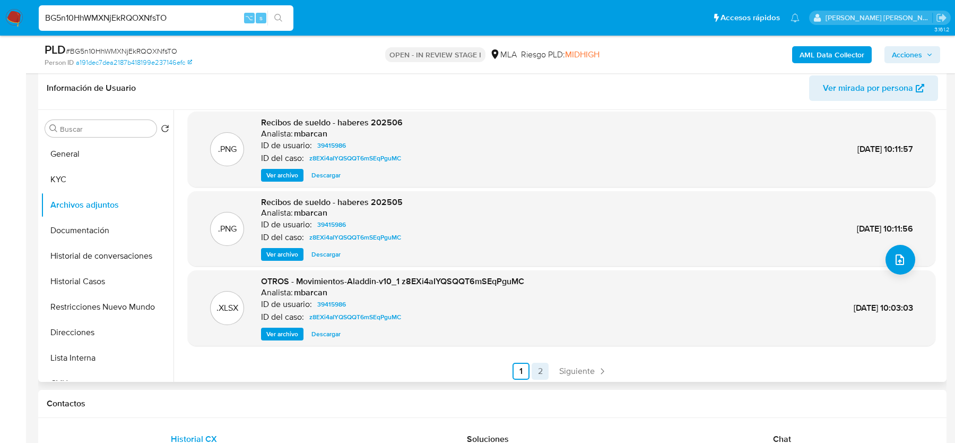
click at [539, 367] on link "2" at bounding box center [540, 371] width 17 height 17
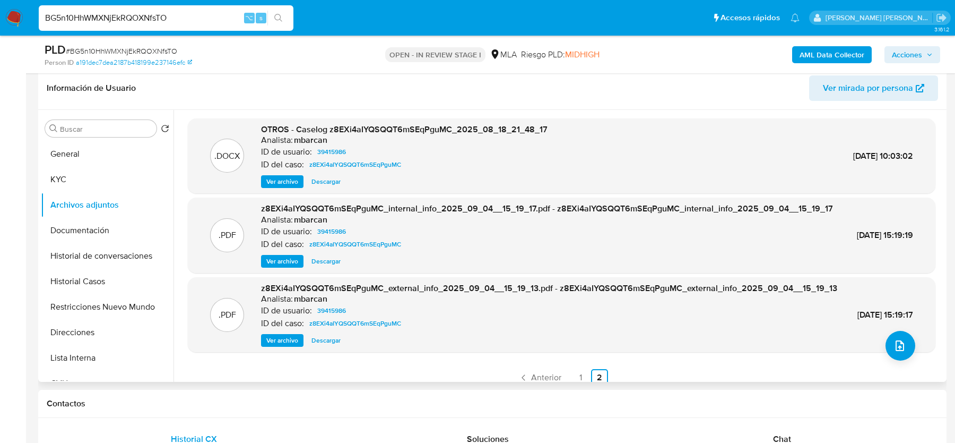
click at [287, 173] on div "OTROS - Caselog z8EXi4aIYQSQQT6mSEqPguMC_2025_08_18_21_48_17 Analista: mbarcan …" at bounding box center [404, 156] width 287 height 65
click at [287, 177] on span "Ver archivo" at bounding box center [282, 181] width 32 height 11
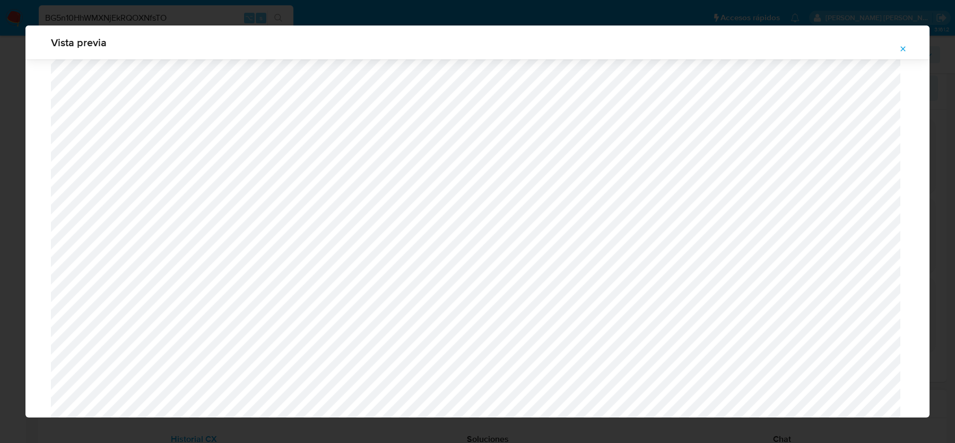
scroll to position [435, 0]
click at [902, 51] on icon "Attachment preview" at bounding box center [903, 49] width 8 height 8
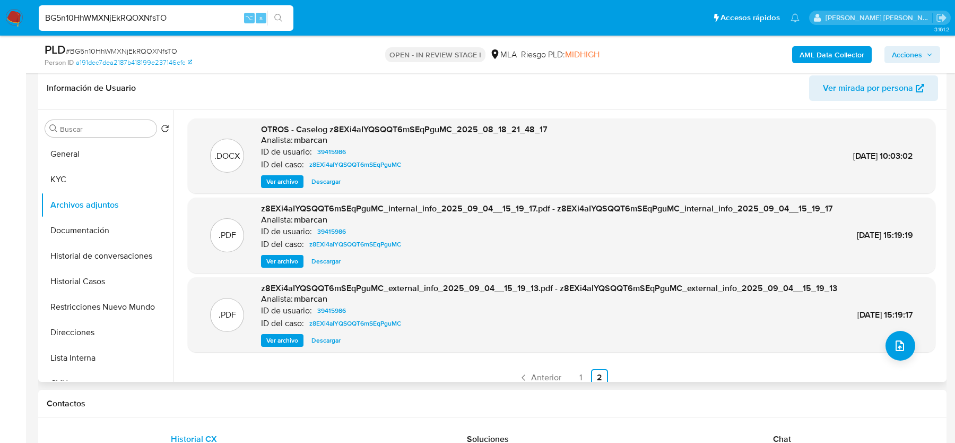
scroll to position [32, 0]
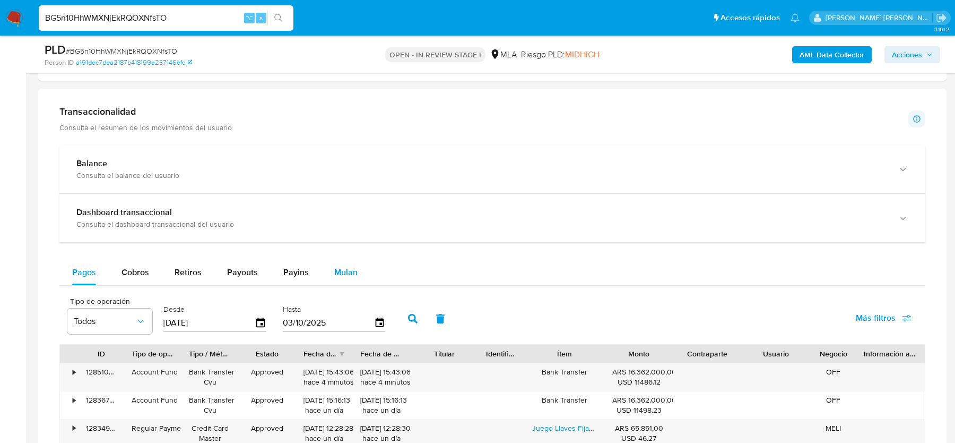
click at [347, 278] on div "Mulan" at bounding box center [345, 272] width 23 height 25
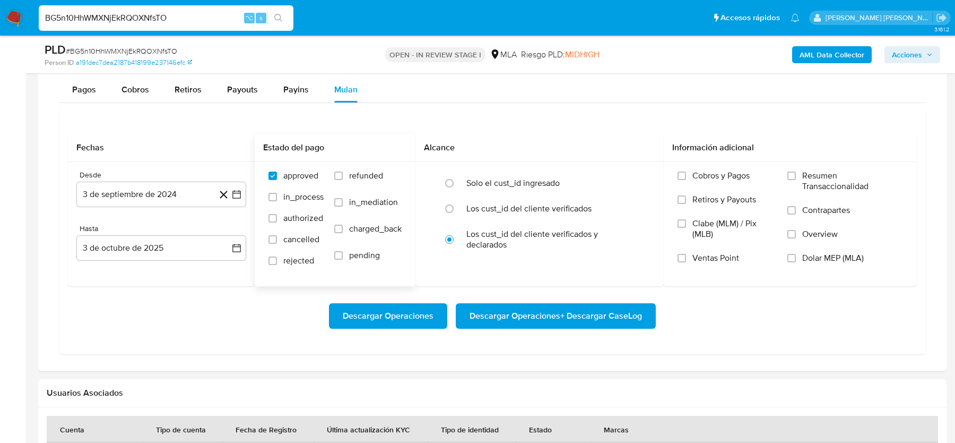
scroll to position [848, 0]
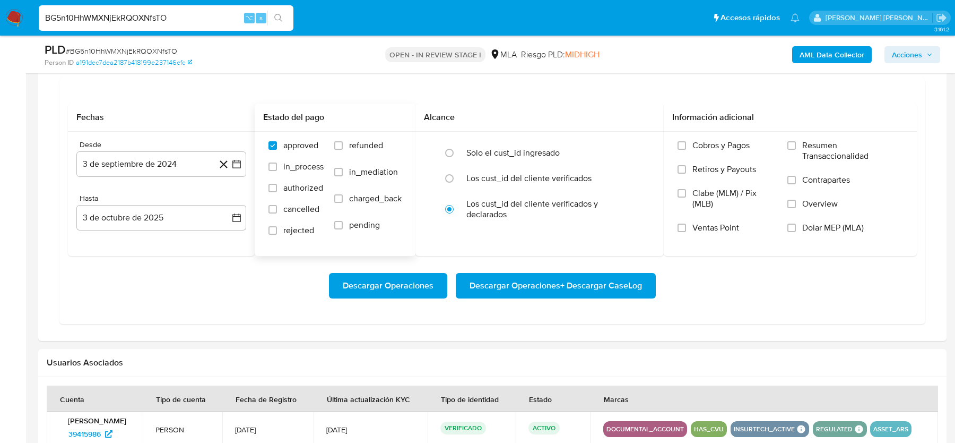
click at [375, 148] on span "refunded" at bounding box center [366, 145] width 34 height 11
click at [343, 148] on input "refunded" at bounding box center [338, 145] width 8 height 8
checkbox input "true"
click at [869, 225] on label "Dolar MEP (MLA)" at bounding box center [846, 234] width 116 height 24
click at [796, 225] on input "Dolar MEP (MLA)" at bounding box center [792, 227] width 8 height 8
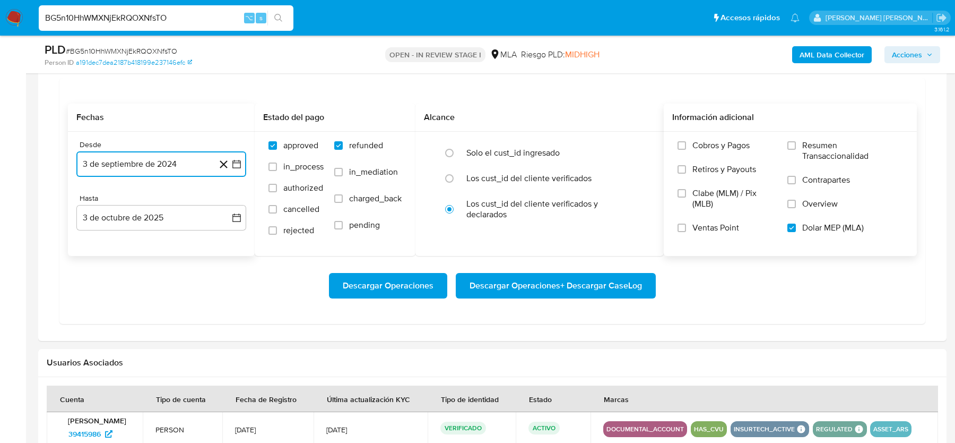
click at [173, 171] on button "3 de septiembre de 2024" at bounding box center [161, 163] width 170 height 25
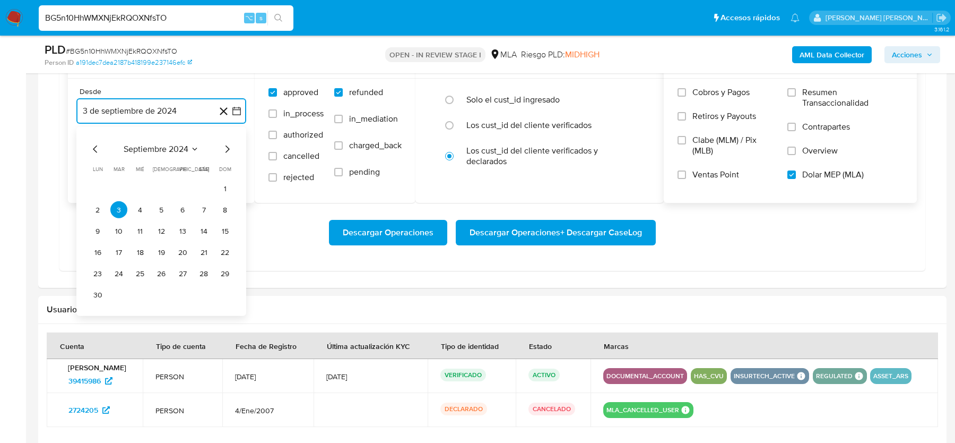
scroll to position [902, 0]
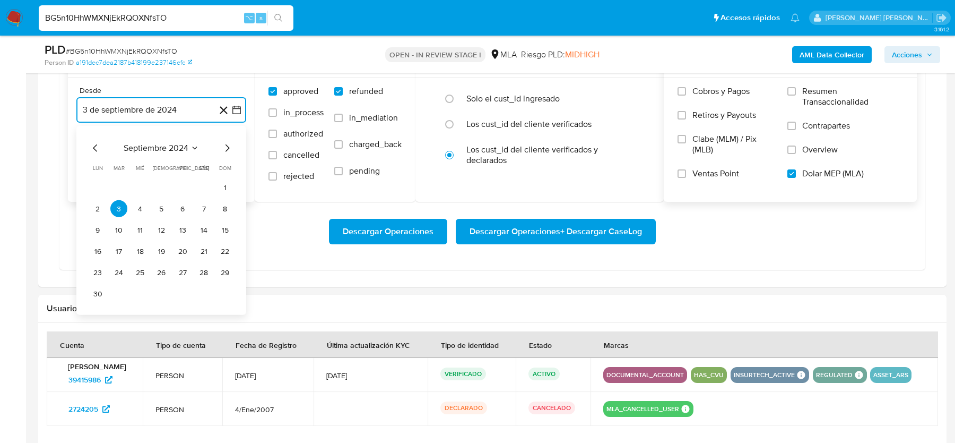
click at [226, 145] on icon "Mes siguiente" at bounding box center [227, 148] width 13 height 13
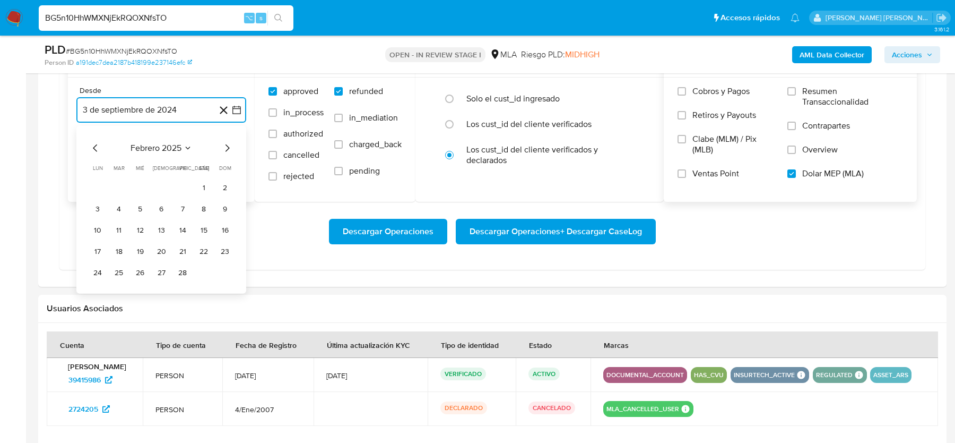
click at [226, 145] on icon "Mes siguiente" at bounding box center [227, 148] width 13 height 13
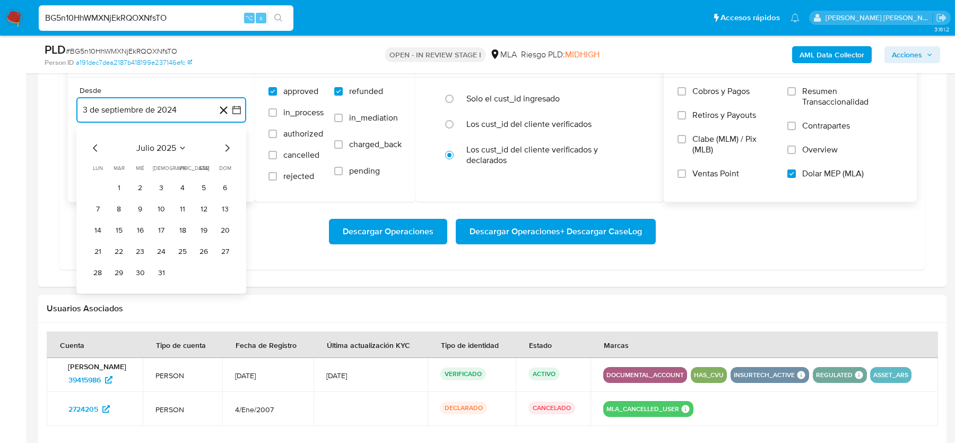
click at [226, 145] on icon "Mes siguiente" at bounding box center [227, 148] width 13 height 13
click at [180, 179] on button "1" at bounding box center [182, 187] width 17 height 17
click at [143, 157] on button "3 de octubre de 2025" at bounding box center [161, 163] width 170 height 25
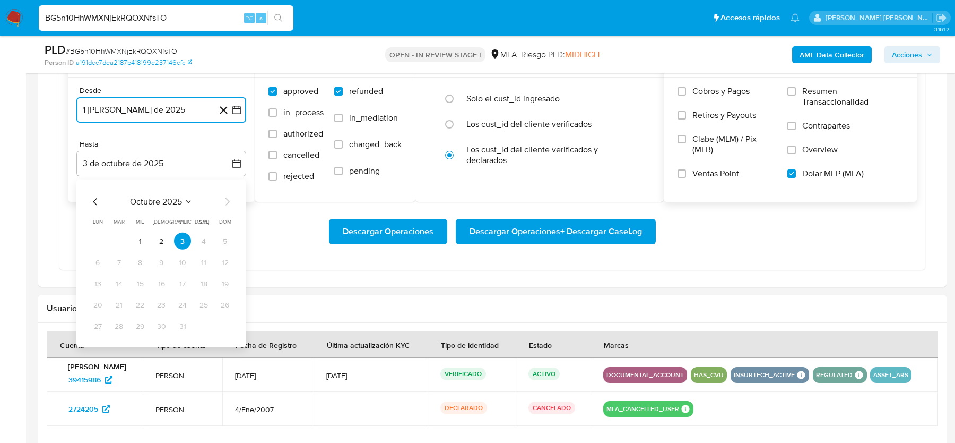
click at [96, 199] on icon "Mes anterior" at bounding box center [95, 201] width 13 height 13
click at [230, 197] on icon "Mes siguiente" at bounding box center [227, 201] width 13 height 13
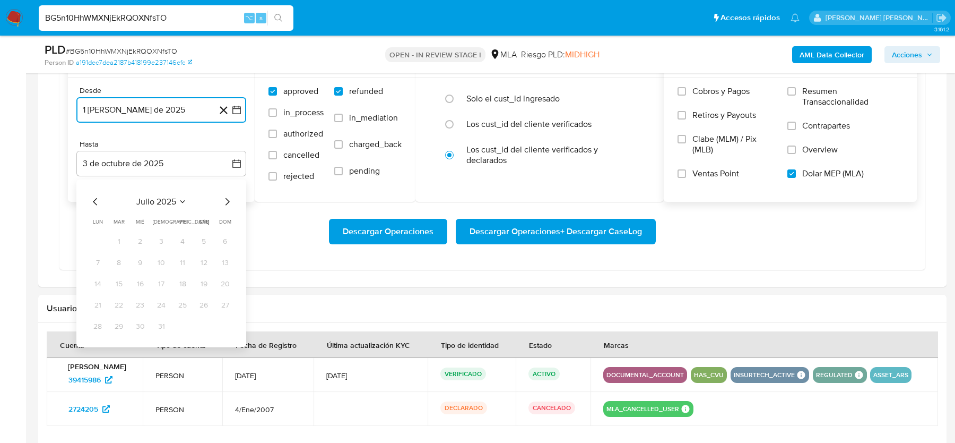
click at [230, 197] on icon "Mes siguiente" at bounding box center [227, 201] width 13 height 13
click at [230, 325] on button "31" at bounding box center [225, 325] width 17 height 17
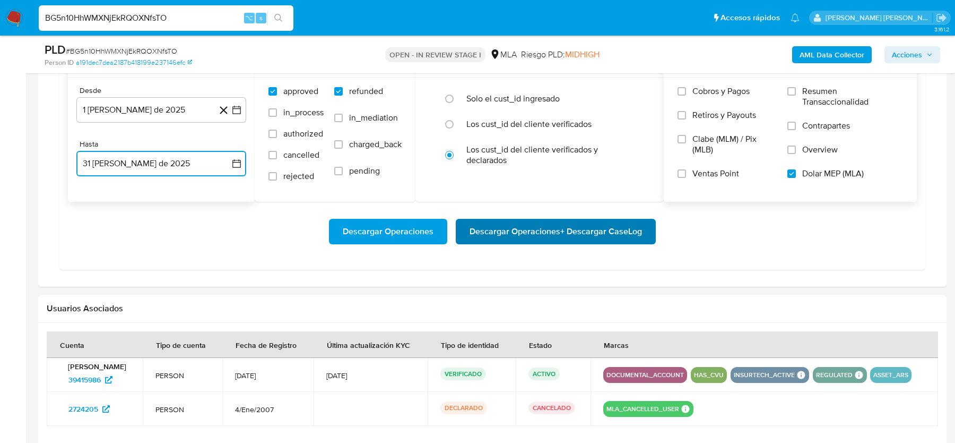
click at [539, 226] on span "Descargar Operaciones + Descargar CaseLog" at bounding box center [556, 231] width 173 height 23
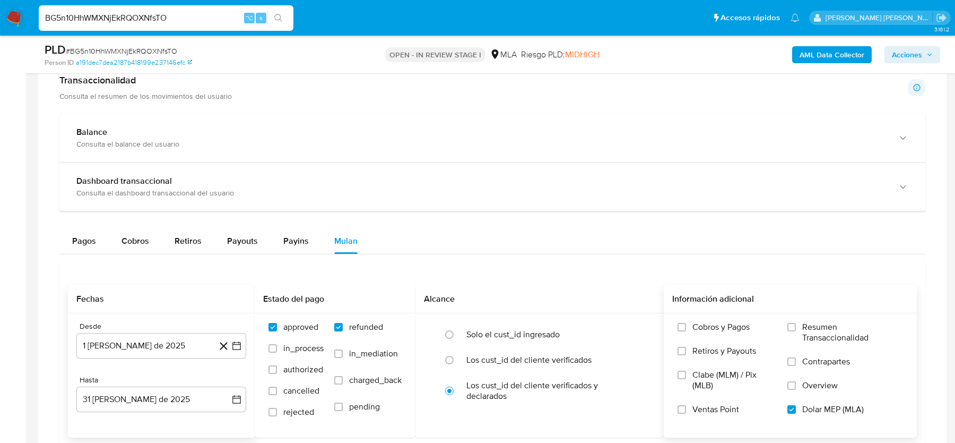
scroll to position [441, 0]
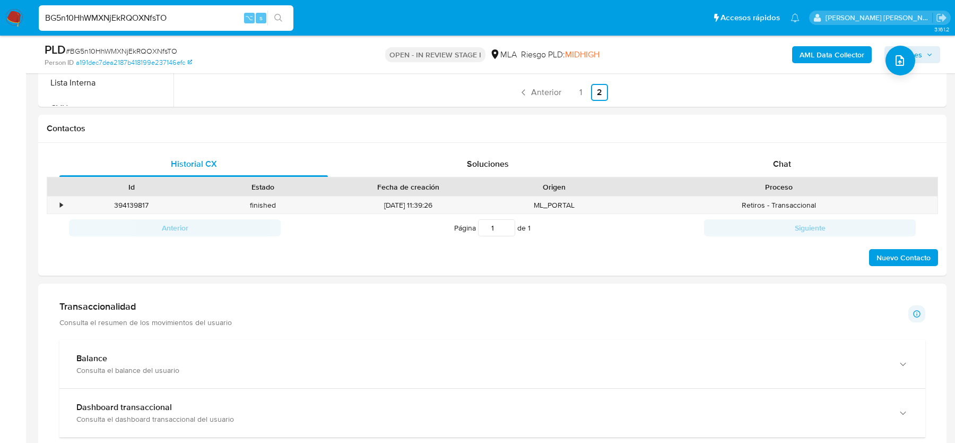
click at [130, 21] on input "BG5n10HhWMXNjEkRQOXNfsTO" at bounding box center [166, 18] width 255 height 14
paste input "4cOuw0JnEGd45LtEBh8N9r33"
type input "4cOuw0JnEGd45LtEBh8N9r33"
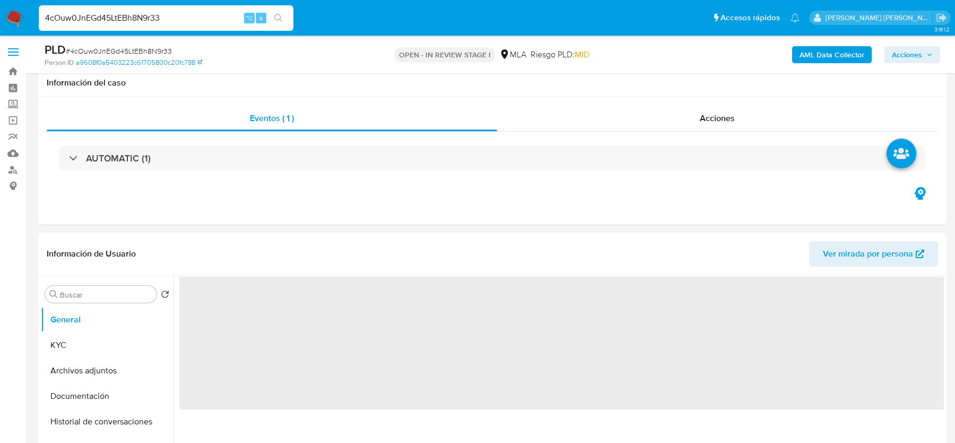
scroll to position [133, 0]
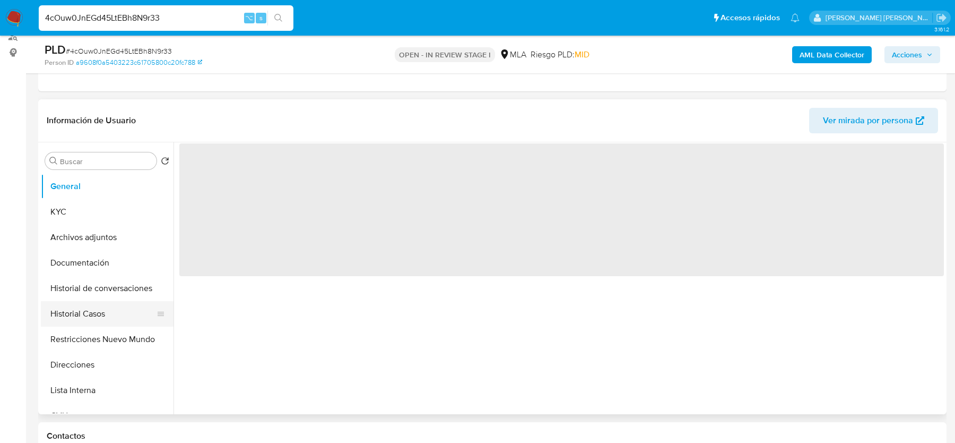
click at [88, 312] on button "Historial Casos" at bounding box center [103, 313] width 124 height 25
select select "10"
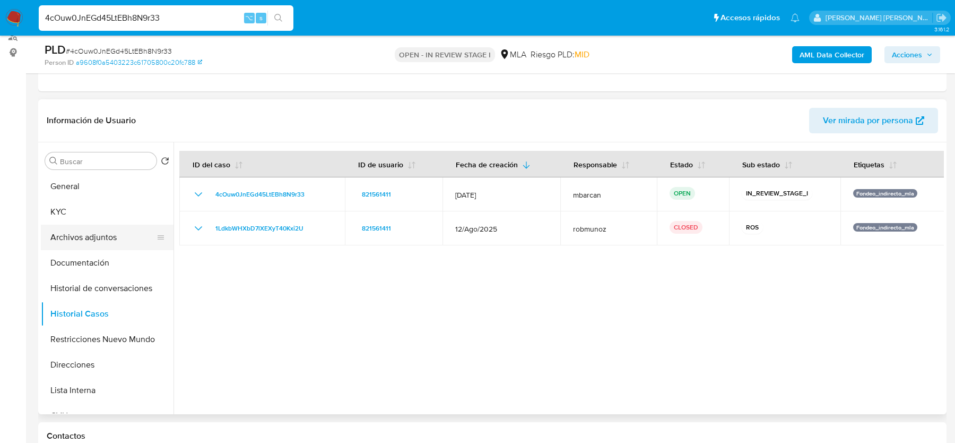
click at [117, 236] on button "Archivos adjuntos" at bounding box center [103, 237] width 124 height 25
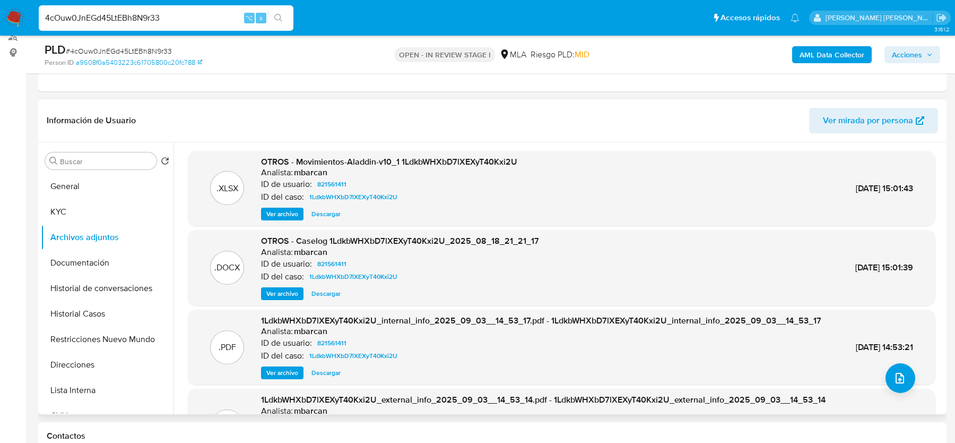
click at [275, 296] on span "Ver archivo" at bounding box center [282, 293] width 32 height 11
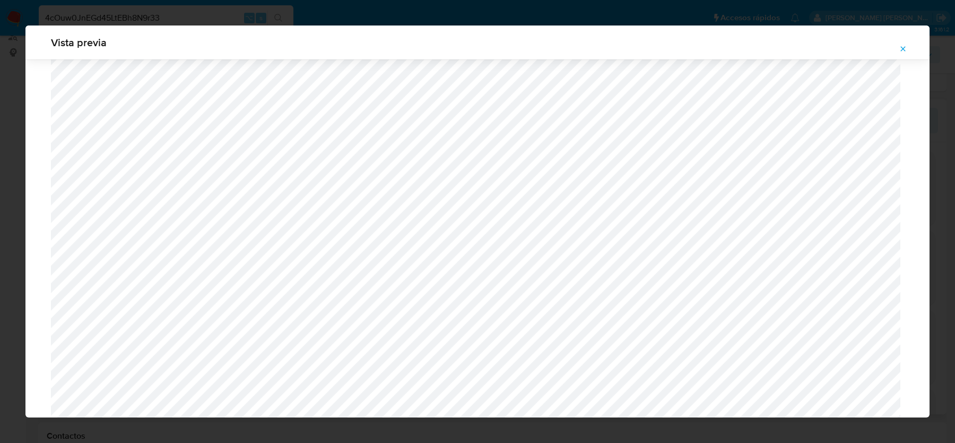
scroll to position [460, 0]
click at [899, 47] on icon "Attachment preview" at bounding box center [903, 49] width 8 height 8
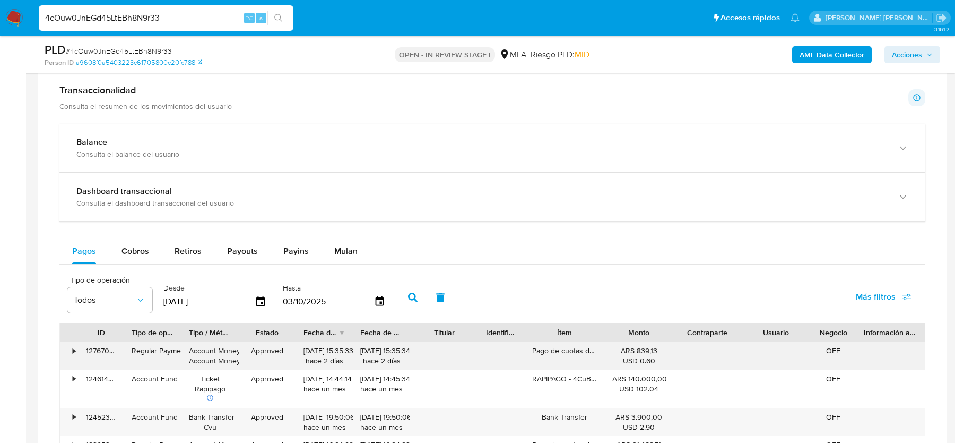
scroll to position [706, 0]
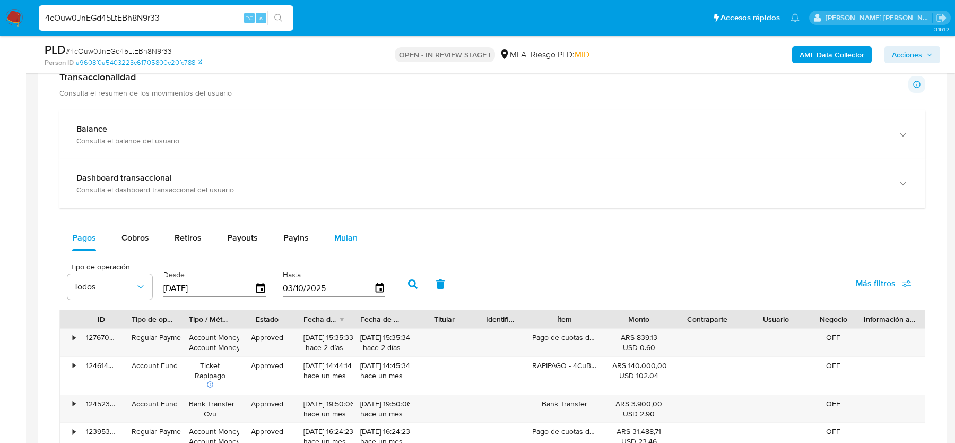
click at [346, 234] on span "Mulan" at bounding box center [345, 237] width 23 height 12
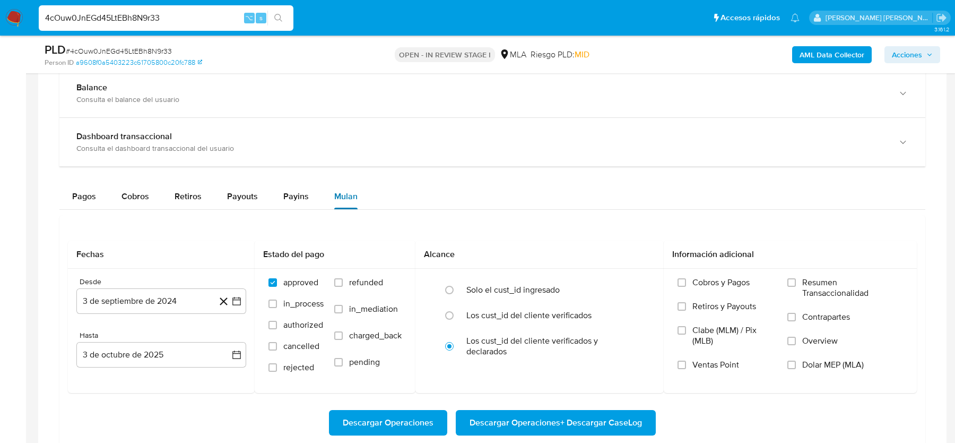
scroll to position [812, 0]
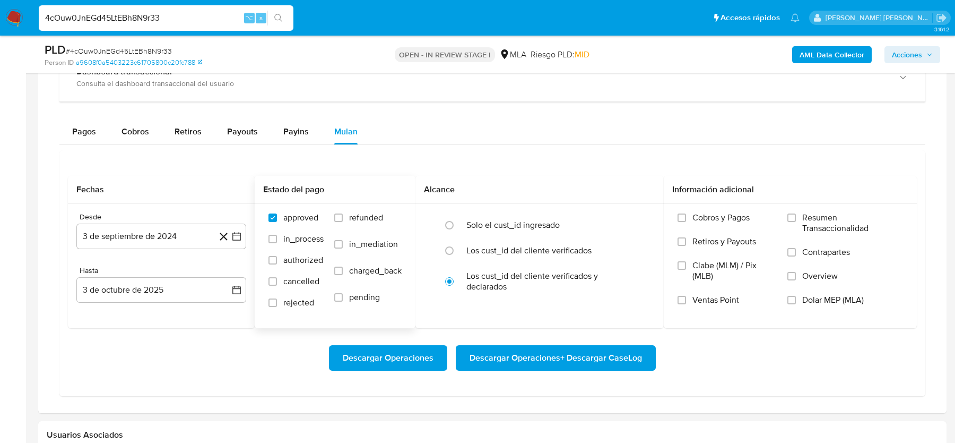
click at [356, 216] on span "refunded" at bounding box center [366, 217] width 34 height 11
click at [343, 216] on input "refunded" at bounding box center [338, 217] width 8 height 8
checkbox input "true"
click at [821, 298] on span "Dolar MEP (MLA)" at bounding box center [834, 300] width 62 height 11
click at [796, 298] on input "Dolar MEP (MLA)" at bounding box center [792, 300] width 8 height 8
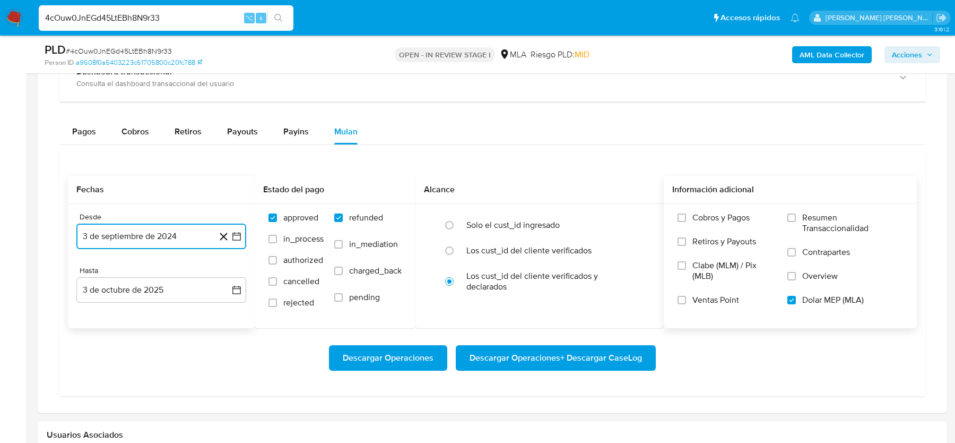
click at [138, 229] on button "3 de septiembre de 2024" at bounding box center [161, 235] width 170 height 25
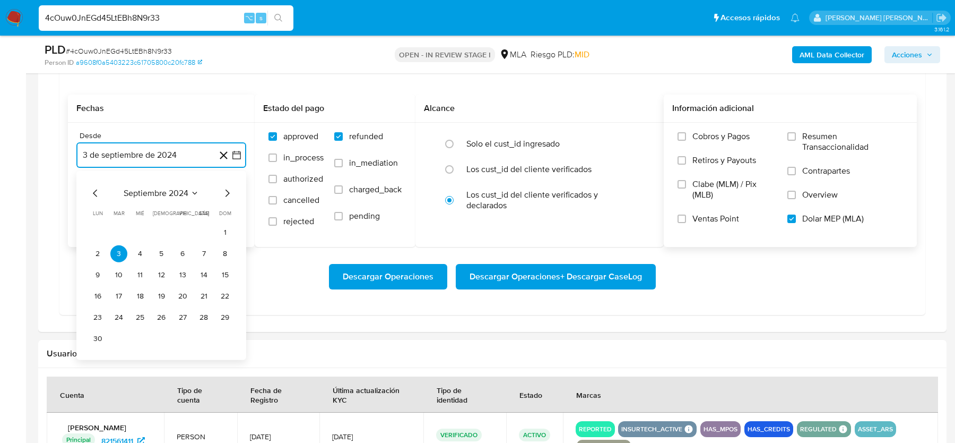
scroll to position [903, 0]
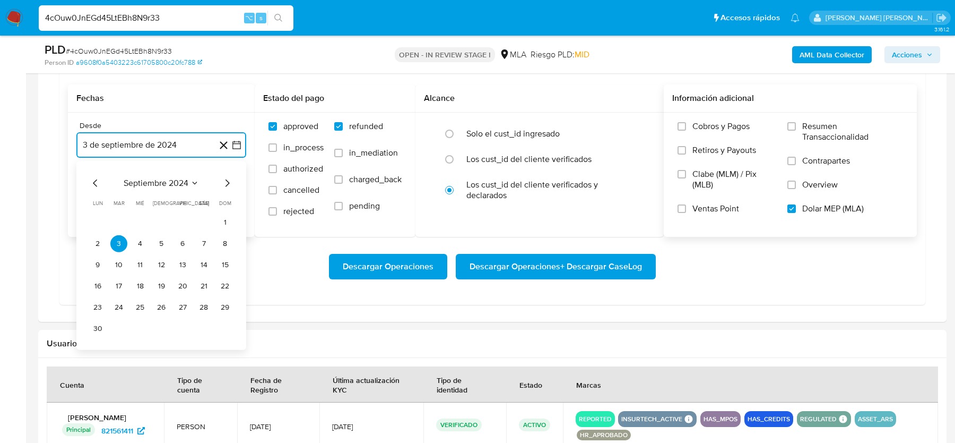
click at [224, 180] on icon "Mes siguiente" at bounding box center [227, 183] width 13 height 13
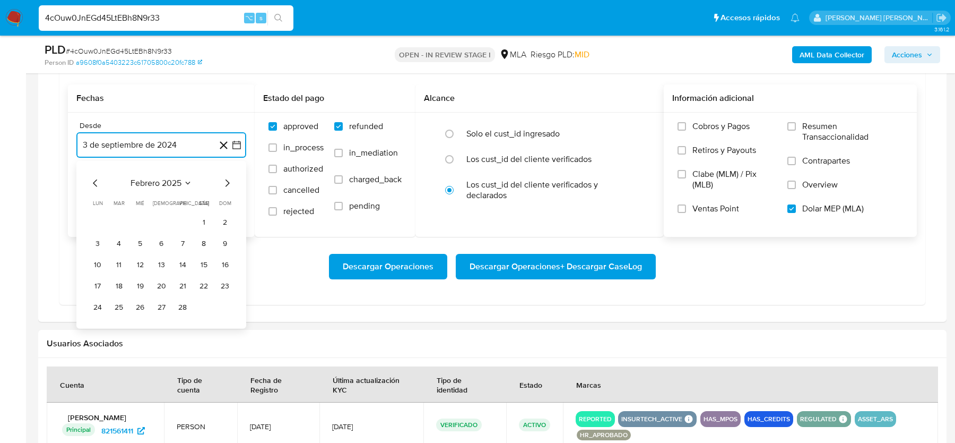
click at [224, 180] on icon "Mes siguiente" at bounding box center [227, 183] width 13 height 13
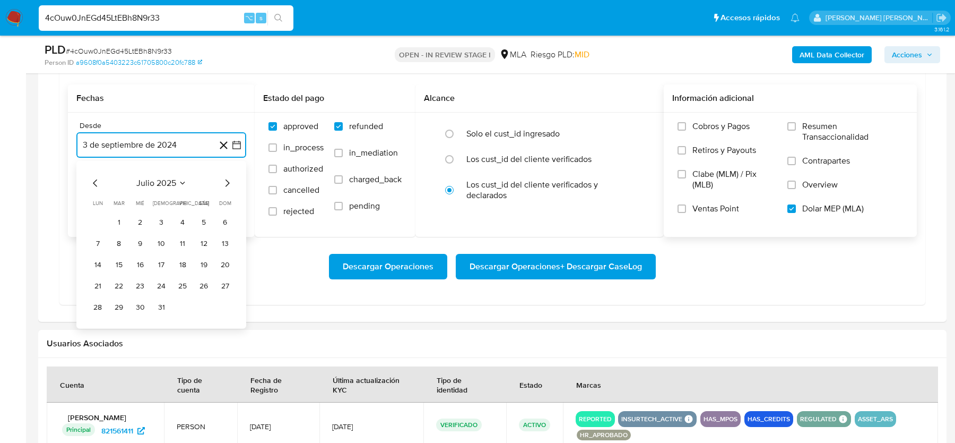
click at [224, 180] on icon "Mes siguiente" at bounding box center [227, 183] width 13 height 13
click at [179, 214] on button "1" at bounding box center [182, 222] width 17 height 17
click at [161, 203] on button "3 de octubre de 2025" at bounding box center [161, 198] width 170 height 25
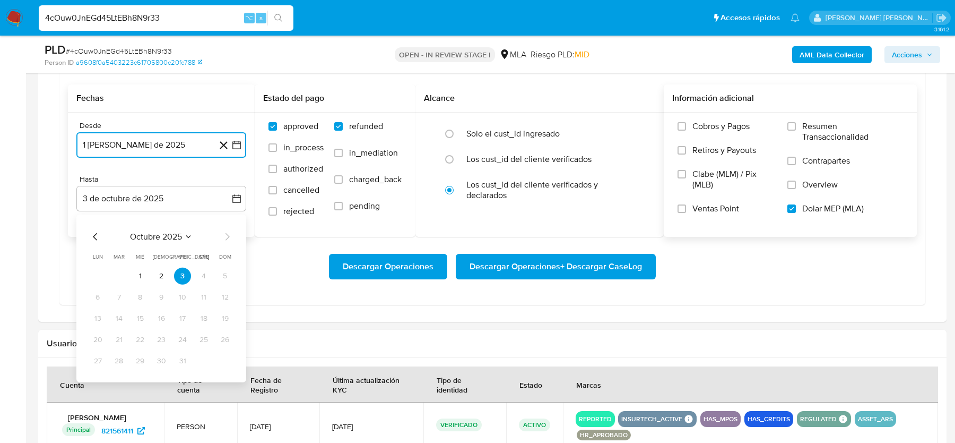
click at [95, 234] on icon "Mes anterior" at bounding box center [95, 236] width 13 height 13
click at [224, 355] on button "31" at bounding box center [225, 360] width 17 height 17
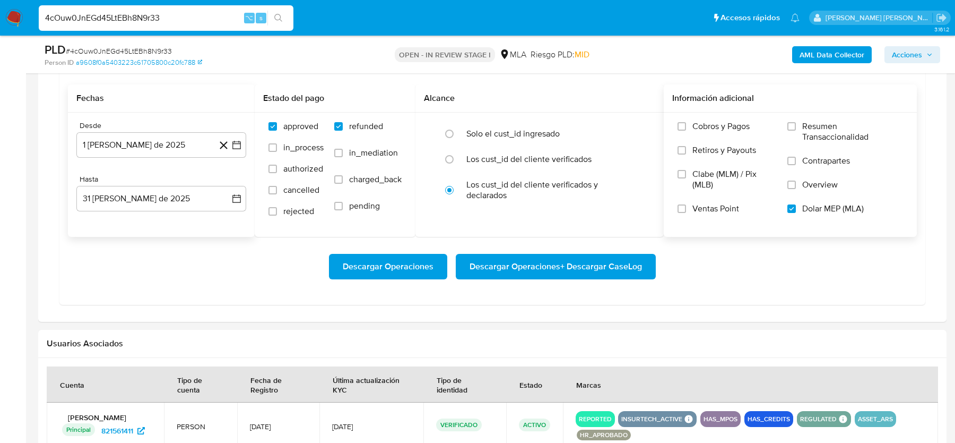
click at [216, 265] on div "Descargar Operaciones Descargar Operaciones + Descargar CaseLog" at bounding box center [492, 266] width 849 height 25
click at [558, 261] on span "Descargar Operaciones + Descargar CaseLog" at bounding box center [556, 266] width 173 height 23
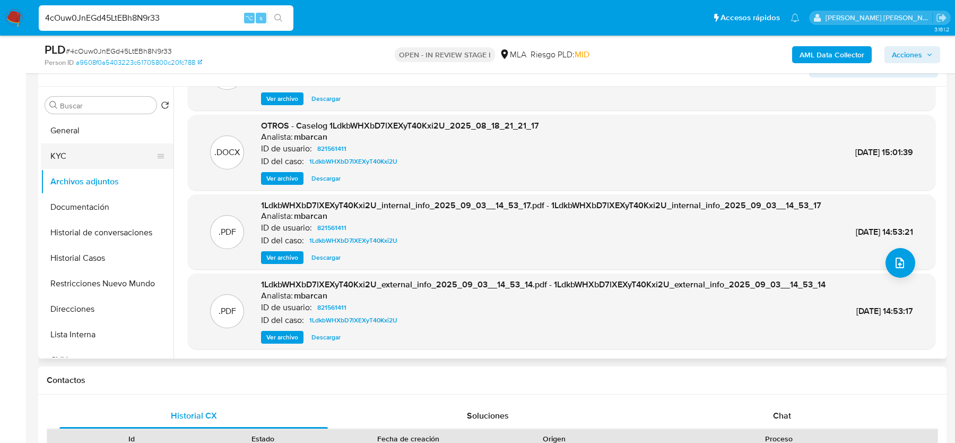
scroll to position [78, 0]
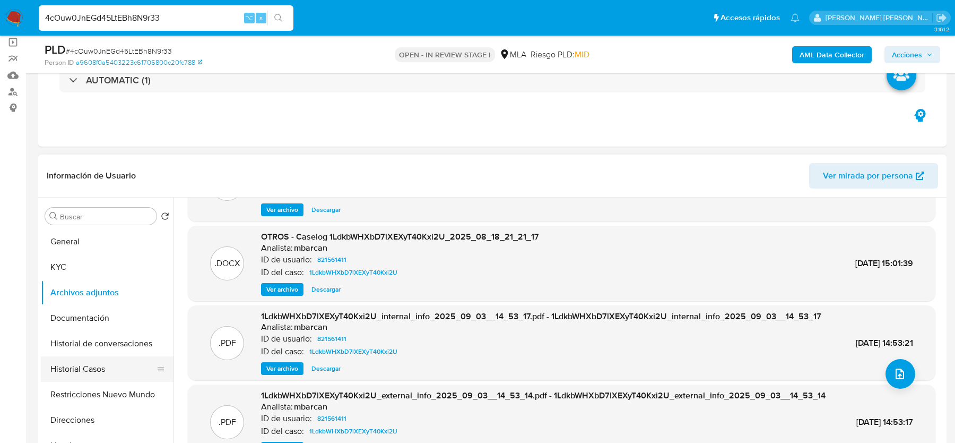
click at [79, 360] on button "Historial Casos" at bounding box center [103, 368] width 124 height 25
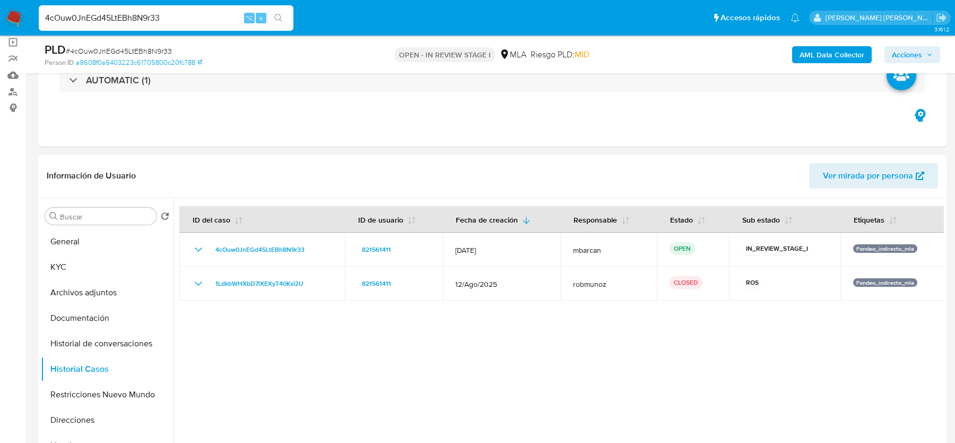
scroll to position [70, 0]
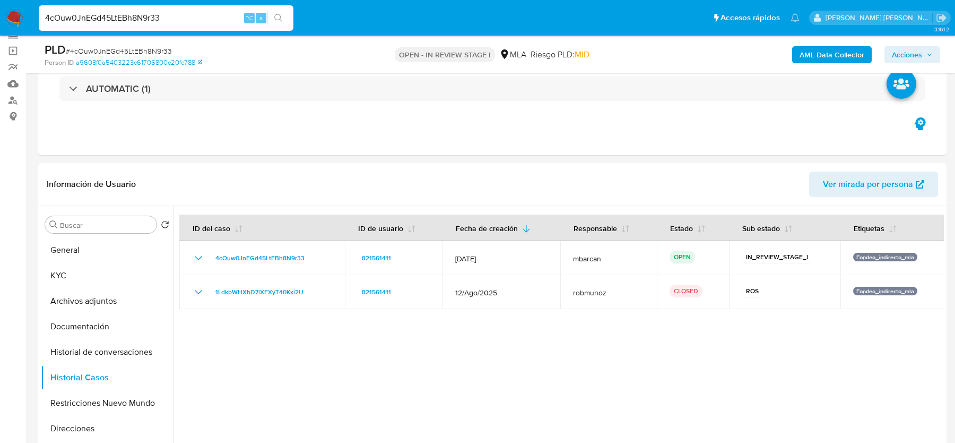
click at [120, 13] on input "4cOuw0JnEGd45LtEBh8N9r33" at bounding box center [166, 18] width 255 height 14
paste input "paSHNqkMiOGzlmXj15tokpdG"
click at [120, 13] on input "4cOuw0JnEGd45LtEpaSHNqkMiOGzlmXj15tokpdGBh8N9r33" at bounding box center [166, 18] width 255 height 14
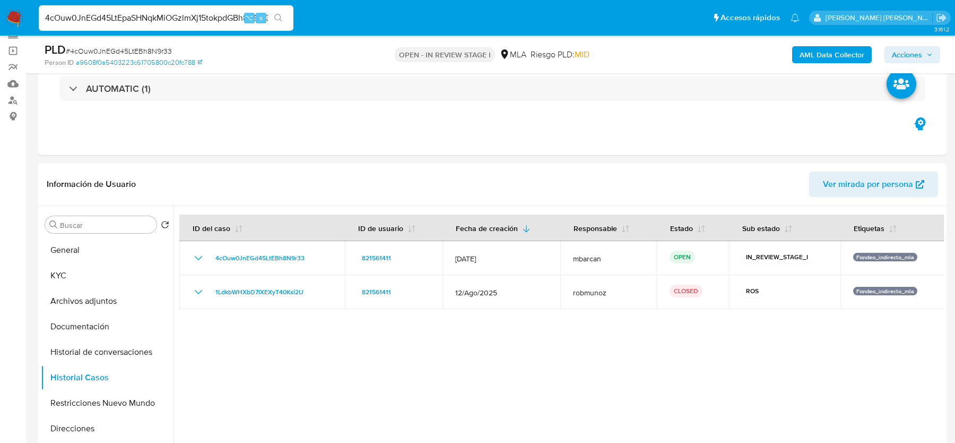
paste input "paSHNqkMiOGzlmXj15tokpdG"
type input "paSHNqkMiOGzlmXj15tokpdG"
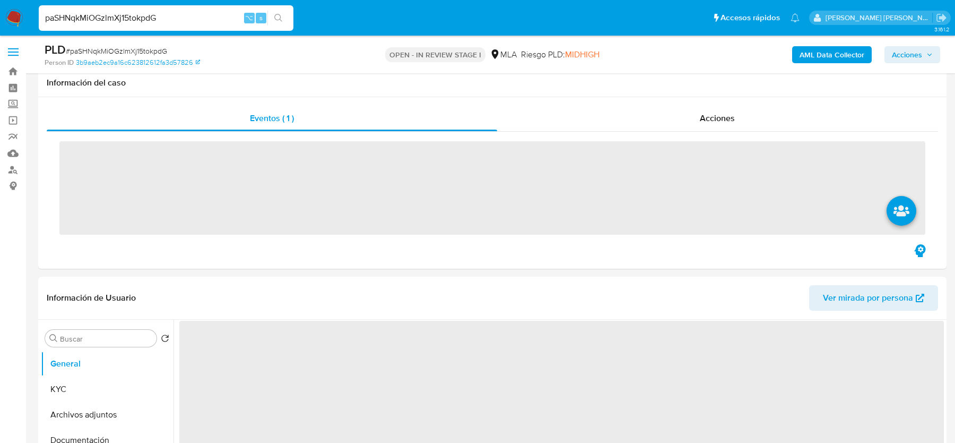
scroll to position [184, 0]
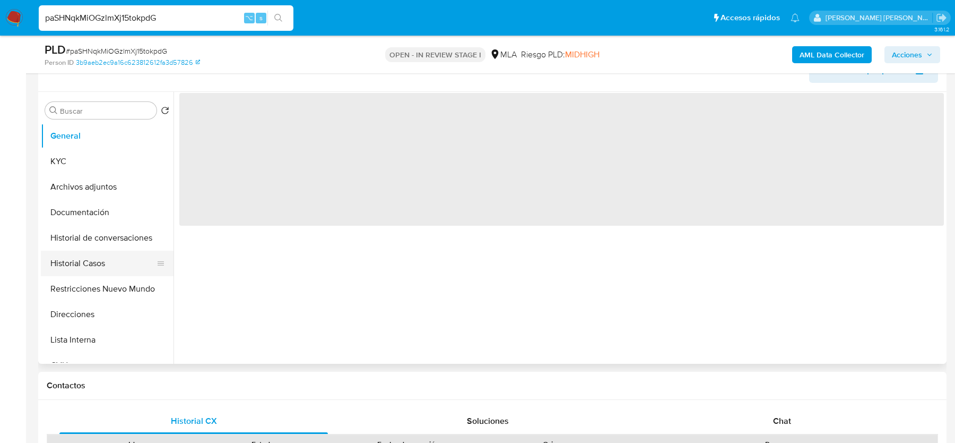
click at [106, 262] on button "Historial Casos" at bounding box center [103, 263] width 124 height 25
select select "10"
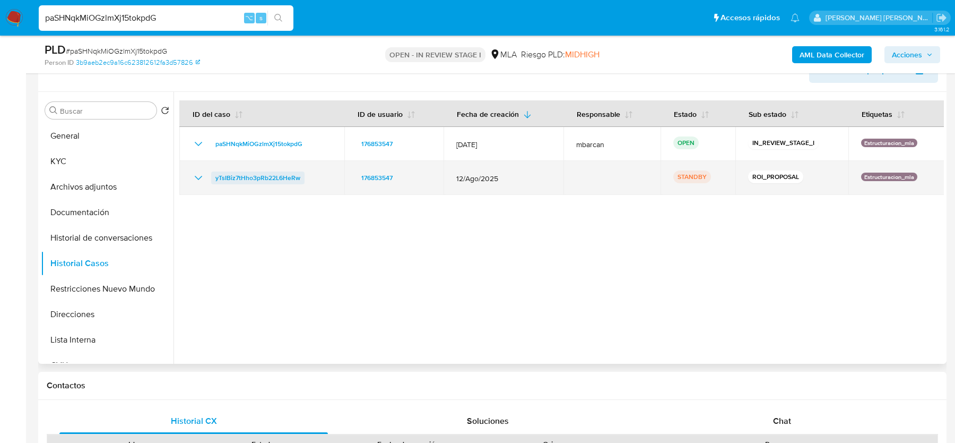
click at [275, 177] on span "yTsIBiz7tHho3pRb22L6HeRw" at bounding box center [258, 177] width 85 height 13
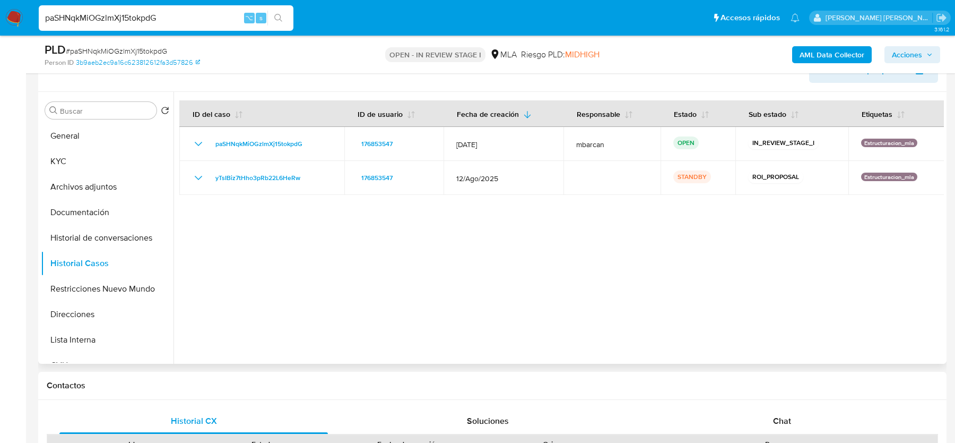
click at [330, 291] on div at bounding box center [559, 228] width 771 height 272
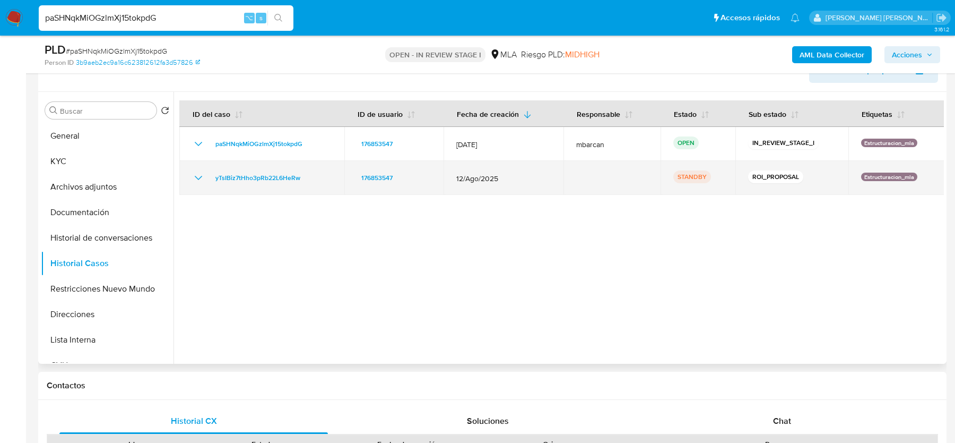
click at [314, 173] on div "yTsIBiz7tHho3pRb22L6HeRw" at bounding box center [262, 177] width 140 height 13
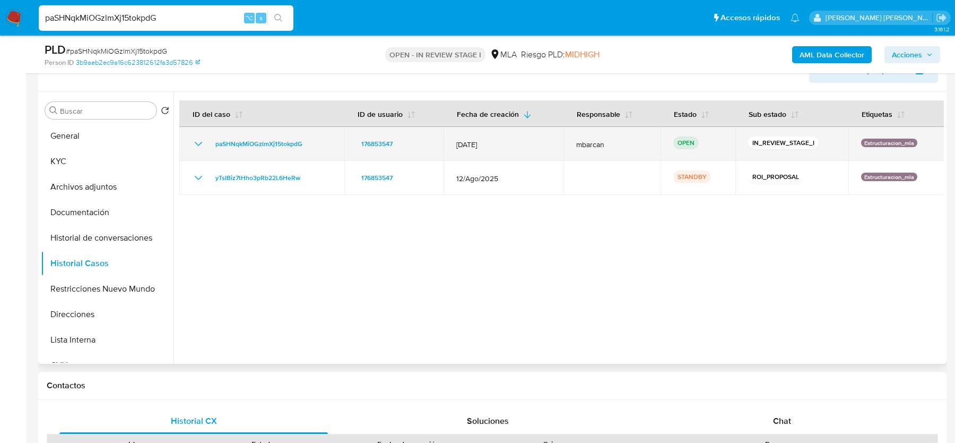
click at [318, 145] on div "paSHNqkMiOGzlmXj15tokpdG" at bounding box center [262, 143] width 140 height 13
click at [318, 144] on div "paSHNqkMiOGzlmXj15tokpdG" at bounding box center [262, 143] width 140 height 13
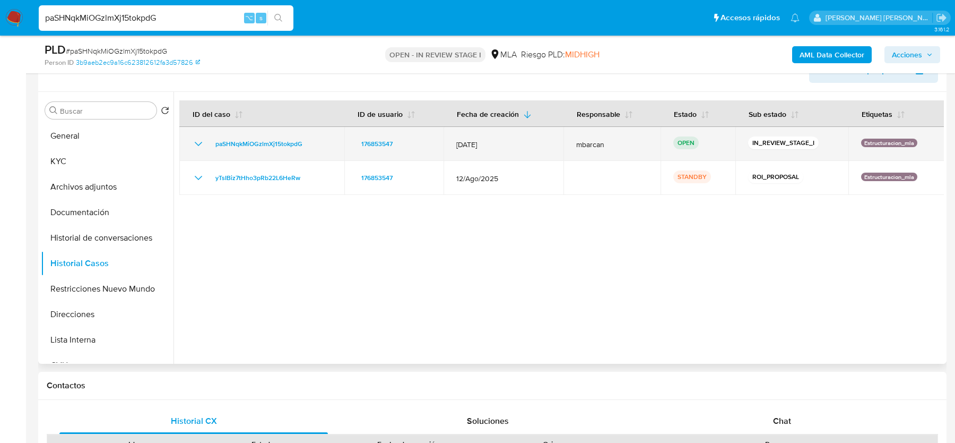
click at [318, 144] on div "paSHNqkMiOGzlmXj15tokpdG" at bounding box center [262, 143] width 140 height 13
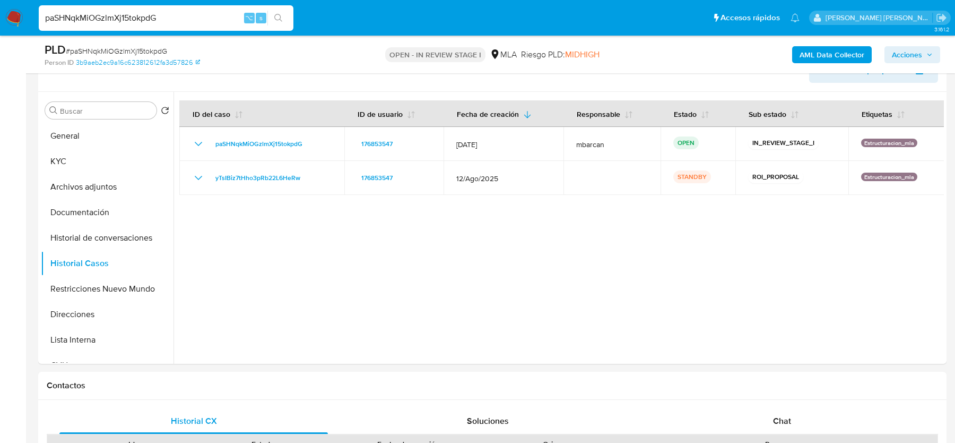
click at [125, 50] on span "# paSHNqkMiOGzlmXj15tokpdG" at bounding box center [116, 51] width 101 height 11
click at [84, 135] on button "General" at bounding box center [103, 135] width 124 height 25
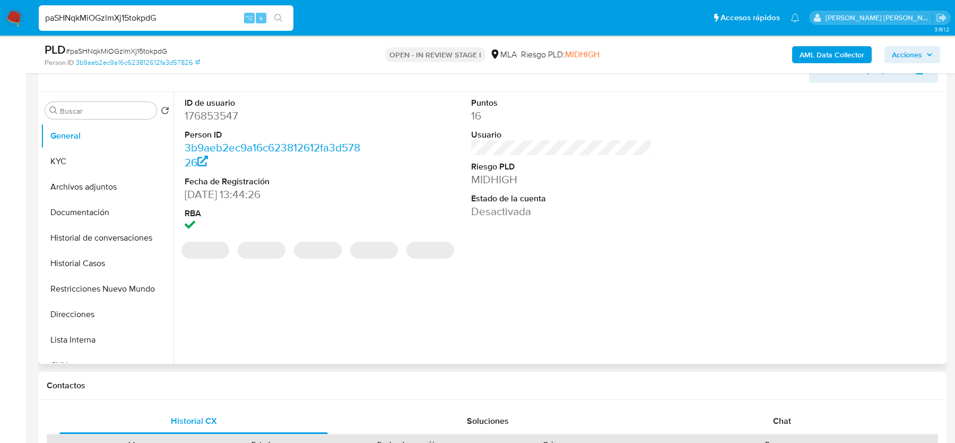
click at [216, 117] on dd "176853547" at bounding box center [275, 115] width 180 height 15
copy dd "176853547"
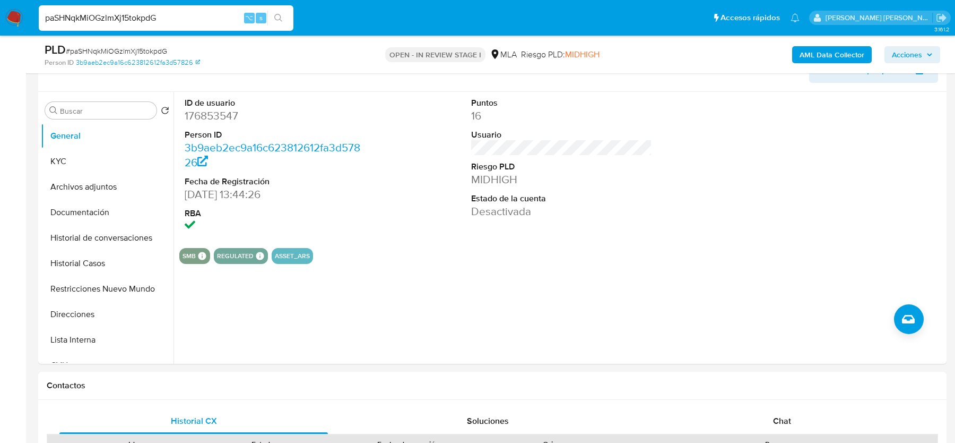
click at [125, 53] on span "# paSHNqkMiOGzlmXj15tokpdG" at bounding box center [116, 51] width 101 height 11
copy span "paSHNqkMiOGzlmXj15tokpdG"
click at [815, 54] on b "AML Data Collector" at bounding box center [832, 54] width 65 height 17
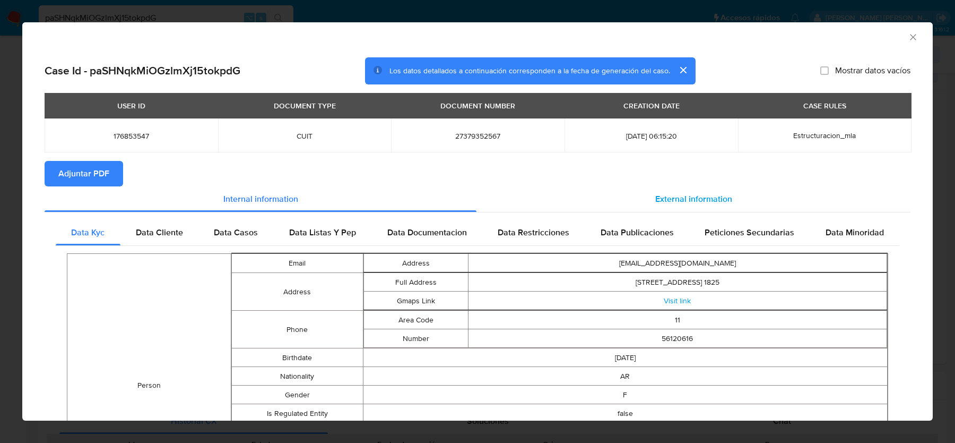
click at [677, 197] on span "External information" at bounding box center [694, 199] width 77 height 12
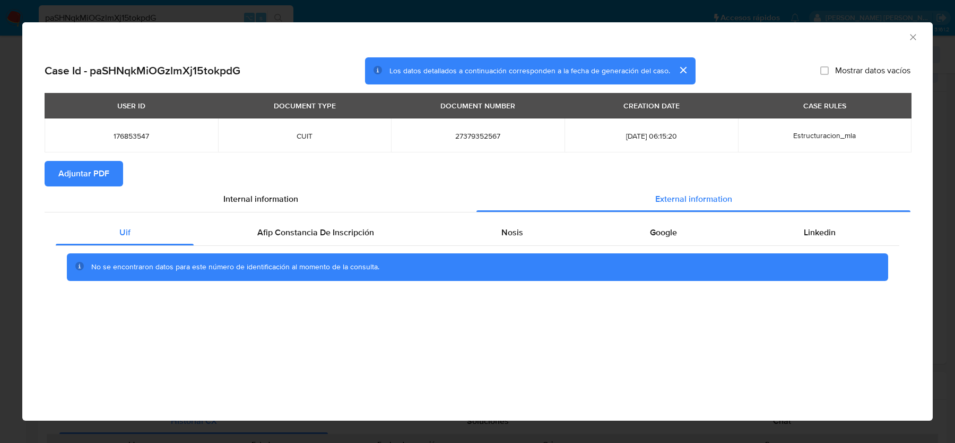
click at [293, 215] on div "Uif Afip Constancia De Inscripción Nosis Google Linkedin No se encontraron dato…" at bounding box center [478, 253] width 866 height 83
click at [311, 232] on span "Afip Constancia De Inscripción" at bounding box center [315, 232] width 117 height 12
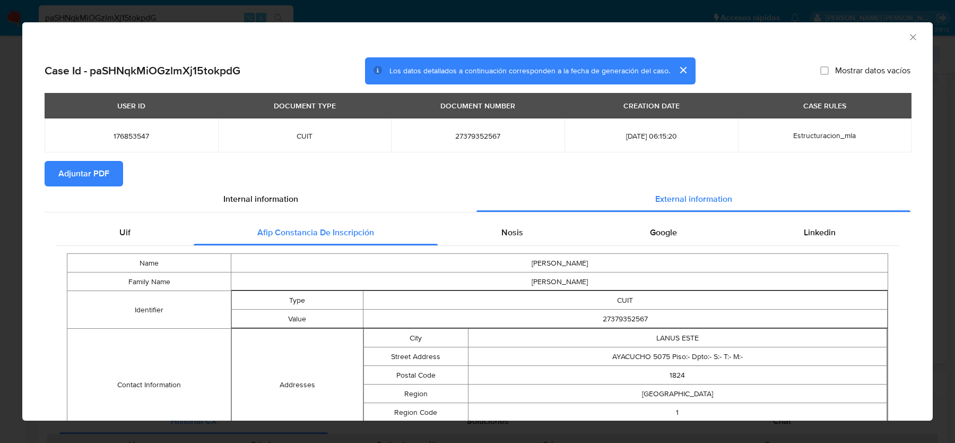
scroll to position [74, 0]
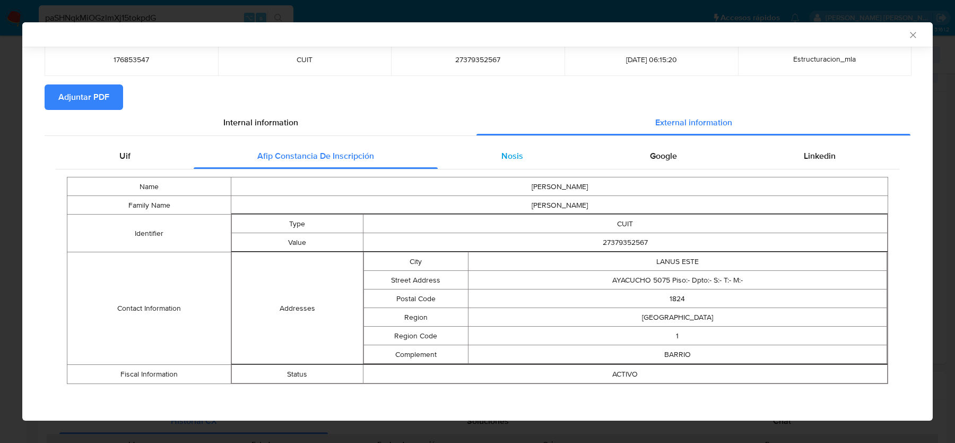
click at [530, 150] on div "Nosis" at bounding box center [512, 155] width 149 height 25
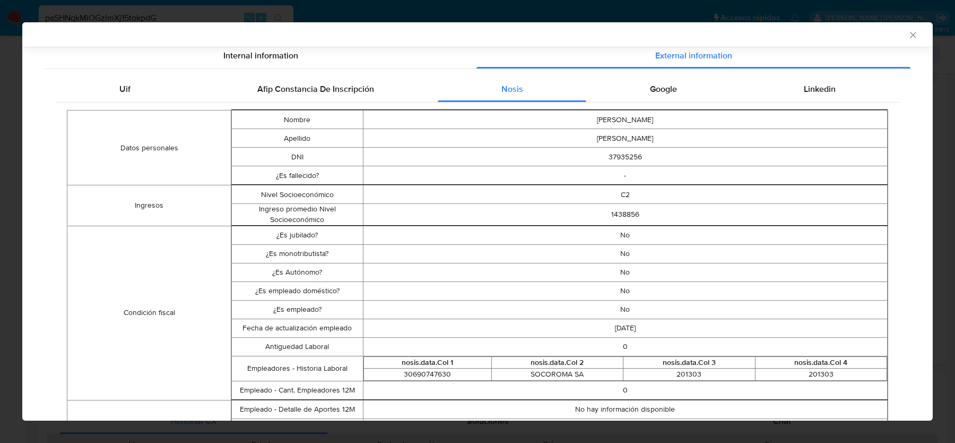
scroll to position [143, 0]
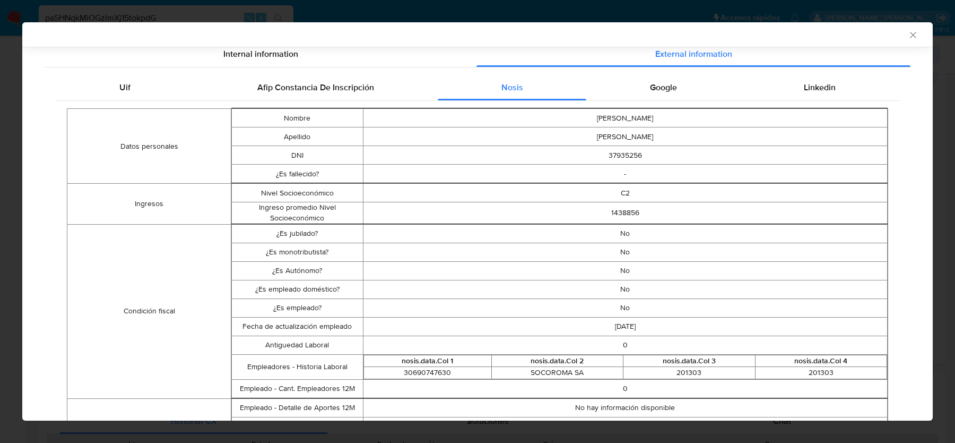
drag, startPoint x: 666, startPoint y: 91, endPoint x: 786, endPoint y: 90, distance: 119.4
click at [666, 90] on span "Google" at bounding box center [663, 87] width 27 height 12
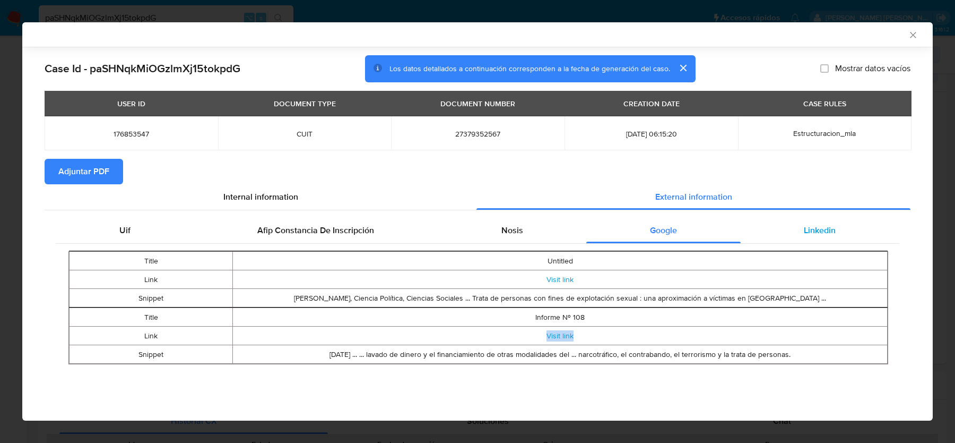
click at [811, 234] on span "Linkedin" at bounding box center [820, 230] width 32 height 12
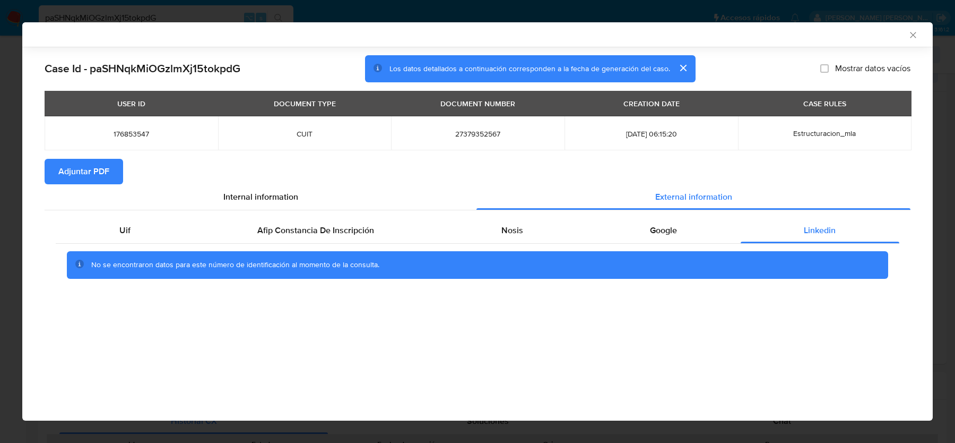
click at [89, 164] on span "Adjuntar PDF" at bounding box center [83, 171] width 51 height 23
click at [926, 31] on div "AML Data Collector" at bounding box center [477, 34] width 911 height 24
click at [916, 31] on icon "Cerrar ventana" at bounding box center [913, 35] width 11 height 11
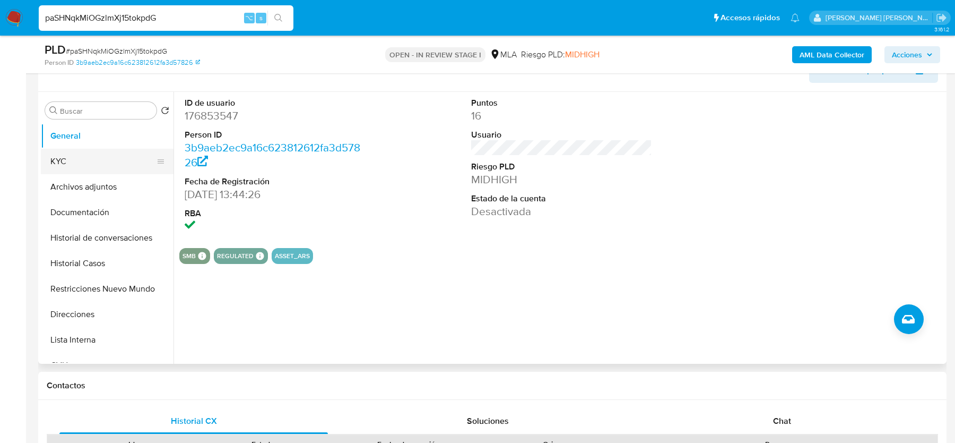
click at [64, 167] on button "KYC" at bounding box center [103, 161] width 124 height 25
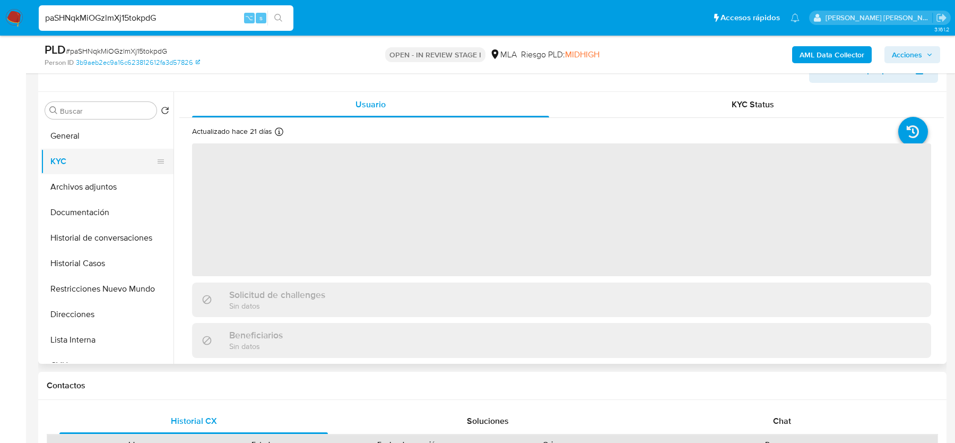
click at [67, 163] on button "KYC" at bounding box center [103, 161] width 124 height 25
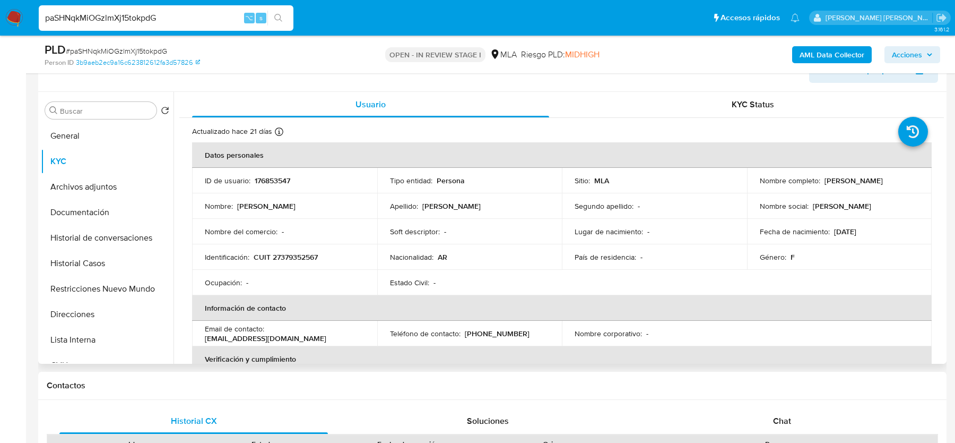
click at [879, 178] on p "Carolina Belen Perez" at bounding box center [854, 181] width 58 height 10
copy p "Perez"
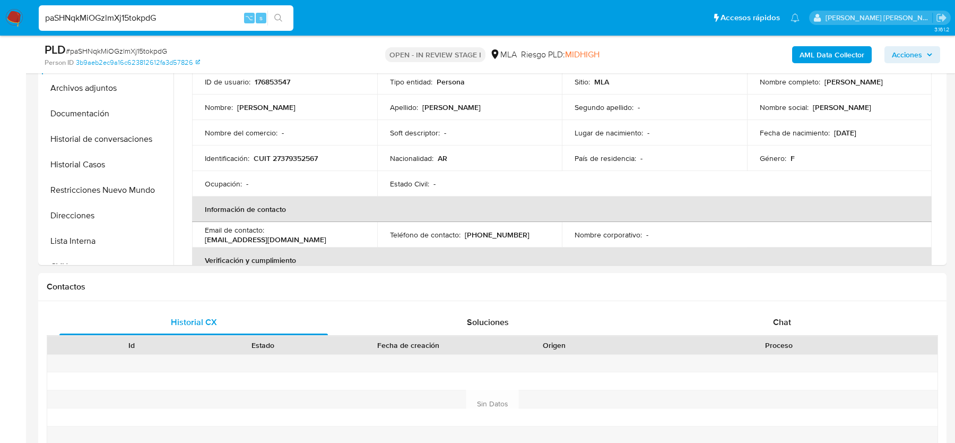
scroll to position [373, 0]
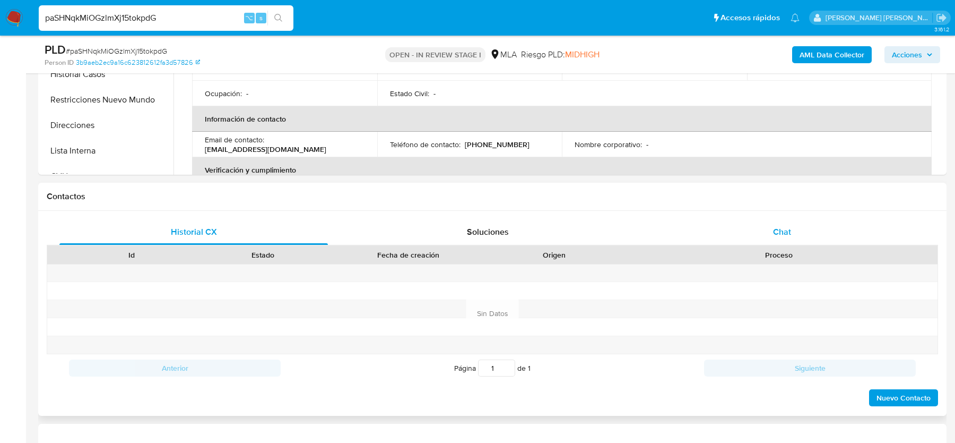
drag, startPoint x: 790, startPoint y: 208, endPoint x: 789, endPoint y: 234, distance: 26.0
click at [790, 210] on div "Contactos Historial CX Soluciones Chat Id Estado Fecha de creación Origen Proce…" at bounding box center [492, 299] width 909 height 233
click at [789, 234] on span "Chat" at bounding box center [782, 232] width 18 height 12
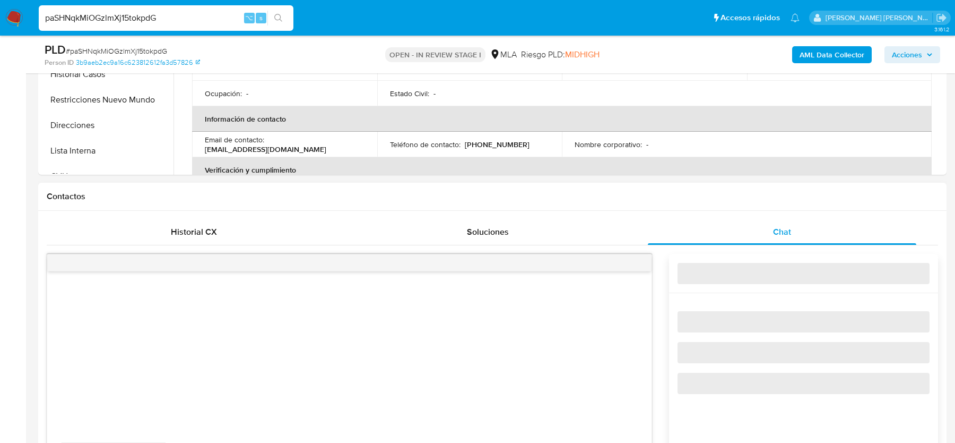
click at [778, 191] on h1 "Contactos" at bounding box center [493, 196] width 892 height 11
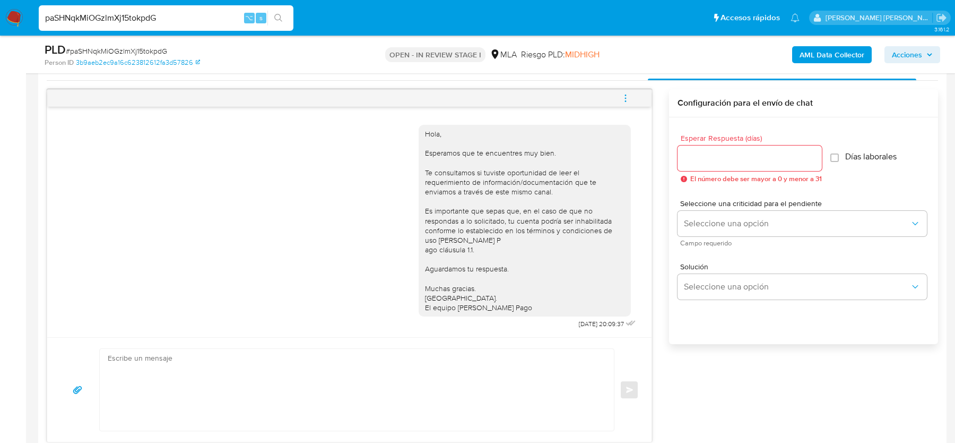
scroll to position [538, 0]
drag, startPoint x: 563, startPoint y: 320, endPoint x: 599, endPoint y: 320, distance: 36.1
click at [599, 320] on div "Hola, Esperamos que te encuentres muy bien. Te consultamos si tuviste oportunid…" at bounding box center [529, 224] width 220 height 214
copy span "22/09/2025"
click at [622, 98] on icon "menu-action" at bounding box center [626, 98] width 10 height 10
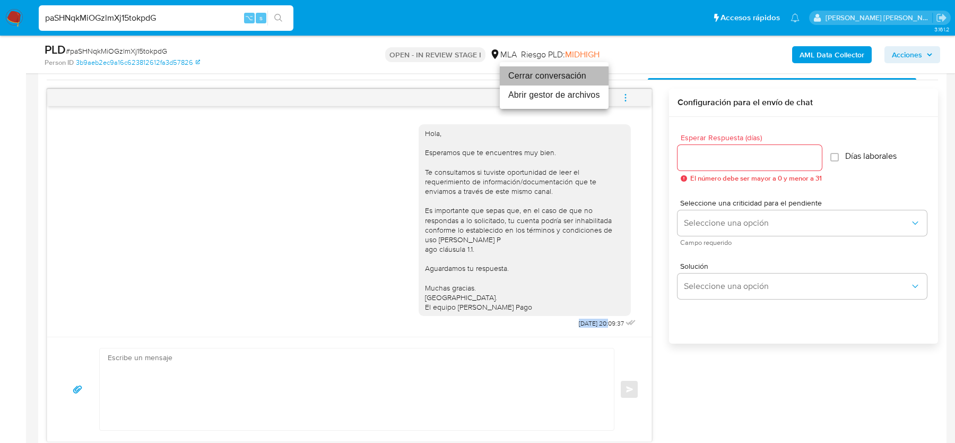
click at [531, 71] on li "Cerrar conversación" at bounding box center [554, 75] width 109 height 19
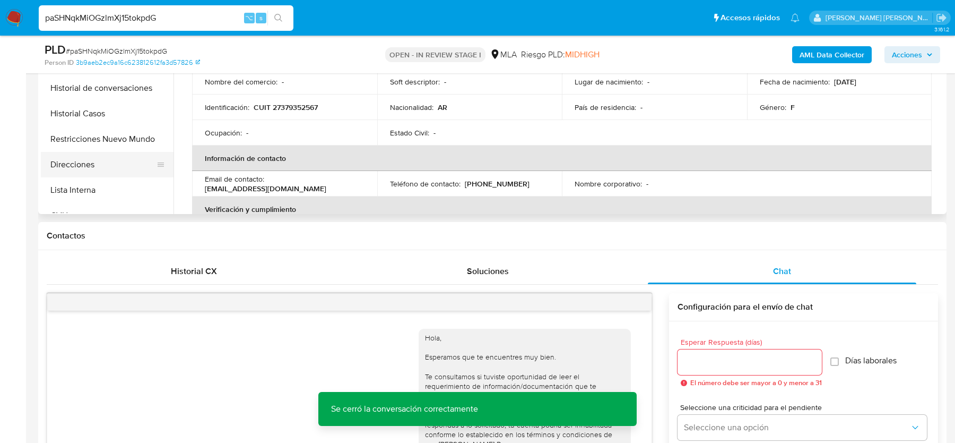
scroll to position [330, 0]
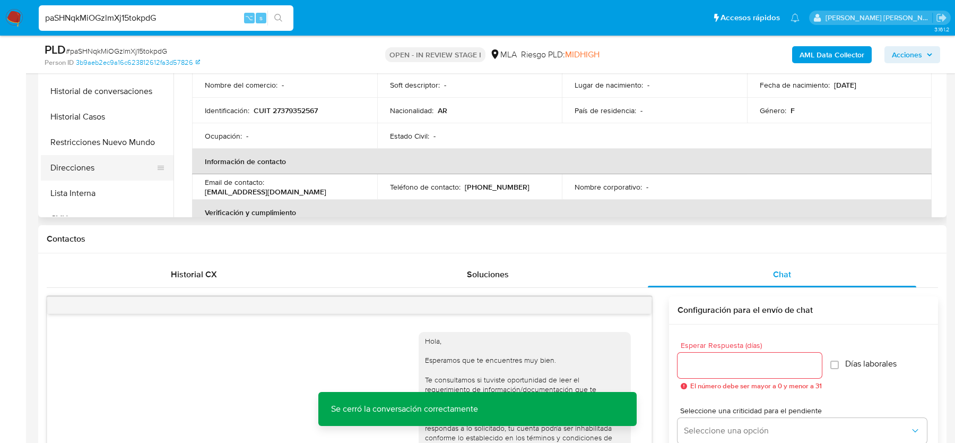
click at [106, 155] on button "Direcciones" at bounding box center [103, 167] width 124 height 25
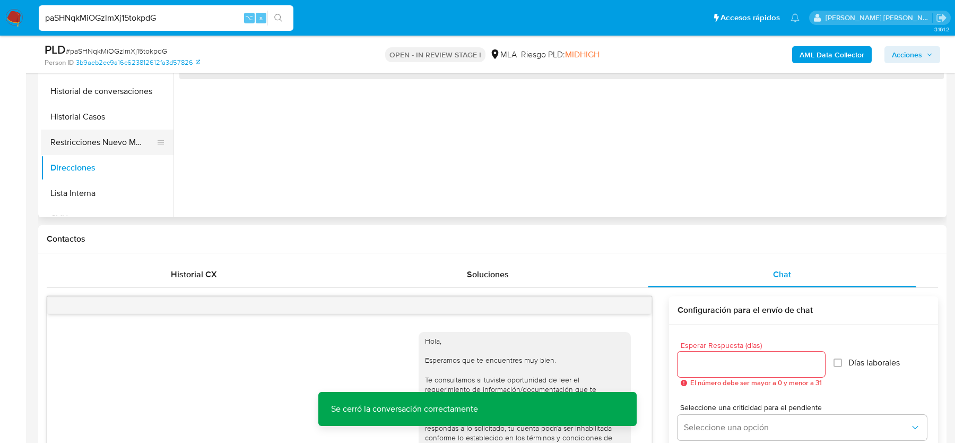
click at [105, 147] on button "Restricciones Nuevo Mundo" at bounding box center [103, 142] width 124 height 25
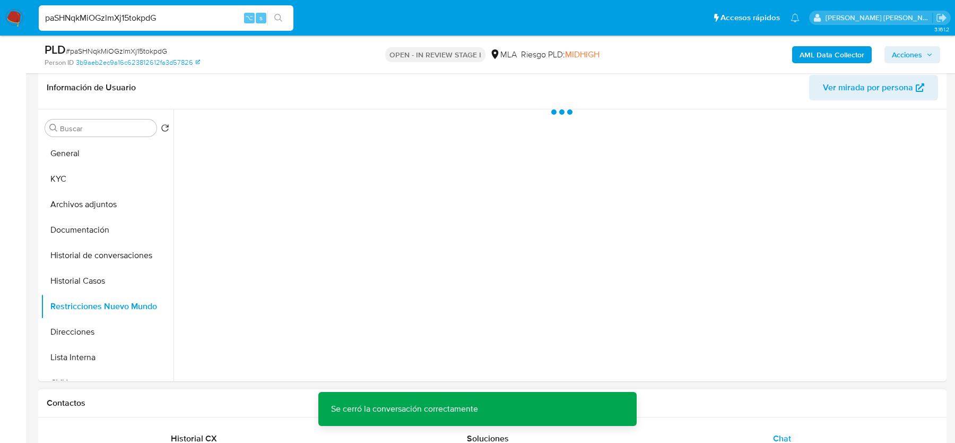
scroll to position [148, 0]
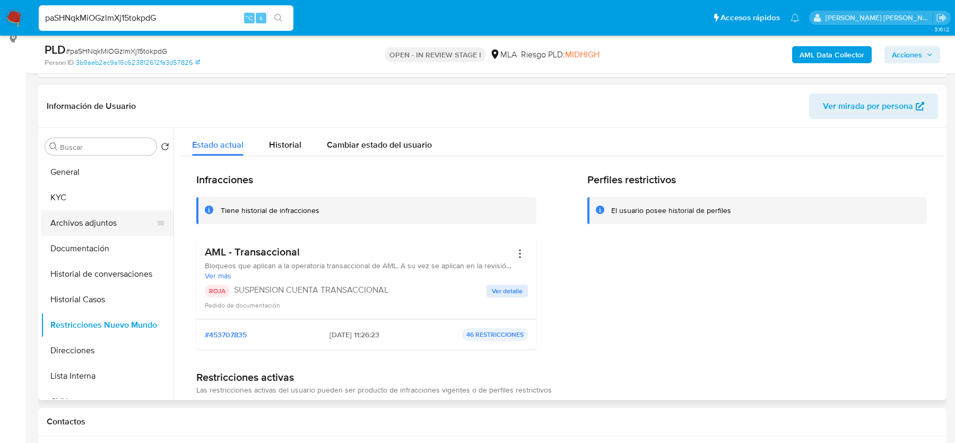
click at [116, 222] on button "Archivos adjuntos" at bounding box center [103, 222] width 124 height 25
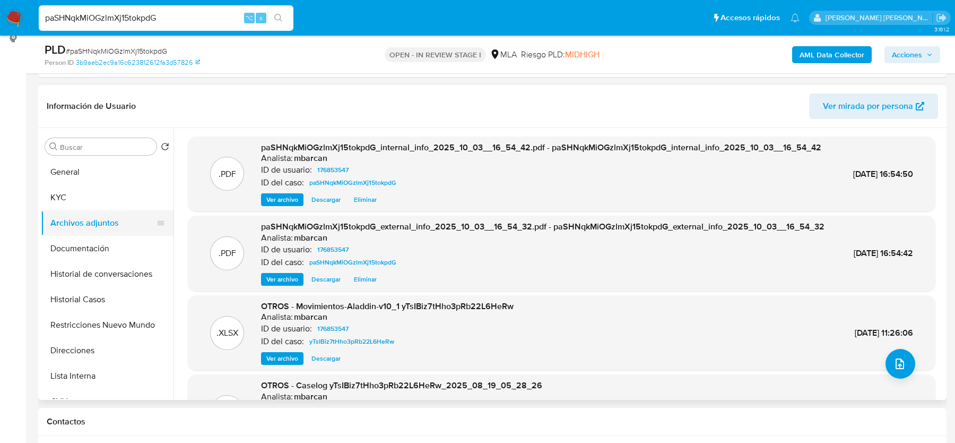
click at [82, 214] on button "Archivos adjuntos" at bounding box center [103, 222] width 124 height 25
click at [898, 355] on button "upload-file" at bounding box center [901, 364] width 30 height 30
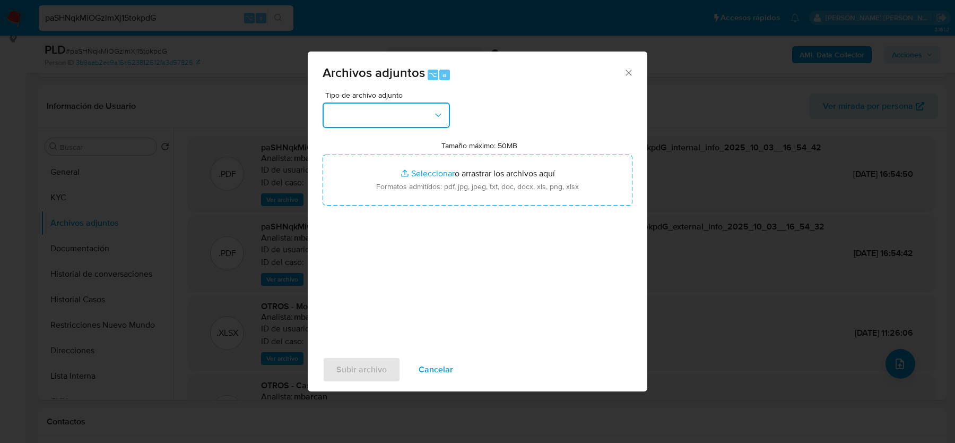
click at [445, 110] on button "button" at bounding box center [386, 114] width 127 height 25
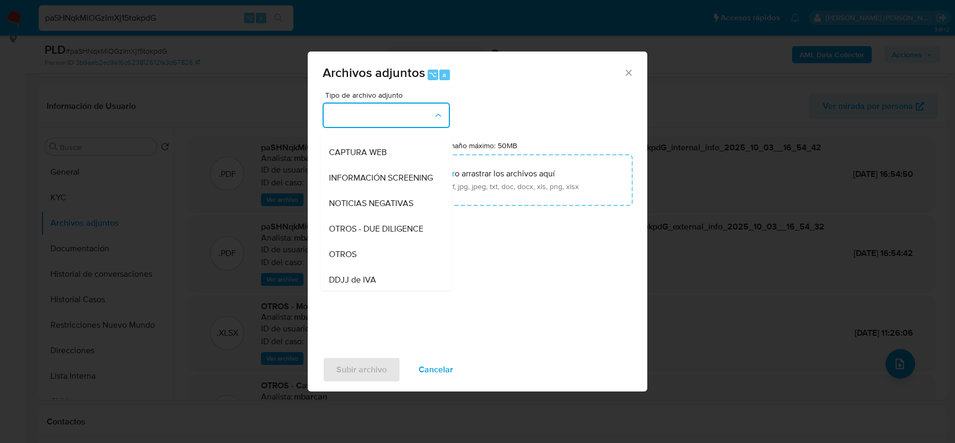
scroll to position [99, 0]
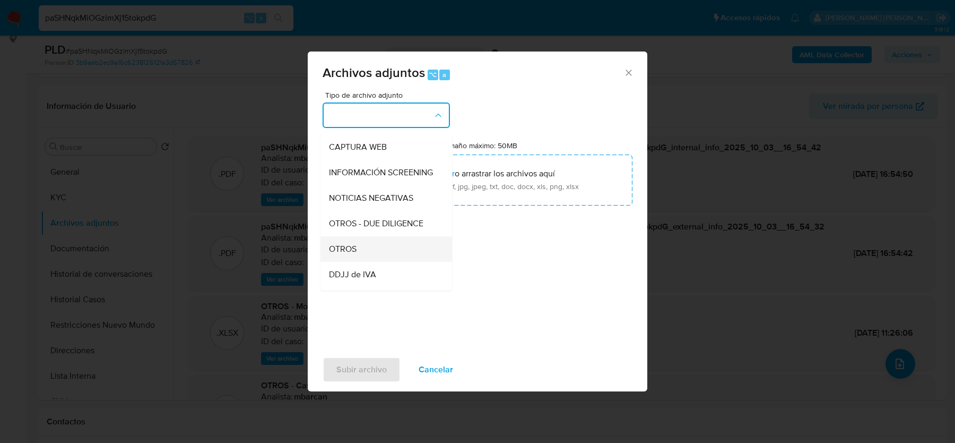
click at [359, 242] on div "OTROS" at bounding box center [383, 248] width 108 height 25
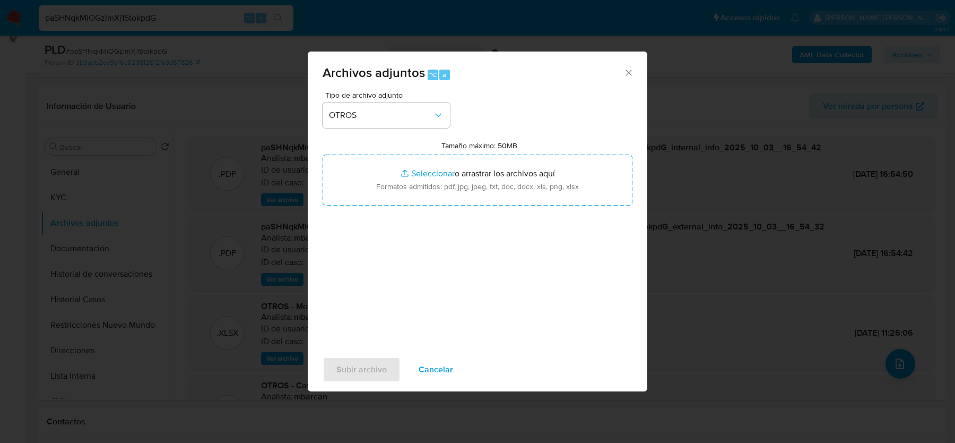
click at [432, 367] on span "Cancelar" at bounding box center [436, 369] width 35 height 23
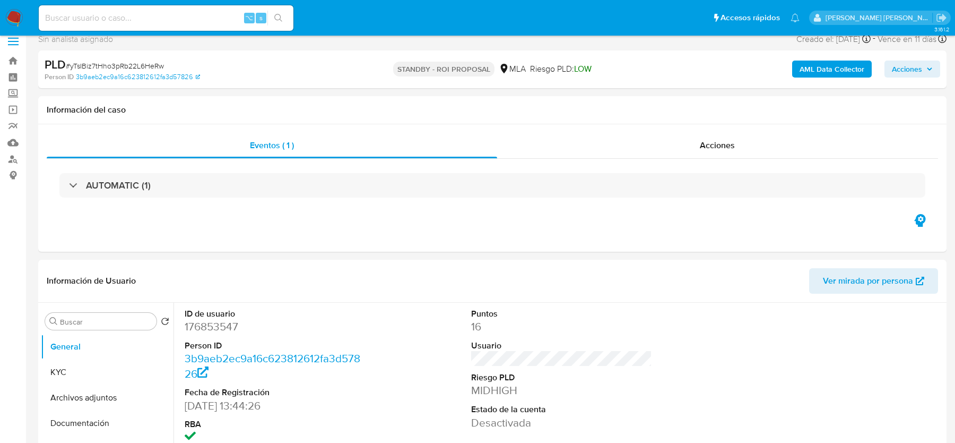
scroll to position [14, 0]
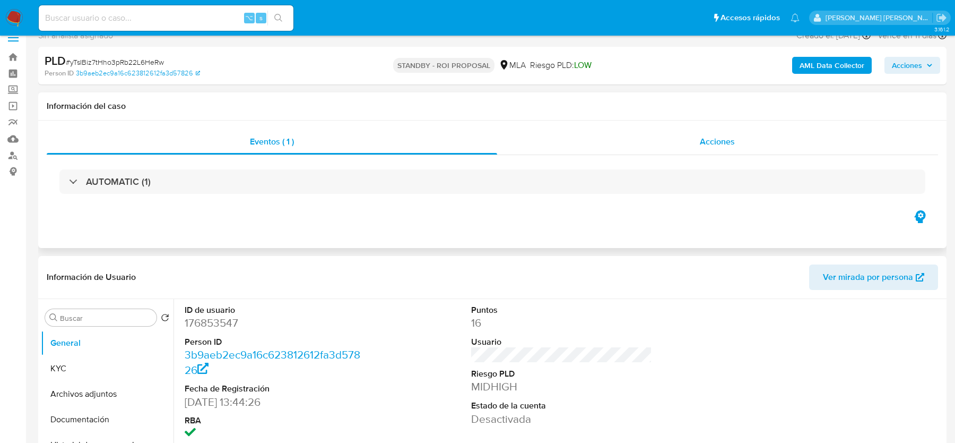
select select "10"
click at [688, 164] on div "AUTOMATIC (1)" at bounding box center [493, 181] width 892 height 53
click at [688, 155] on div "AUTOMATIC (1)" at bounding box center [493, 181] width 892 height 53
click at [687, 142] on div "Acciones" at bounding box center [718, 141] width 442 height 25
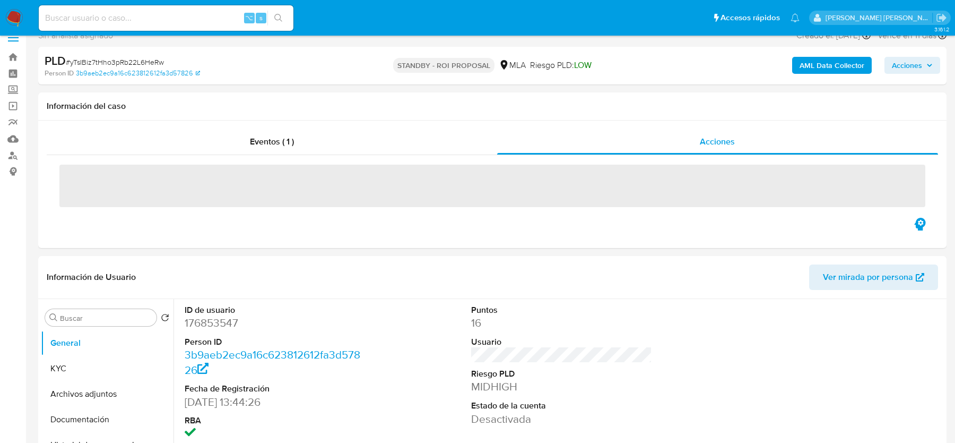
scroll to position [33, 0]
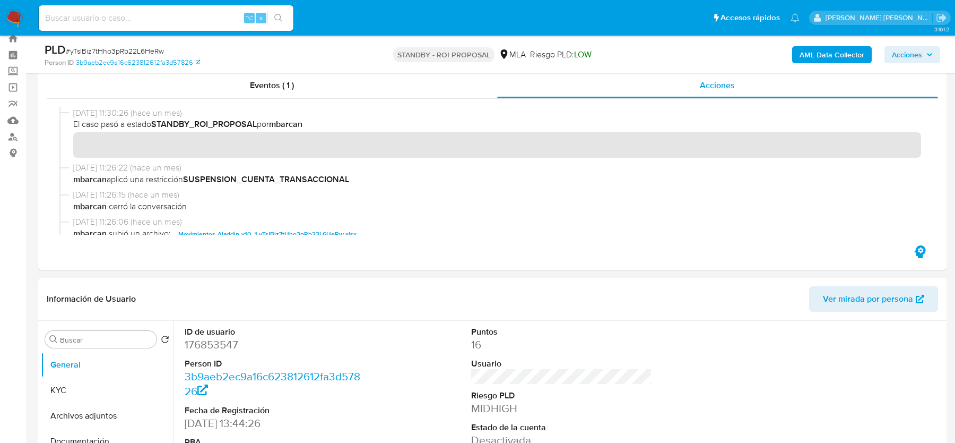
click at [128, 51] on span "# yTsIBiz7tHho3pRb22L6HeRw" at bounding box center [115, 51] width 98 height 11
copy span "yTsIBiz7tHho3pRb22L6HeRw"
click at [89, 403] on button "Archivos adjuntos" at bounding box center [103, 415] width 124 height 25
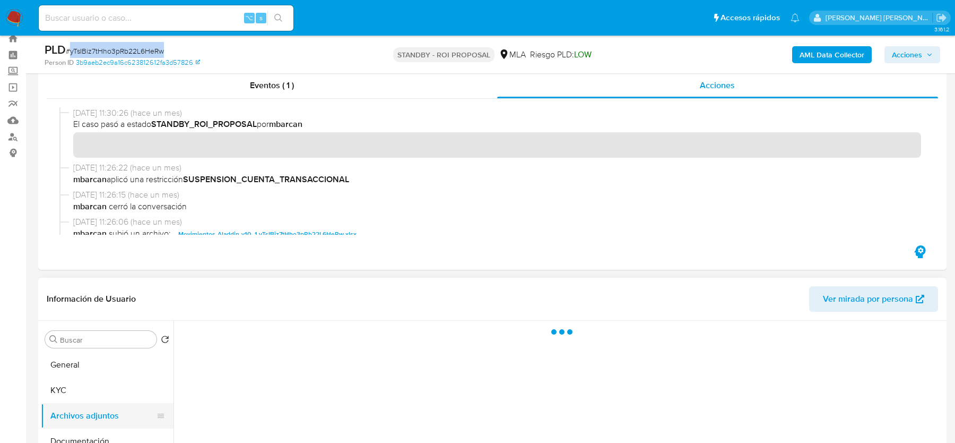
click at [89, 403] on button "Archivos adjuntos" at bounding box center [103, 415] width 124 height 25
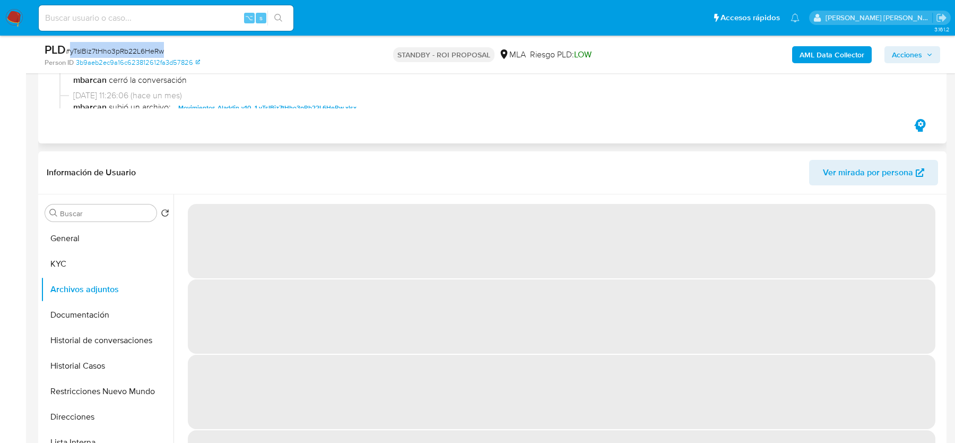
scroll to position [192, 0]
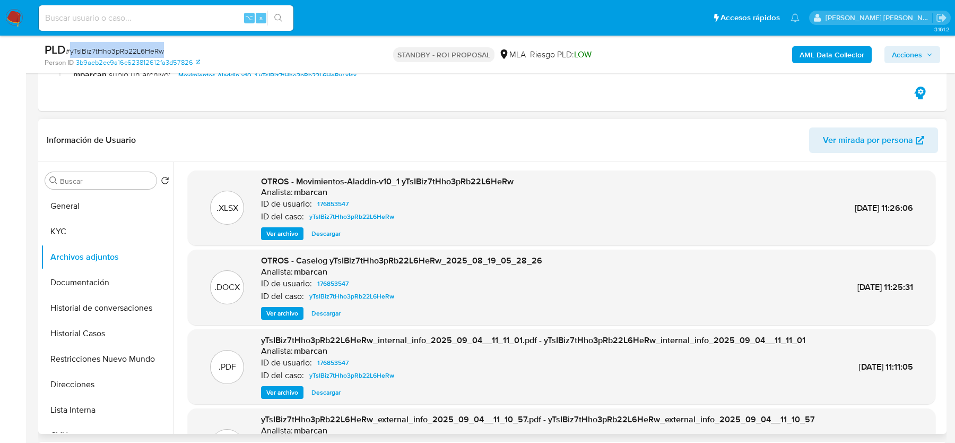
click at [289, 314] on span "Ver archivo" at bounding box center [282, 313] width 32 height 11
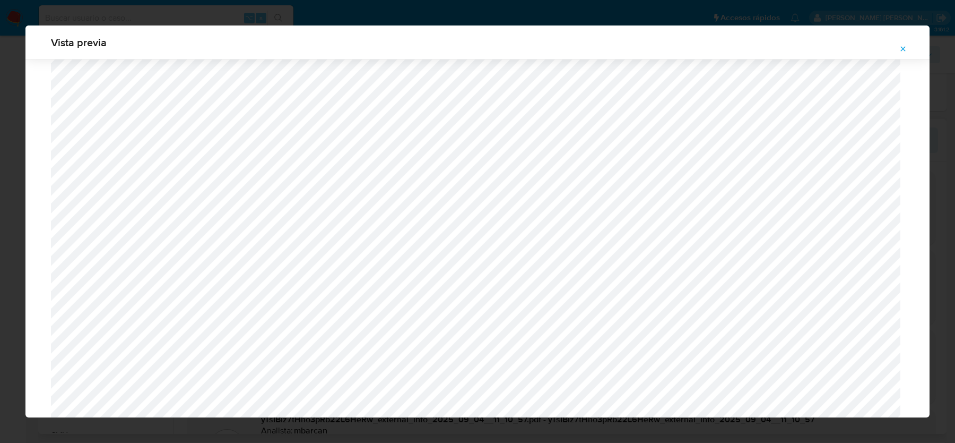
scroll to position [3579, 0]
click at [902, 49] on icon "Attachment preview" at bounding box center [903, 48] width 5 height 5
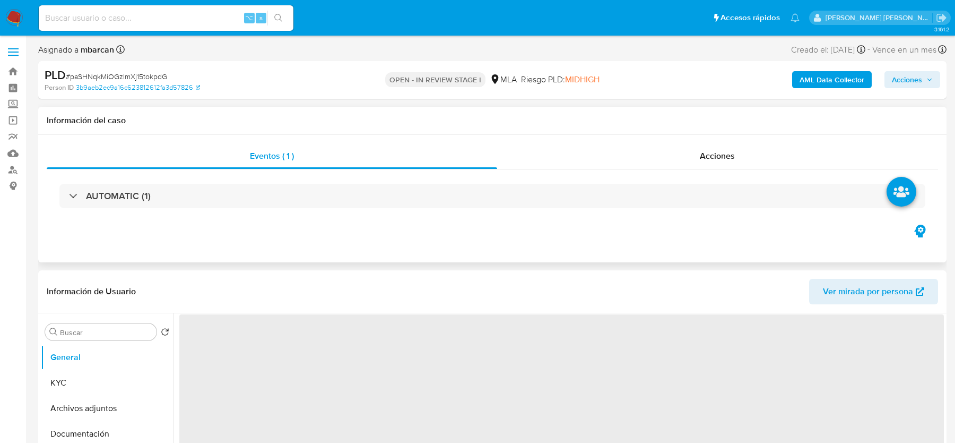
select select "10"
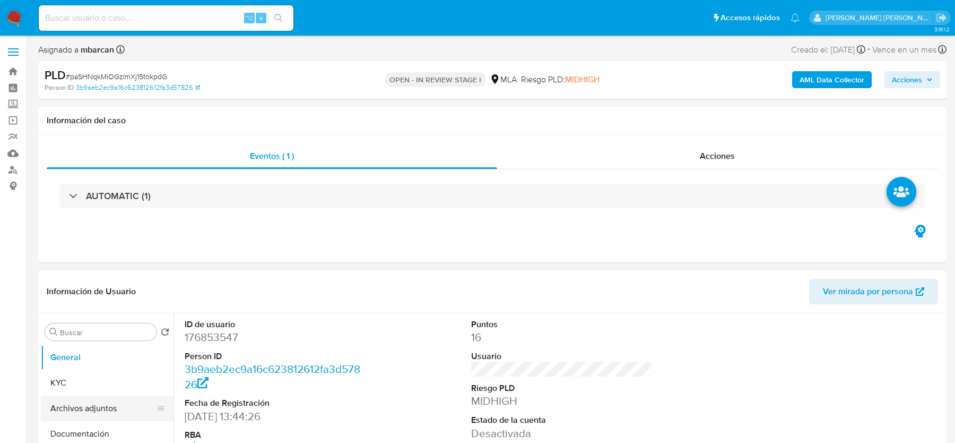
click at [93, 406] on button "Archivos adjuntos" at bounding box center [103, 407] width 124 height 25
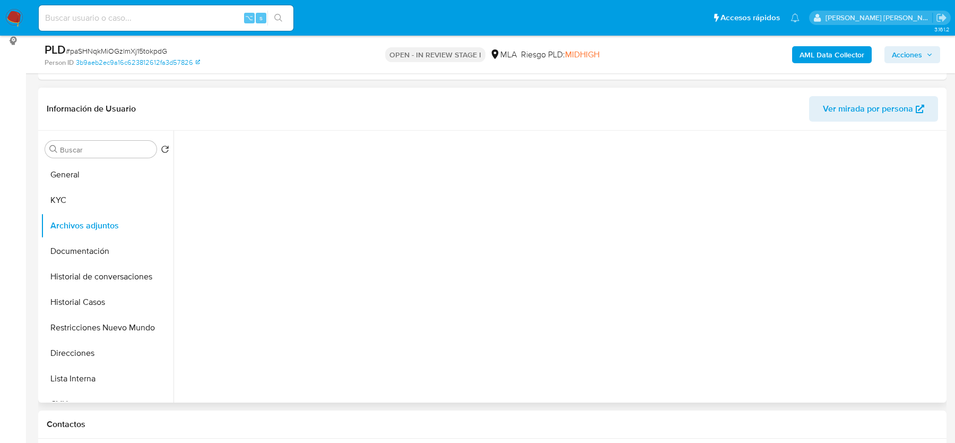
scroll to position [158, 0]
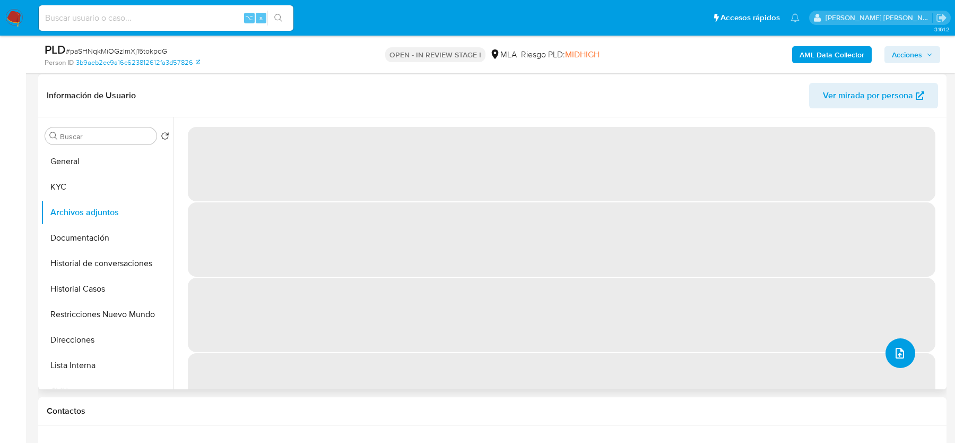
click at [895, 359] on button "upload-file" at bounding box center [901, 353] width 30 height 30
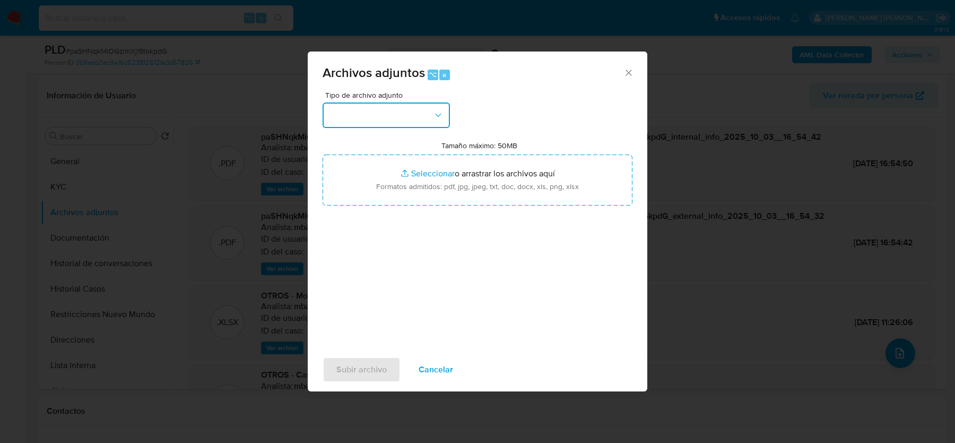
click at [366, 113] on button "button" at bounding box center [386, 114] width 127 height 25
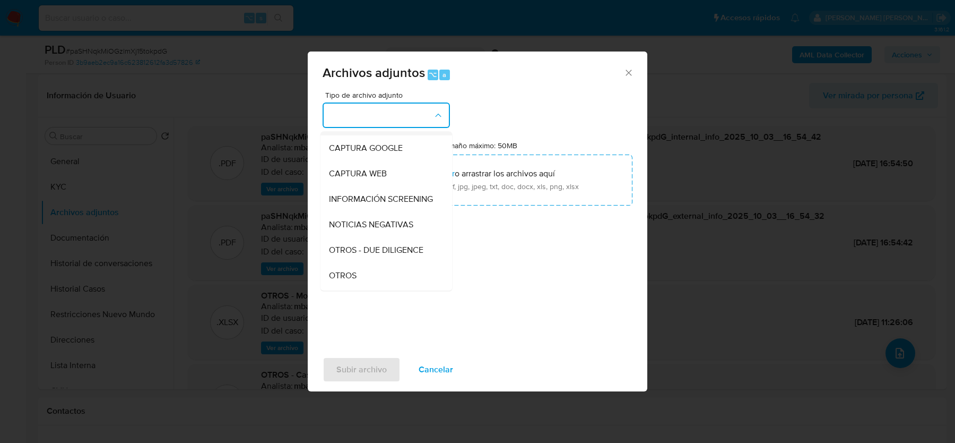
scroll to position [77, 0]
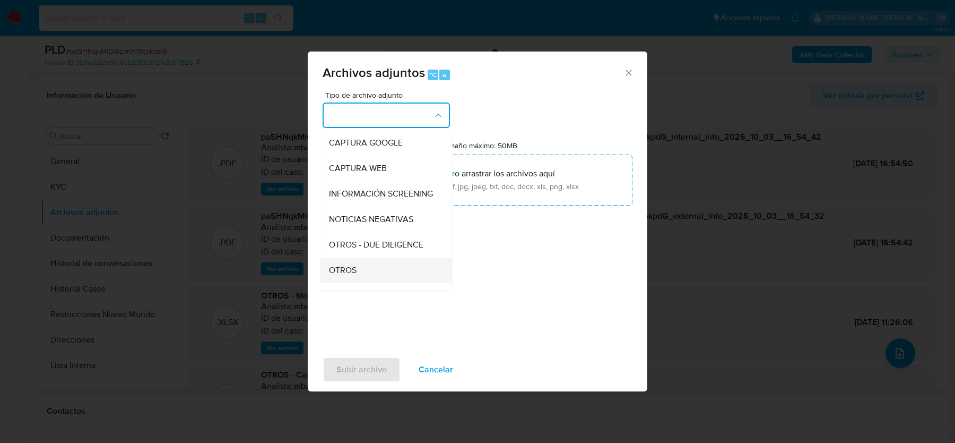
click at [355, 260] on div "OTROS" at bounding box center [383, 269] width 108 height 25
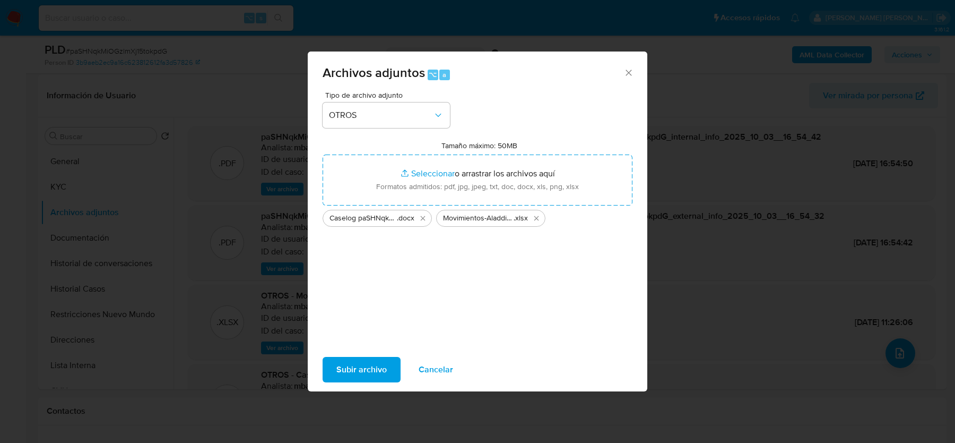
click at [369, 372] on span "Subir archivo" at bounding box center [362, 369] width 50 height 23
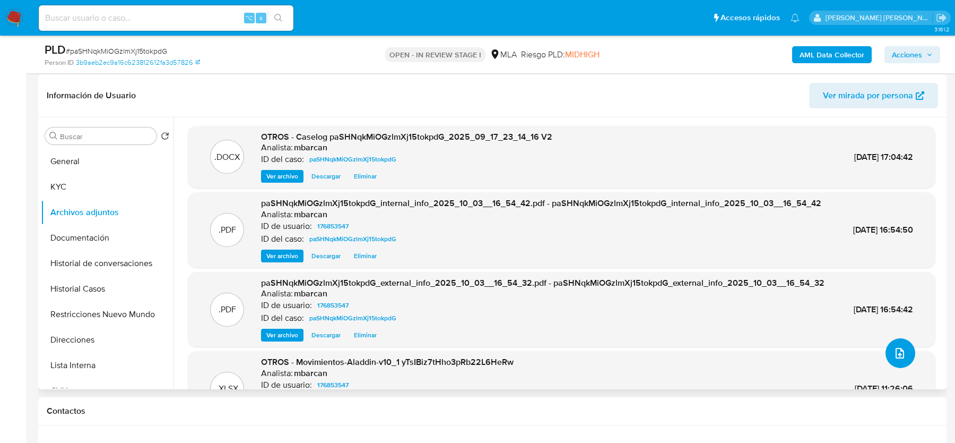
click at [887, 348] on button "upload-file" at bounding box center [901, 353] width 30 height 30
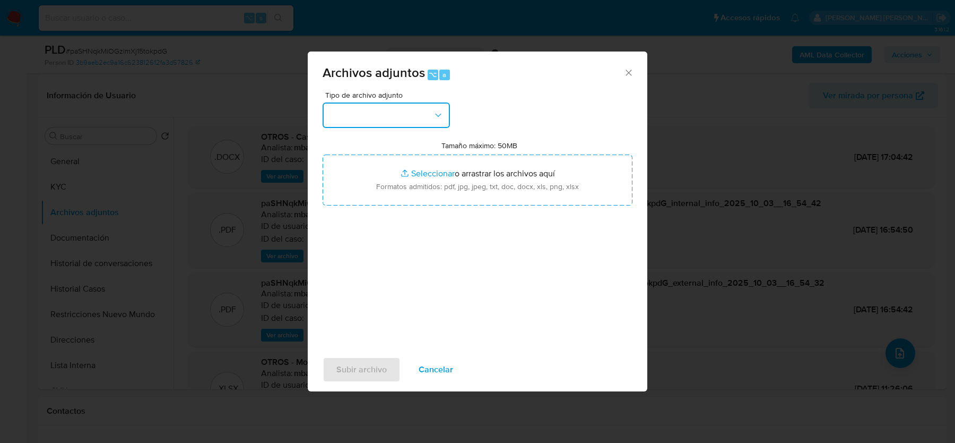
click at [370, 122] on button "button" at bounding box center [386, 114] width 127 height 25
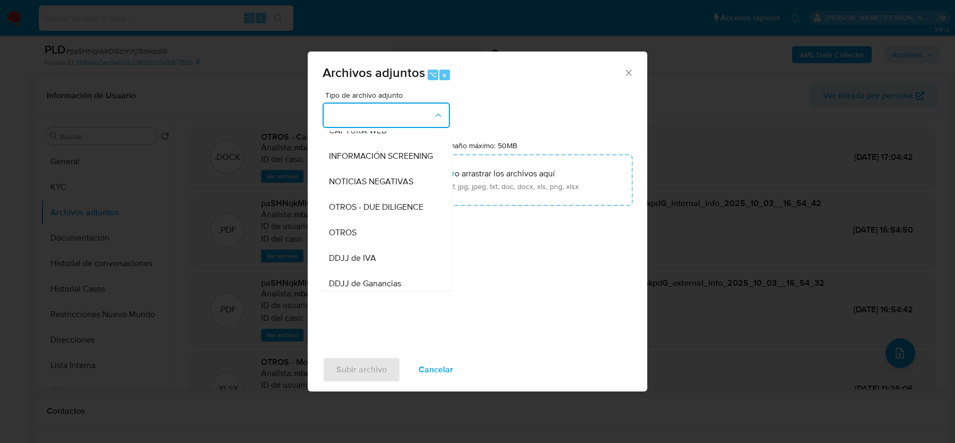
scroll to position [131, 0]
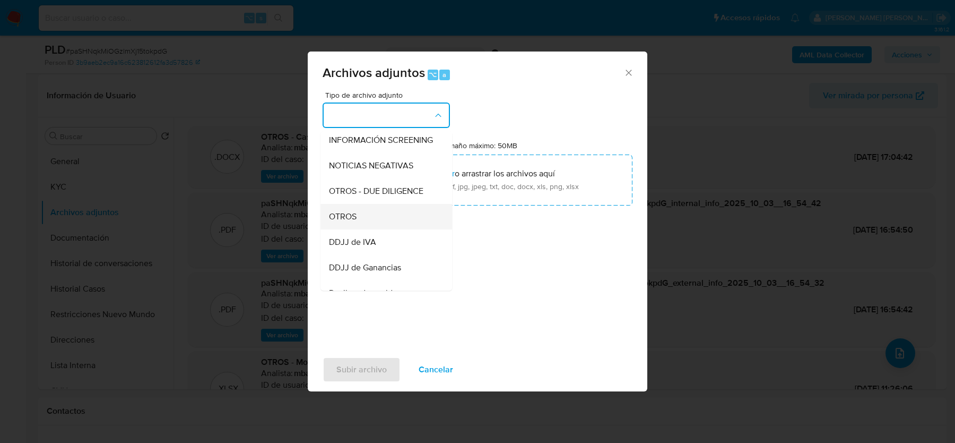
click at [363, 213] on div "OTROS" at bounding box center [383, 216] width 108 height 25
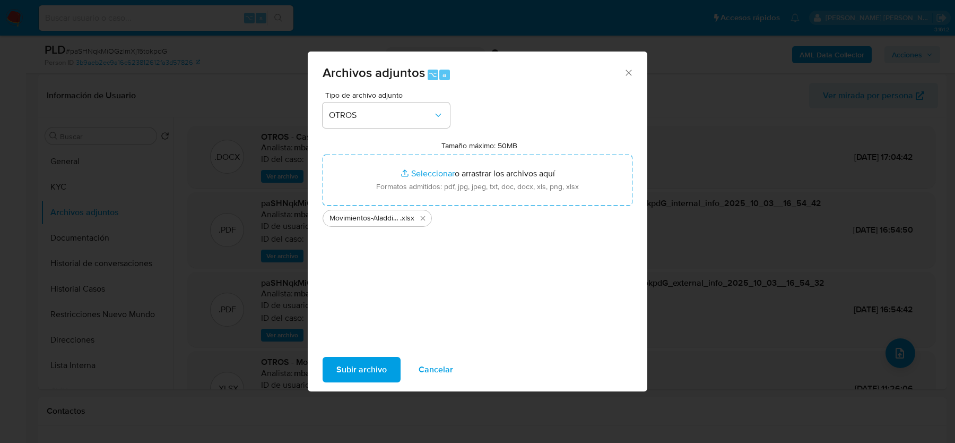
click at [367, 375] on span "Subir archivo" at bounding box center [362, 369] width 50 height 23
click at [456, 372] on button "Cancelar" at bounding box center [436, 369] width 62 height 25
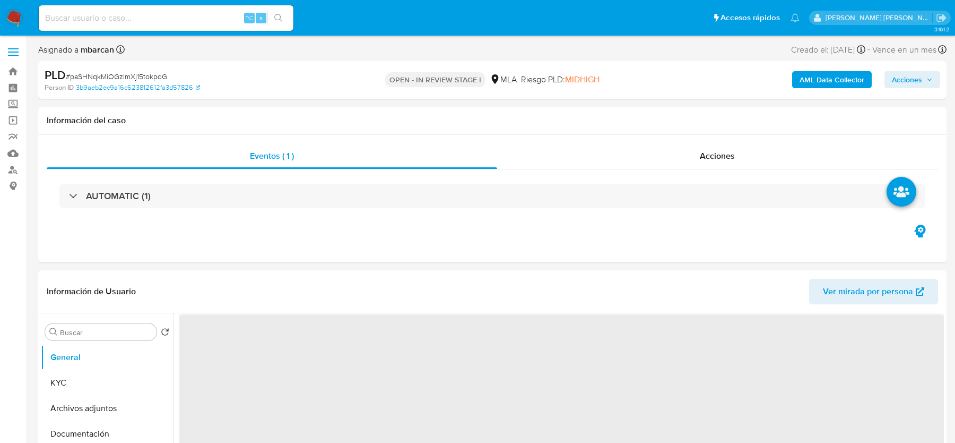
select select "10"
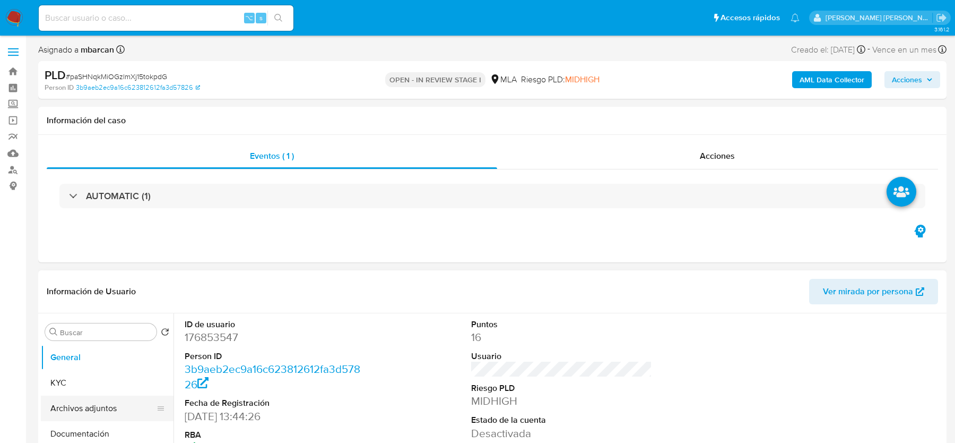
click at [104, 401] on button "Archivos adjuntos" at bounding box center [103, 407] width 124 height 25
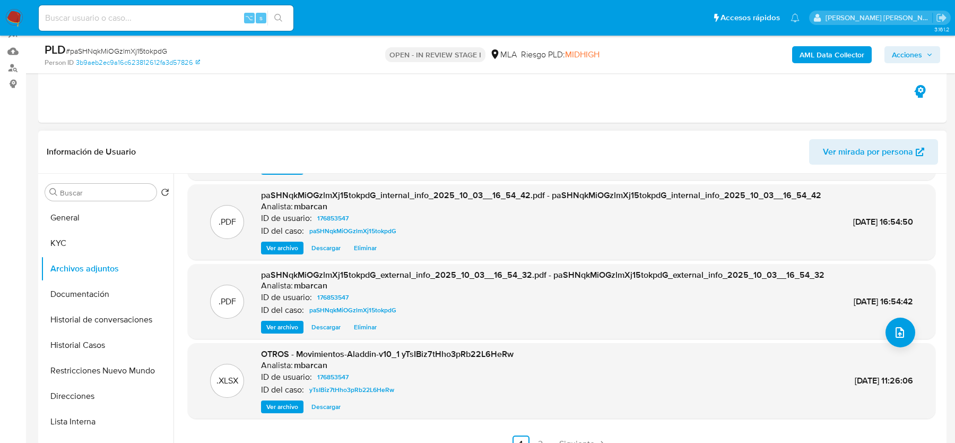
scroll to position [112, 0]
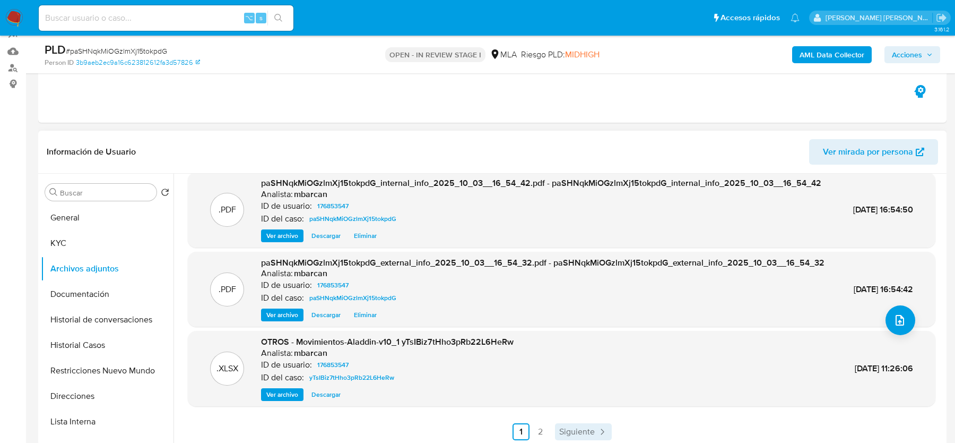
click at [559, 427] on span "Siguiente" at bounding box center [577, 431] width 36 height 8
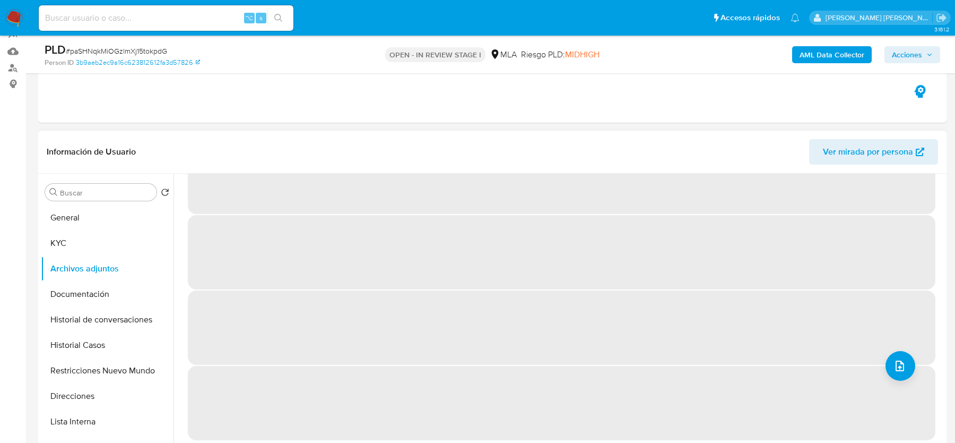
scroll to position [0, 0]
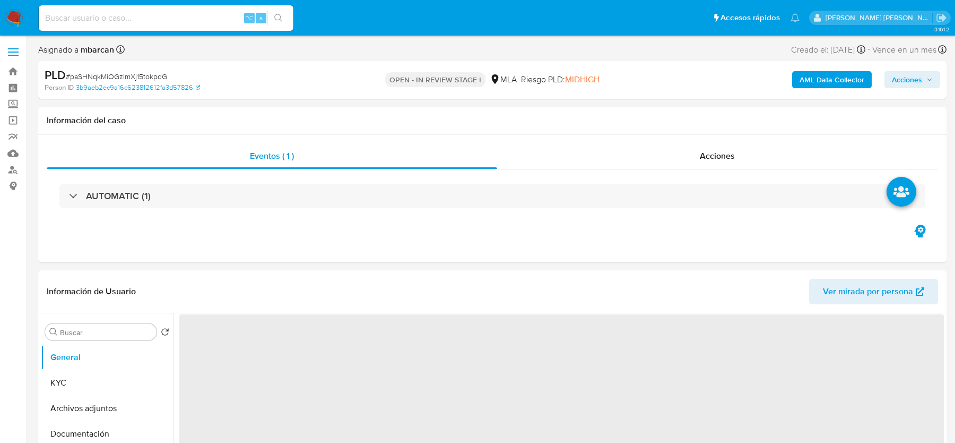
select select "10"
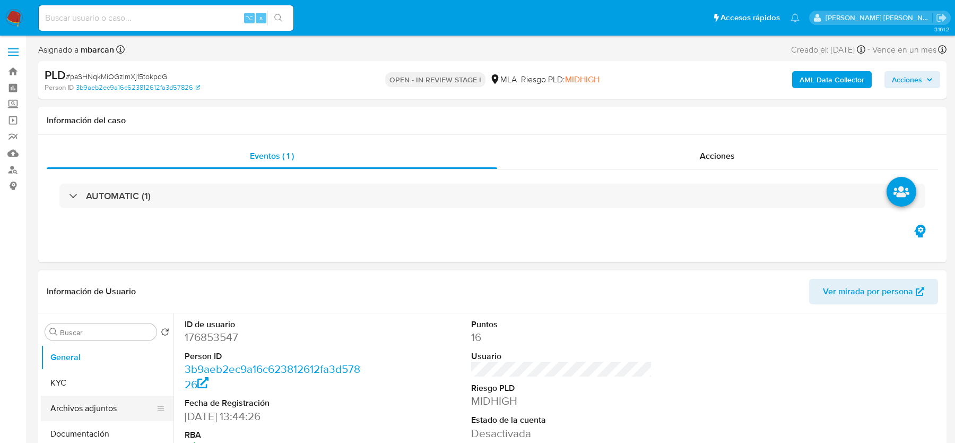
click at [79, 395] on button "Archivos adjuntos" at bounding box center [103, 407] width 124 height 25
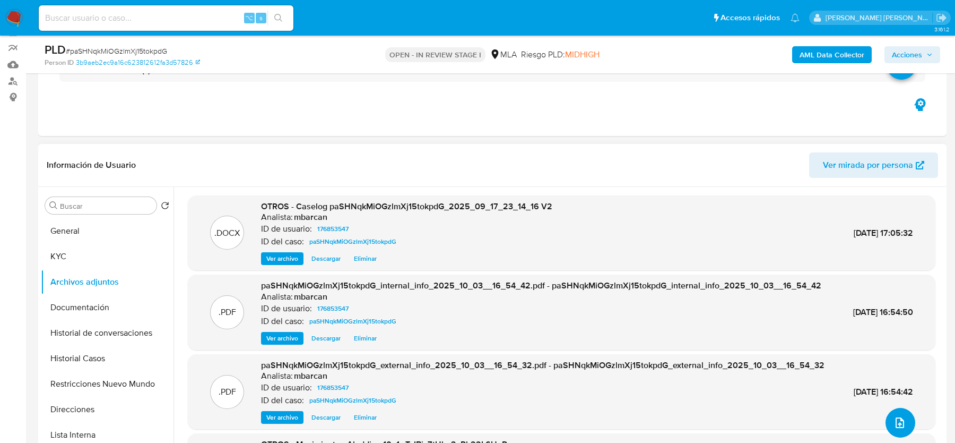
click at [891, 413] on button "upload-file" at bounding box center [901, 423] width 30 height 30
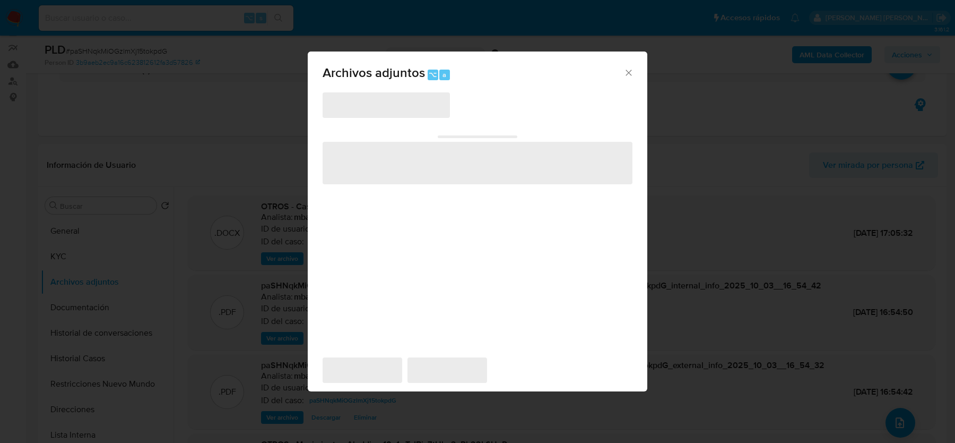
click at [392, 97] on span "‌" at bounding box center [386, 104] width 127 height 25
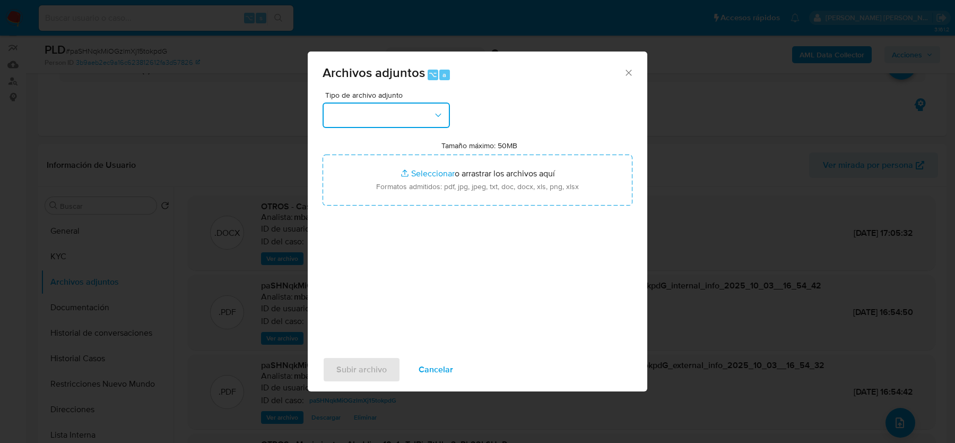
click at [392, 111] on button "button" at bounding box center [386, 114] width 127 height 25
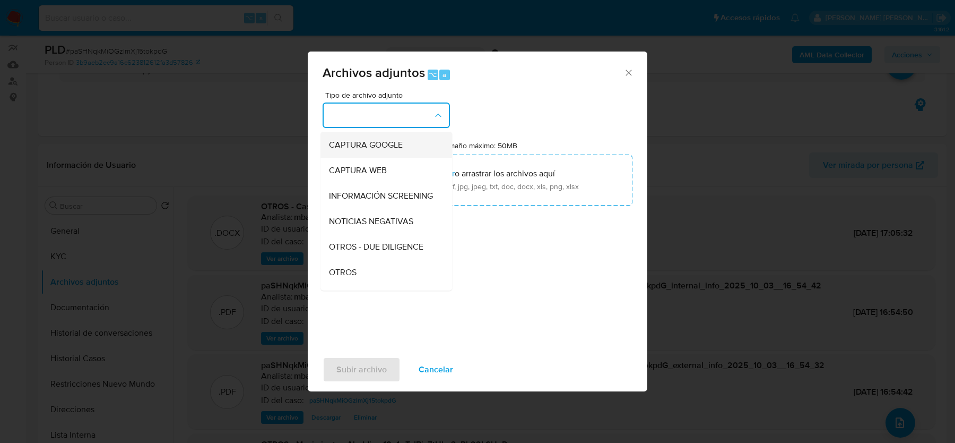
scroll to position [113, 0]
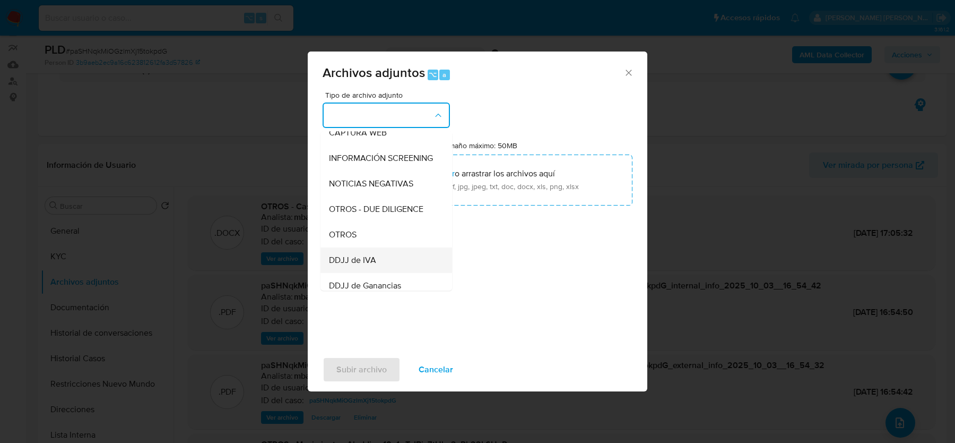
click at [364, 248] on div "DDJJ de IVA" at bounding box center [383, 259] width 108 height 25
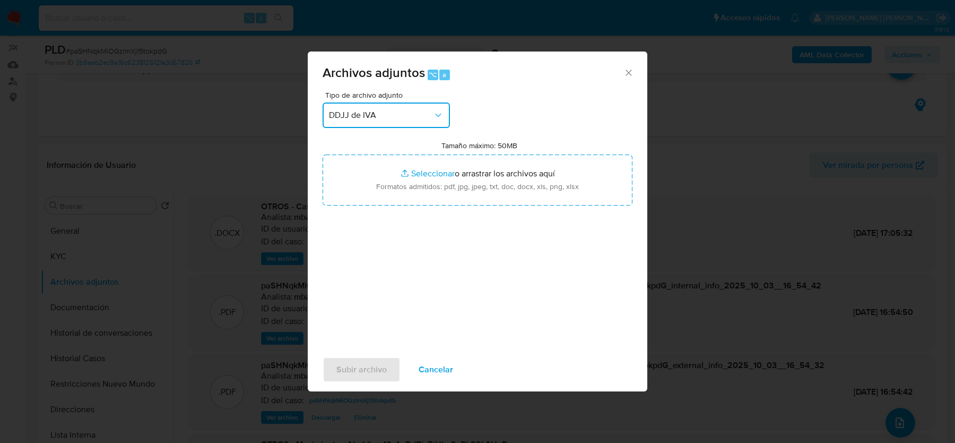
click at [378, 114] on span "DDJJ de IVA" at bounding box center [381, 115] width 104 height 11
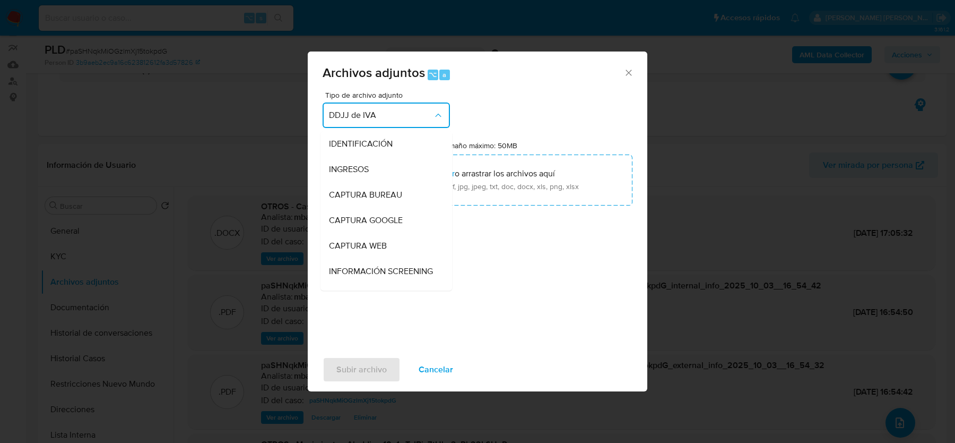
scroll to position [162, 0]
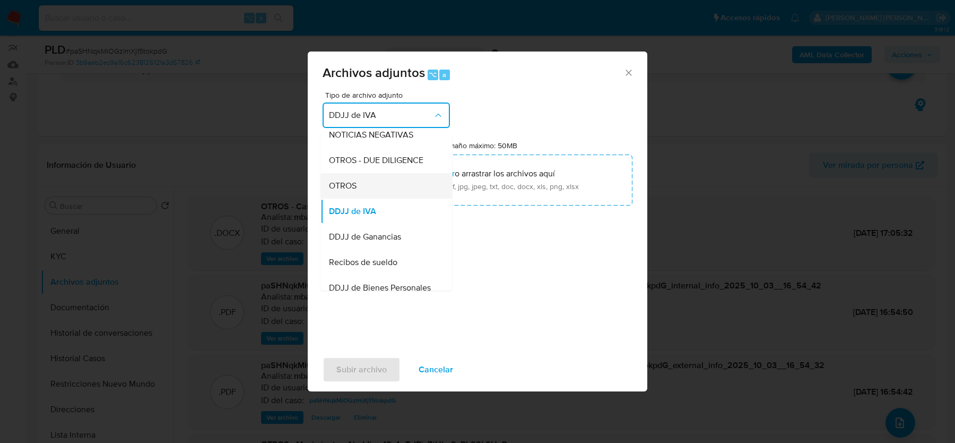
click at [352, 181] on span "OTROS" at bounding box center [343, 185] width 28 height 11
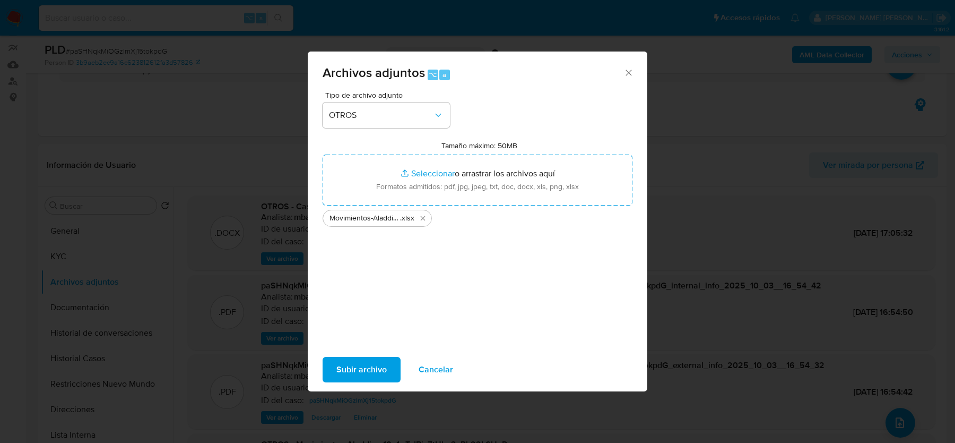
click at [355, 369] on span "Subir archivo" at bounding box center [362, 369] width 50 height 23
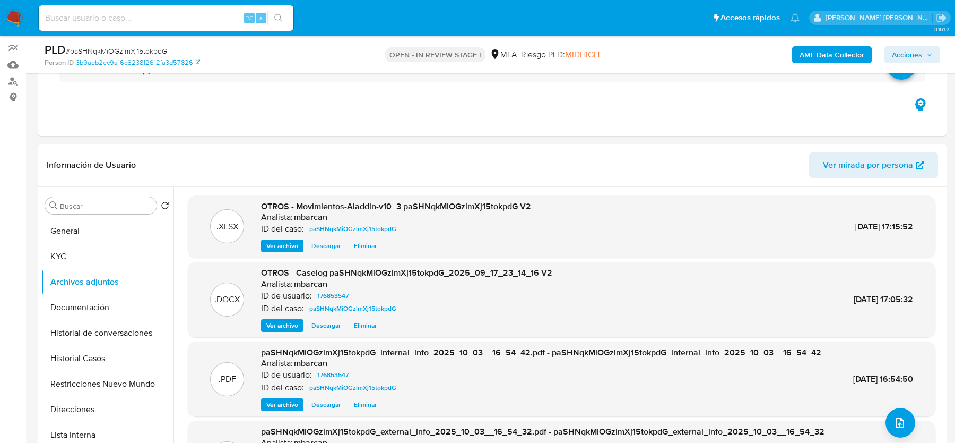
click at [908, 63] on span "Acciones" at bounding box center [907, 54] width 30 height 17
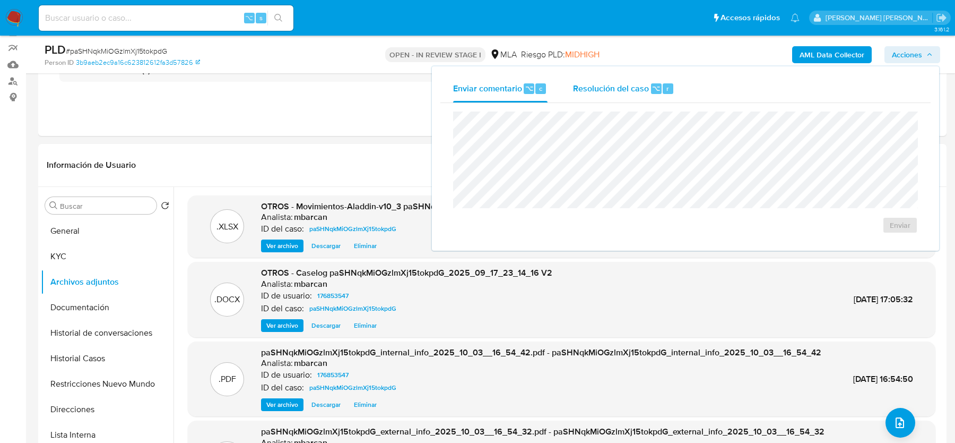
click at [671, 87] on div "r" at bounding box center [668, 88] width 11 height 11
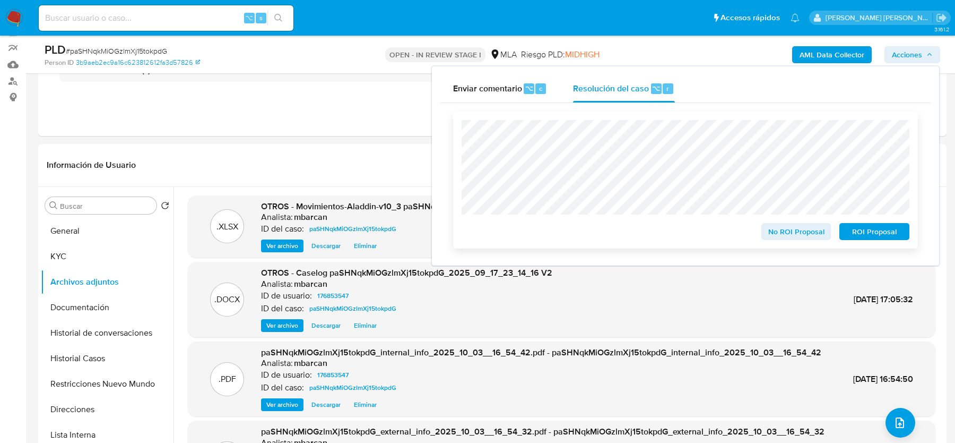
click at [874, 239] on span "ROI Proposal" at bounding box center [874, 231] width 55 height 15
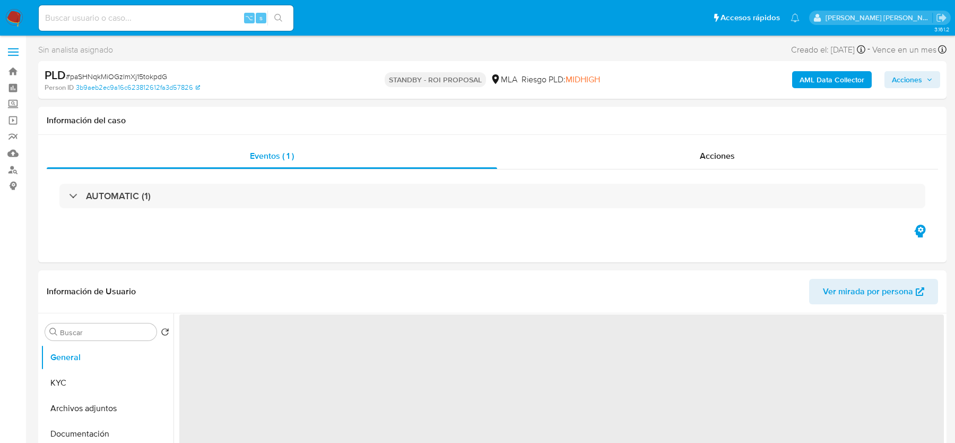
select select "10"
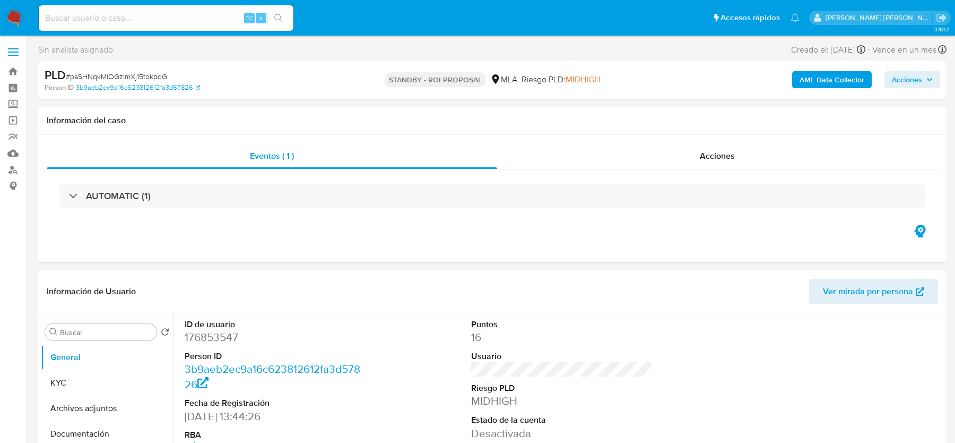
click at [11, 12] on img at bounding box center [14, 18] width 18 height 18
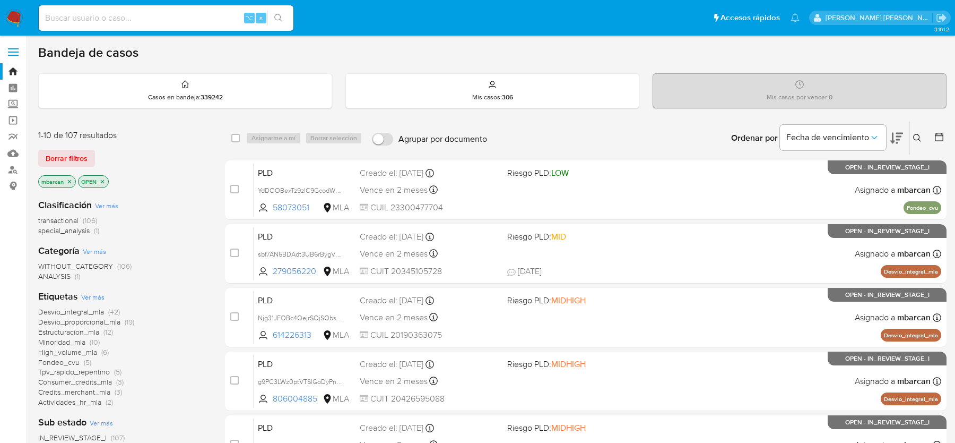
scroll to position [46, 0]
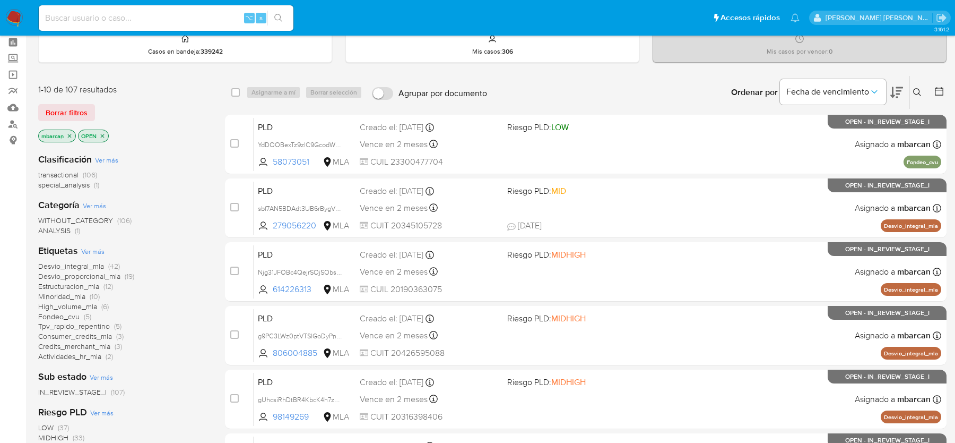
click at [74, 134] on p "mbarcan" at bounding box center [57, 136] width 37 height 12
click at [69, 133] on icon "close-filter" at bounding box center [69, 136] width 6 height 6
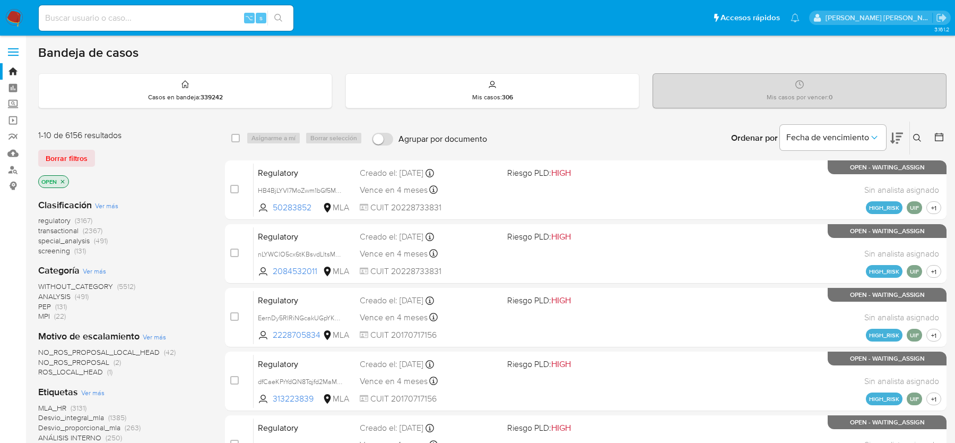
click at [158, 13] on input at bounding box center [166, 18] width 255 height 14
paste input "7YUOw3bWZXU1JXX2p2av6js6"
type input "7YUOw3bWZXU1JXX2p2av6js6"
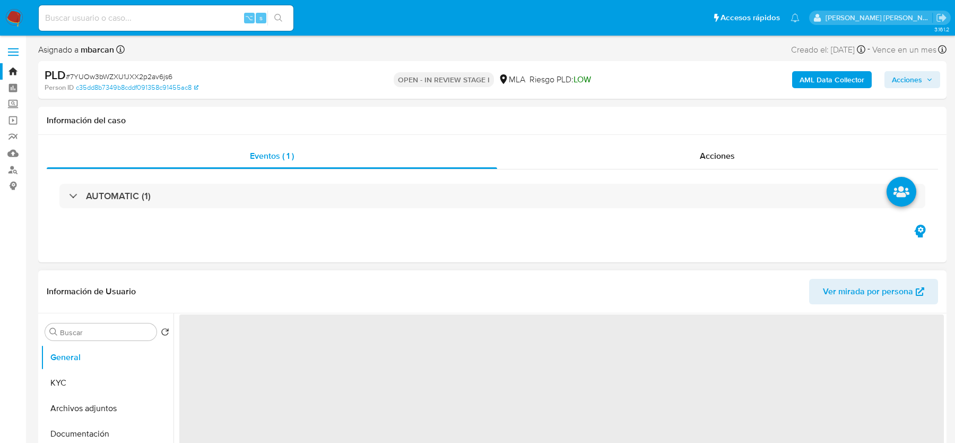
select select "10"
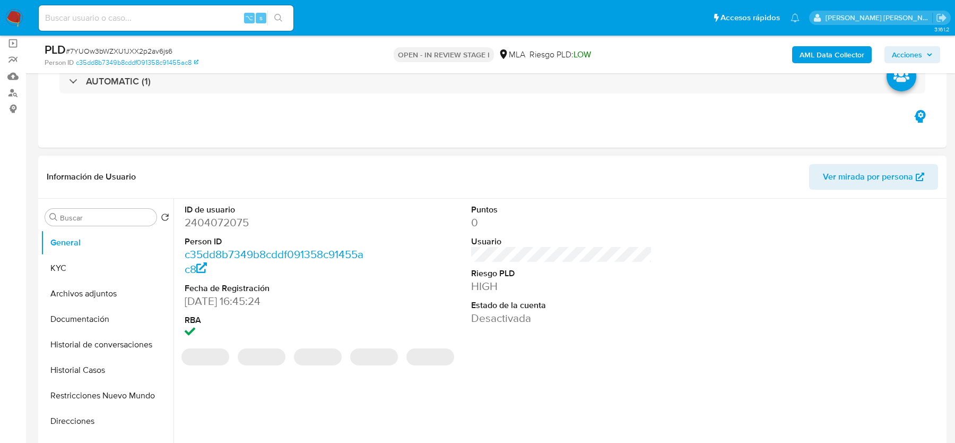
scroll to position [140, 0]
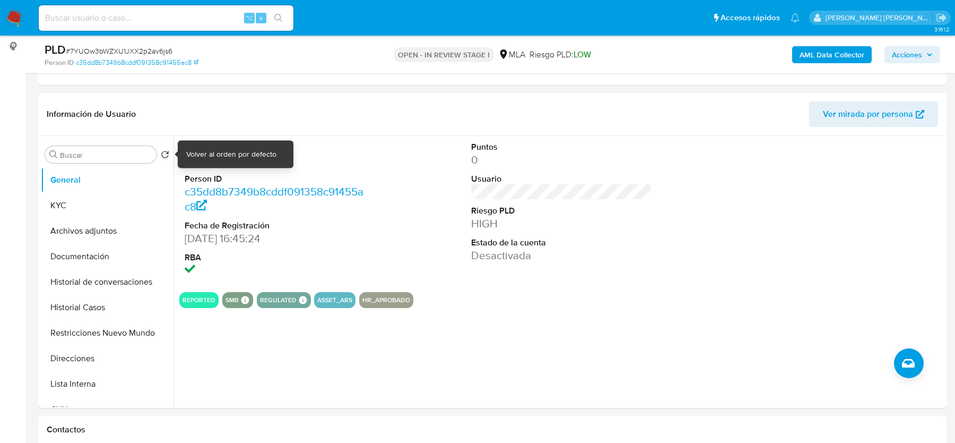
click at [201, 153] on div "Volver al orden por defecto" at bounding box center [231, 154] width 90 height 11
click at [300, 160] on dd "2404072075" at bounding box center [275, 159] width 180 height 15
click at [227, 160] on dd "2404072075" at bounding box center [275, 159] width 180 height 15
copy dd "2404072075"
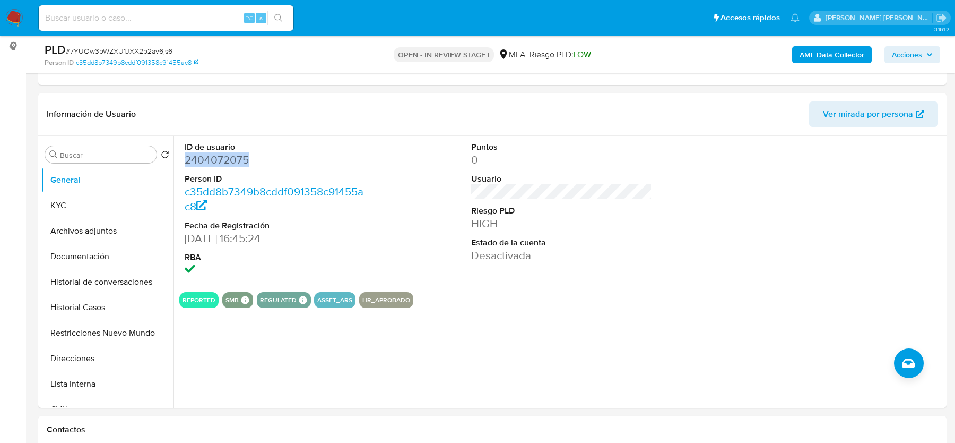
click at [104, 48] on span "# 7YUOw3bWZXU1JXX2p2av6js6" at bounding box center [119, 51] width 107 height 11
copy span "7YUOw3bWZXU1JXX2p2av6js6"
click at [829, 62] on b "AML Data Collector" at bounding box center [832, 54] width 65 height 17
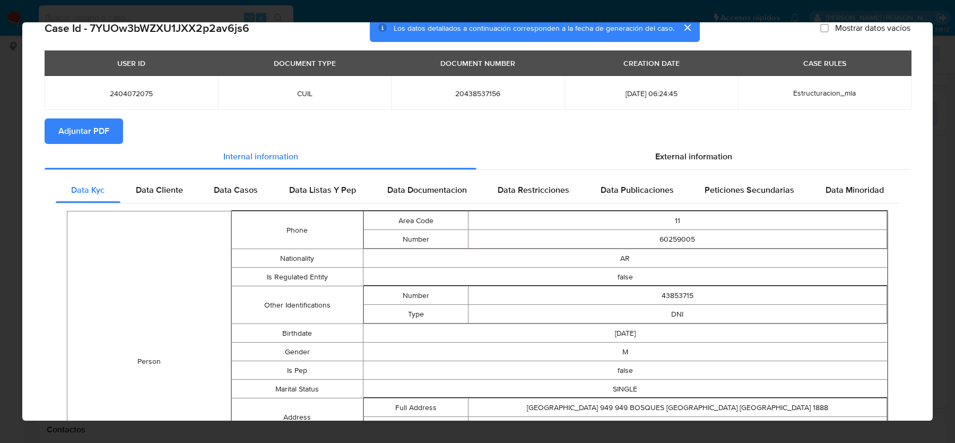
scroll to position [0, 0]
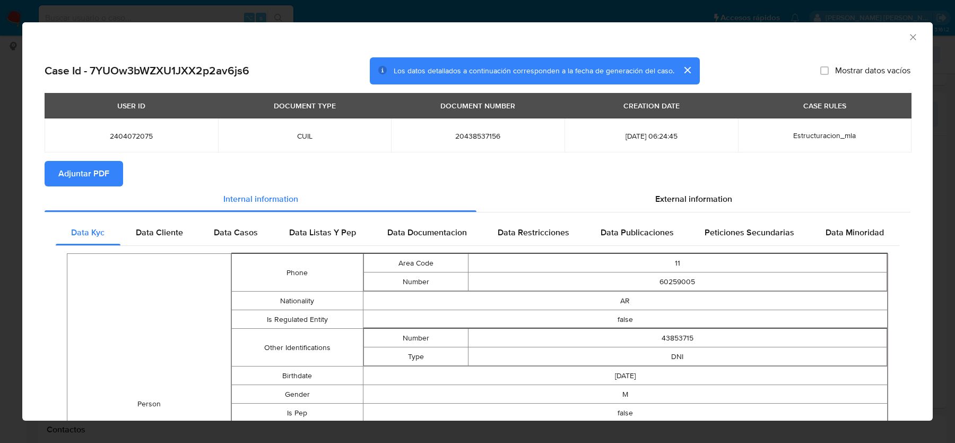
click at [81, 175] on span "Adjuntar PDF" at bounding box center [83, 173] width 51 height 23
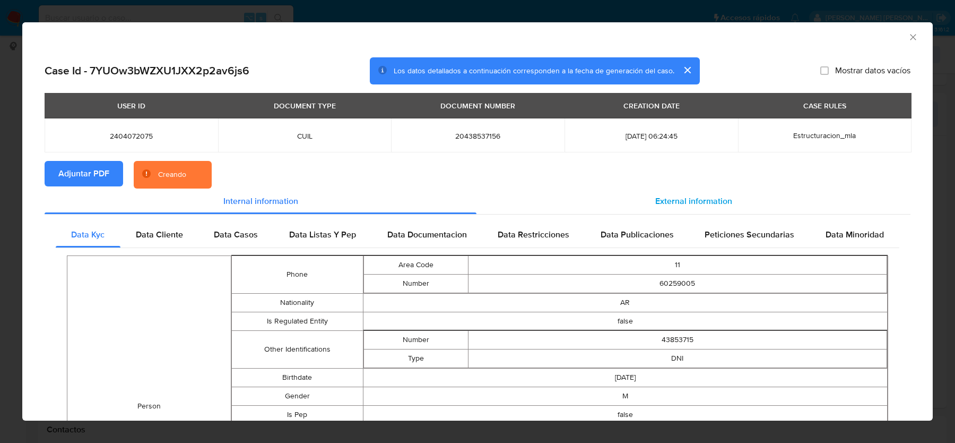
click at [757, 202] on div "External information" at bounding box center [694, 200] width 434 height 25
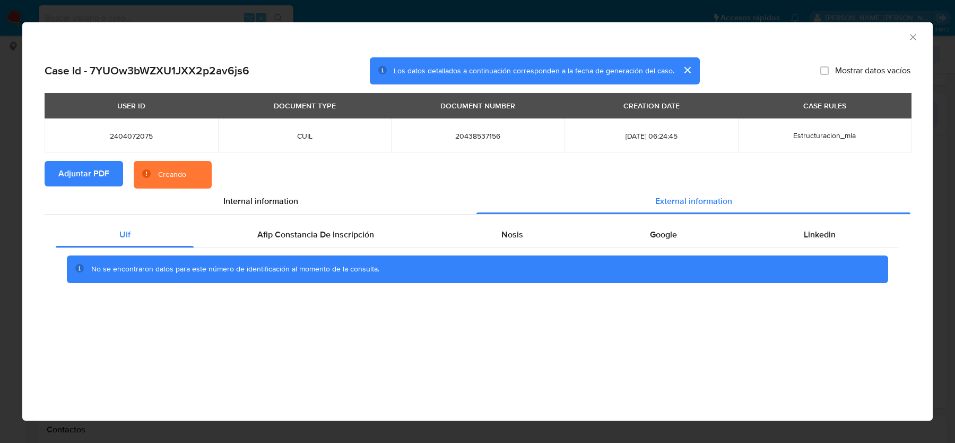
click at [511, 220] on div "Uif Afip Constancia De Inscripción Nosis Google Linkedin No se encontraron dato…" at bounding box center [478, 255] width 866 height 83
click at [619, 228] on div "Google" at bounding box center [664, 234] width 154 height 25
click at [513, 237] on span "Nosis" at bounding box center [513, 234] width 22 height 12
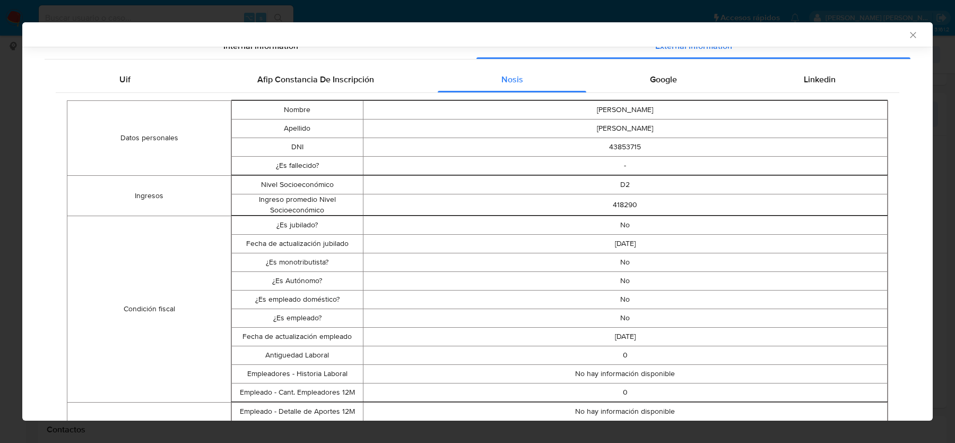
scroll to position [153, 0]
drag, startPoint x: 660, startPoint y: 246, endPoint x: 569, endPoint y: 246, distance: 91.3
click at [568, 246] on td "2020-05-23" at bounding box center [625, 243] width 525 height 19
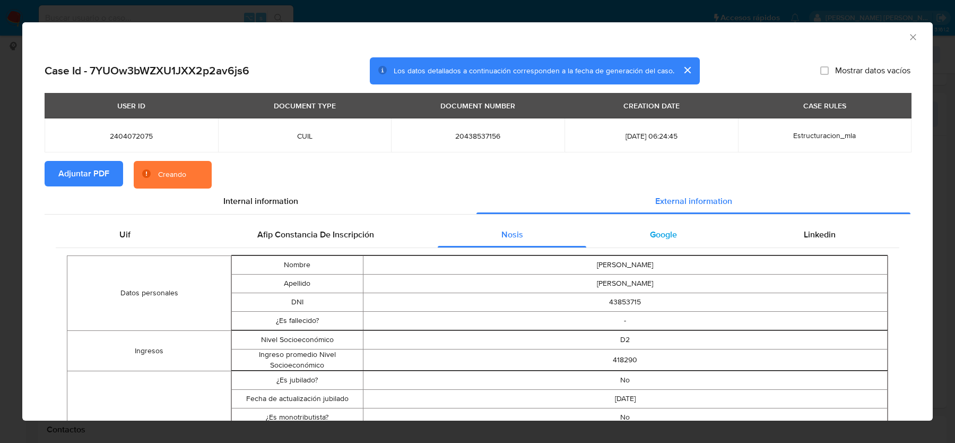
click at [681, 232] on div "Google" at bounding box center [664, 234] width 154 height 25
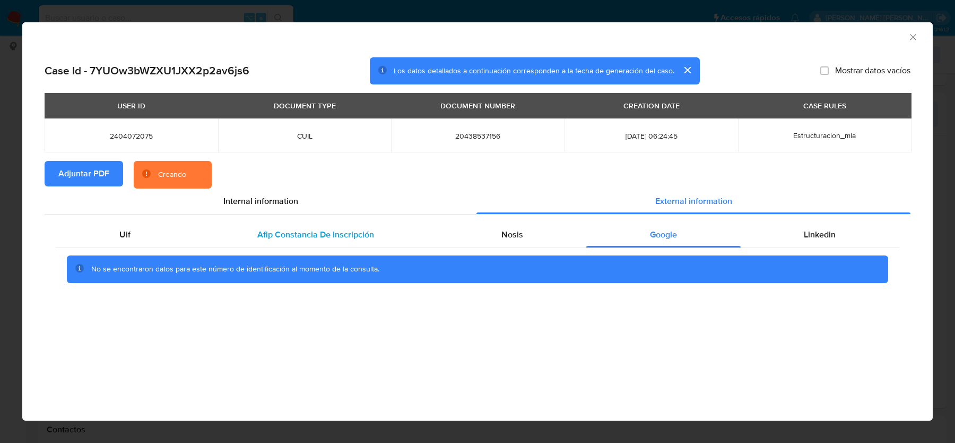
click at [335, 230] on span "Afip Constancia De Inscripción" at bounding box center [315, 234] width 117 height 12
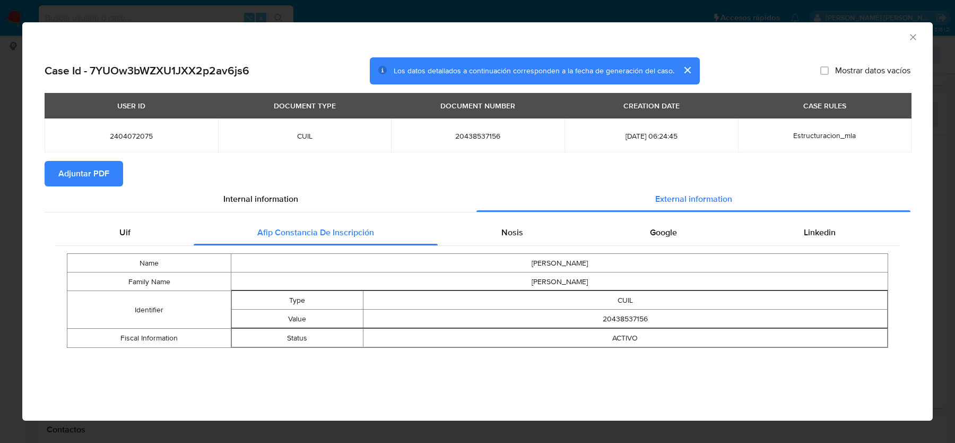
click at [908, 38] on icon "Cerrar ventana" at bounding box center [913, 37] width 11 height 11
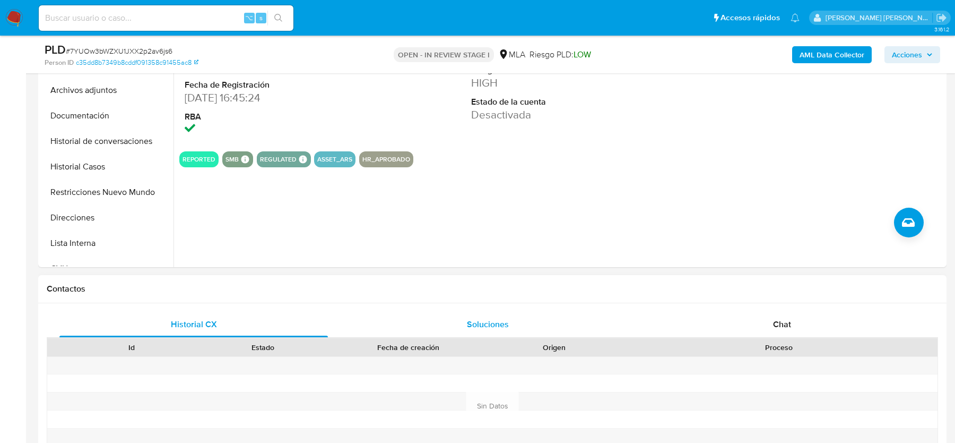
scroll to position [286, 0]
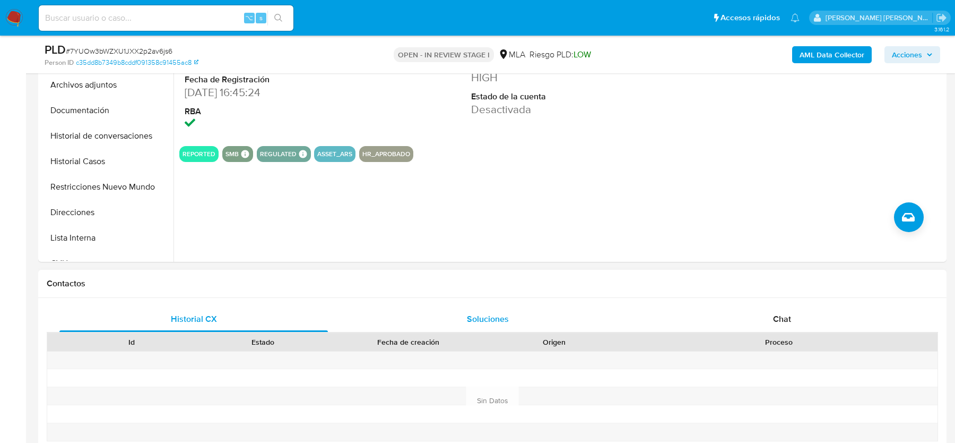
click at [590, 317] on div "Soluciones" at bounding box center [488, 318] width 269 height 25
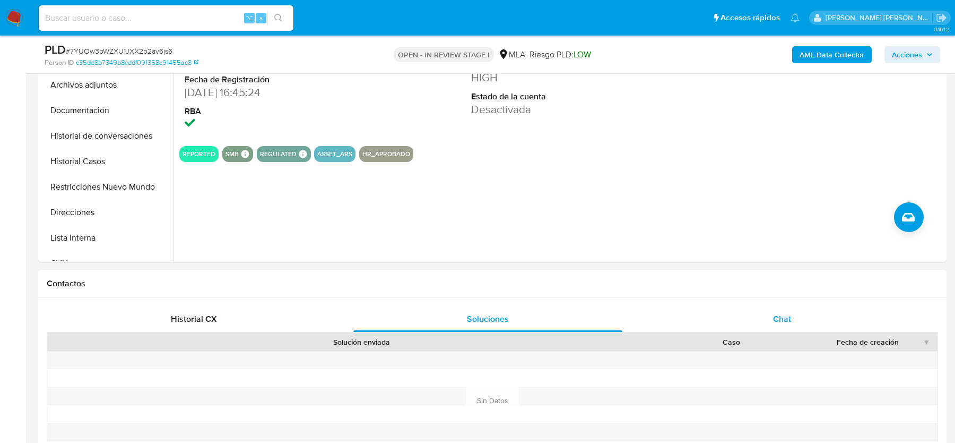
click at [703, 315] on div "Chat" at bounding box center [782, 318] width 269 height 25
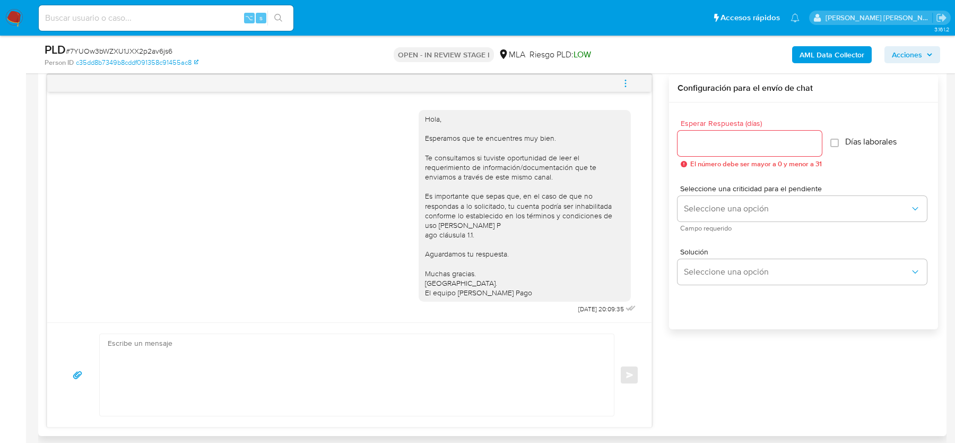
scroll to position [522, 0]
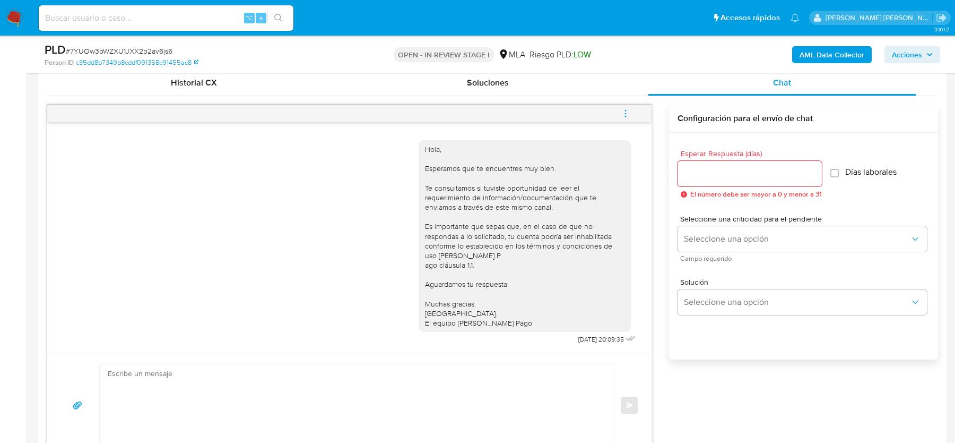
click at [620, 115] on button "menu-action" at bounding box center [625, 113] width 35 height 25
click at [522, 90] on li "Cerrar conversación" at bounding box center [554, 91] width 109 height 19
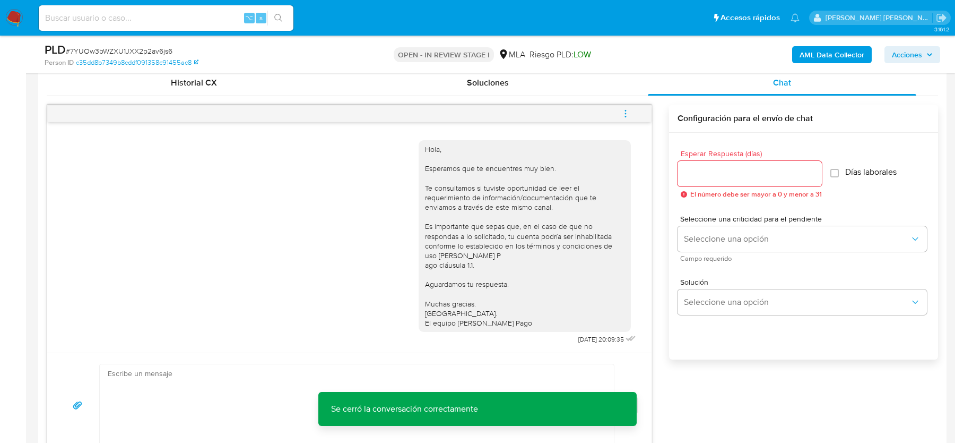
scroll to position [4, 0]
drag, startPoint x: 571, startPoint y: 336, endPoint x: 597, endPoint y: 334, distance: 26.6
click at [597, 335] on span "22/09/2025 20:09:35" at bounding box center [602, 339] width 46 height 8
copy span "22/09/2025"
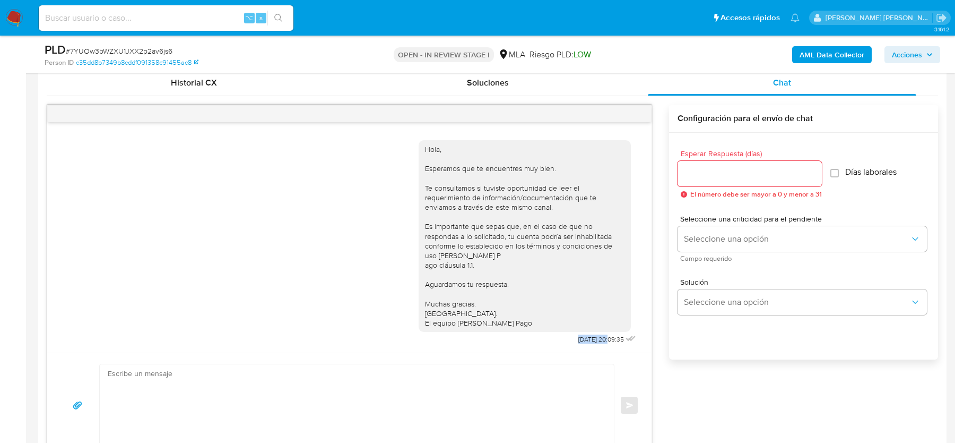
copy span "22/09/2025"
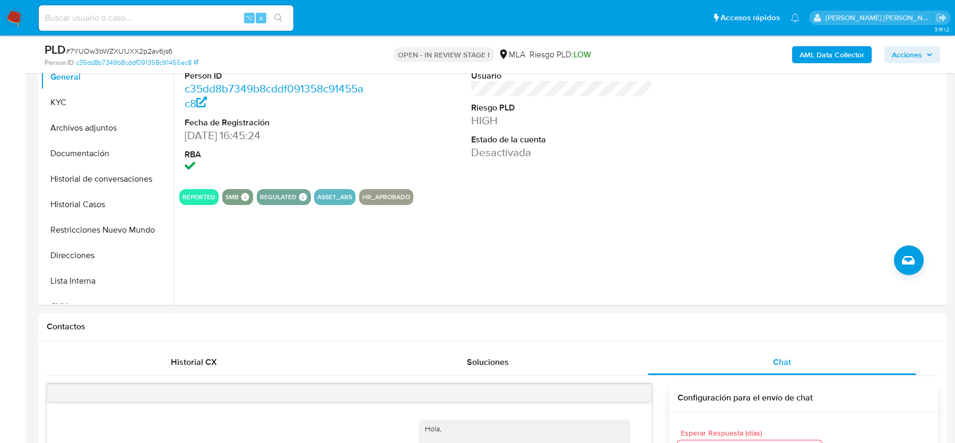
scroll to position [36, 0]
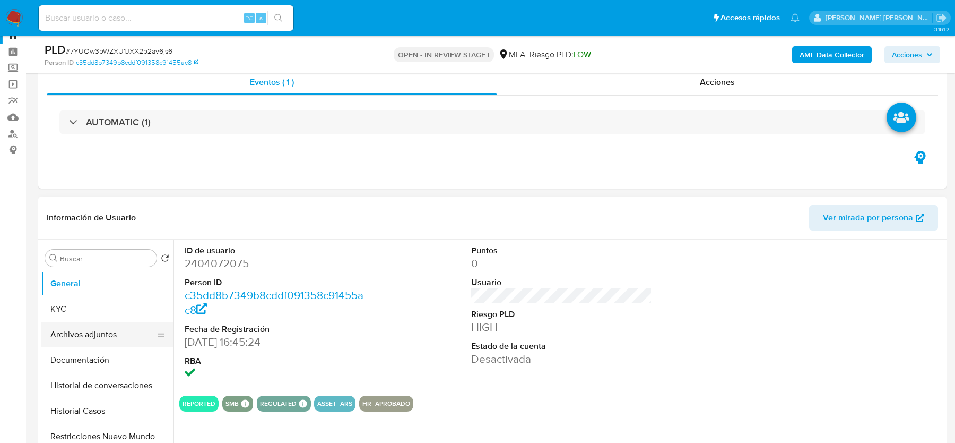
click at [80, 339] on button "Archivos adjuntos" at bounding box center [103, 334] width 124 height 25
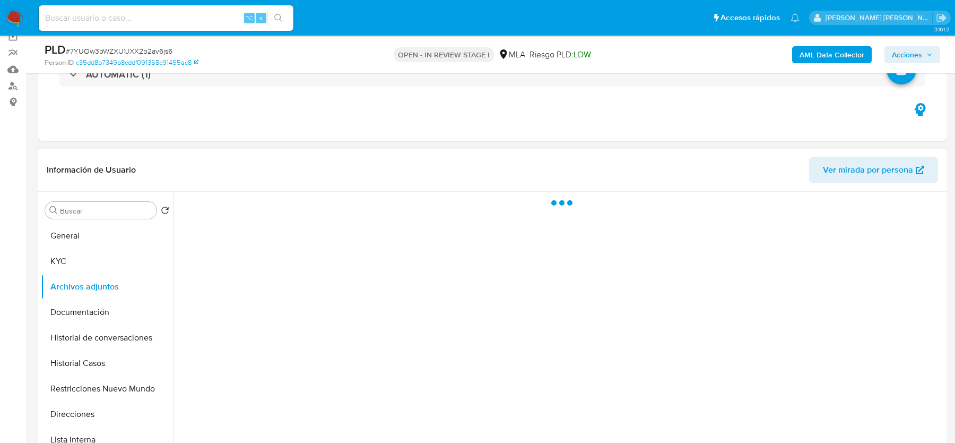
scroll to position [130, 0]
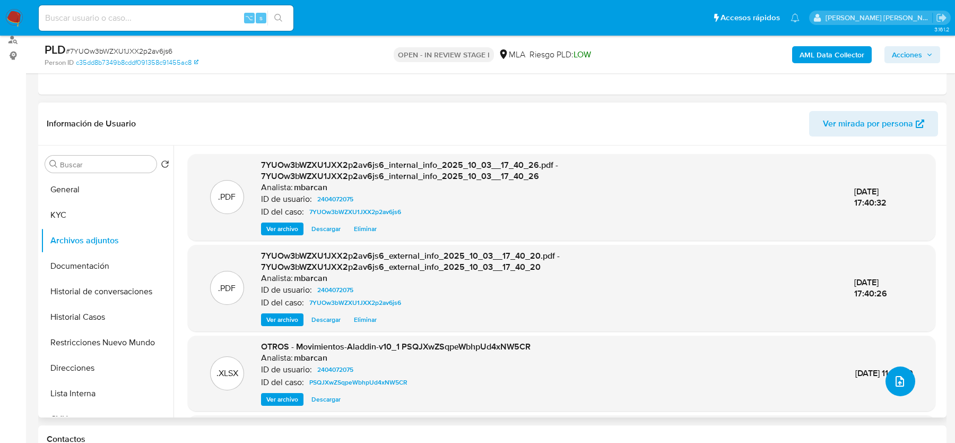
click at [894, 384] on icon "upload-file" at bounding box center [900, 381] width 13 height 13
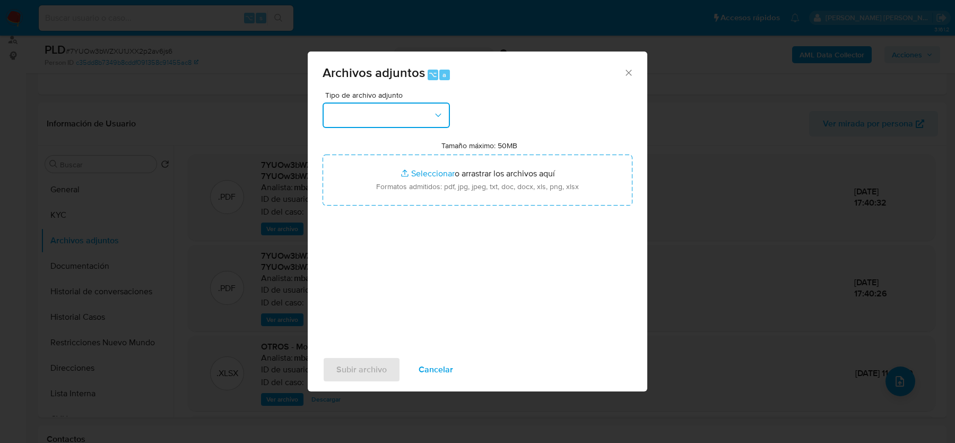
click at [393, 107] on button "button" at bounding box center [386, 114] width 127 height 25
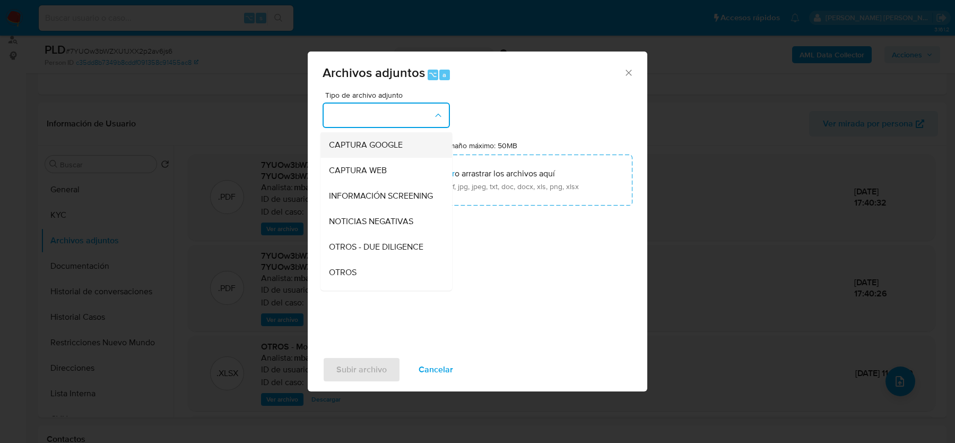
scroll to position [88, 0]
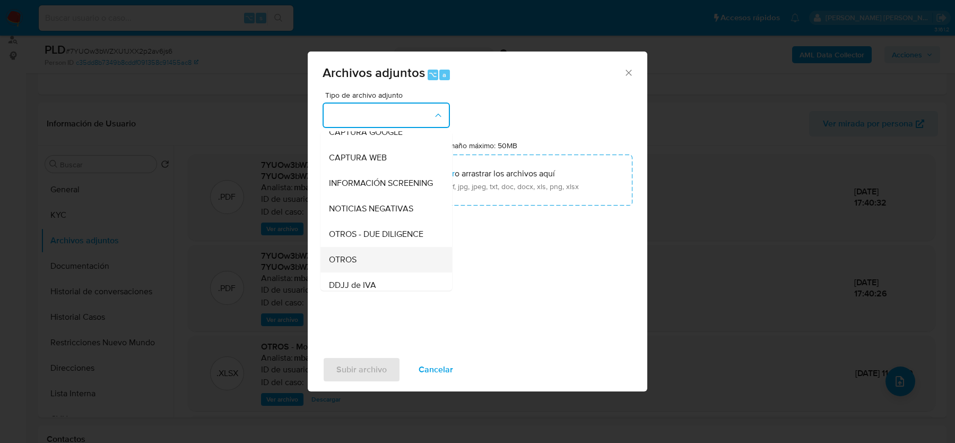
click at [366, 260] on div "OTROS" at bounding box center [383, 259] width 108 height 25
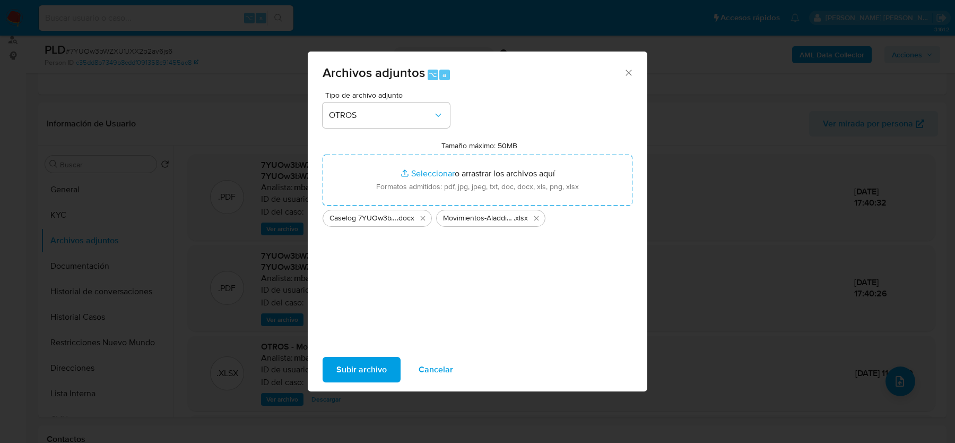
click at [354, 366] on span "Subir archivo" at bounding box center [362, 369] width 50 height 23
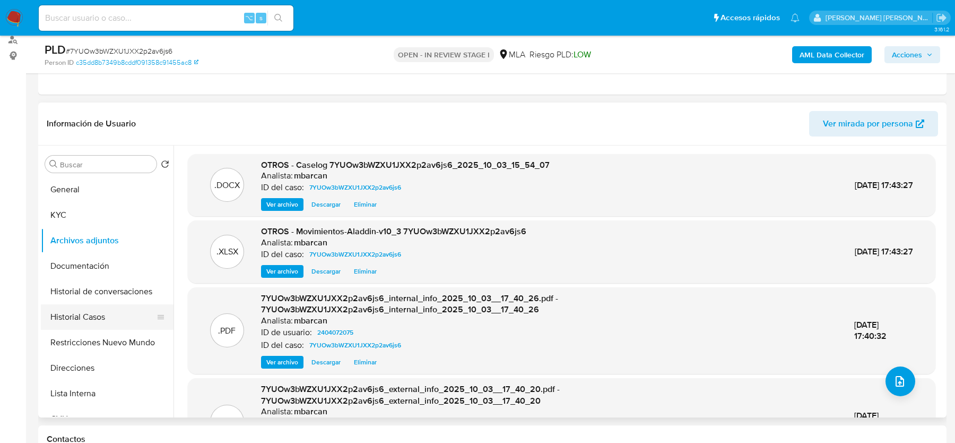
click at [98, 320] on button "Historial Casos" at bounding box center [103, 316] width 124 height 25
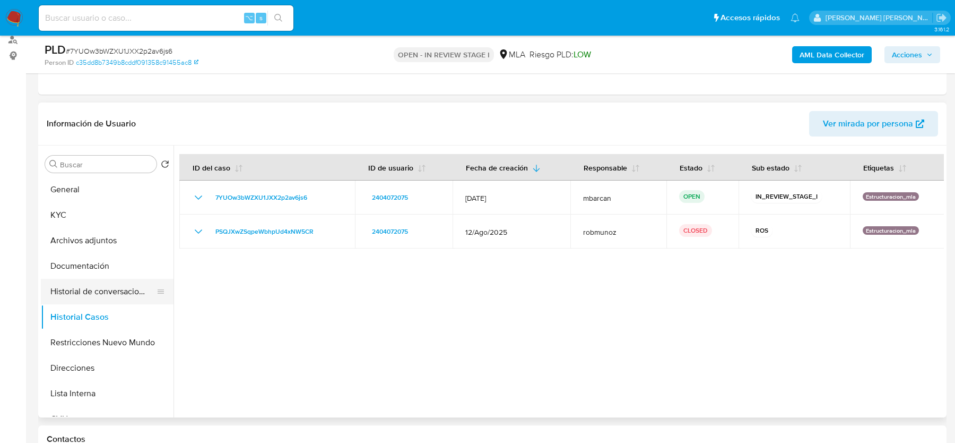
click at [92, 287] on button "Historial de conversaciones" at bounding box center [103, 291] width 124 height 25
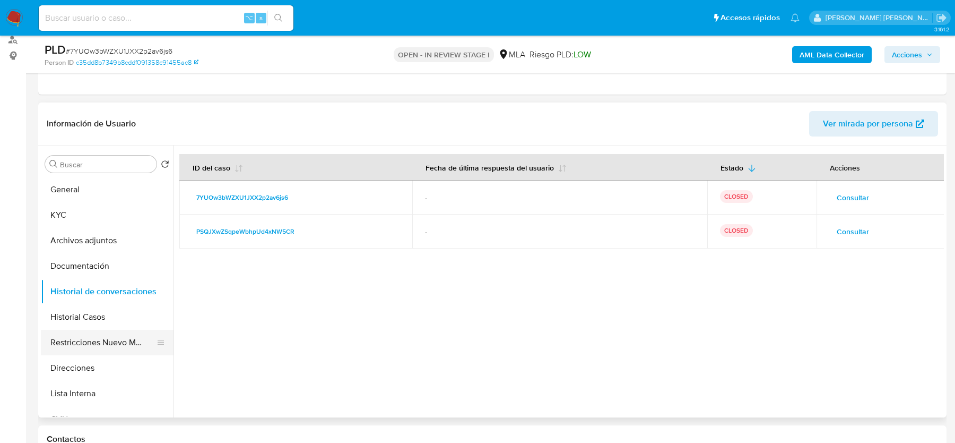
click at [96, 334] on button "Restricciones Nuevo Mundo" at bounding box center [103, 342] width 124 height 25
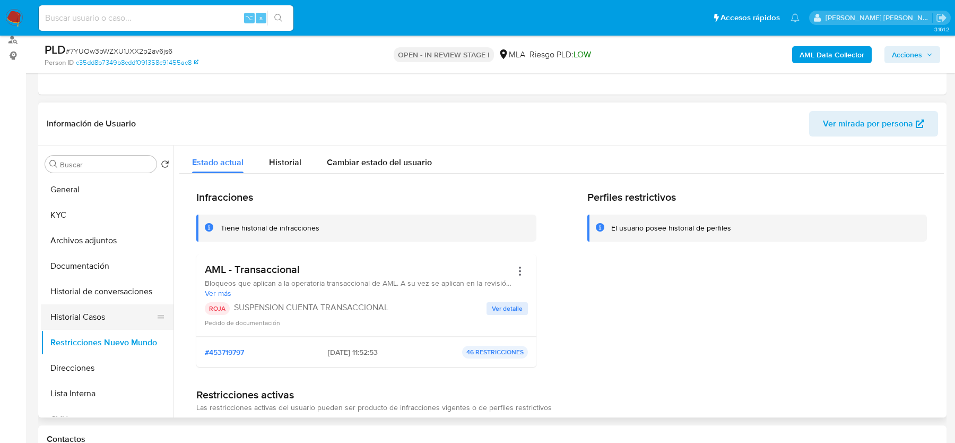
click at [81, 311] on button "Historial Casos" at bounding box center [103, 316] width 124 height 25
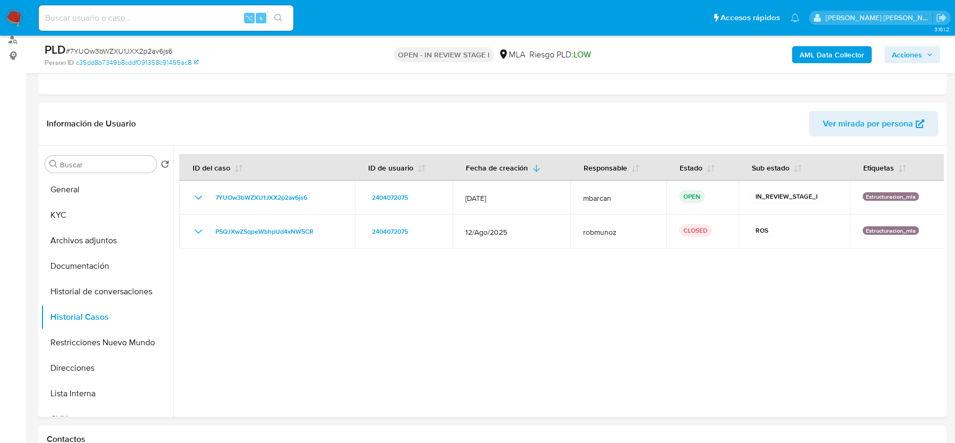
click at [917, 53] on span "Acciones" at bounding box center [907, 54] width 30 height 17
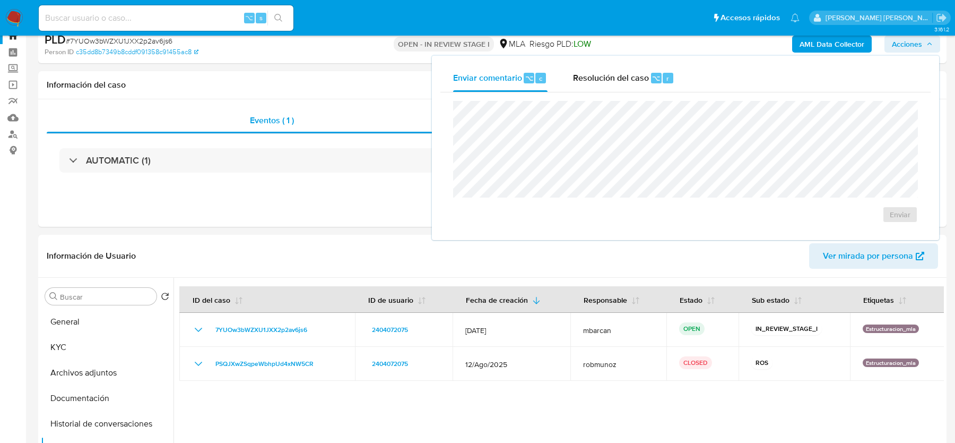
scroll to position [0, 0]
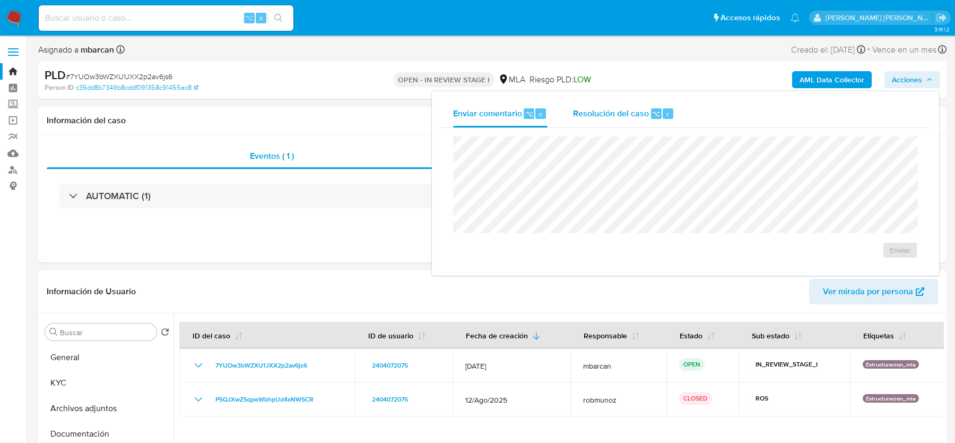
click at [629, 113] on span "Resolución del caso" at bounding box center [611, 113] width 76 height 12
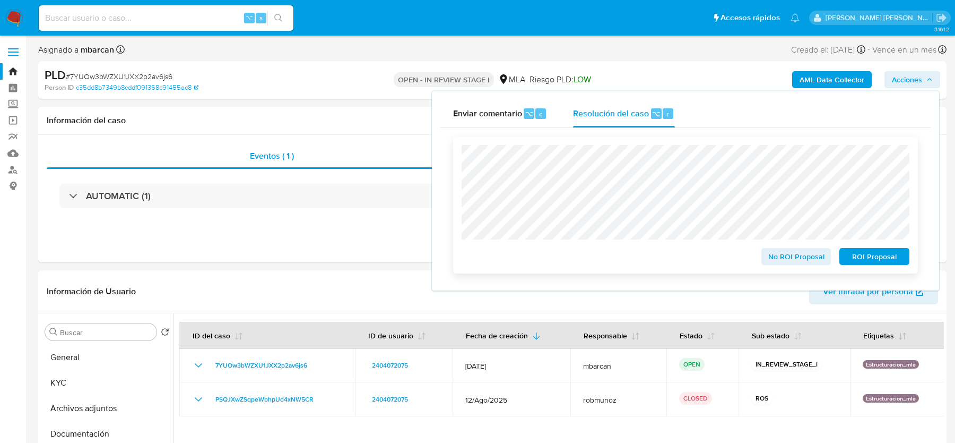
click at [859, 261] on span "ROI Proposal" at bounding box center [874, 256] width 55 height 15
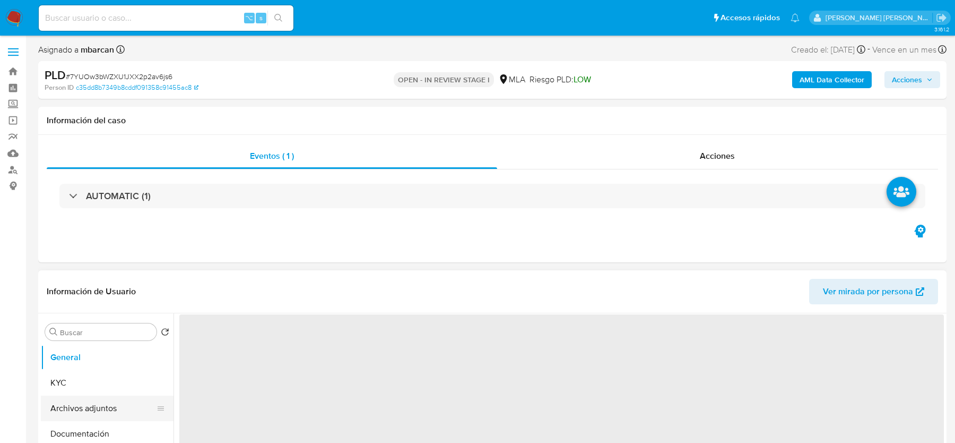
select select "10"
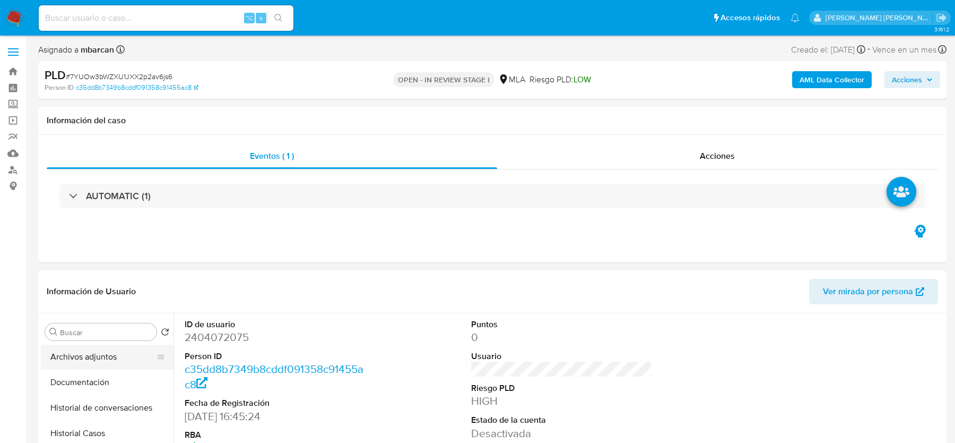
scroll to position [56, 0]
click at [86, 429] on button "Historial Casos" at bounding box center [103, 428] width 124 height 25
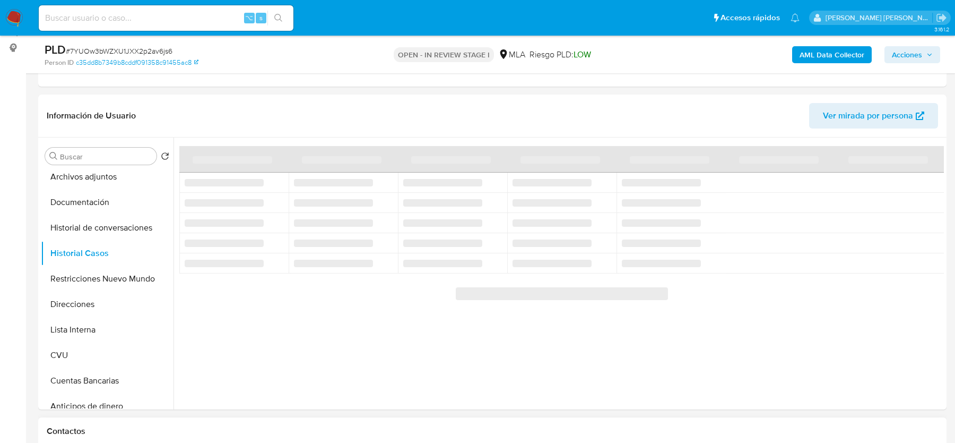
scroll to position [135, 0]
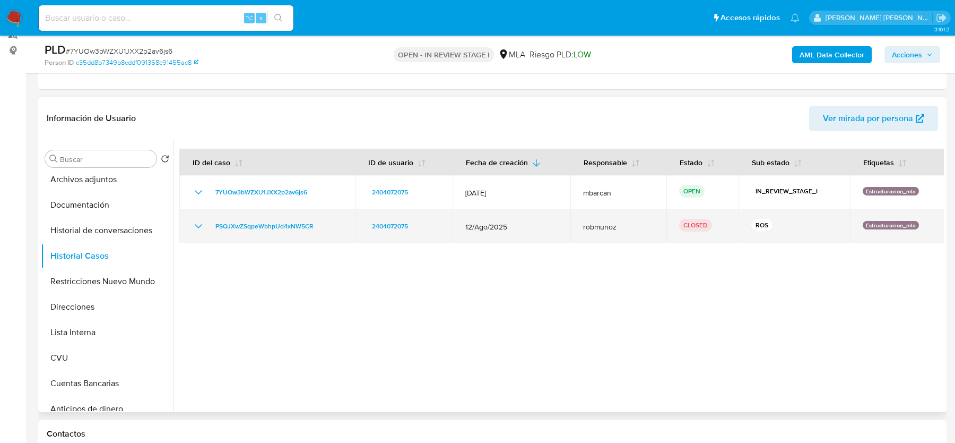
click at [194, 228] on icon "Mostrar/Ocultar" at bounding box center [198, 226] width 13 height 13
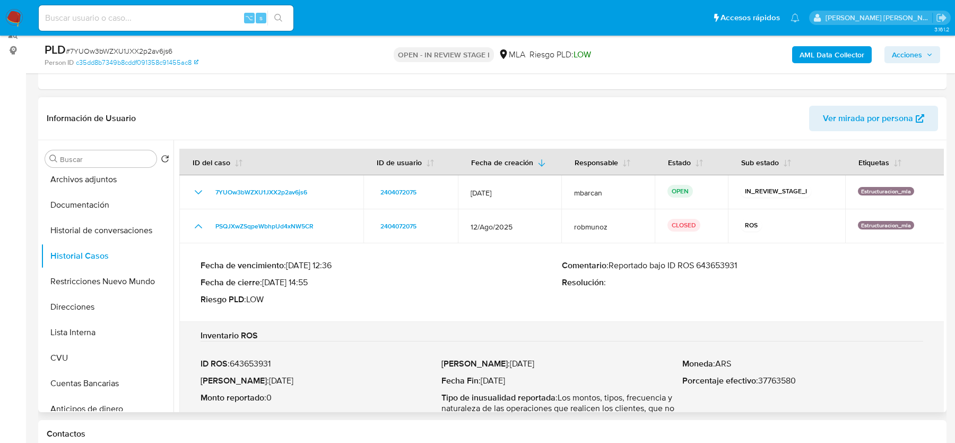
drag, startPoint x: 611, startPoint y: 265, endPoint x: 772, endPoint y: 265, distance: 160.3
click at [772, 265] on p "Comentario : Reportado bajo ID ROS 643653931" at bounding box center [742, 265] width 361 height 11
click at [90, 194] on button "Documentación" at bounding box center [103, 204] width 124 height 25
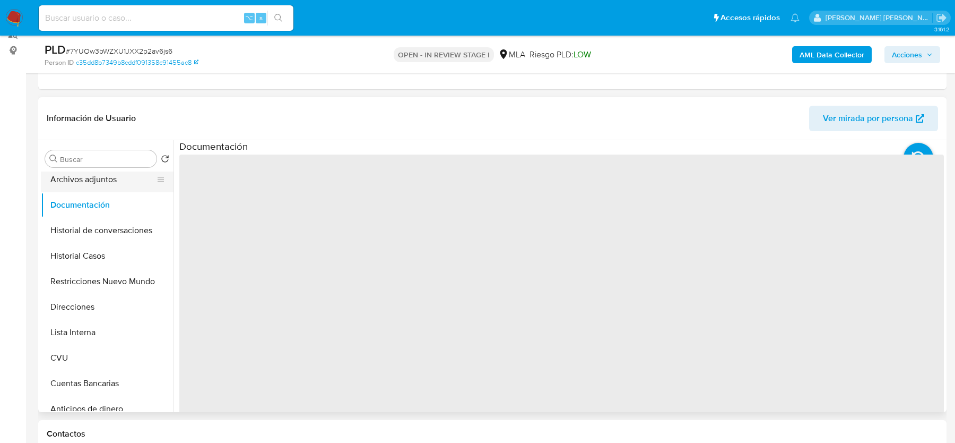
click at [90, 178] on button "Archivos adjuntos" at bounding box center [103, 179] width 124 height 25
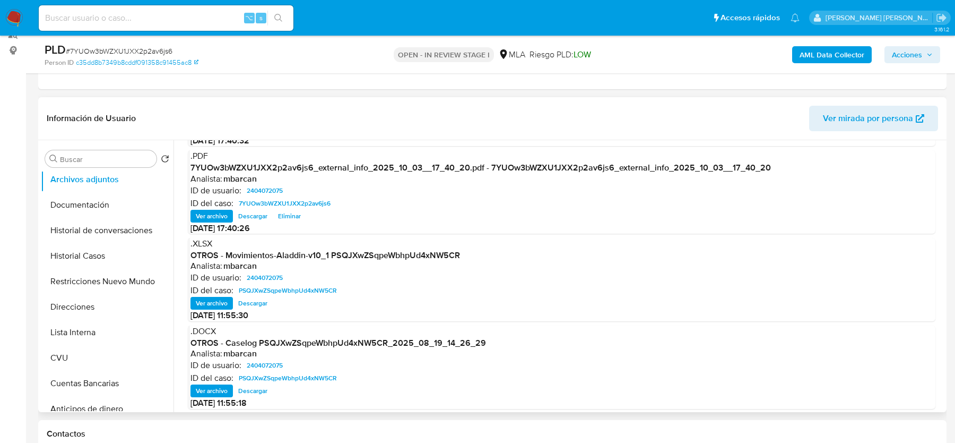
scroll to position [88, 0]
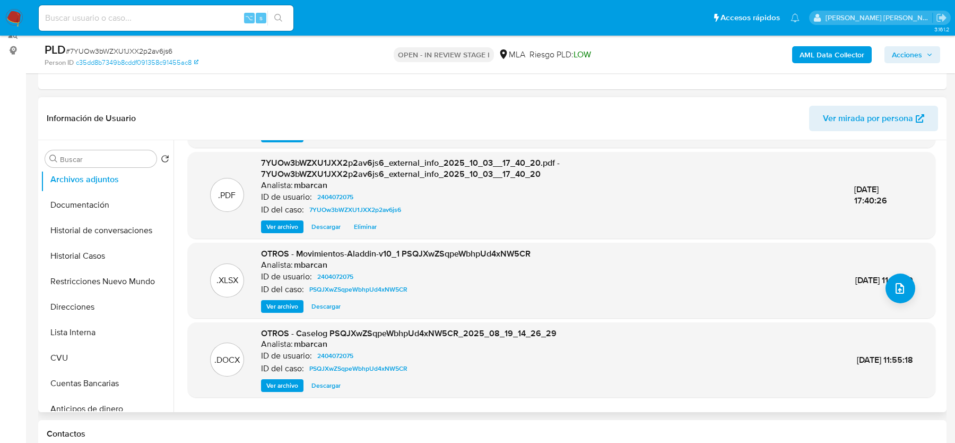
click at [278, 390] on span "Ver archivo" at bounding box center [282, 385] width 32 height 11
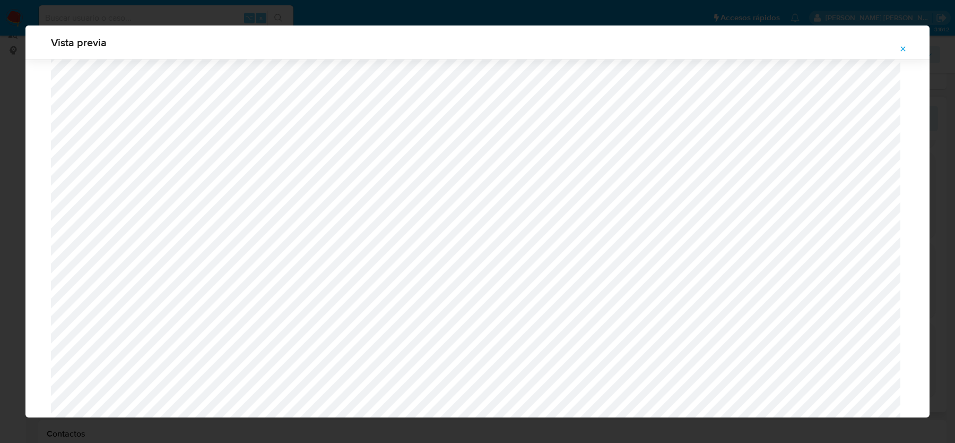
scroll to position [898, 0]
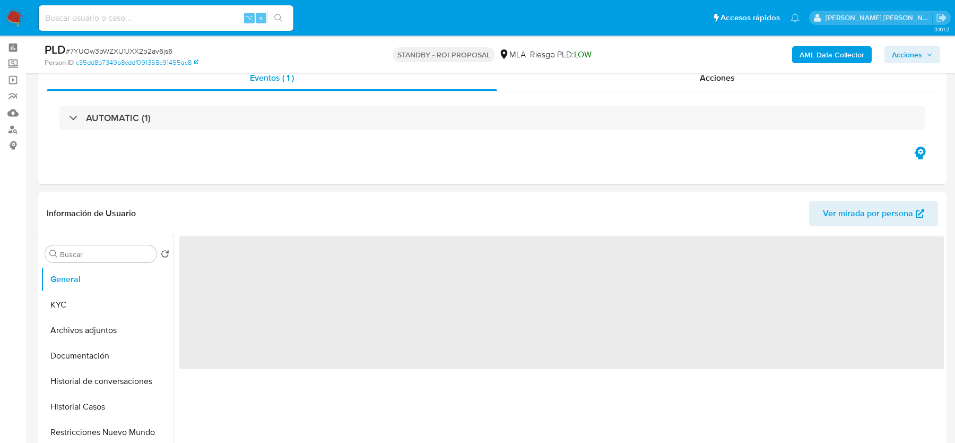
scroll to position [50, 0]
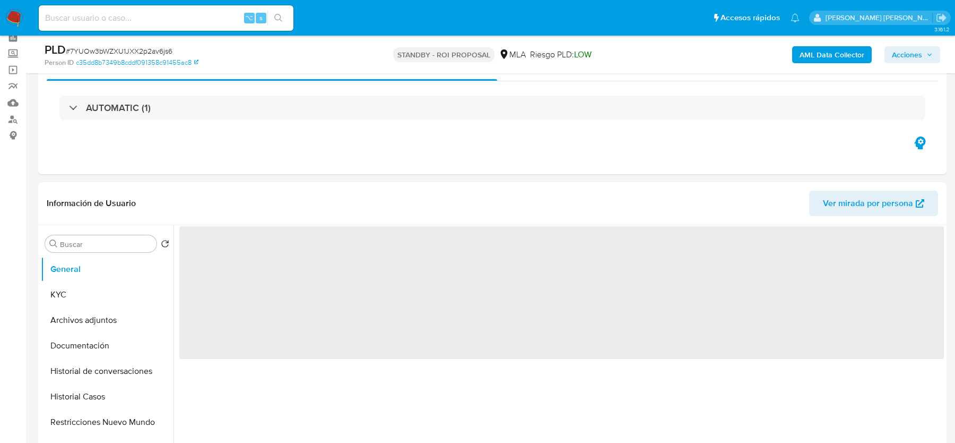
select select "10"
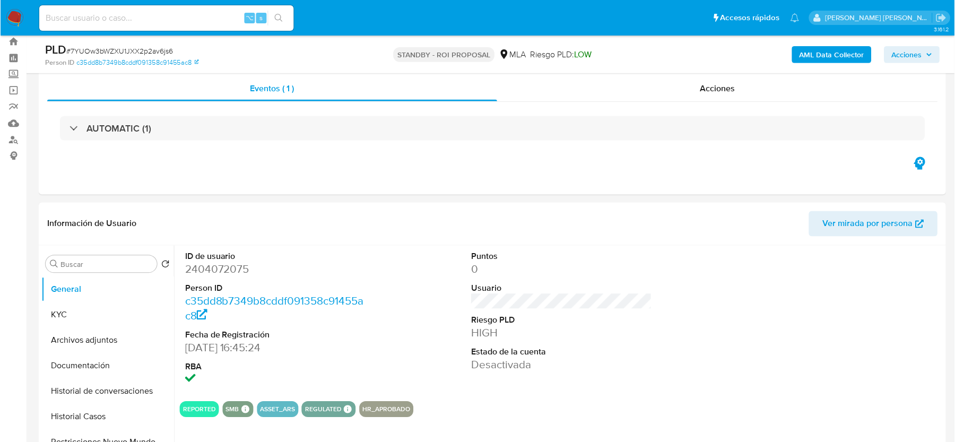
scroll to position [30, 0]
